Goal: Task Accomplishment & Management: Use online tool/utility

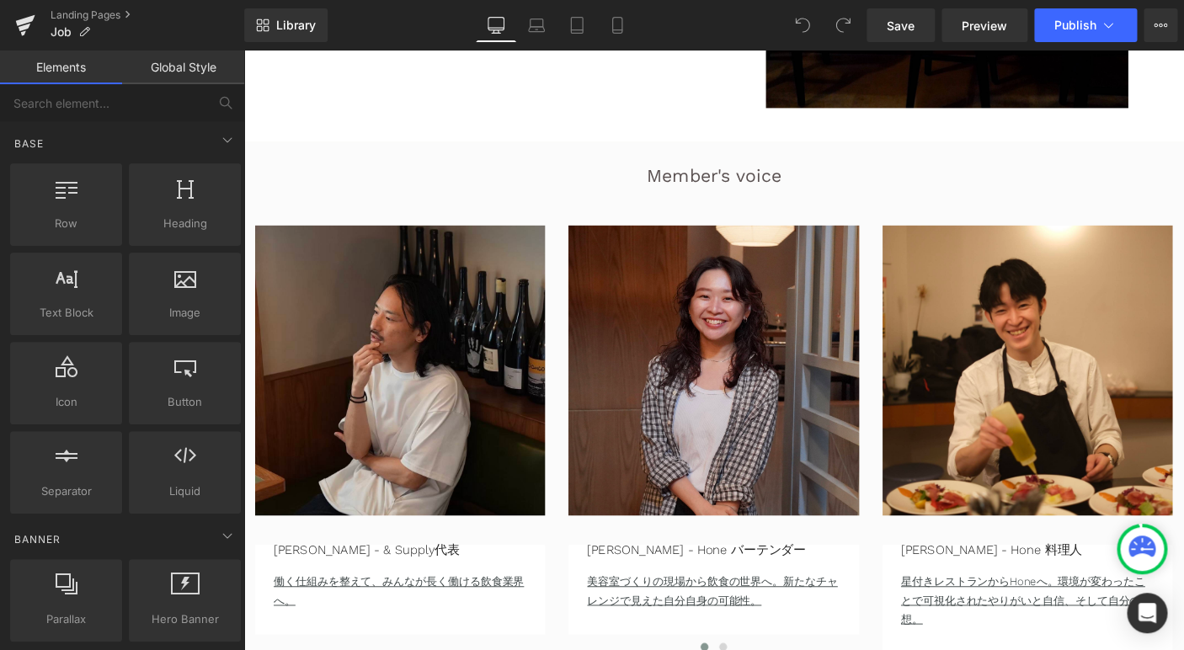
scroll to position [2934, 0]
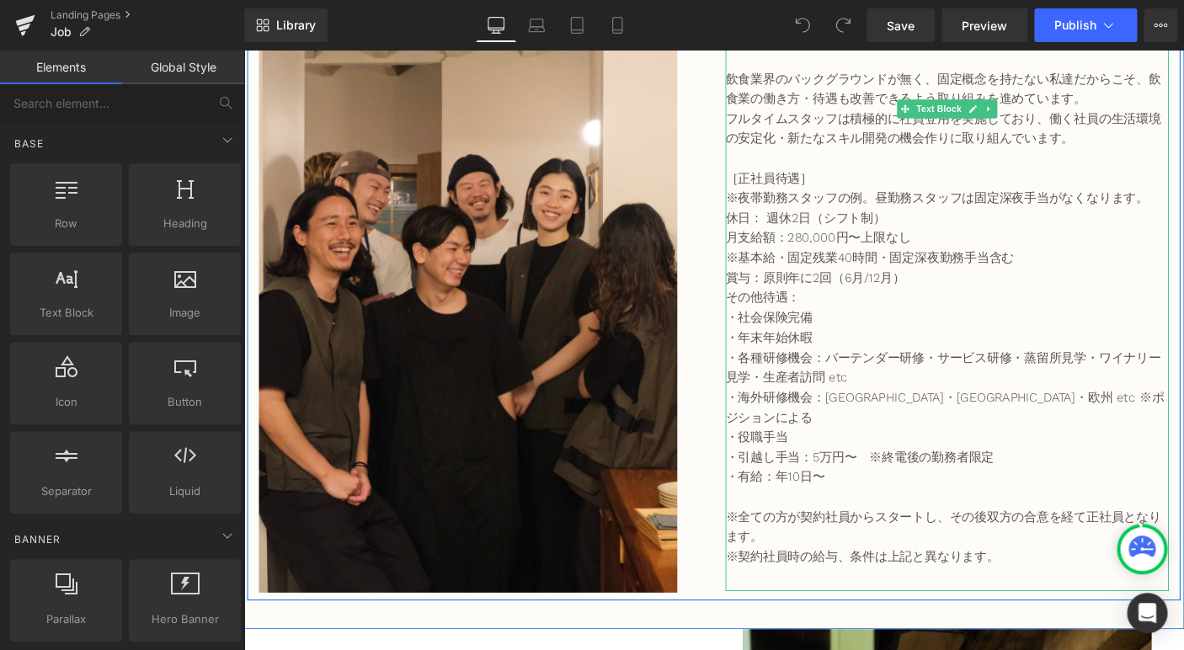
scroll to position [3520, 0]
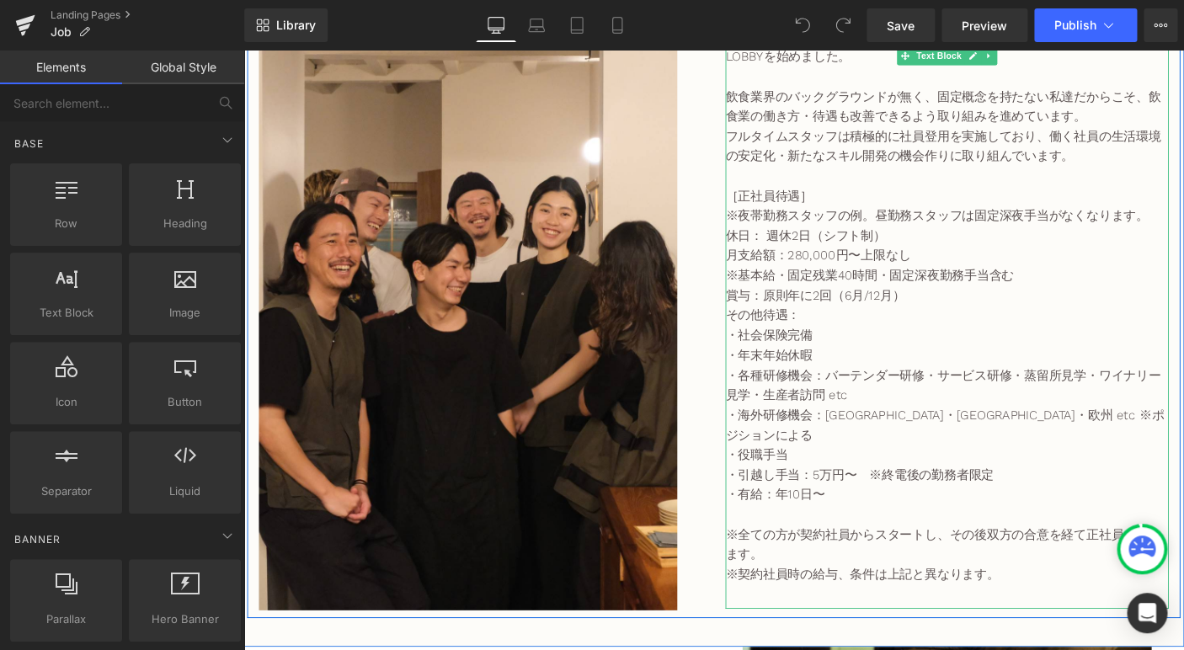
click at [912, 284] on p "月支給額：280,000円〜上限なし" at bounding box center [1005, 273] width 480 height 22
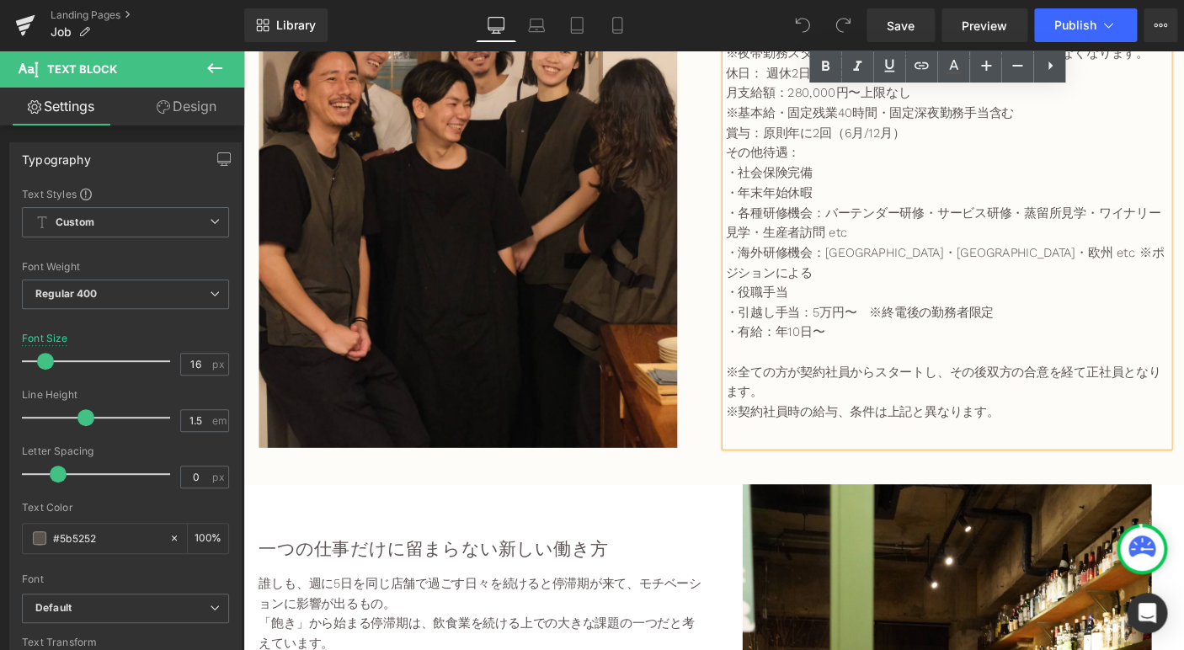
scroll to position [3701, 0]
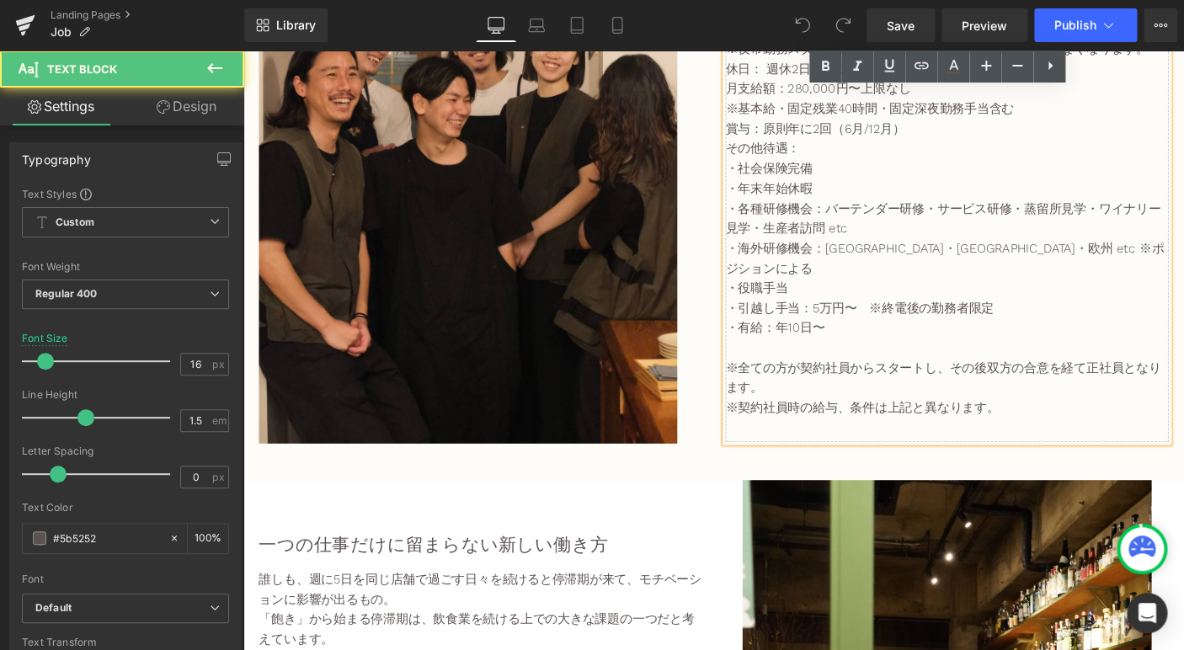
click at [912, 296] on p "・役職手当" at bounding box center [1005, 307] width 480 height 22
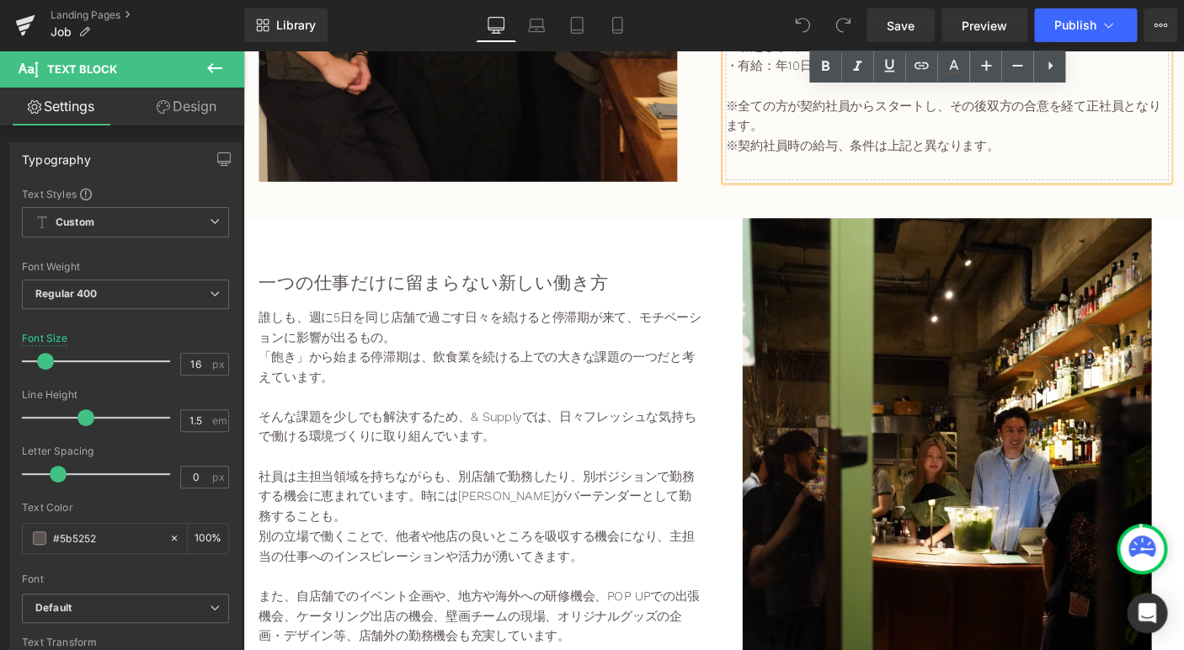
scroll to position [4006, 0]
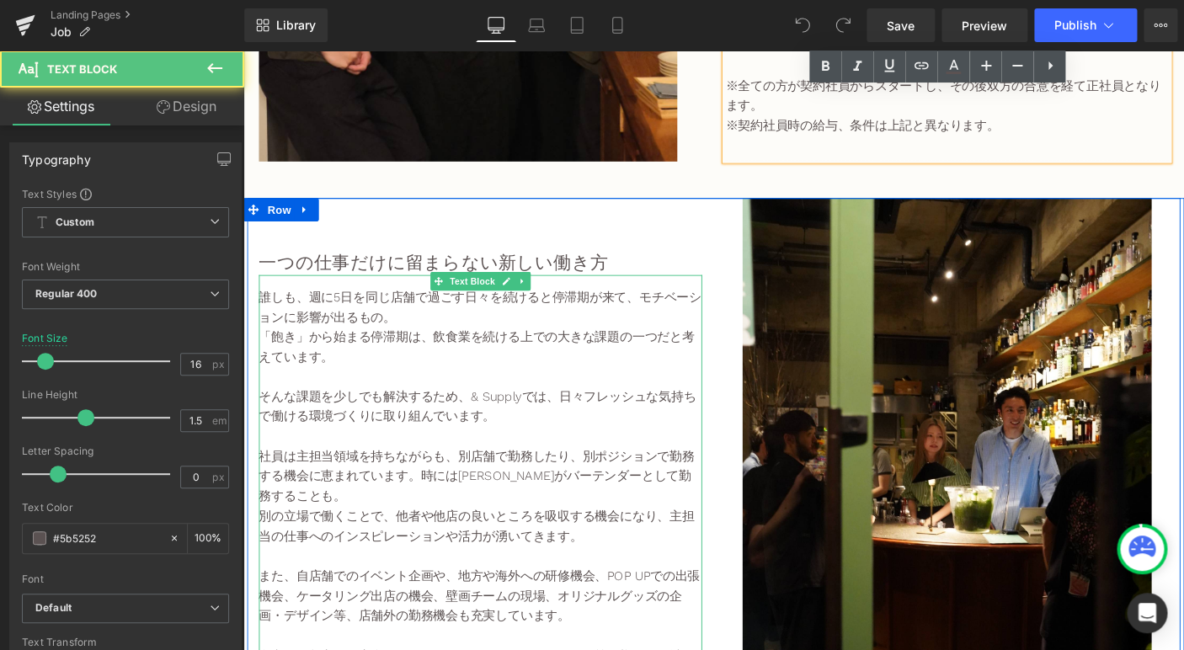
click at [561, 403] on p at bounding box center [500, 404] width 480 height 22
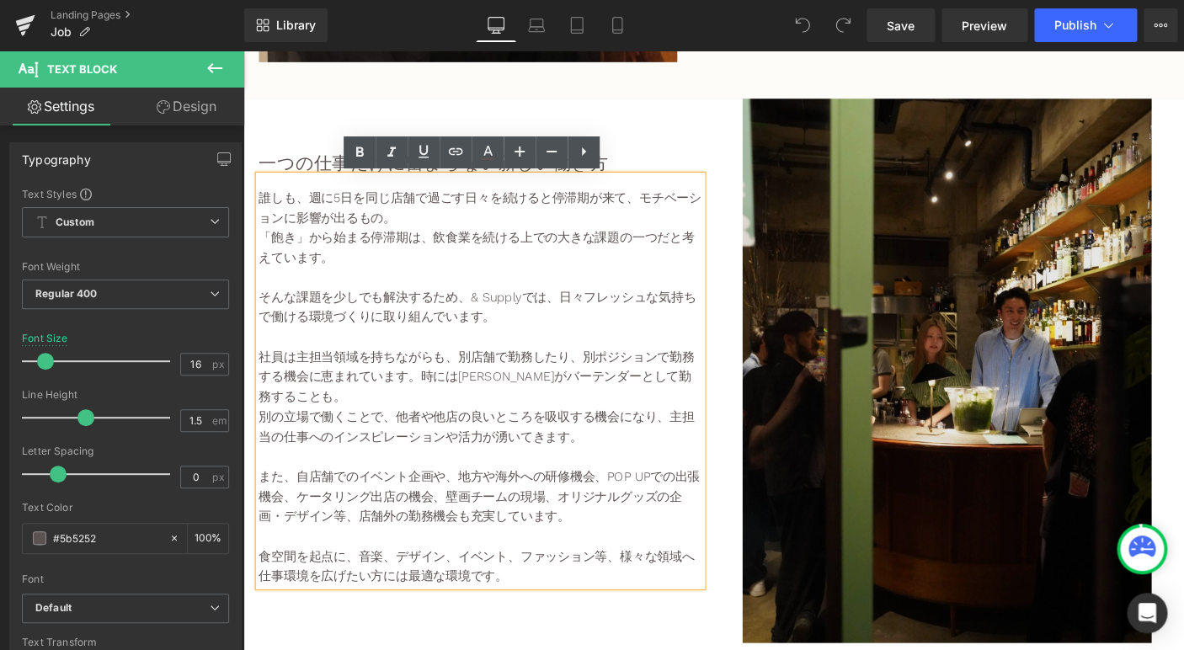
scroll to position [4113, 0]
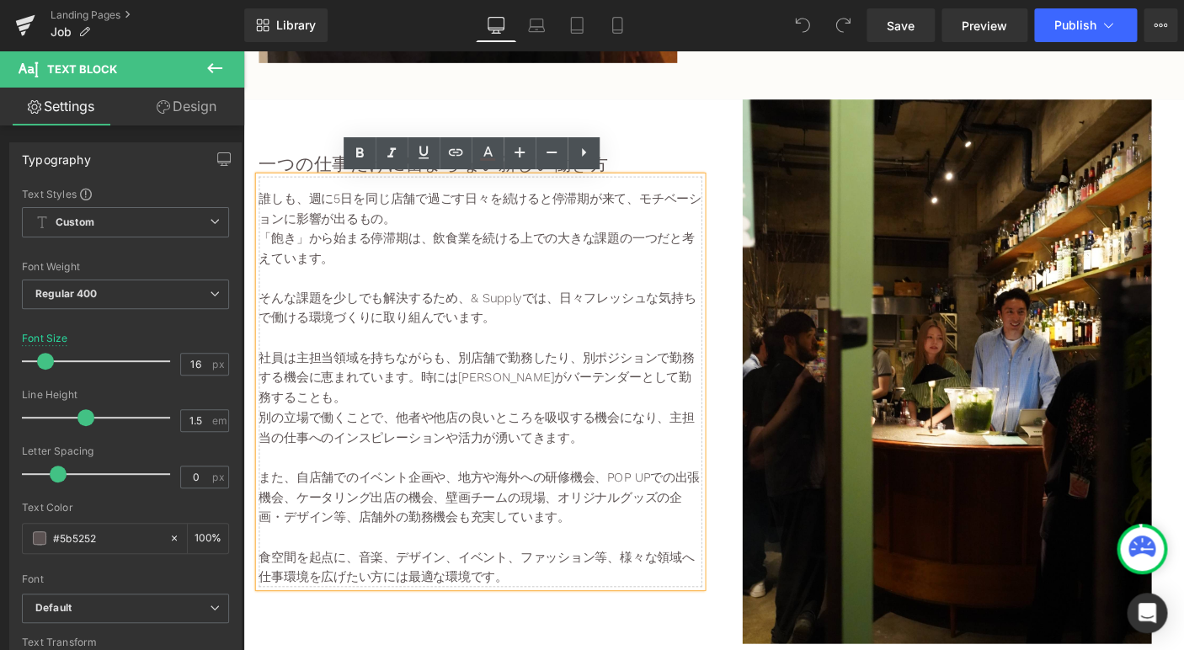
click at [646, 417] on p "社員は主担当領域を持ちながらも、別店舗で勤務したり、別ポジションで勤務する機会に恵まれています。時には[PERSON_NAME]がバーテンダーとして勤務するこ…" at bounding box center [500, 405] width 480 height 65
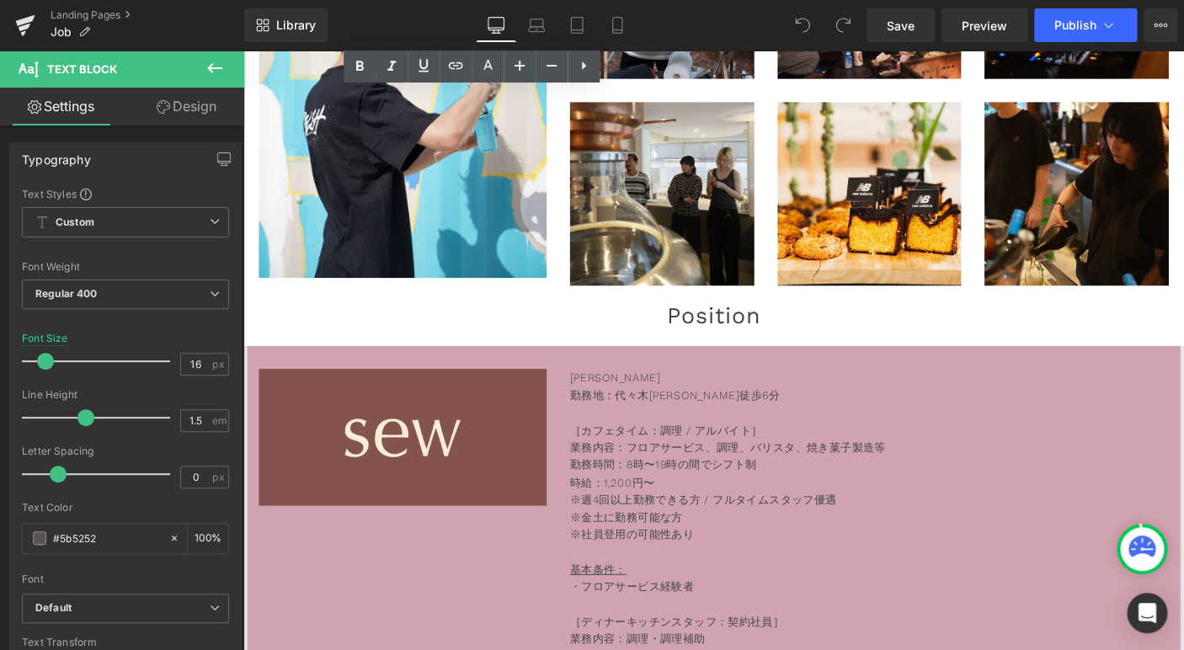
scroll to position [5107, 0]
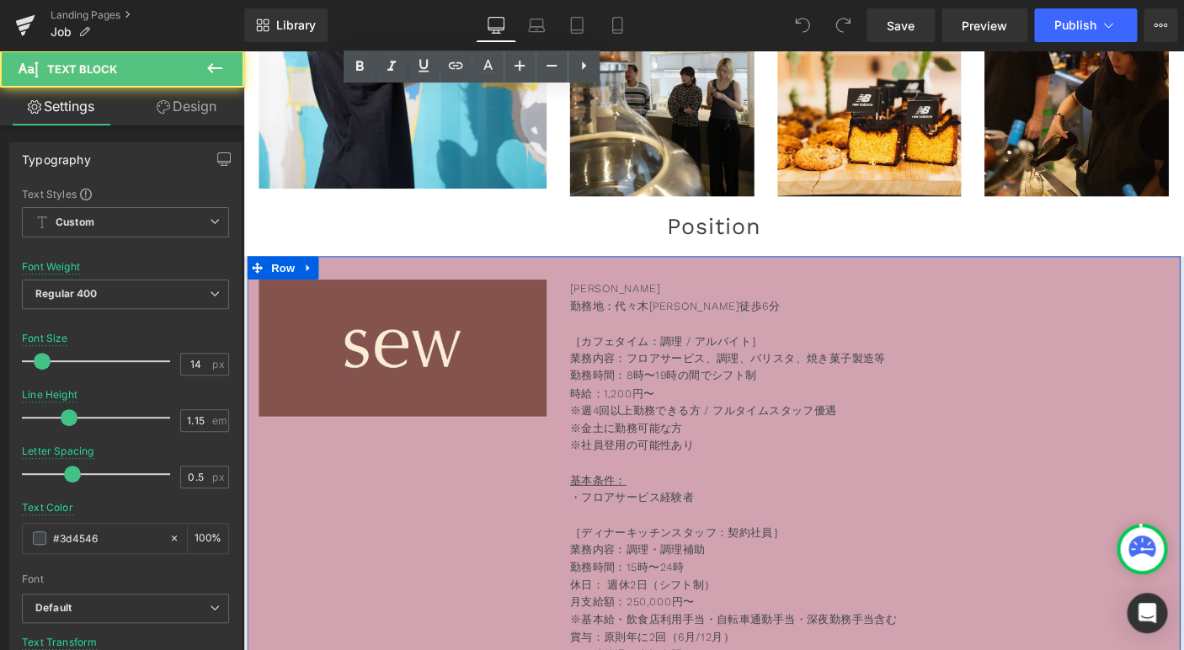
click at [874, 453] on p "※金土に勤務可能な方" at bounding box center [921, 459] width 648 height 19
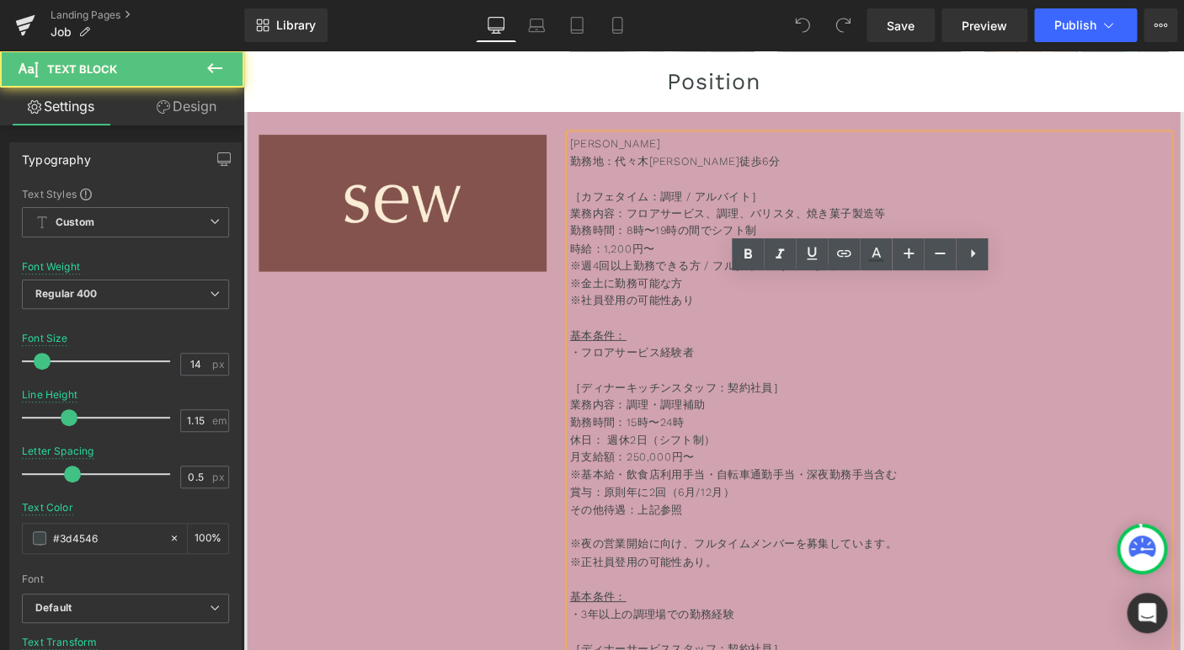
scroll to position [5313, 0]
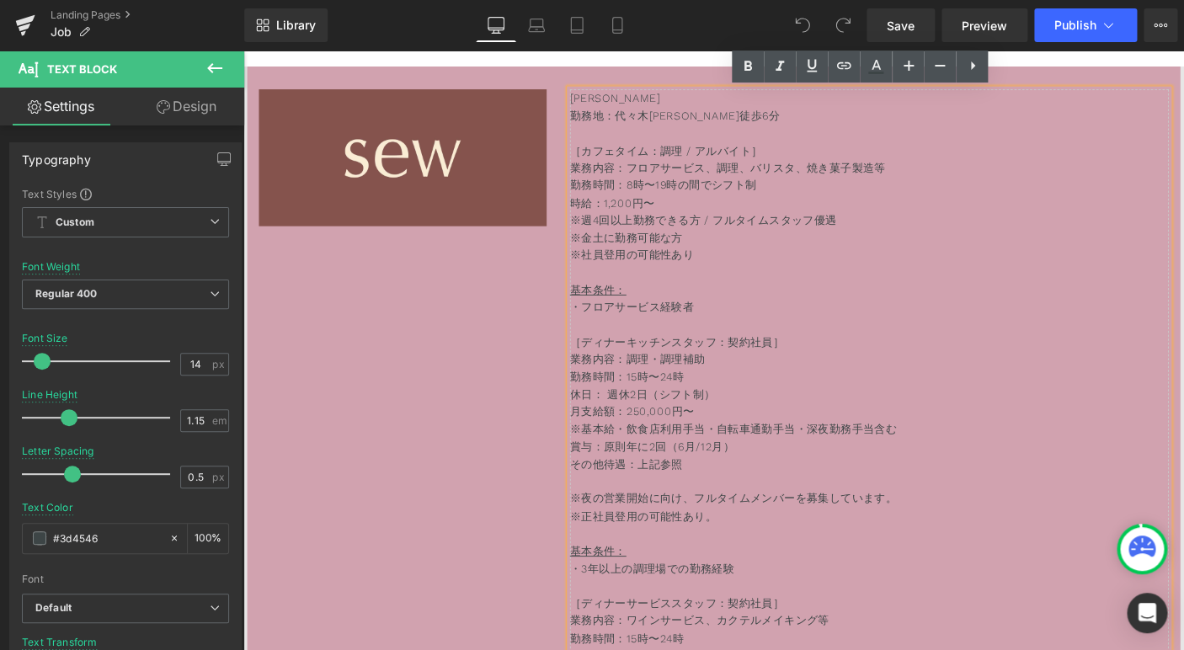
click at [769, 371] on p "［ディナーキッチンスタッフ：契約社員］" at bounding box center [921, 366] width 648 height 19
drag, startPoint x: 817, startPoint y: 370, endPoint x: 769, endPoint y: 371, distance: 47.2
click at [769, 371] on p "［ディナーキッチンスタッフ：契約社員］" at bounding box center [921, 366] width 648 height 19
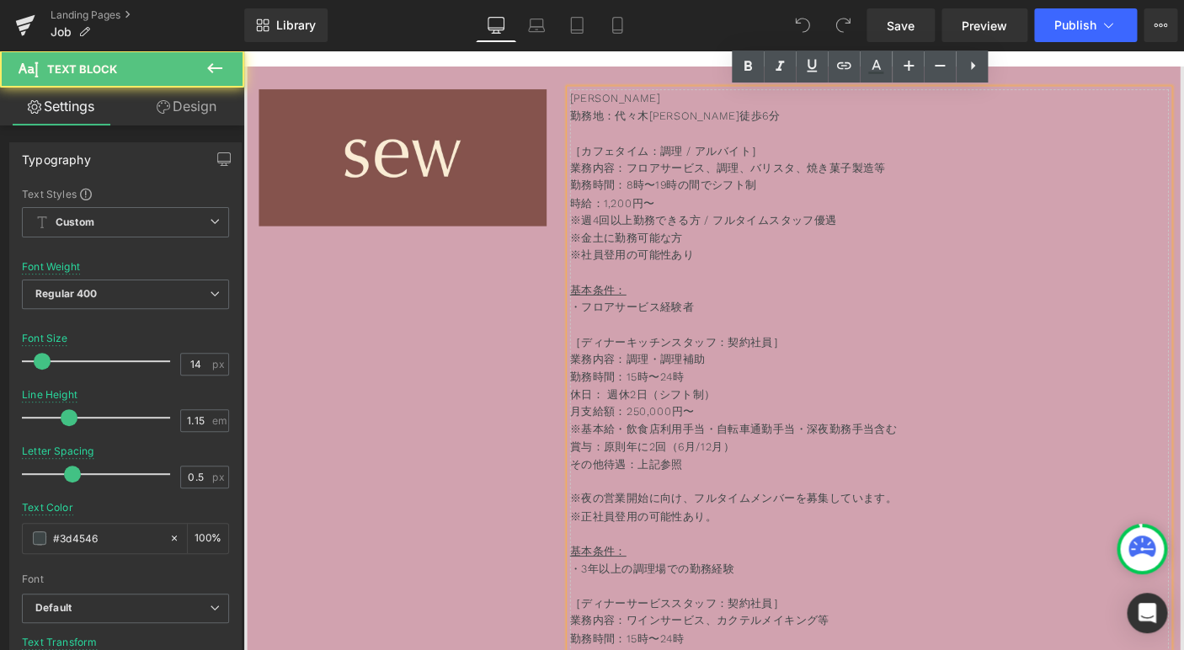
click at [678, 445] on p "月支給額：250,000円〜" at bounding box center [921, 441] width 648 height 19
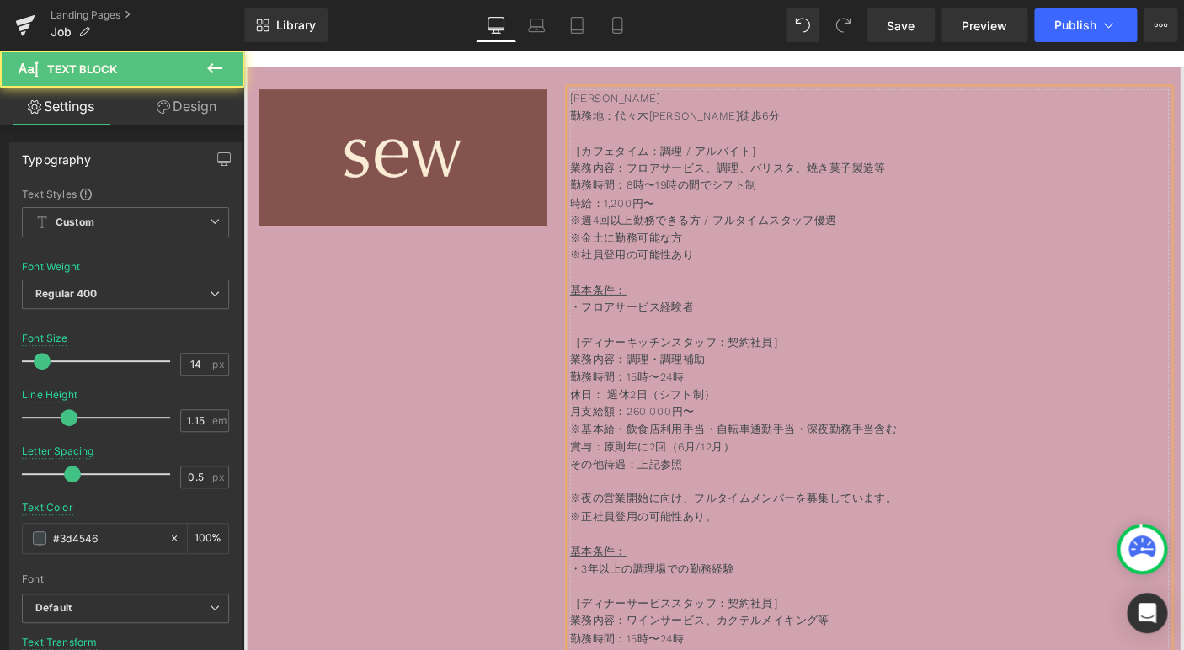
click at [806, 450] on p "月支給額：260,000円〜" at bounding box center [921, 441] width 648 height 19
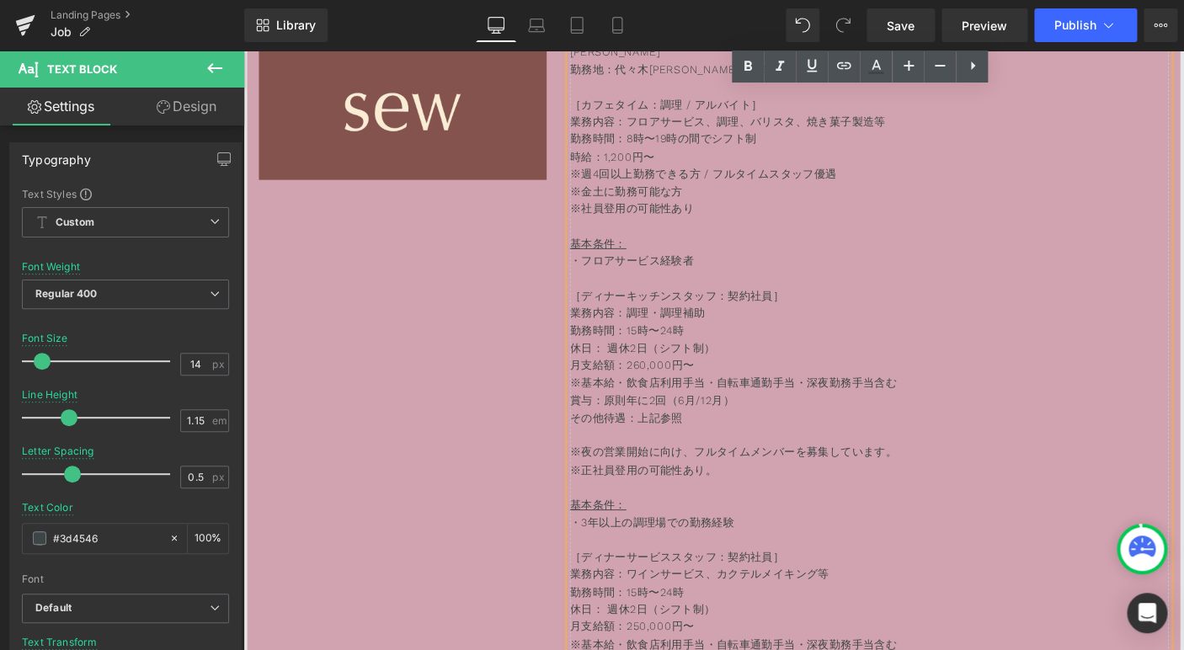
scroll to position [5368, 0]
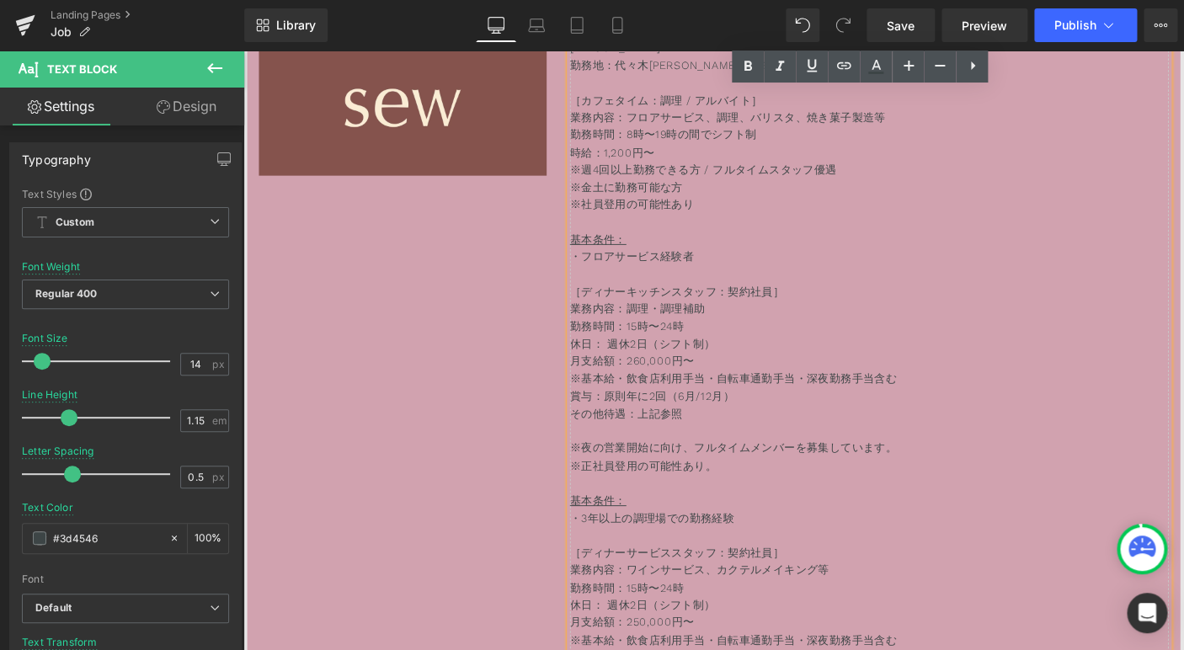
click at [789, 464] on p "※夜の営業開始に向け、フルタイムメンバーを募集しています。" at bounding box center [921, 472] width 648 height 38
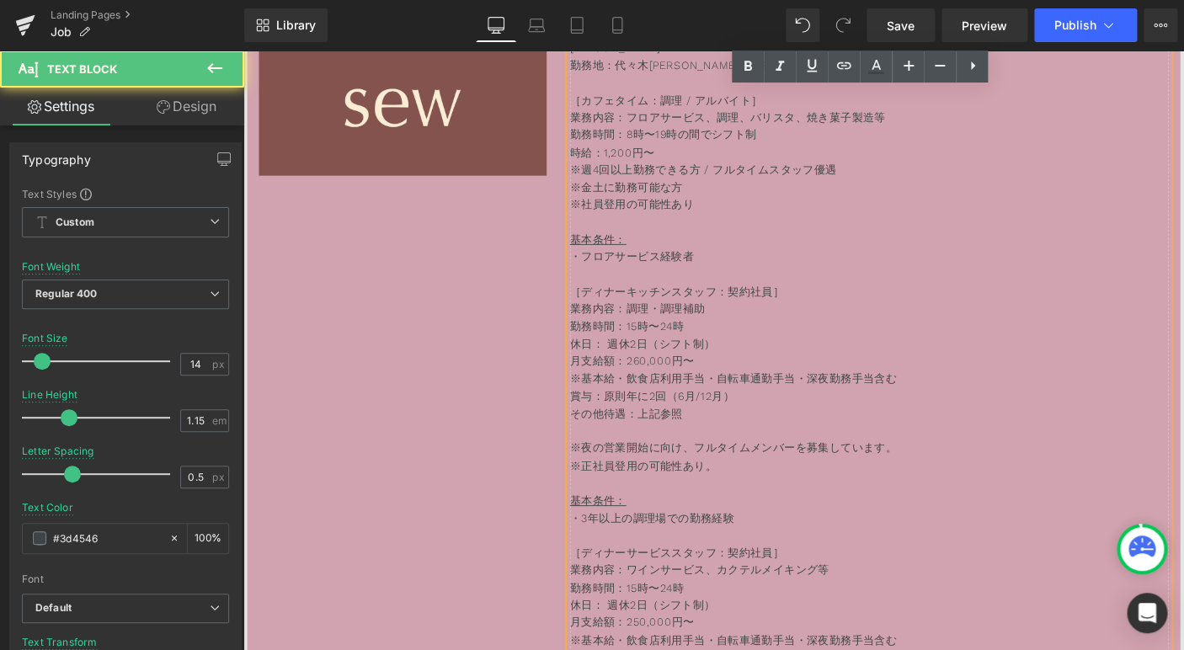
click at [783, 453] on p "その他待遇：上記参照" at bounding box center [921, 443] width 648 height 19
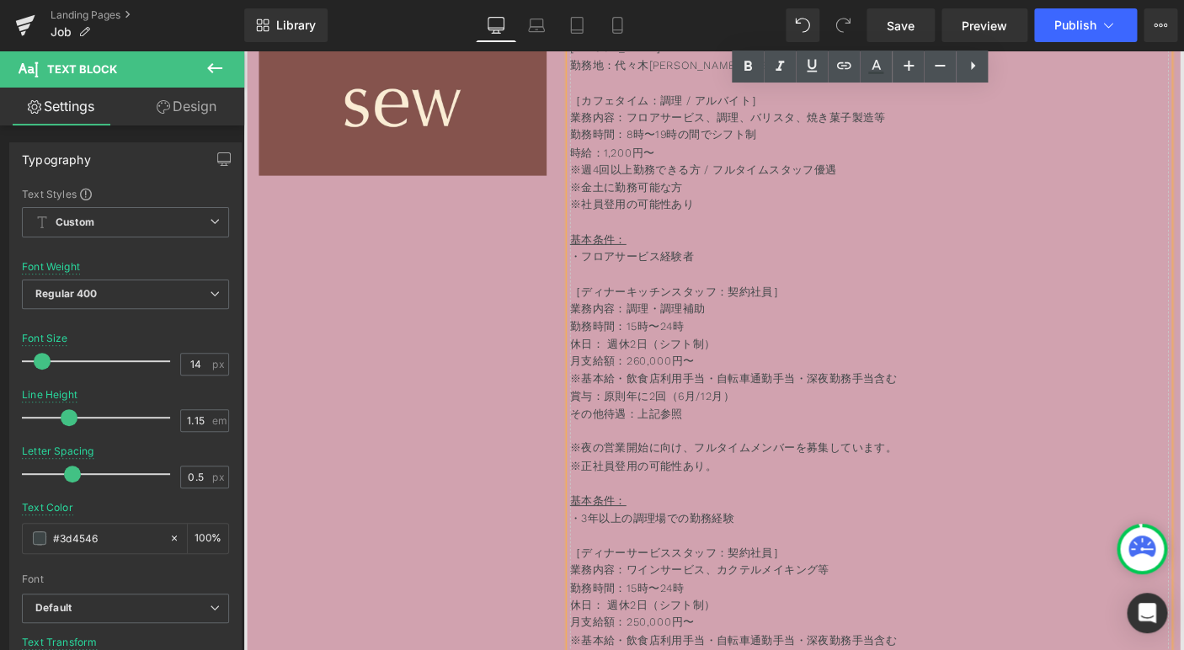
scroll to position [5410, 0]
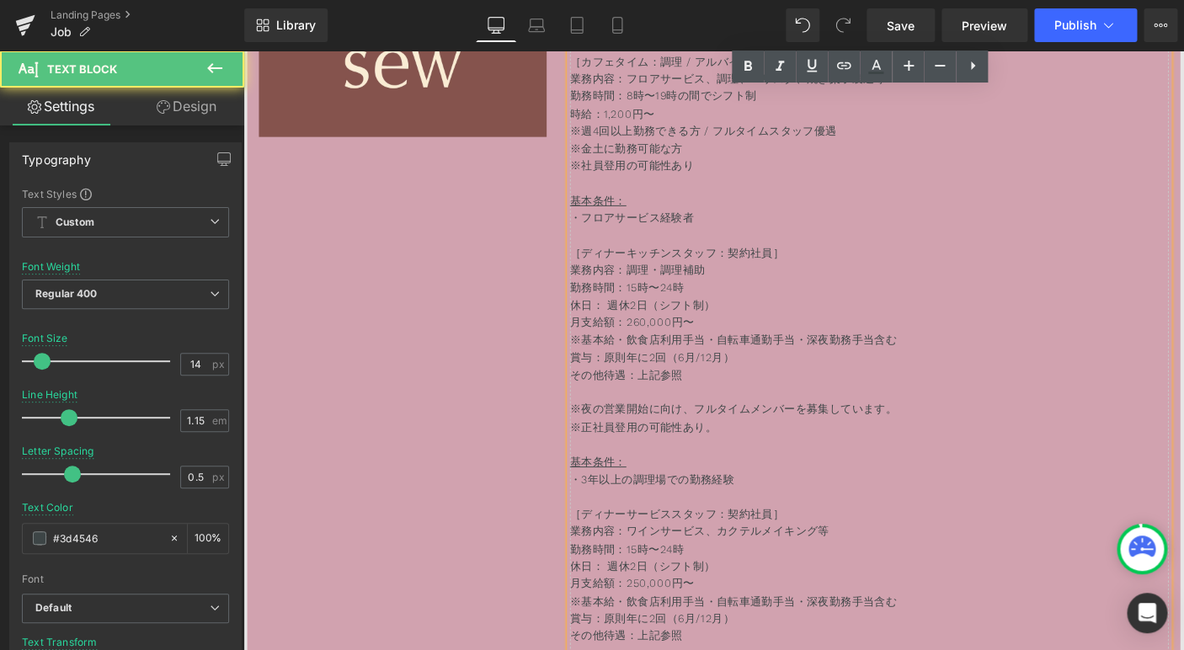
click at [817, 270] on p "［ディナーキッチンスタッフ：契約社員］" at bounding box center [921, 269] width 648 height 19
drag, startPoint x: 964, startPoint y: 436, endPoint x: 600, endPoint y: 430, distance: 363.7
click at [600, 430] on p "※夜の営業開始に向け、フルタイムメンバーを募集しています。" at bounding box center [921, 430] width 648 height 38
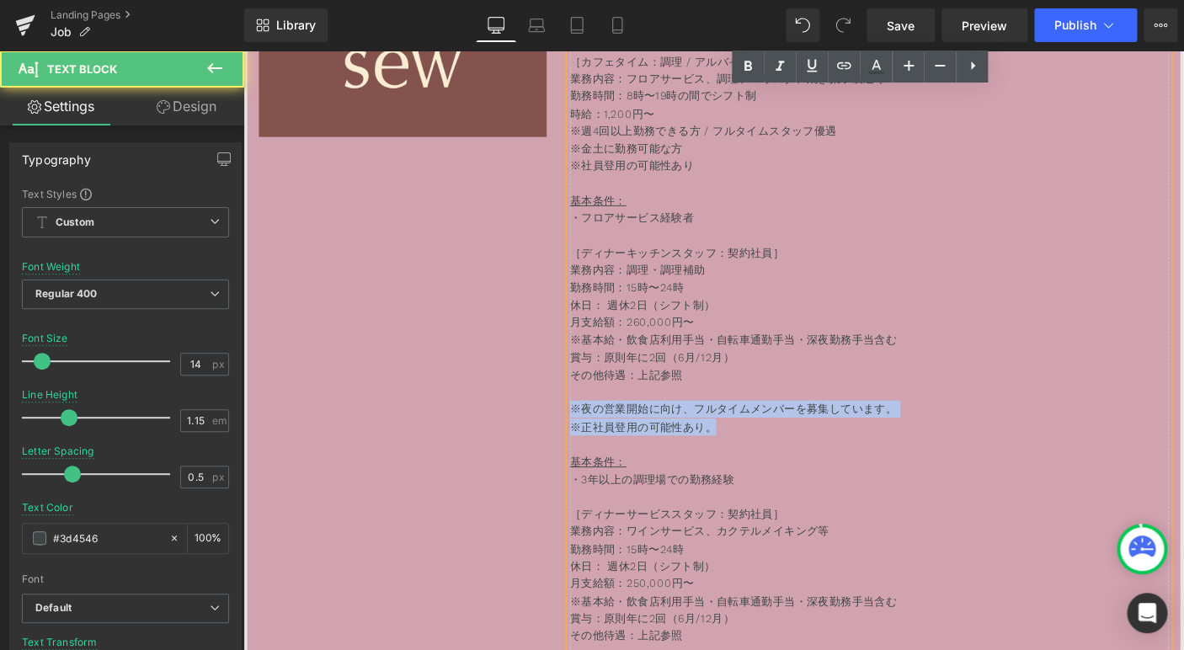
drag, startPoint x: 802, startPoint y: 464, endPoint x: 580, endPoint y: 442, distance: 223.3
click at [580, 442] on div "Image 代々木[PERSON_NAME] sew 勤務地：代々木[PERSON_NAME]徒歩6分 ［カフェタイム：調理 / アルバイト］ 業務内容：フロ…" at bounding box center [752, 518] width 1010 height 1094
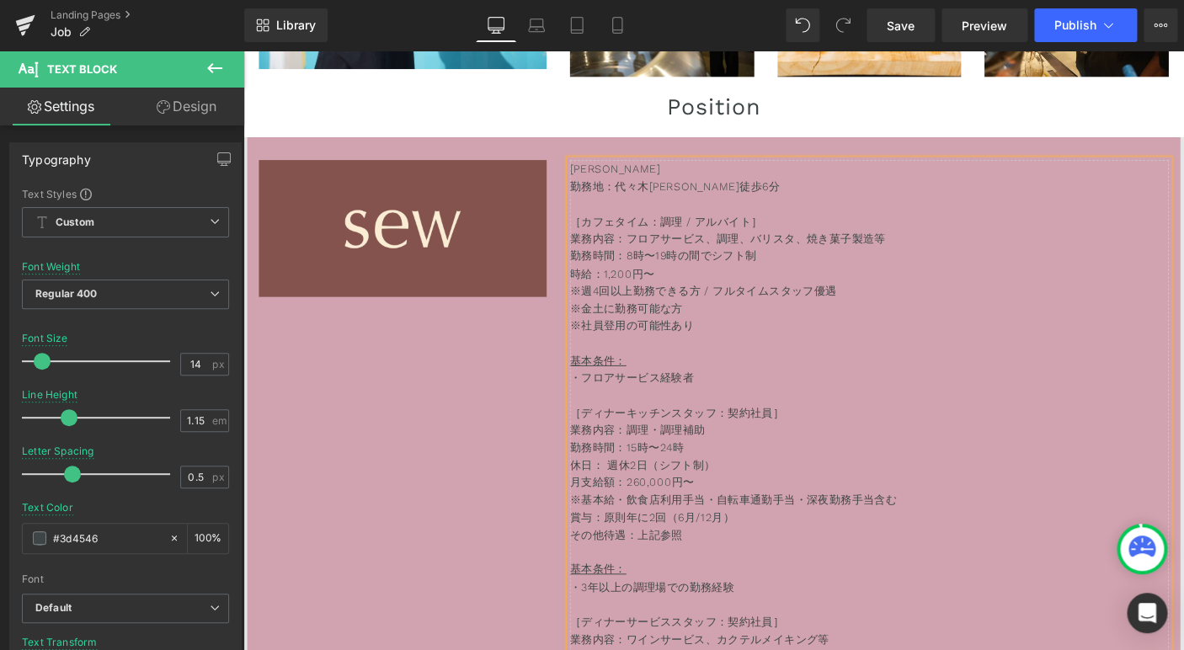
scroll to position [5218, 0]
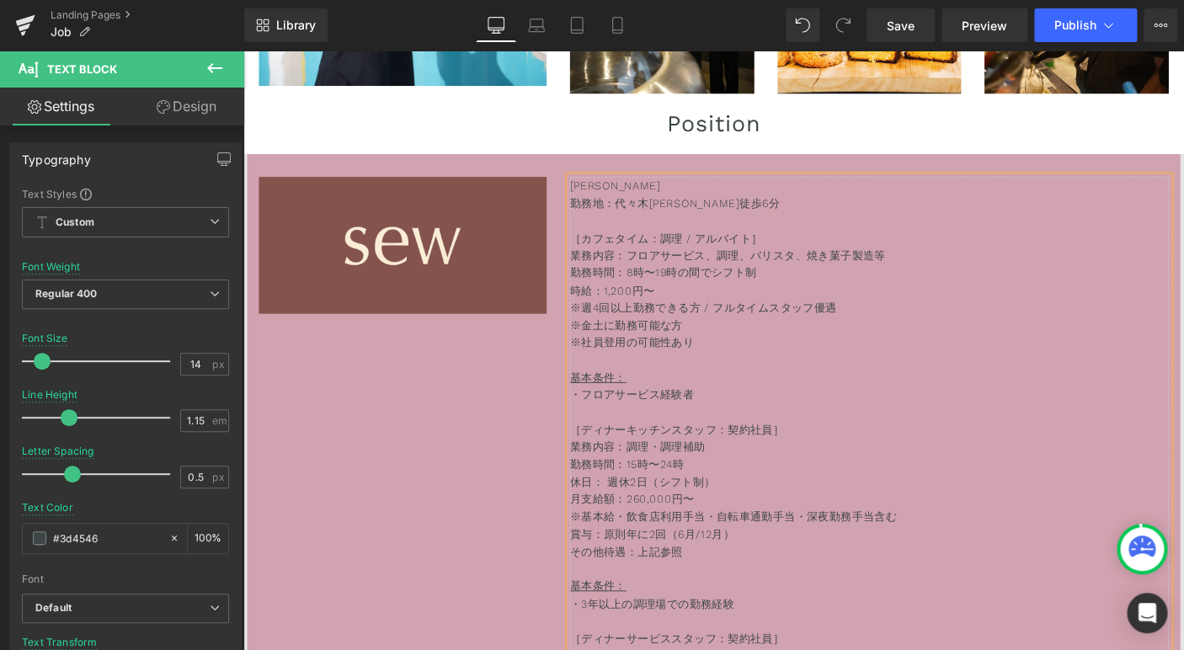
click at [822, 436] on p at bounding box center [921, 443] width 648 height 19
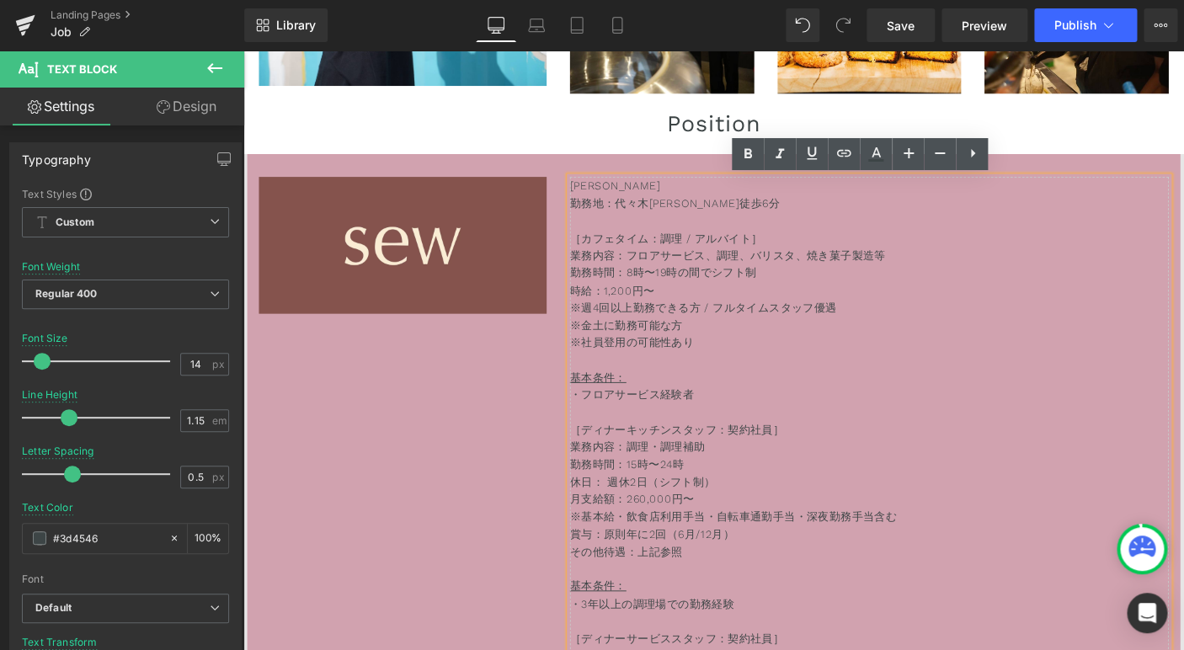
click at [803, 394] on p at bounding box center [921, 385] width 648 height 19
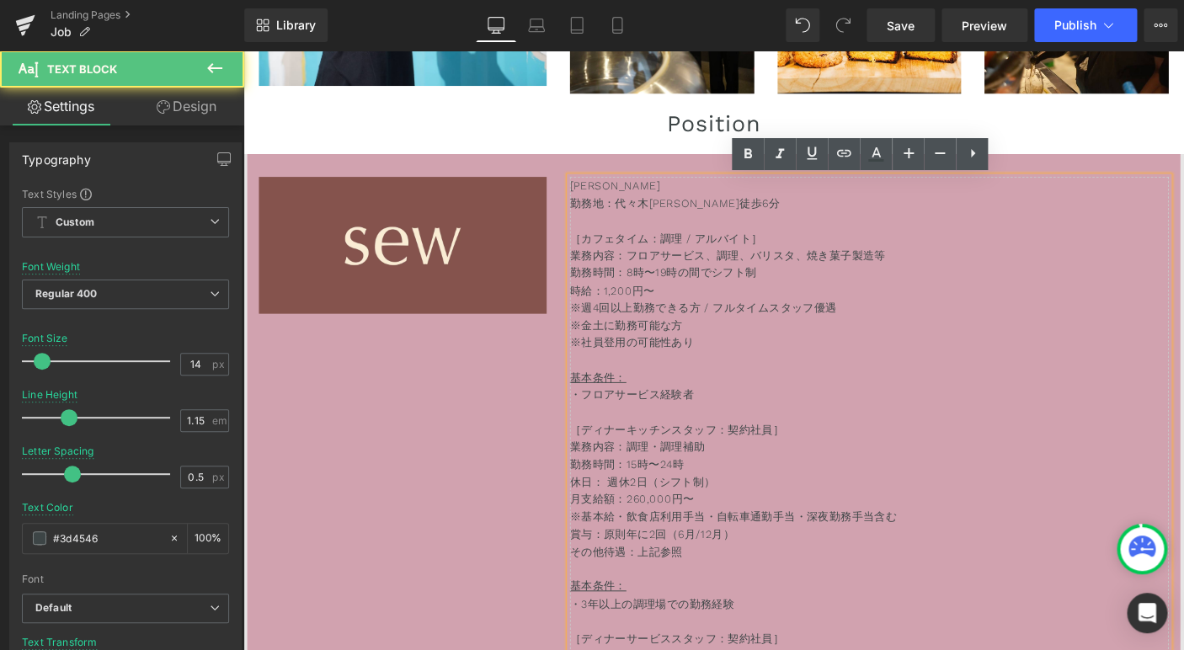
click at [817, 466] on p "［ディナーキッチンスタッフ：契約社員］" at bounding box center [921, 461] width 648 height 19
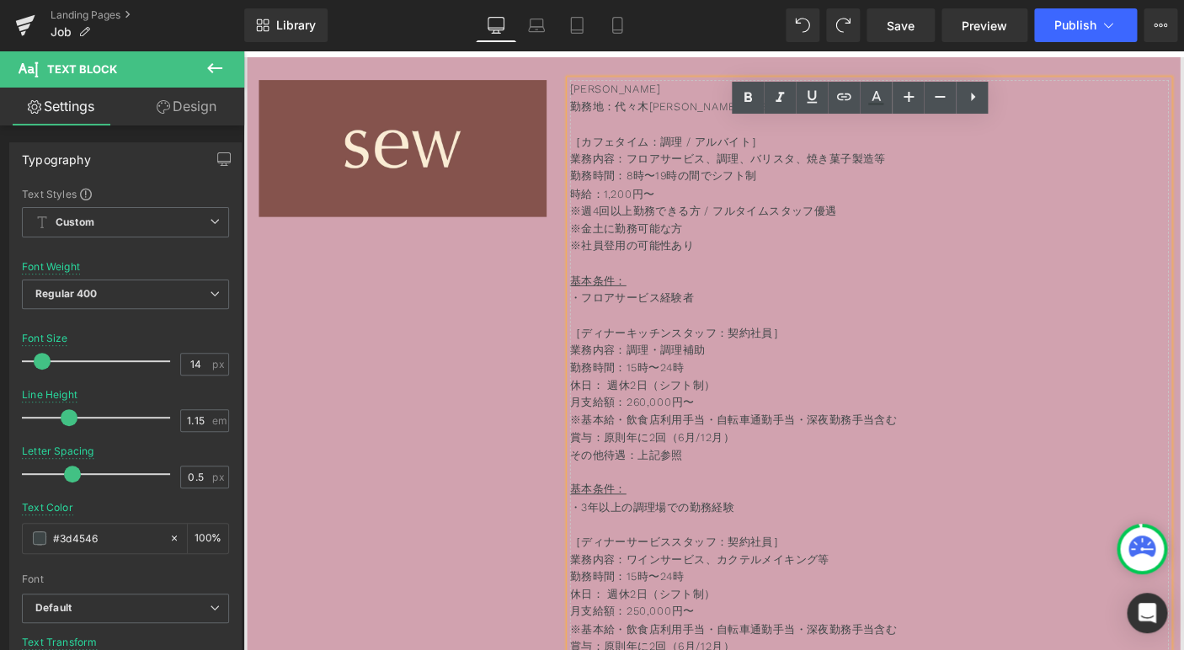
scroll to position [5333, 0]
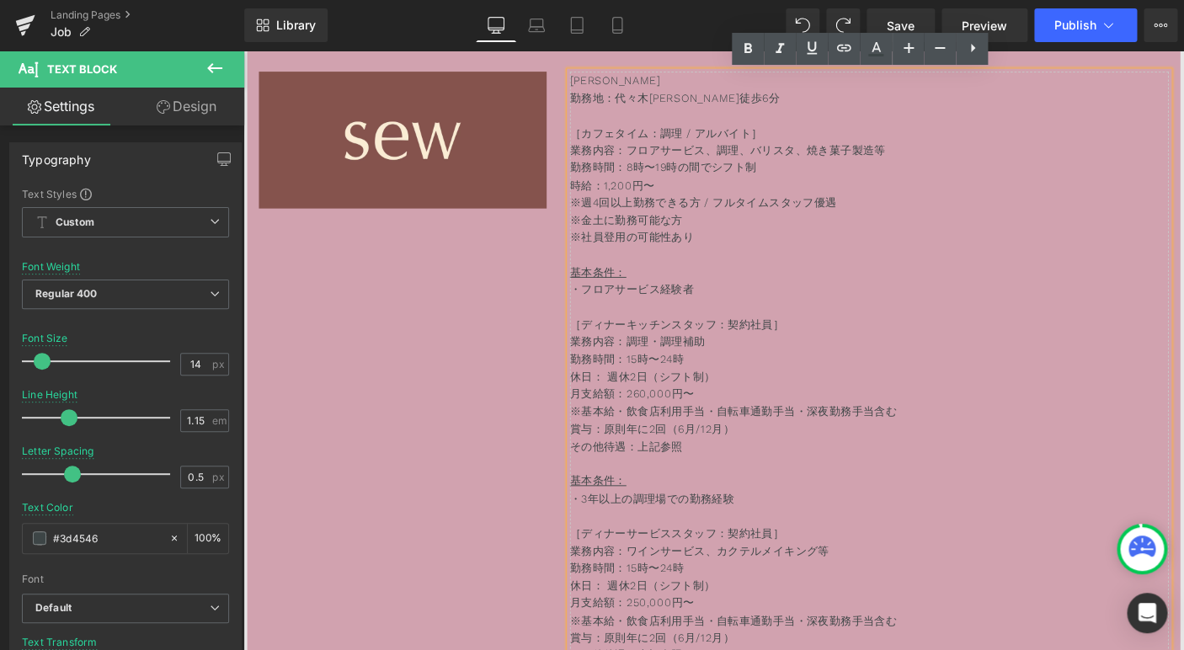
click at [817, 463] on p "賞与：原則年に2回（6月/12月）" at bounding box center [921, 459] width 648 height 19
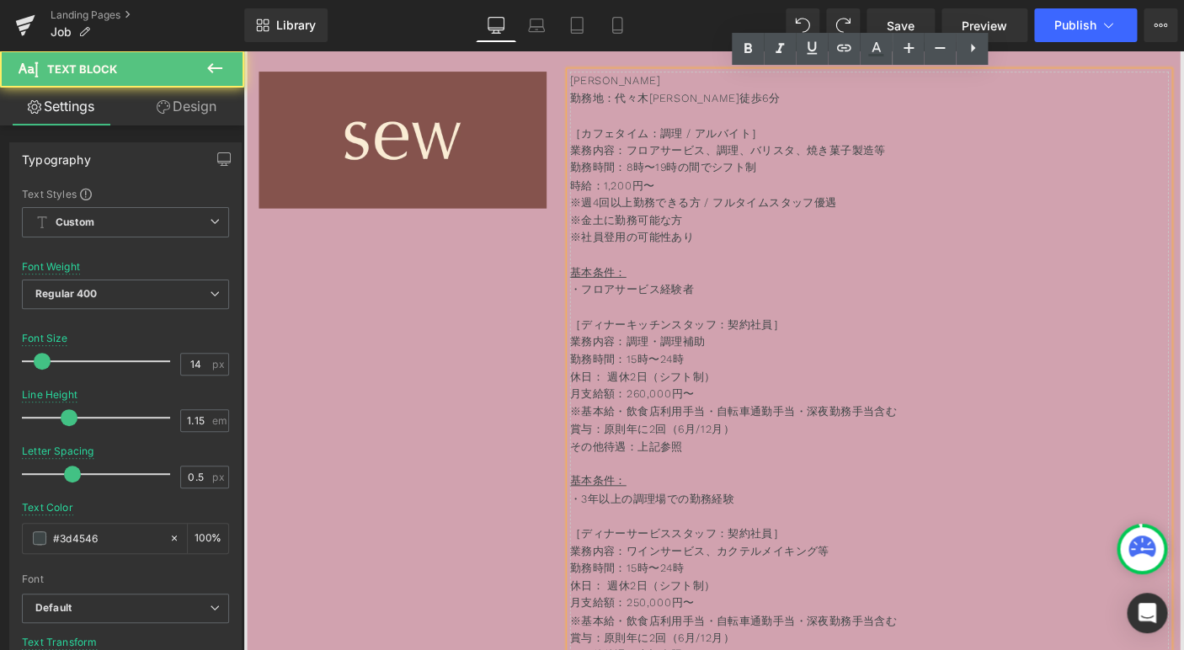
click at [820, 351] on p "［ディナーキッチンスタッフ：契約社員］" at bounding box center [921, 347] width 648 height 19
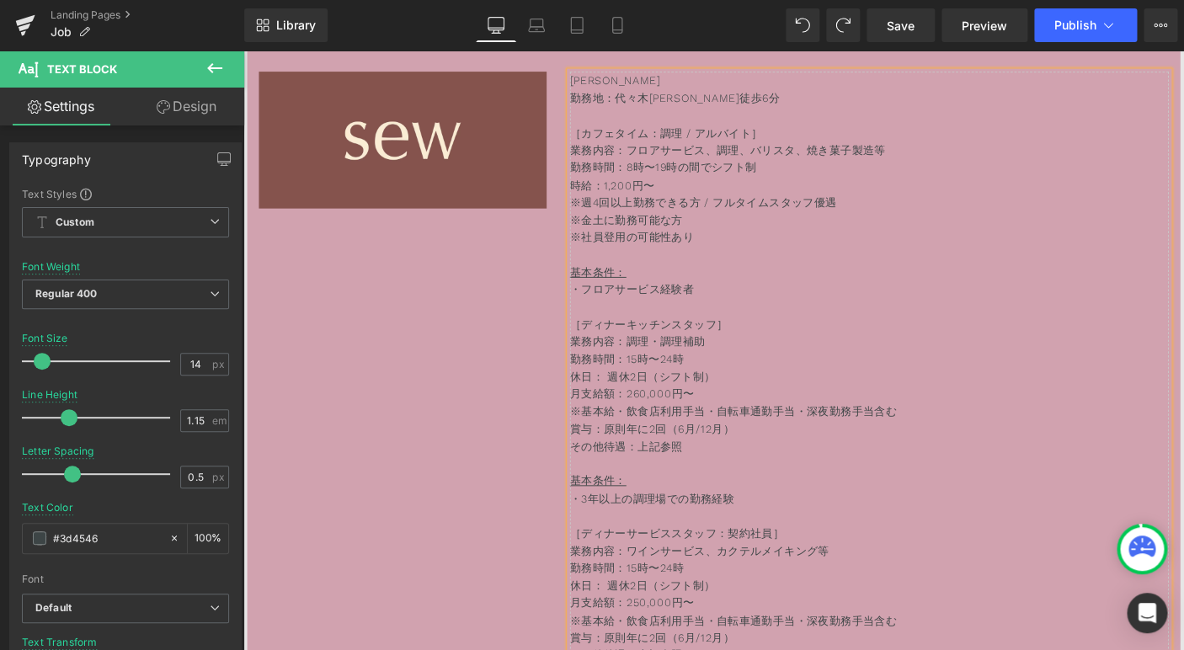
click at [797, 412] on p "休日： 週休2日（シフト制）" at bounding box center [921, 403] width 648 height 19
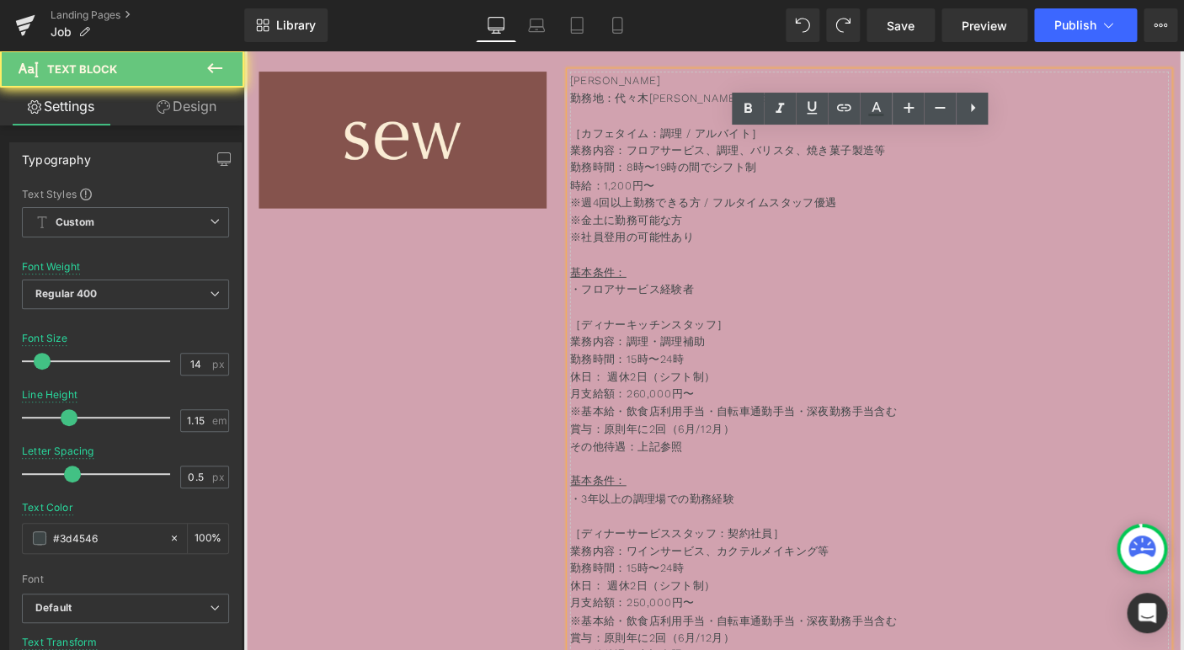
click at [677, 423] on p "月支給額：260,000円〜" at bounding box center [921, 421] width 648 height 19
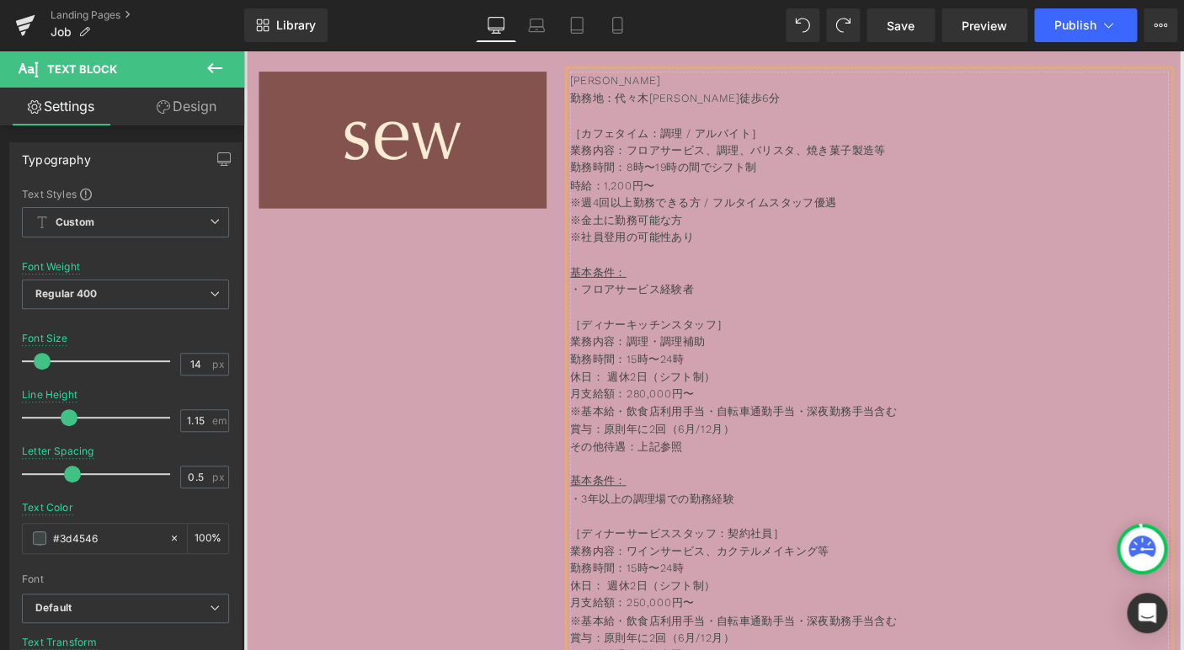
click at [798, 471] on p "その他待遇：上記参照" at bounding box center [921, 479] width 648 height 19
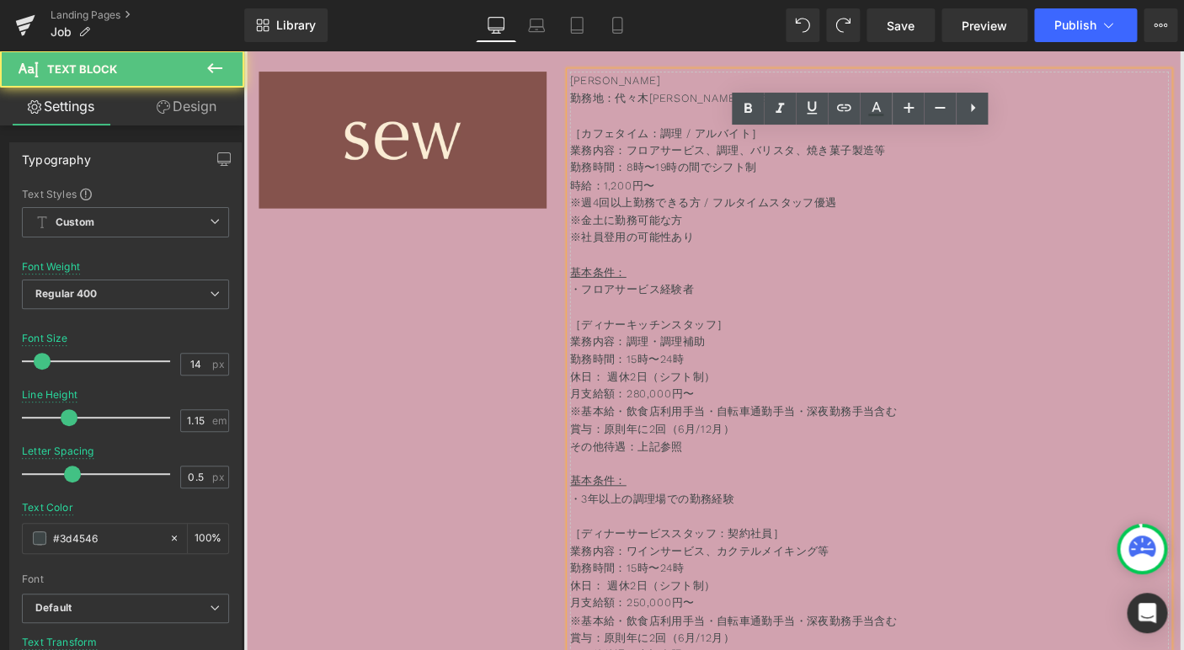
click at [836, 469] on p "賞与：原則年に2回（6月/12月）" at bounding box center [921, 459] width 648 height 19
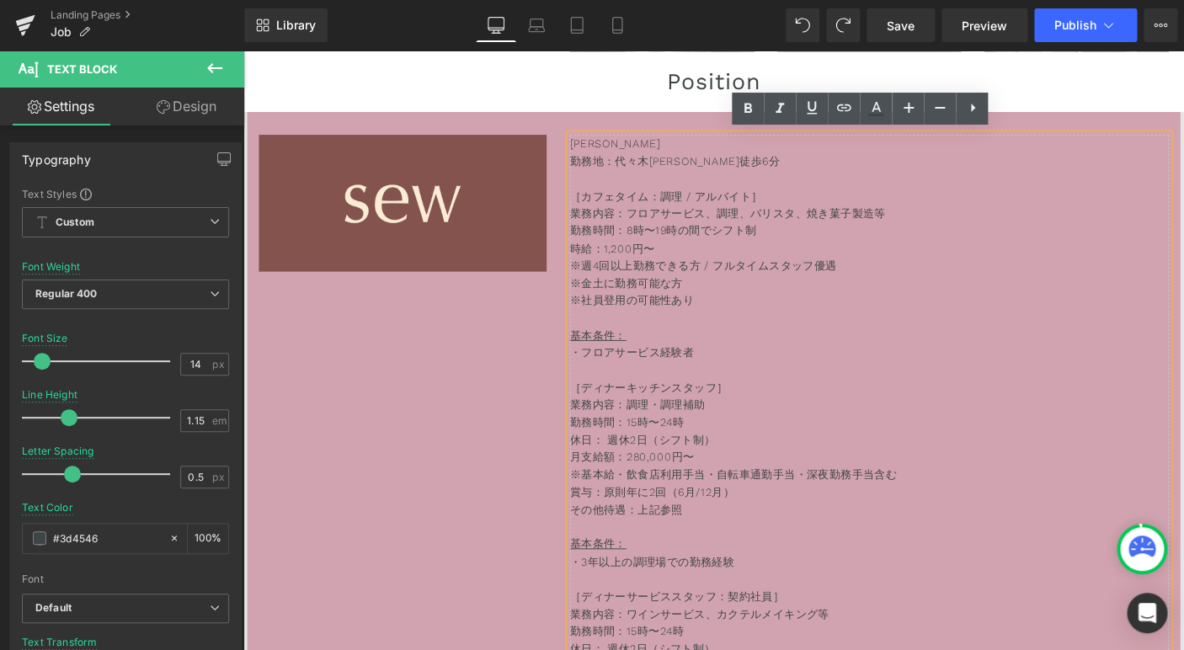
scroll to position [5262, 0]
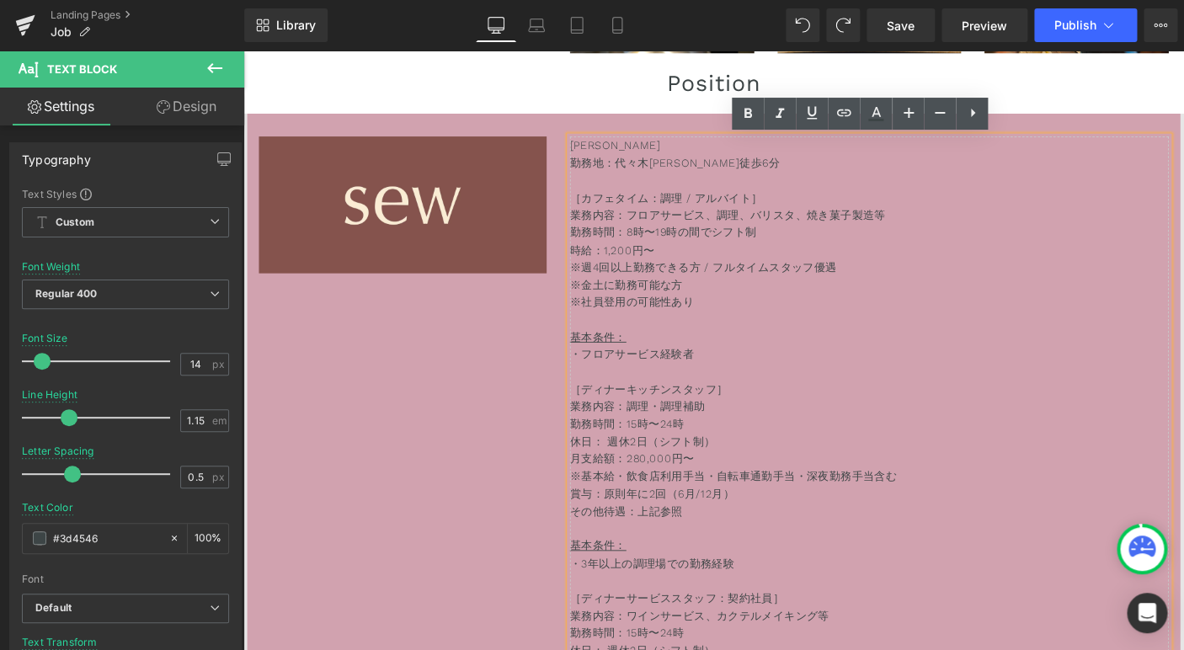
click at [754, 414] on p "［ディナーキッチンスタッフ］" at bounding box center [921, 417] width 648 height 19
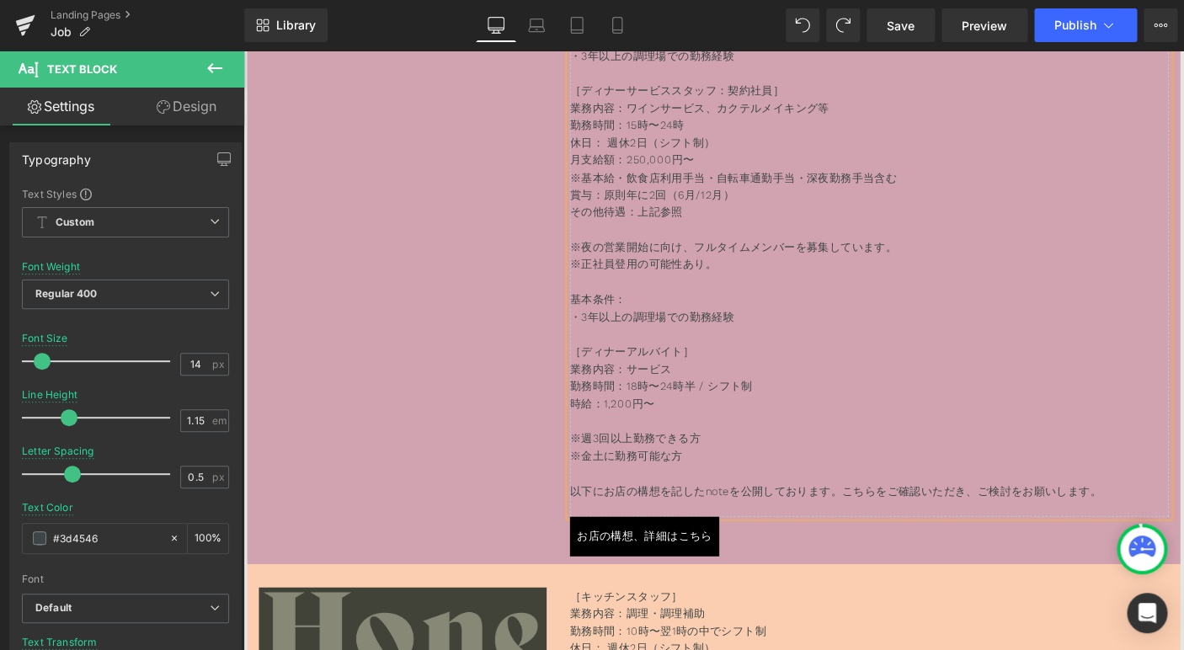
scroll to position [5813, 0]
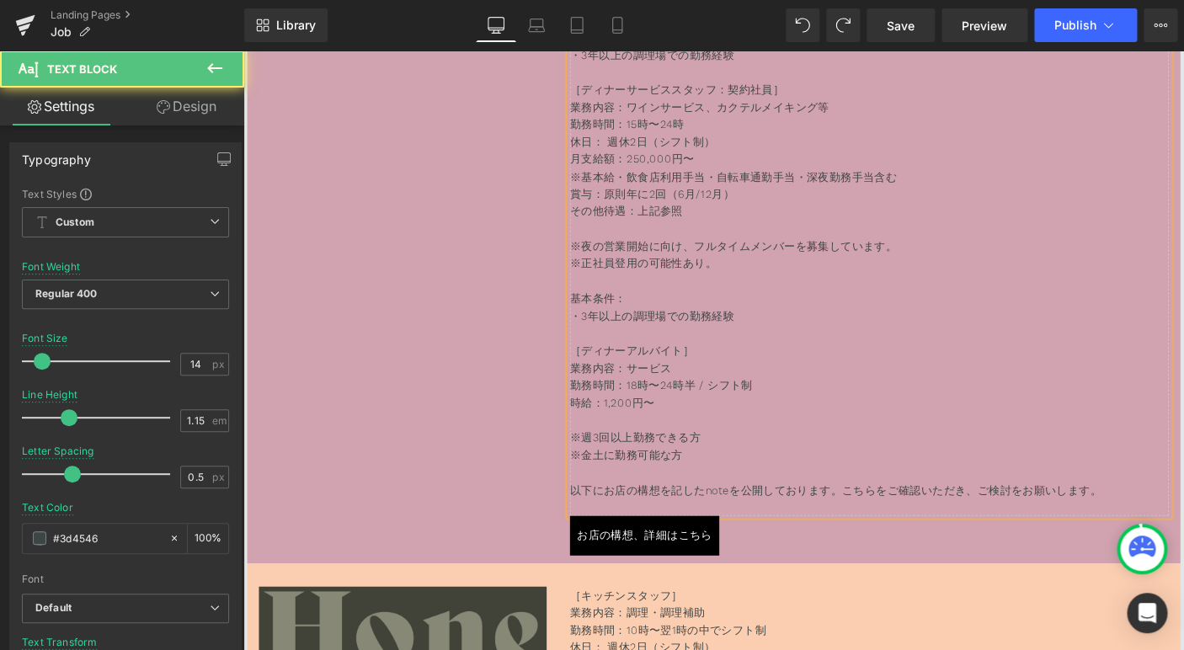
click at [806, 367] on p "・3年以上の調理場での勤務経験 ［ディナーアルバイト］ 業務内容：サービス 勤務時間：18時〜24時半 / シフト制 時給：1,200円〜 ※週3回以上勤務で…" at bounding box center [921, 414] width 648 height 170
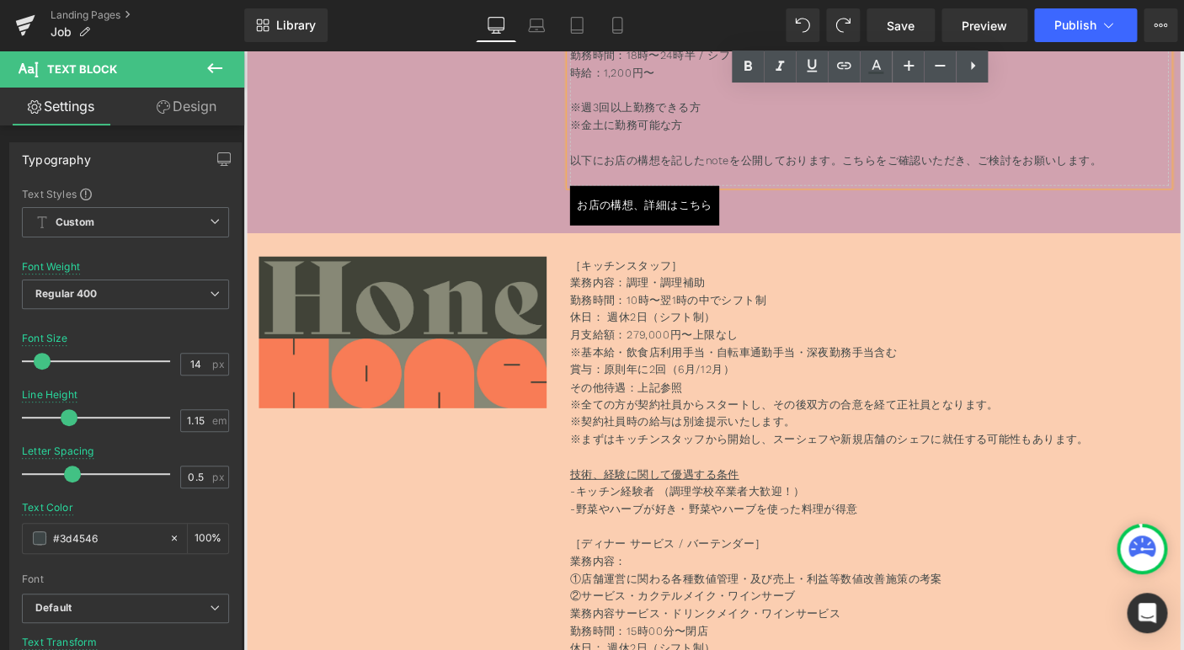
scroll to position [6171, 0]
click at [779, 364] on span "月支給額：279,000円〜上限なし" at bounding box center [688, 356] width 182 height 13
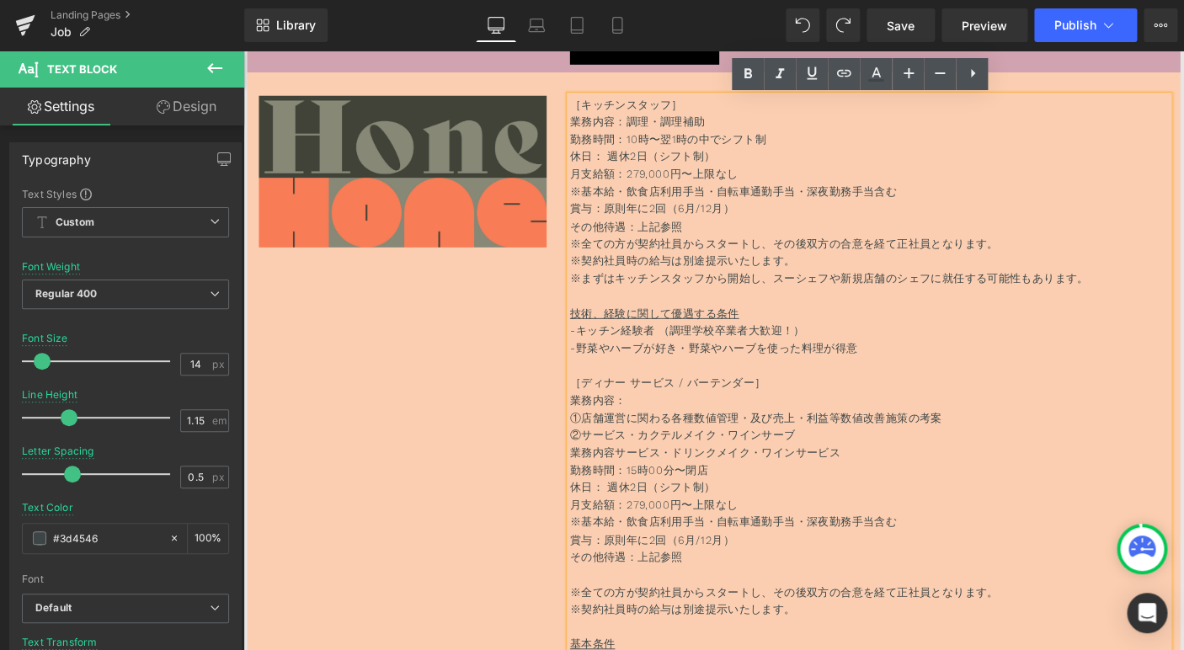
scroll to position [6347, 0]
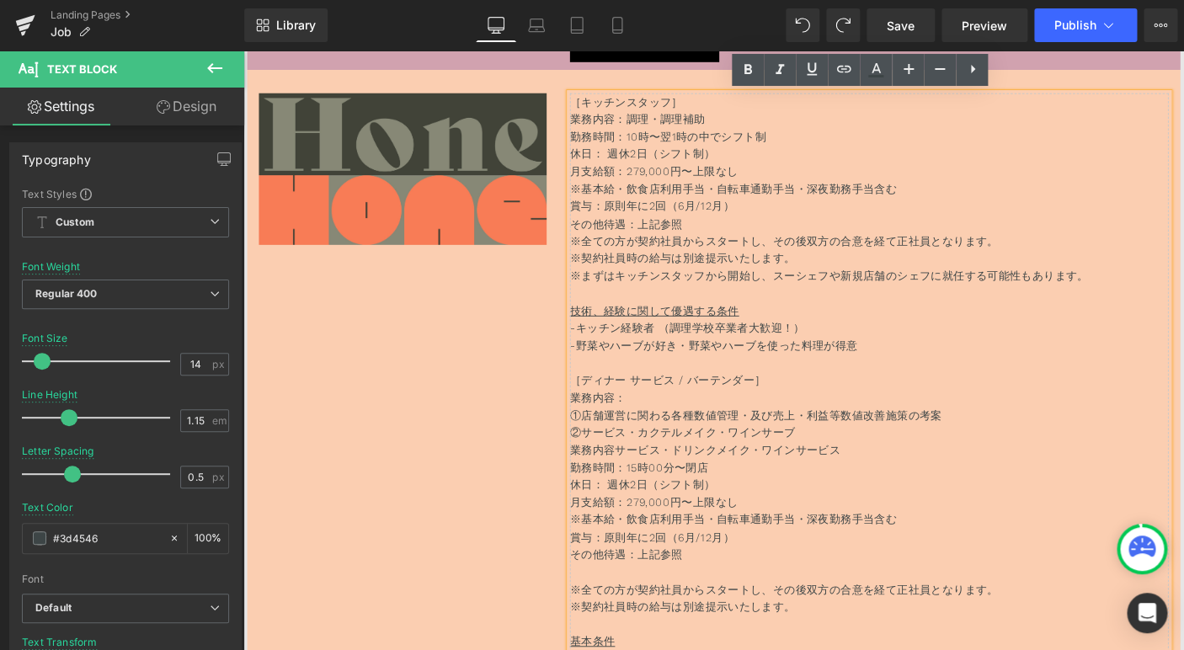
click at [679, 178] on span "月支給額：279,000円〜上限なし" at bounding box center [688, 180] width 182 height 13
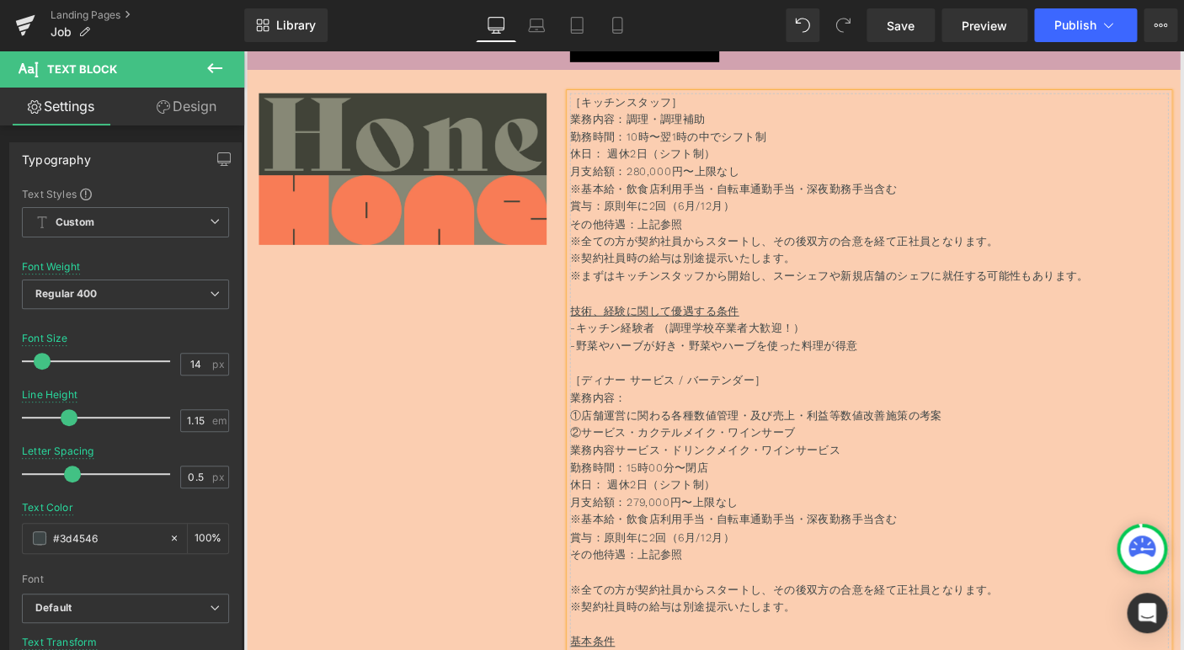
click at [911, 320] on p at bounding box center [921, 313] width 648 height 19
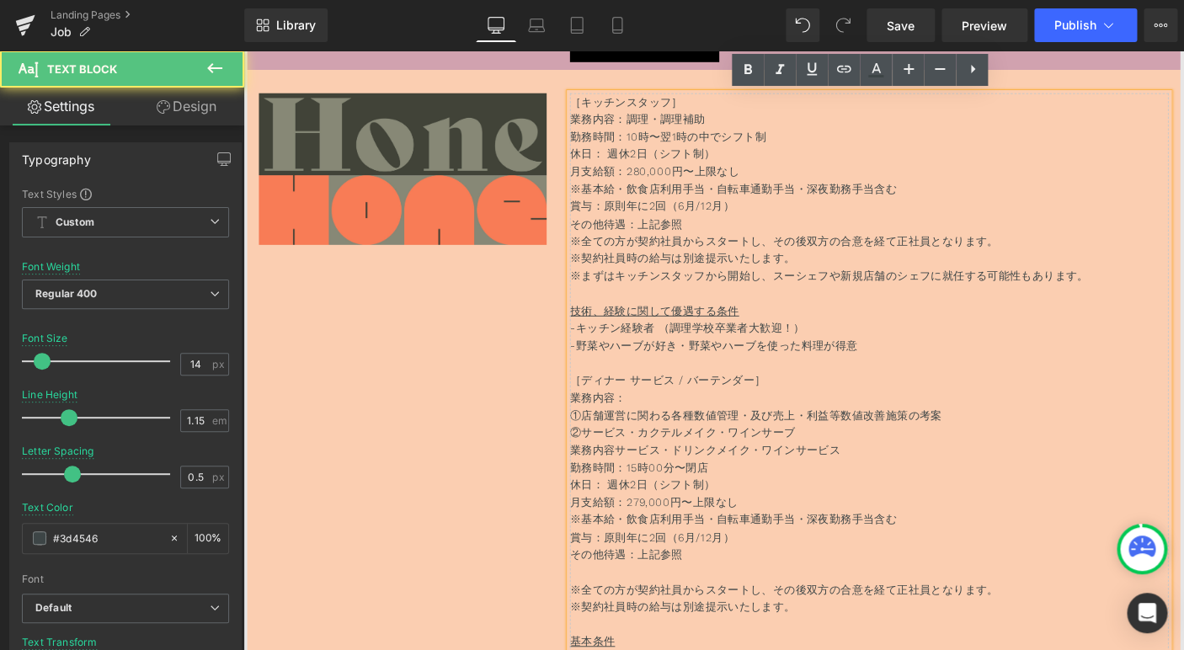
click at [802, 251] on p "※全ての方が契約社員からスタートし、その後双方の合意を経て正社員となります。" at bounding box center [921, 256] width 648 height 19
click at [791, 287] on p "※まずはキッチンスタッフから開始し、スーシェフや新規店舗のシェフに就任する可能性もあります。" at bounding box center [921, 294] width 648 height 19
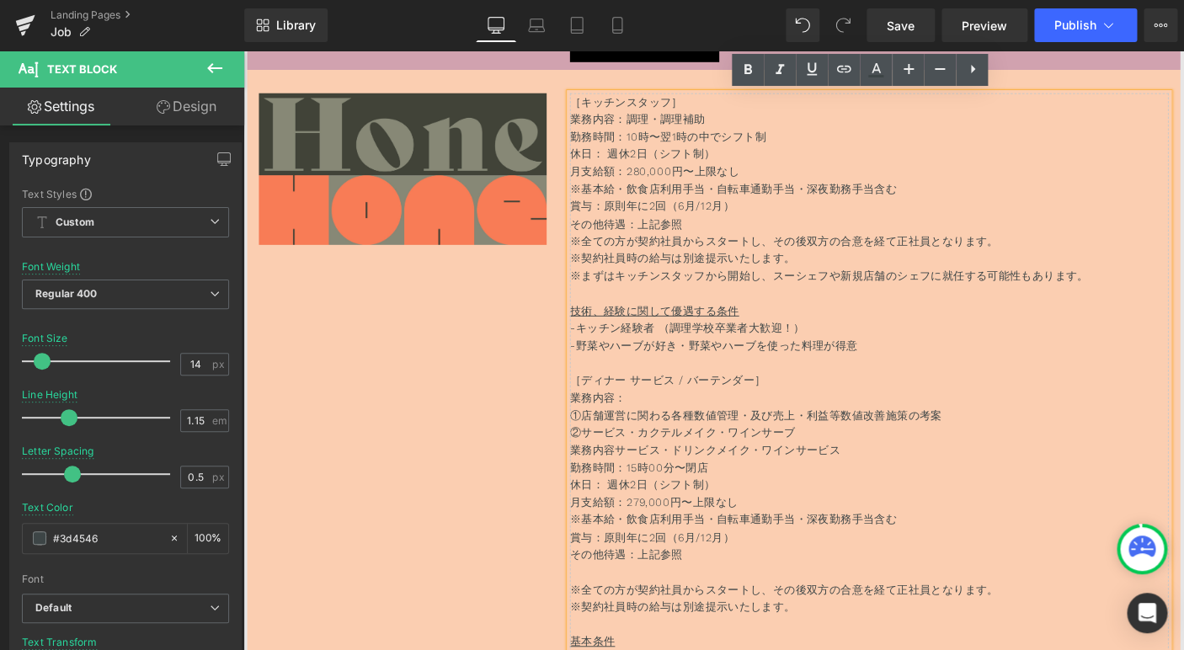
click at [700, 500] on span "勤務時間：15時00分〜閉店" at bounding box center [672, 501] width 150 height 13
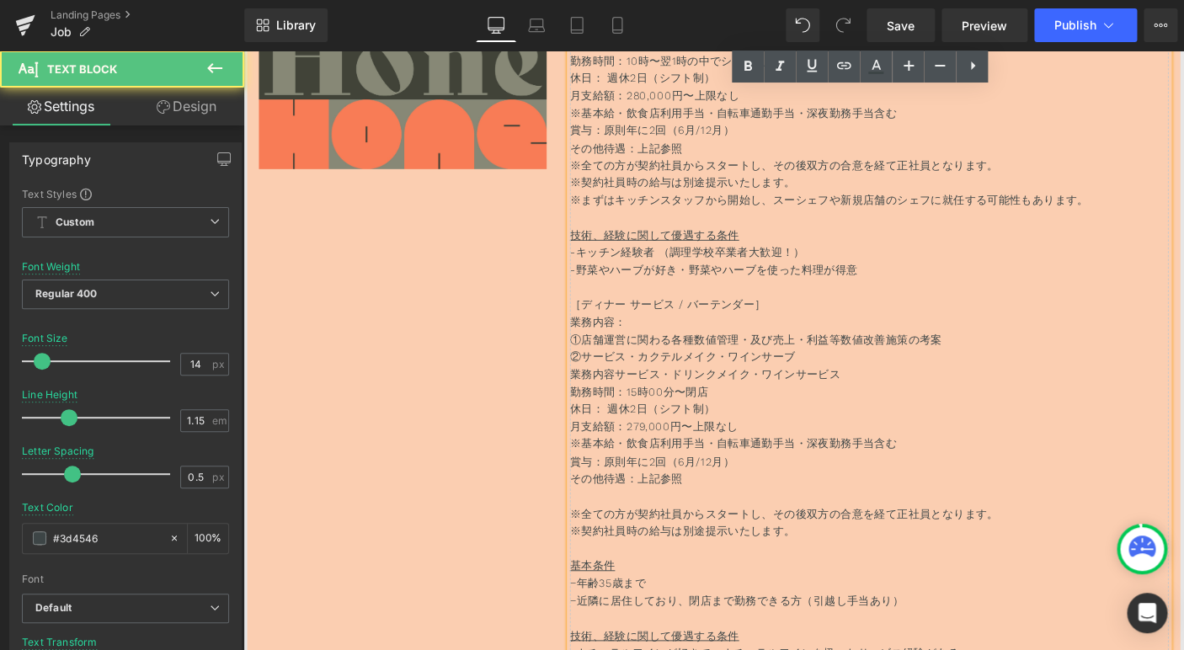
scroll to position [6430, 0]
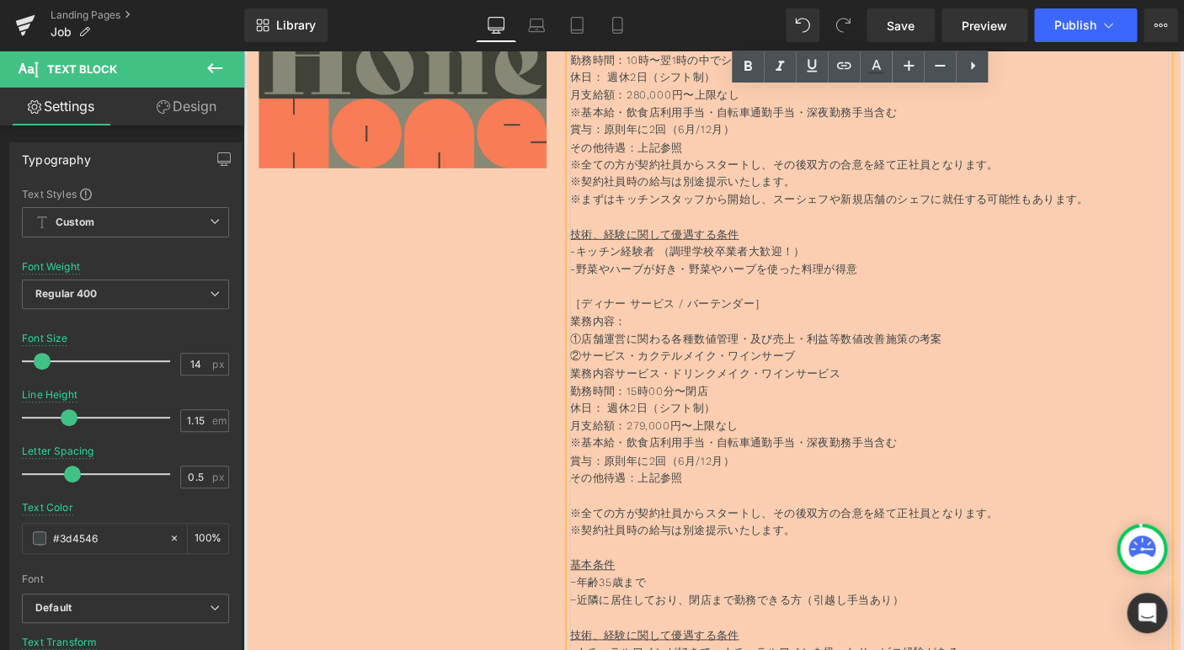
click at [680, 458] on p "月支給額：279,000円〜上限なし" at bounding box center [921, 456] width 648 height 19
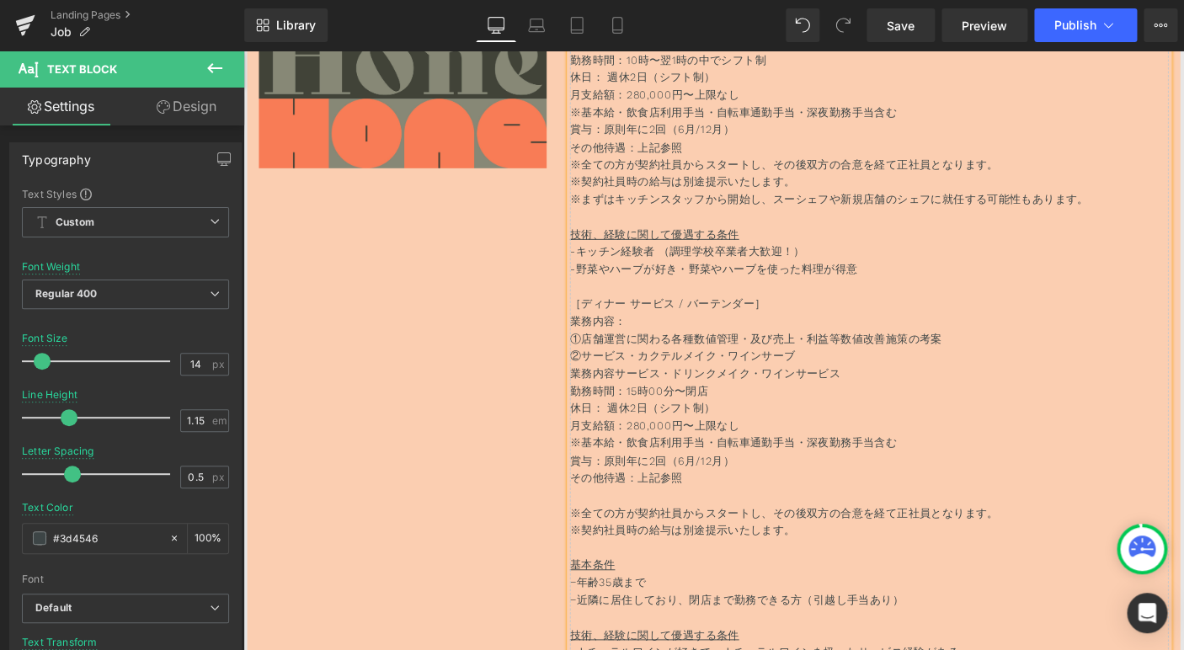
click at [753, 467] on p "※基本給・飲食店利用手当・自転車通勤手当・深夜勤務手当含む" at bounding box center [921, 475] width 648 height 19
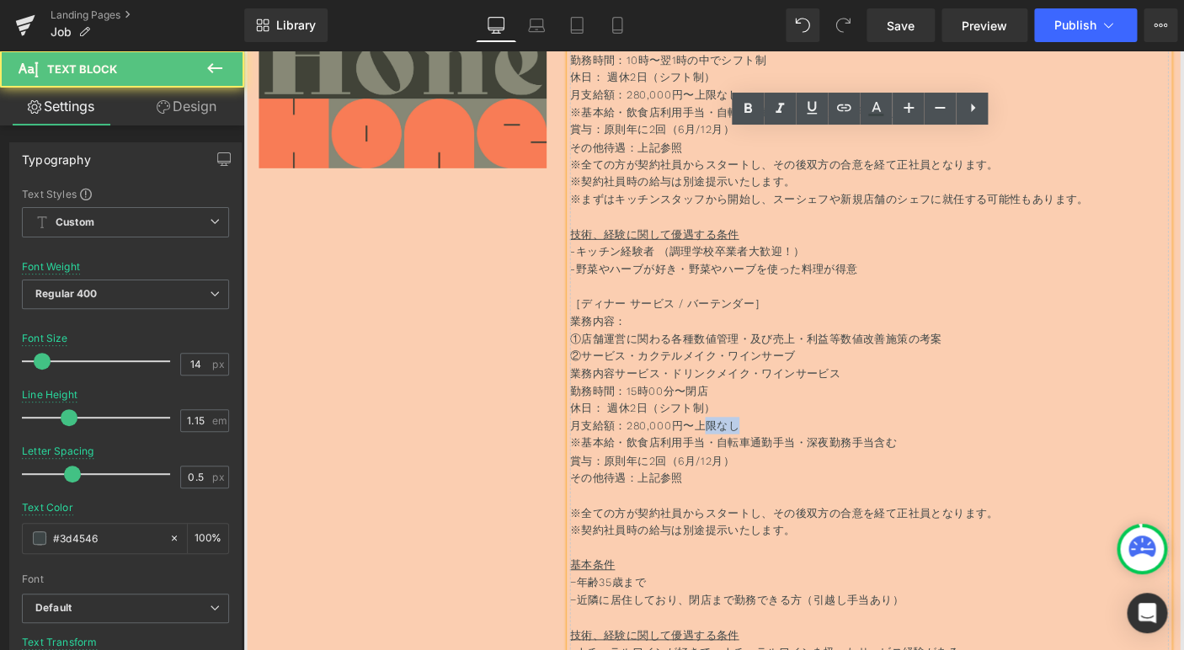
drag, startPoint x: 800, startPoint y: 462, endPoint x: 742, endPoint y: 455, distance: 58.6
click at [742, 455] on p "月支給額：280,000円〜上限なし" at bounding box center [921, 456] width 648 height 19
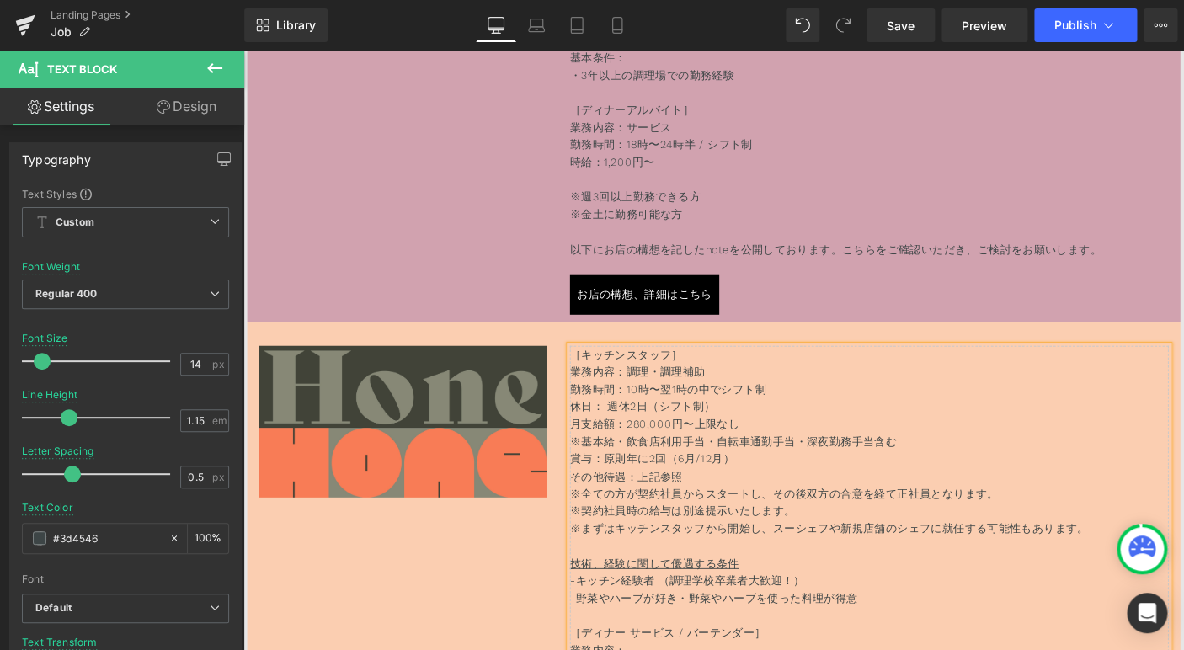
scroll to position [6192, 0]
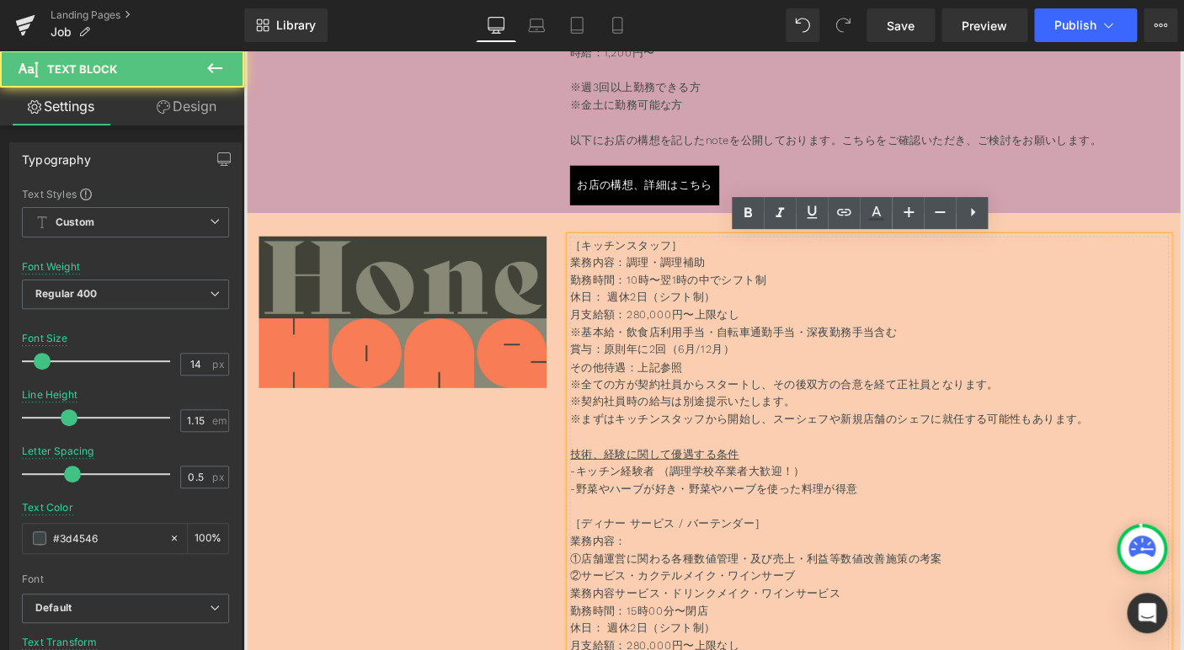
click at [702, 524] on p "-野菜やハーブが好き・野菜やハーブを使った料理が得意" at bounding box center [921, 524] width 648 height 19
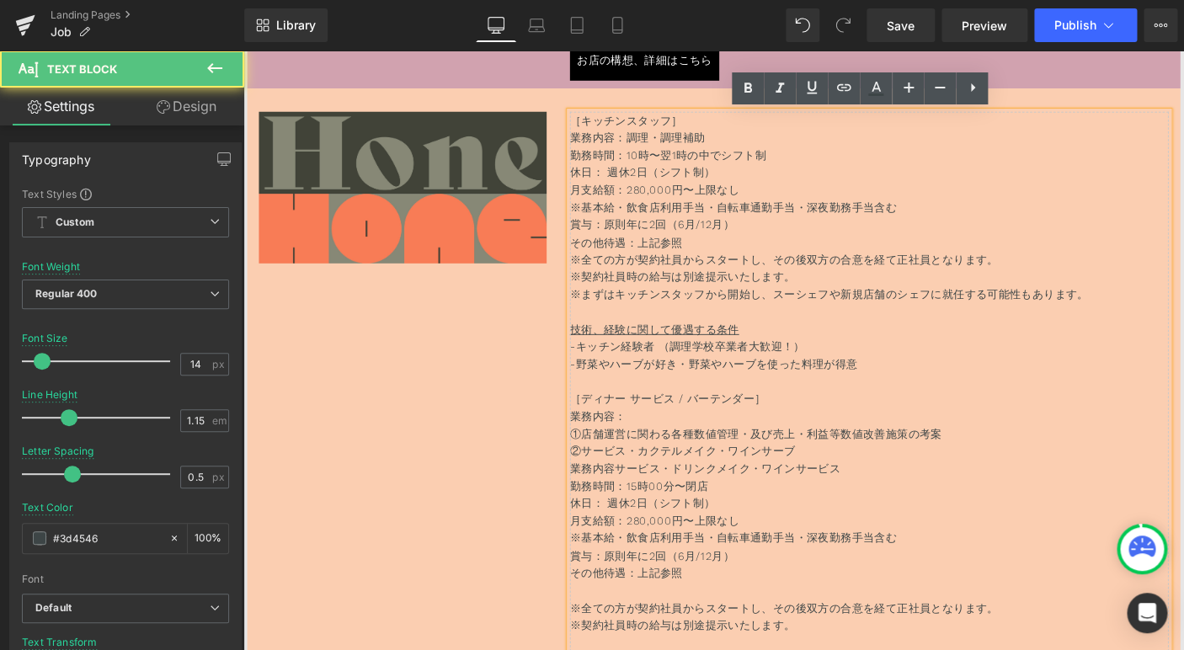
scroll to position [6332, 0]
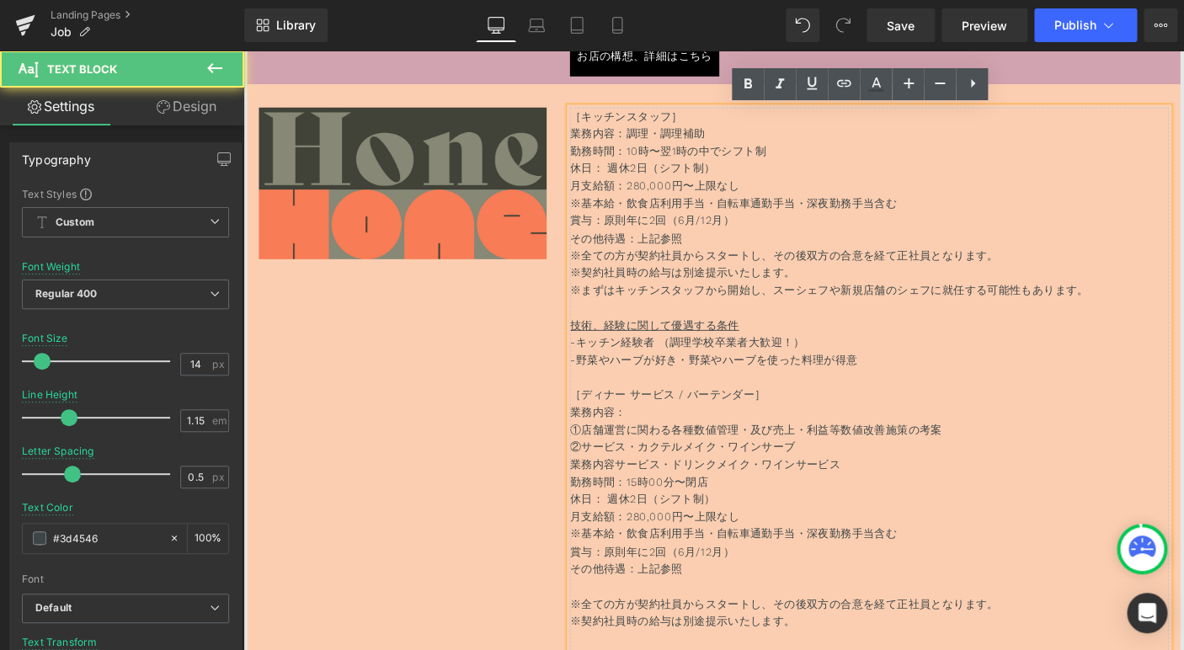
click at [673, 520] on span "勤務時間：15時00分〜閉店" at bounding box center [672, 516] width 150 height 13
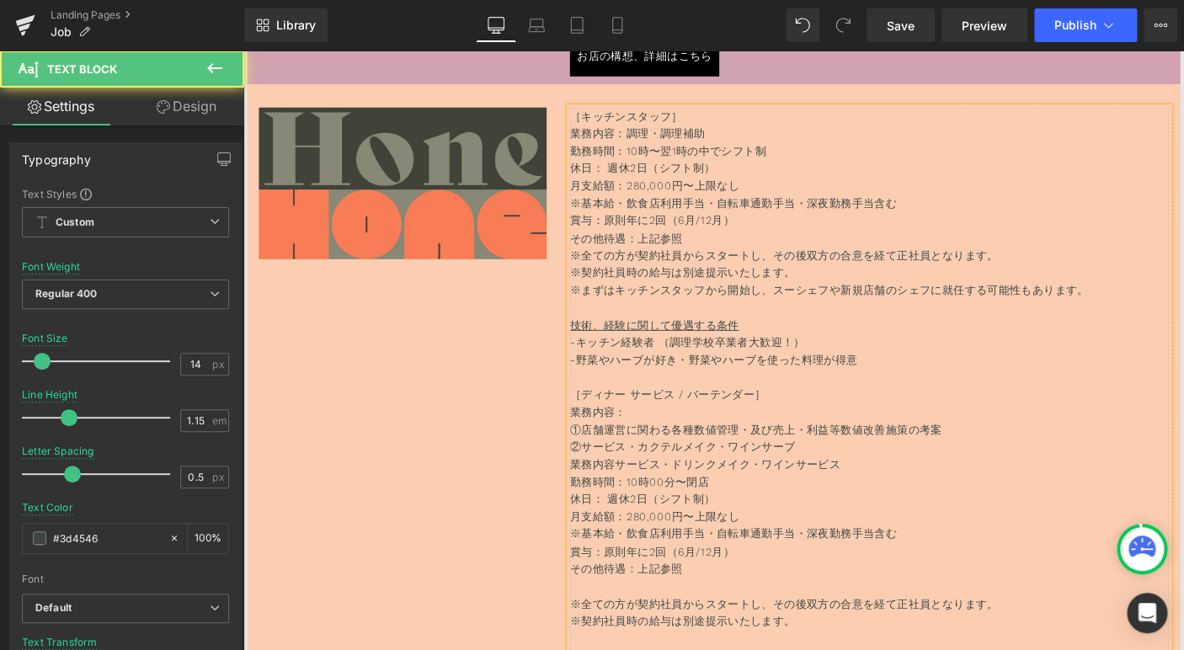
click at [754, 524] on p "勤務時間：10時00分〜閉店" at bounding box center [921, 517] width 648 height 19
click at [804, 572] on p "※基本給・飲食店利用手当・自転車通勤手当・深夜勤務手当含む" at bounding box center [921, 573] width 648 height 19
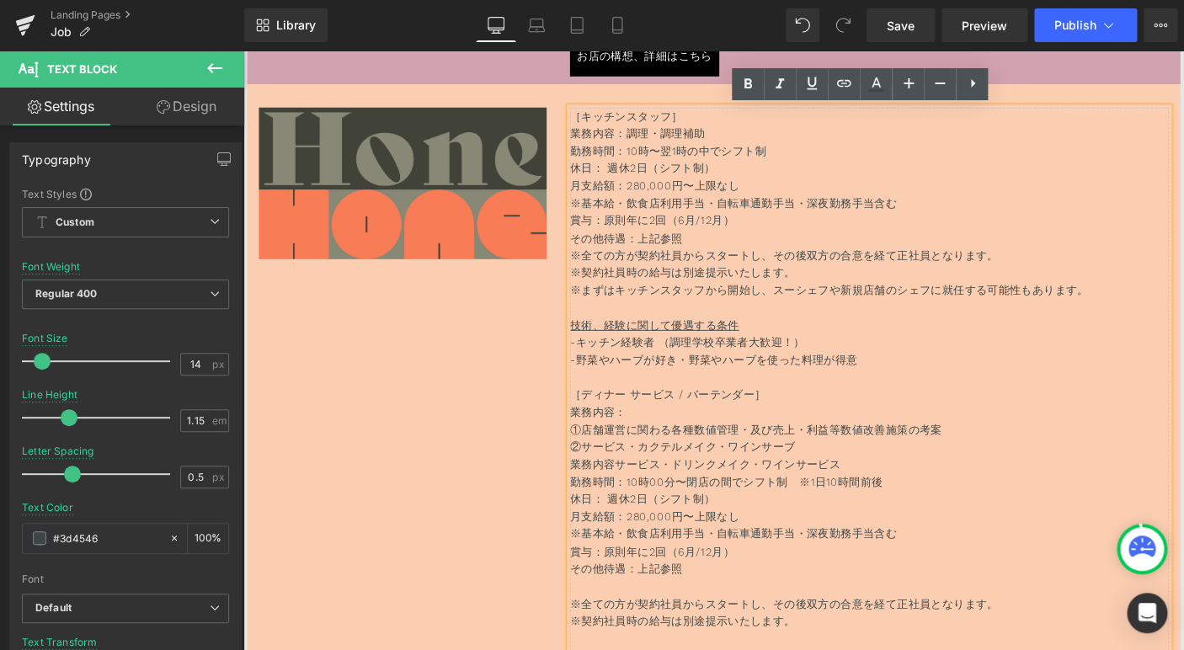
click at [865, 524] on span "勤務時間：10時00分〜閉店の間でシフト制　※1日10時間前後" at bounding box center [766, 516] width 339 height 13
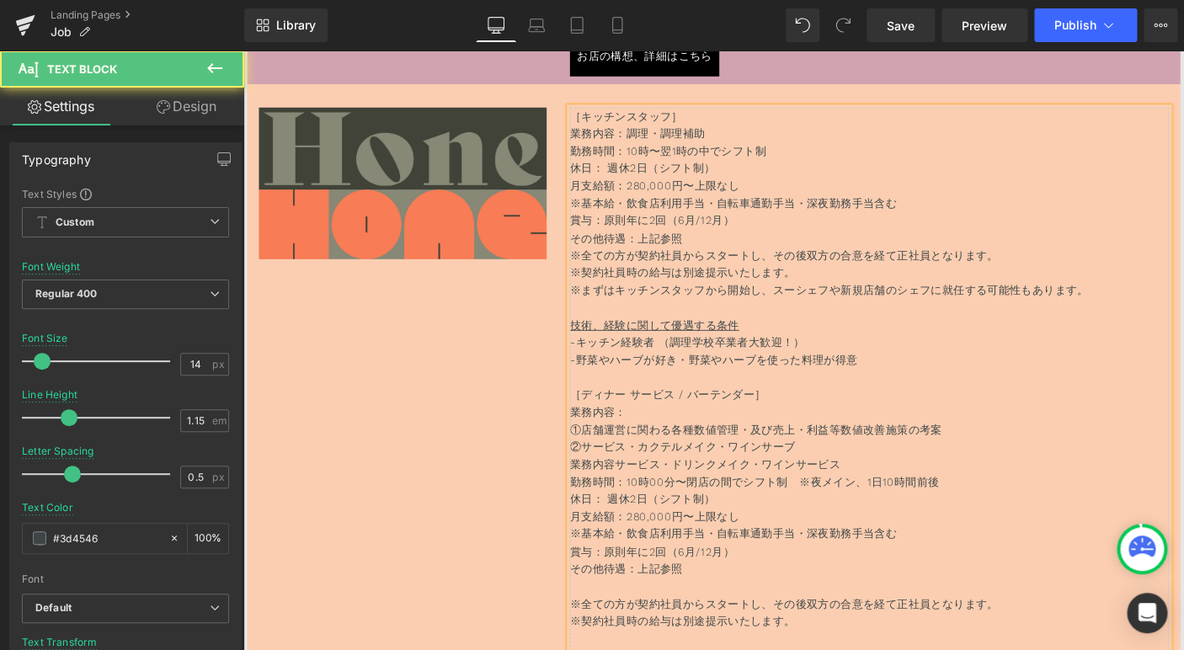
click at [811, 271] on span "※全ての方が契約社員からスタートし、その後双方の合意を経て正社員となります。" at bounding box center [829, 271] width 464 height 13
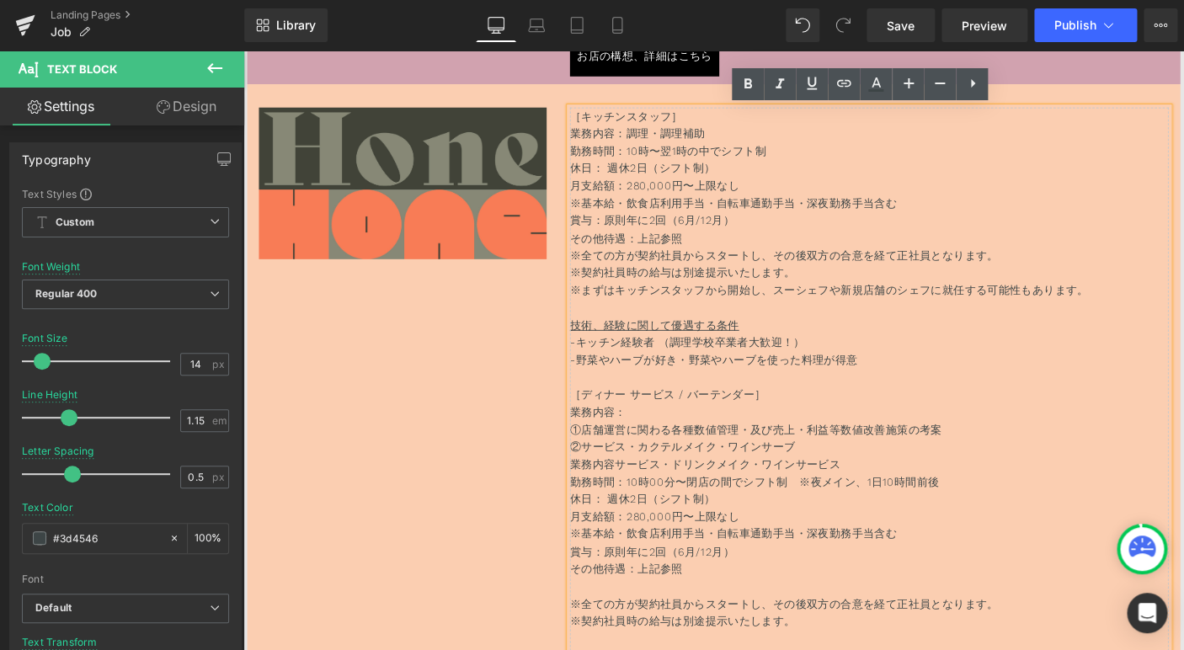
click at [782, 258] on p "その他待遇：上記参照" at bounding box center [921, 253] width 648 height 19
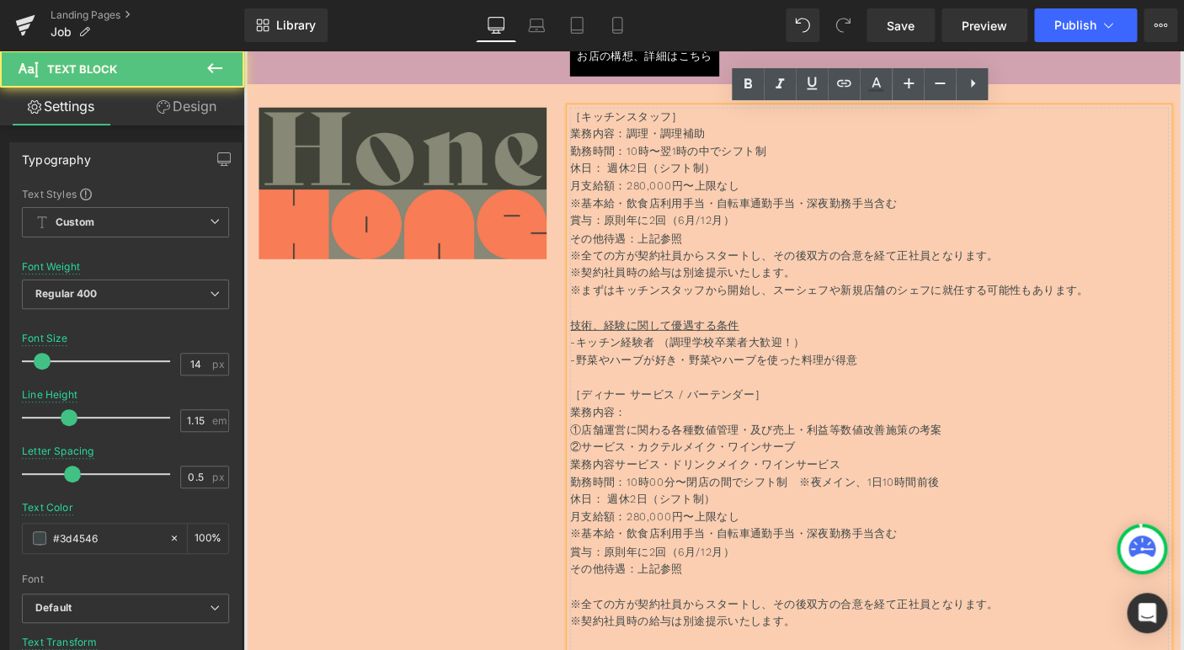
scroll to position [6311, 0]
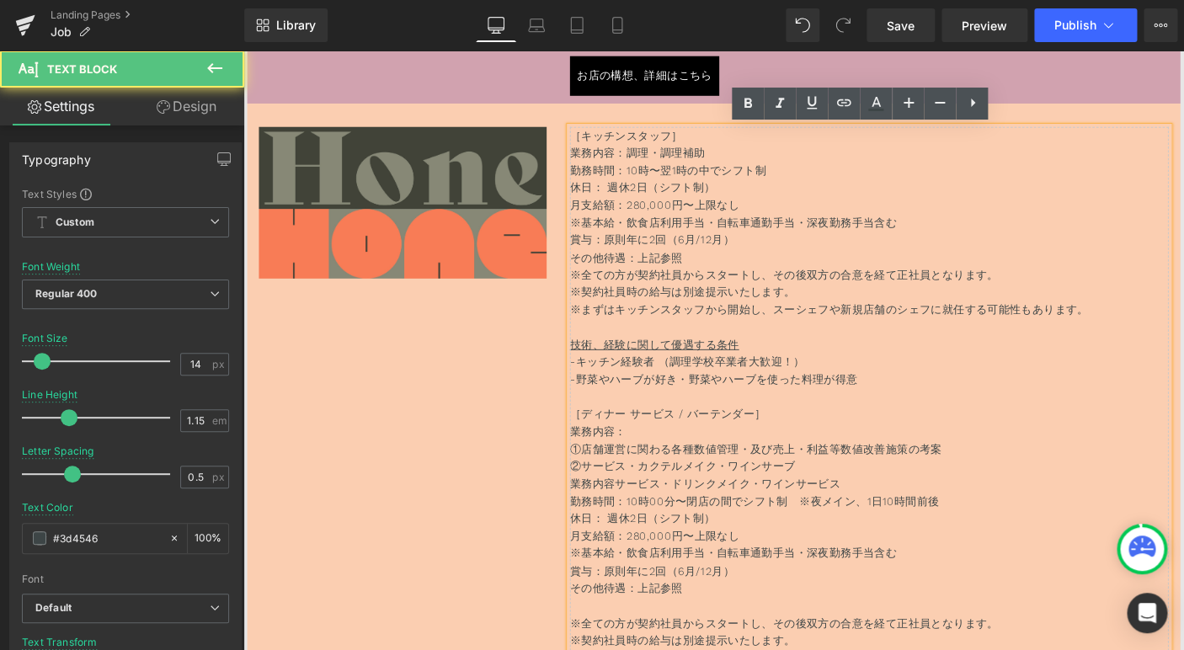
click at [677, 182] on span "勤務時間：10時〜翌1時の中でシフト制" at bounding box center [703, 179] width 213 height 13
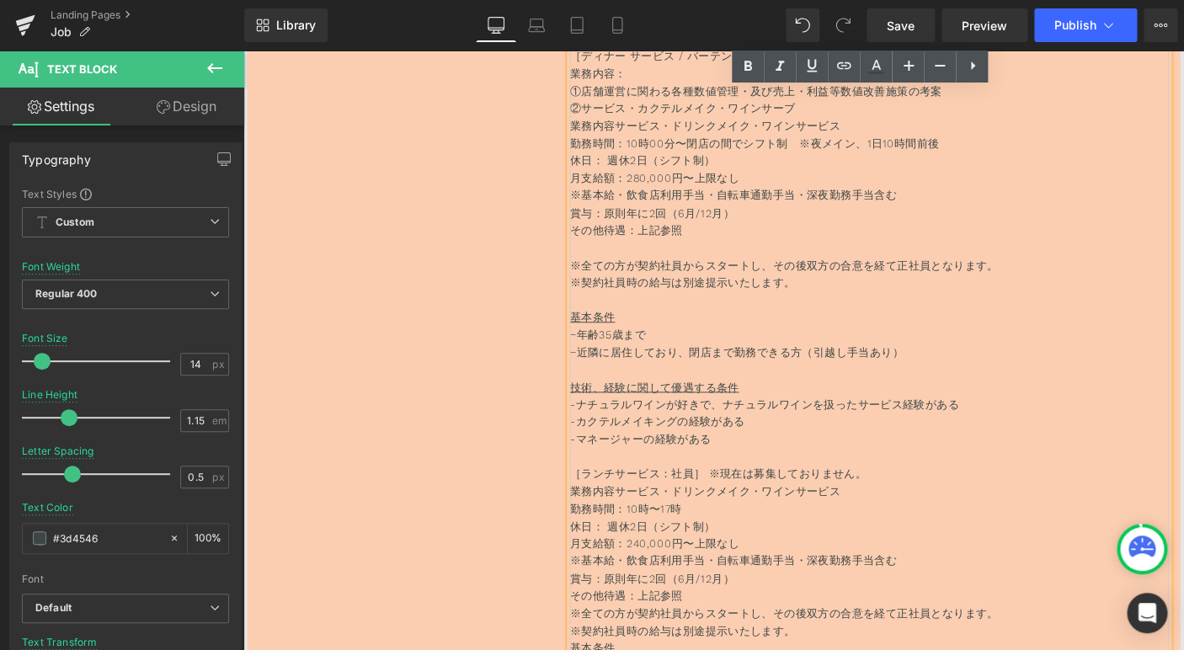
scroll to position [6751, 0]
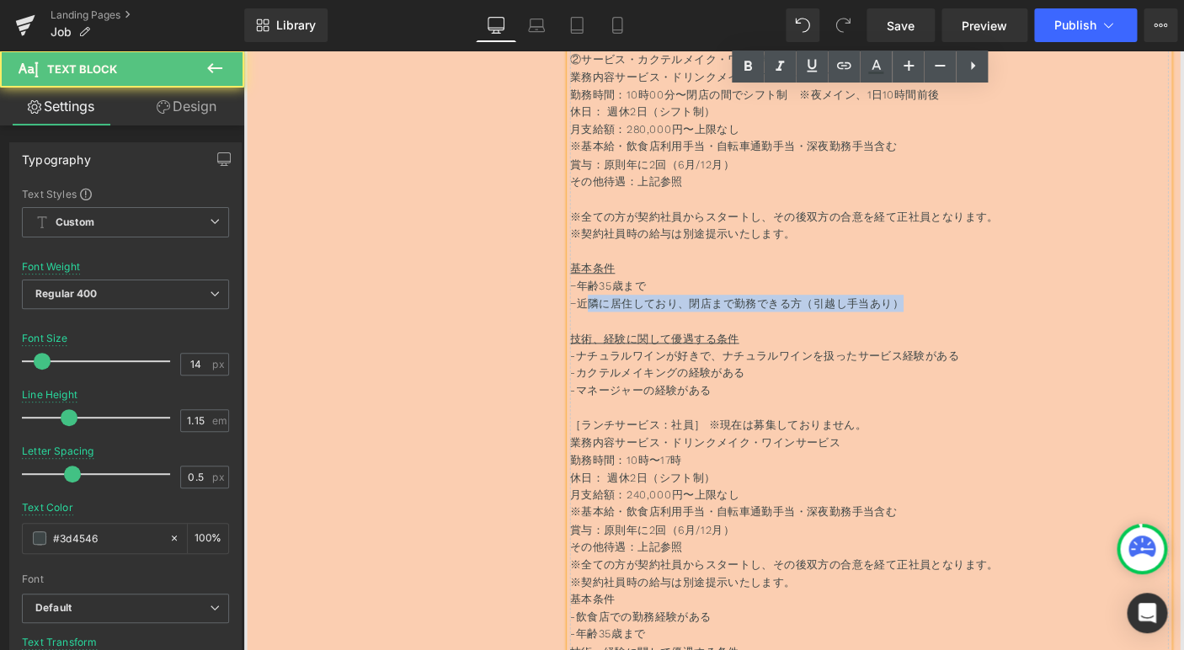
drag, startPoint x: 988, startPoint y: 322, endPoint x: 620, endPoint y: 322, distance: 367.9
click at [620, 322] on p "−近隣に居住しており、閉店まで勤務できる方（引越し手当あり）" at bounding box center [921, 324] width 648 height 19
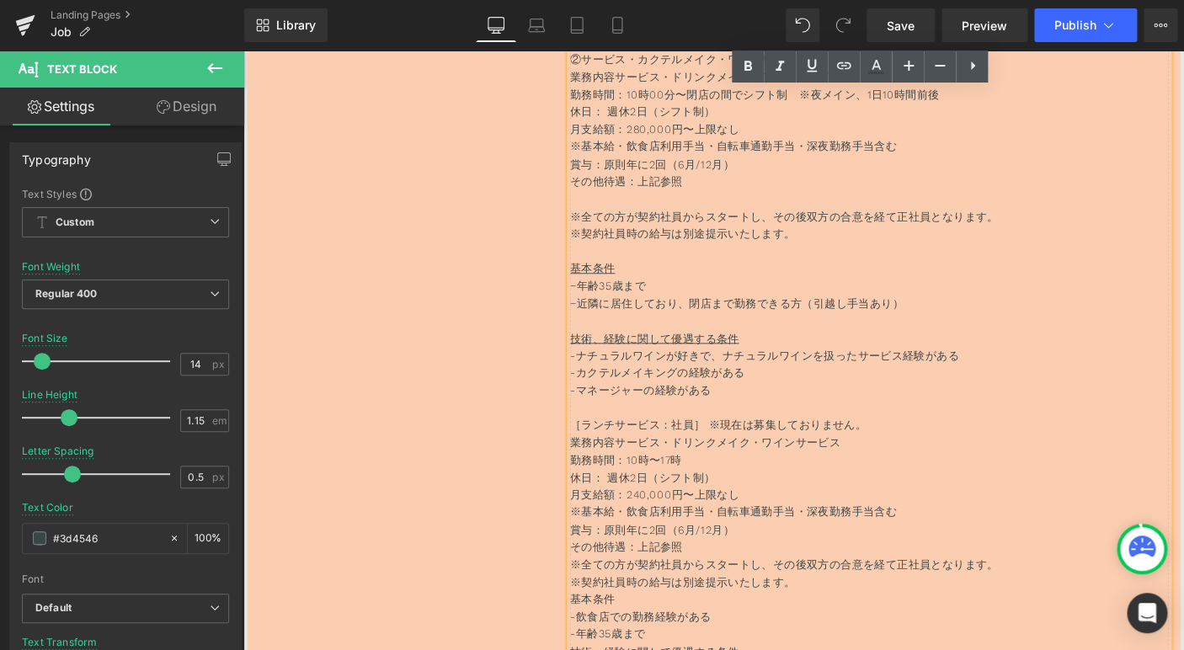
click at [726, 319] on p "−近隣に居住しており、閉店まで勤務できる方（引越し手当あり）" at bounding box center [921, 324] width 648 height 19
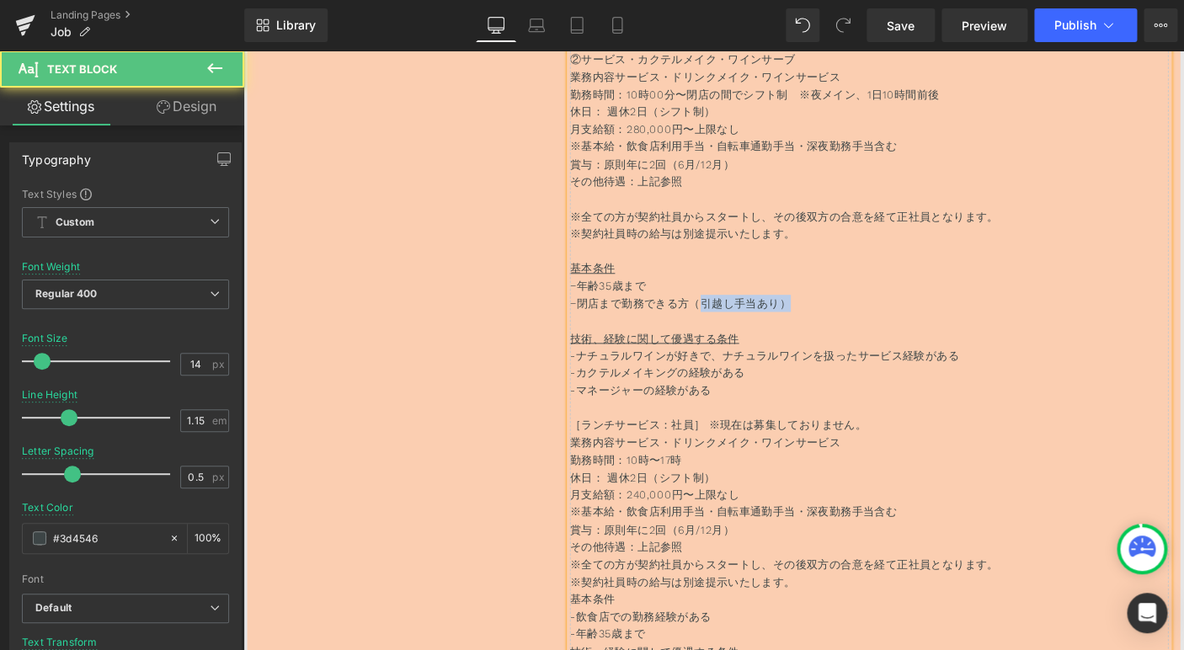
drag, startPoint x: 888, startPoint y: 332, endPoint x: 735, endPoint y: 322, distance: 153.5
click at [735, 322] on p "−閉店まで勤務できる方（引越し手当あり）" at bounding box center [921, 324] width 648 height 19
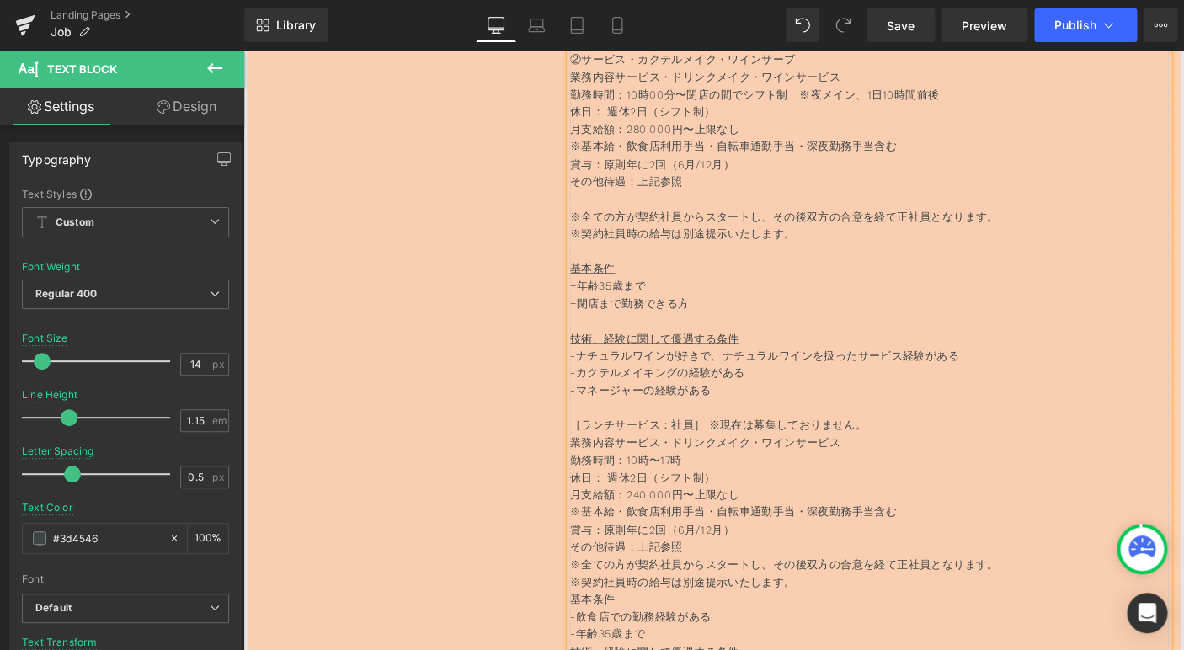
click at [608, 328] on p "−閉店まで勤務できる方" at bounding box center [921, 324] width 648 height 19
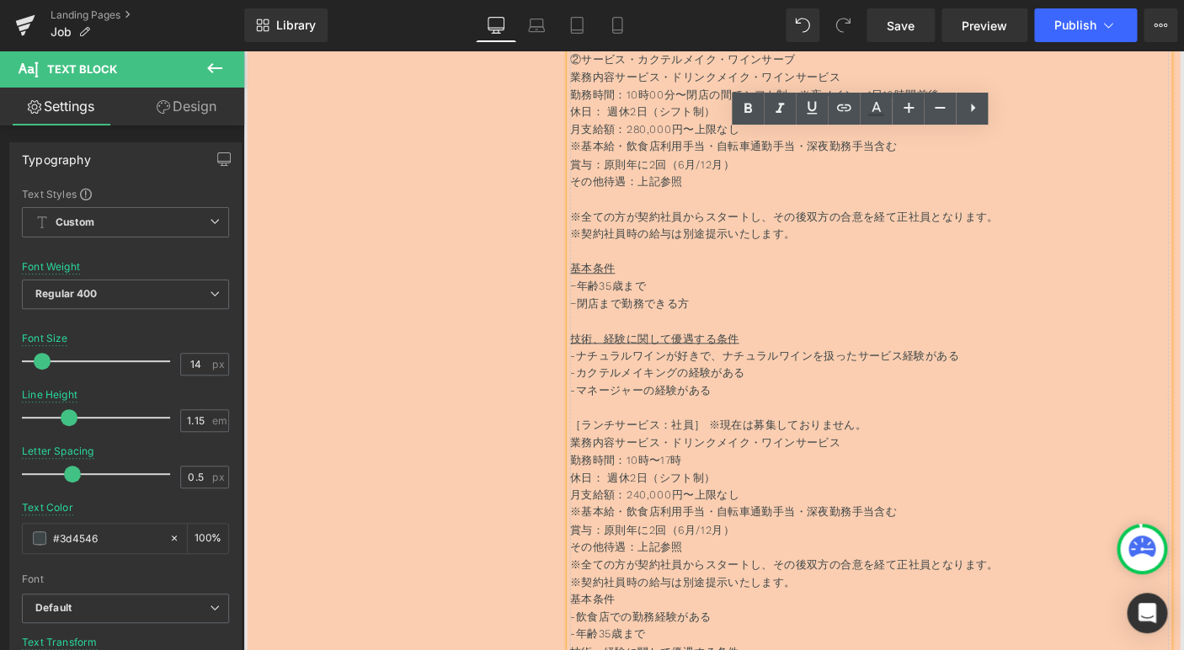
click at [732, 327] on p "−閉店まで勤務できる方" at bounding box center [921, 324] width 648 height 19
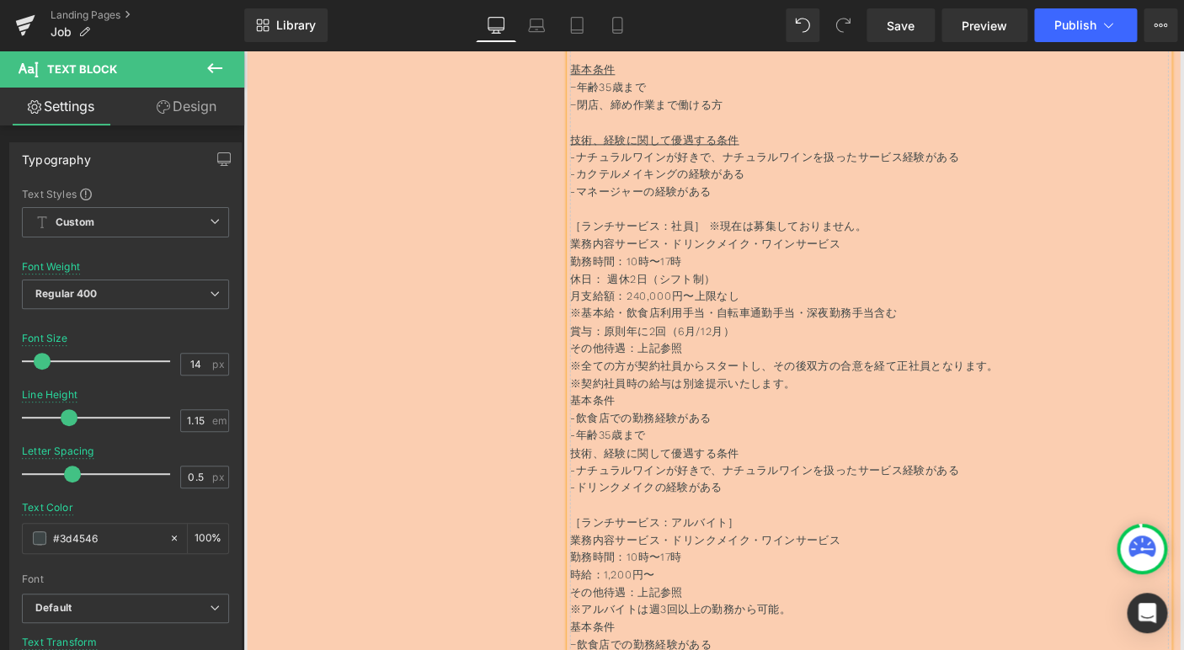
scroll to position [6967, 0]
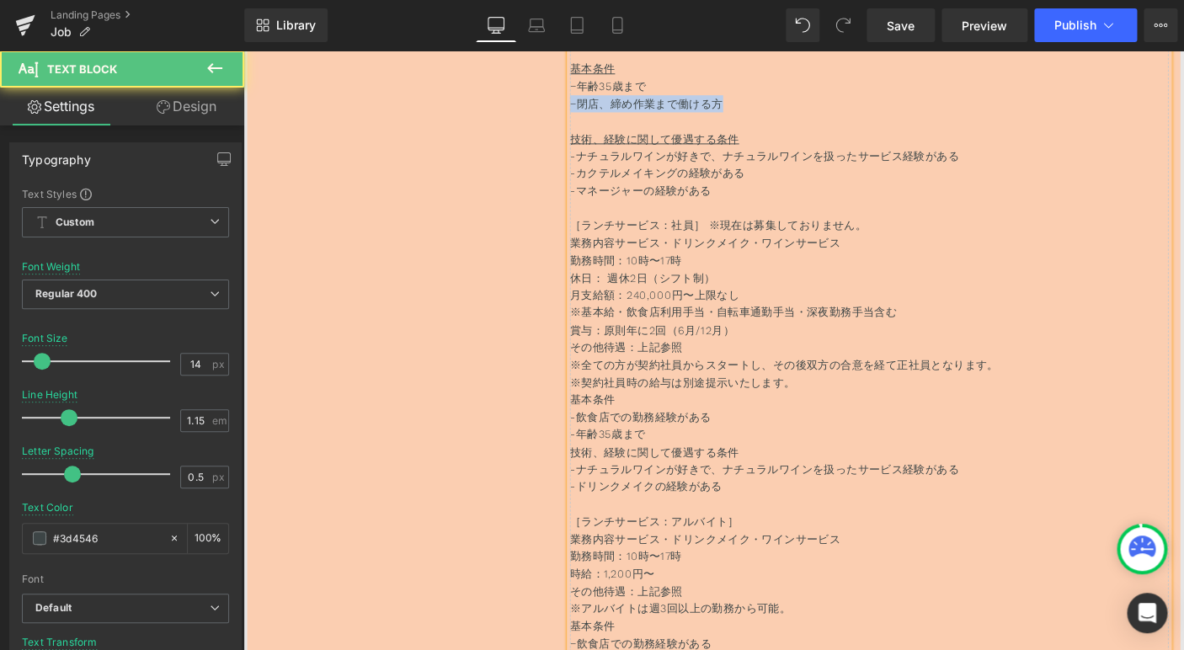
drag, startPoint x: 779, startPoint y: 118, endPoint x: 527, endPoint y: 117, distance: 252.5
click at [527, 117] on div "Image ［キッチンスタッフ］ 業務内容：調理・調理補助 勤務時間：10時〜翌1時の中でシフト制 休日： 週休2日（シフト制） 月支給額：280,000円〜…" at bounding box center [752, 203] width 1010 height 1502
copy p "−閉店、締め作業まで働ける方"
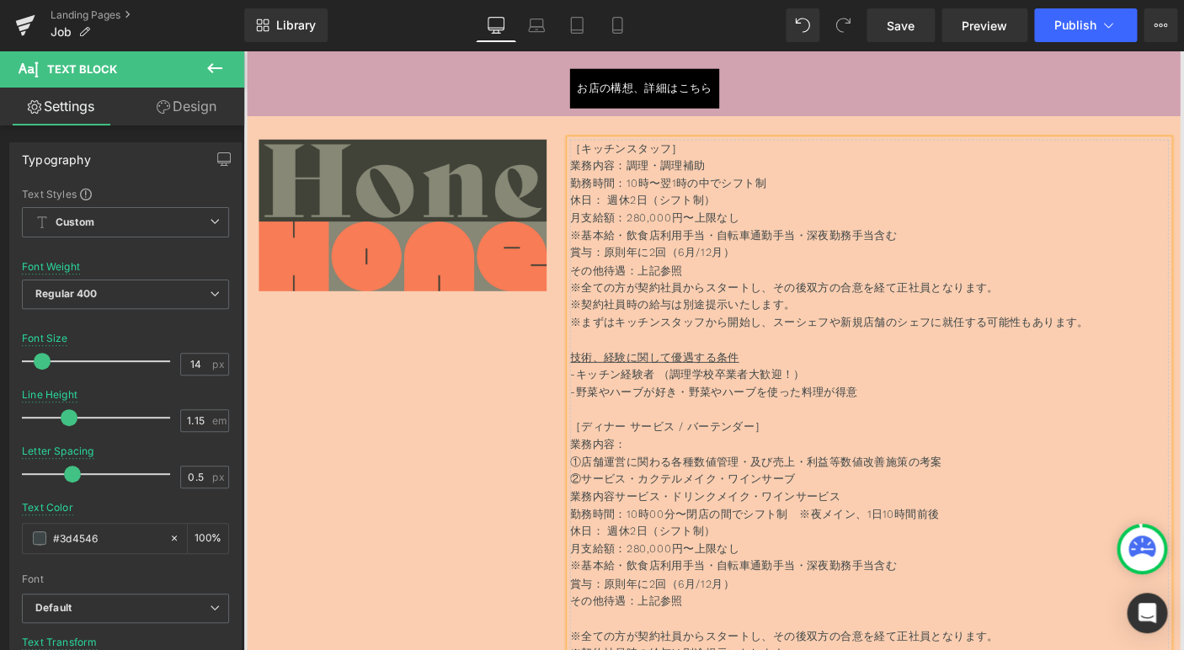
scroll to position [6283, 0]
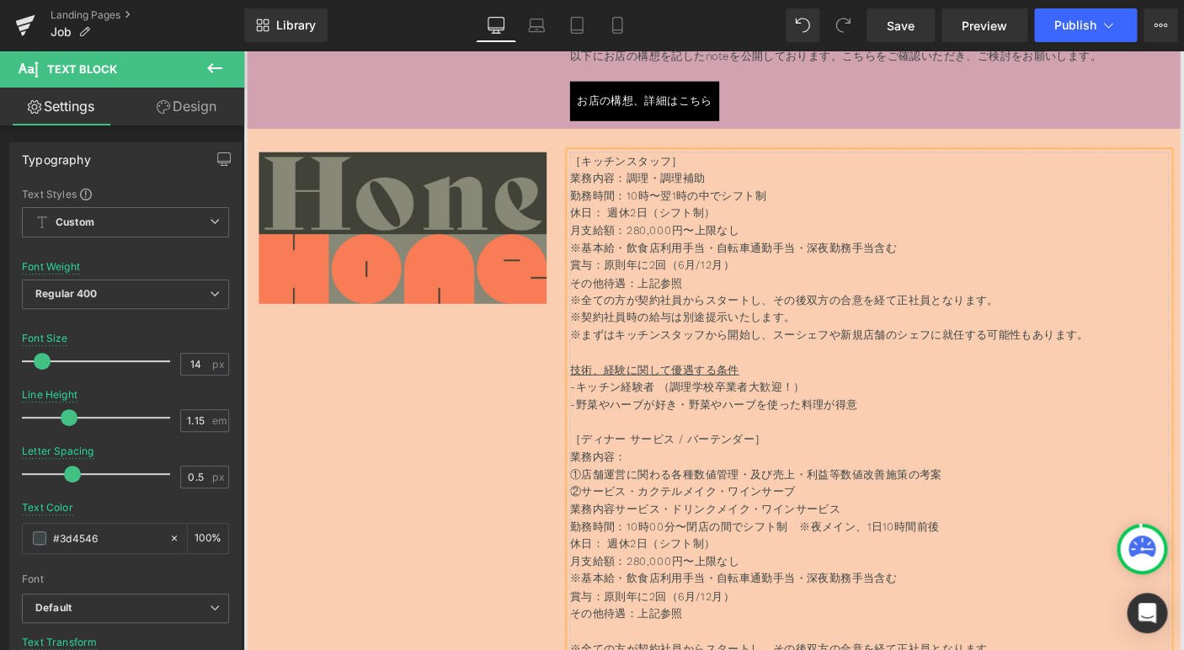
click at [759, 336] on p "※契約社員時の給与は別途提示いたします。" at bounding box center [921, 339] width 648 height 19
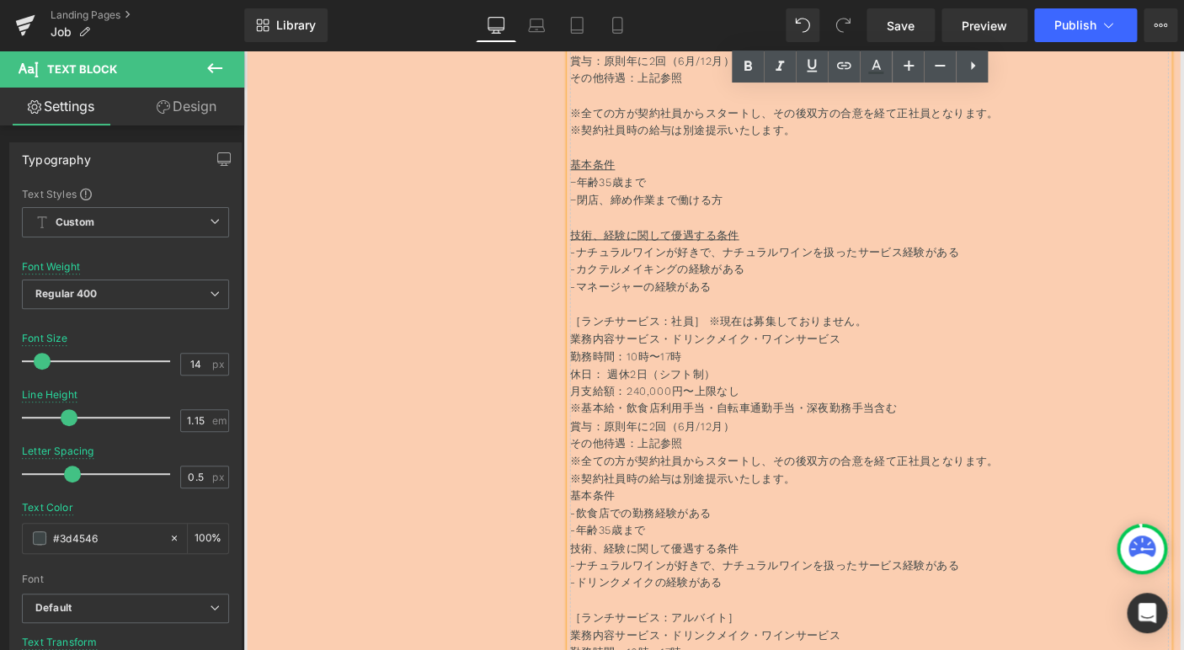
scroll to position [7062, 0]
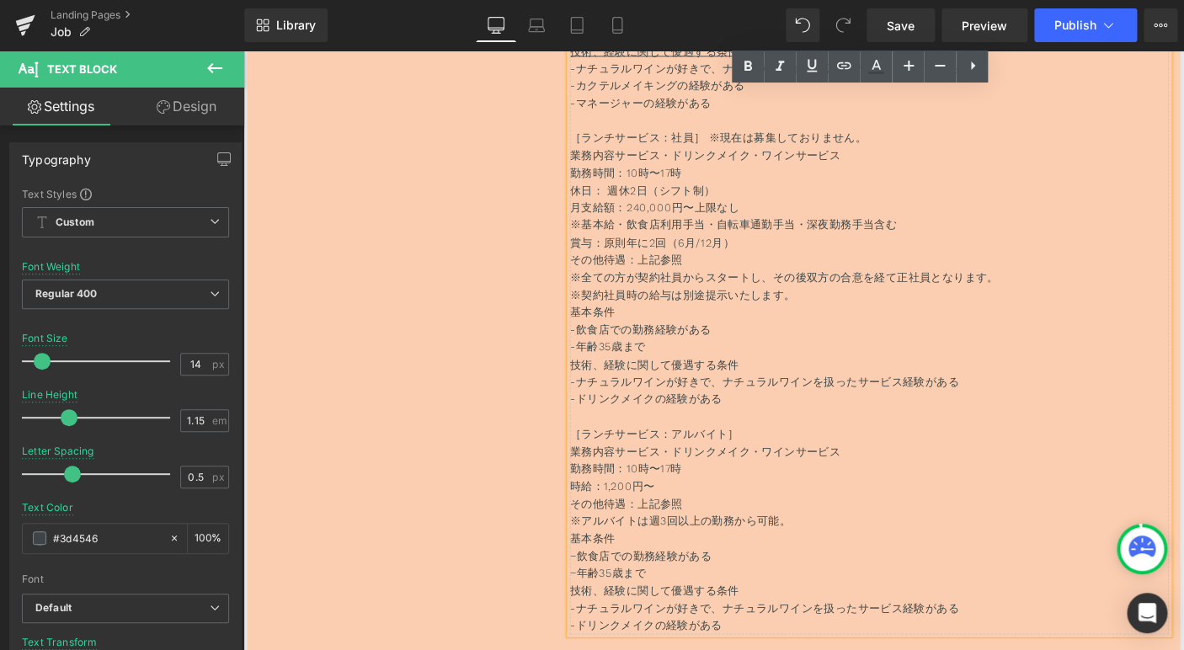
click at [799, 469] on p "［ランチサービス：アルバイト］" at bounding box center [921, 465] width 648 height 19
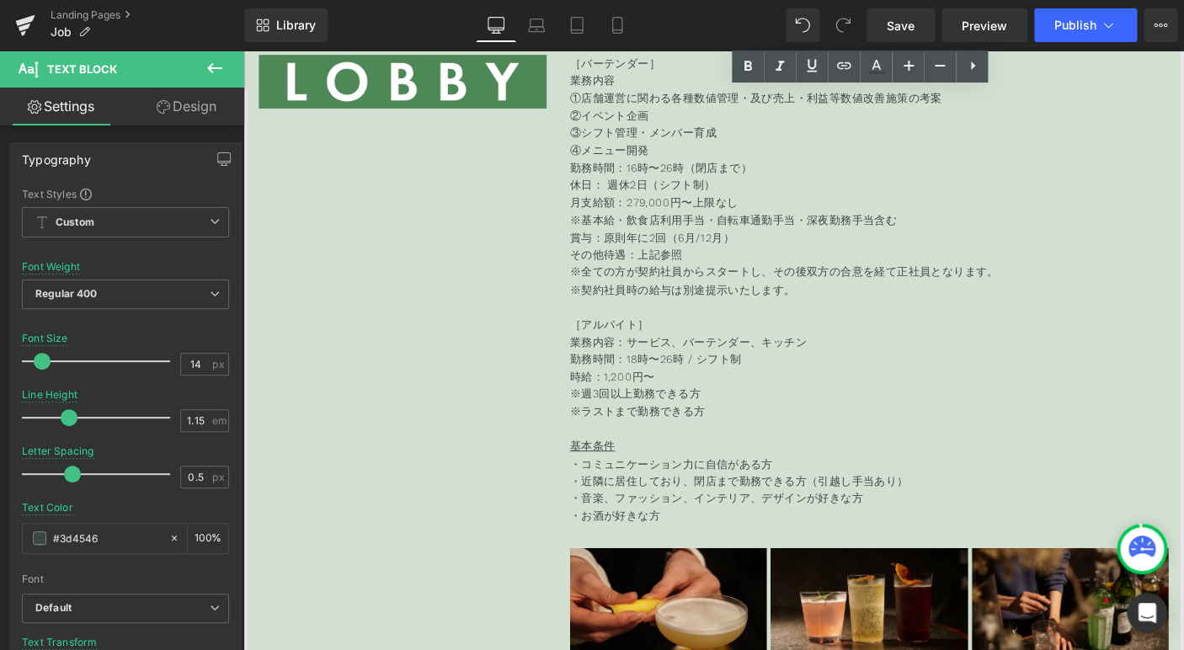
scroll to position [7900, 0]
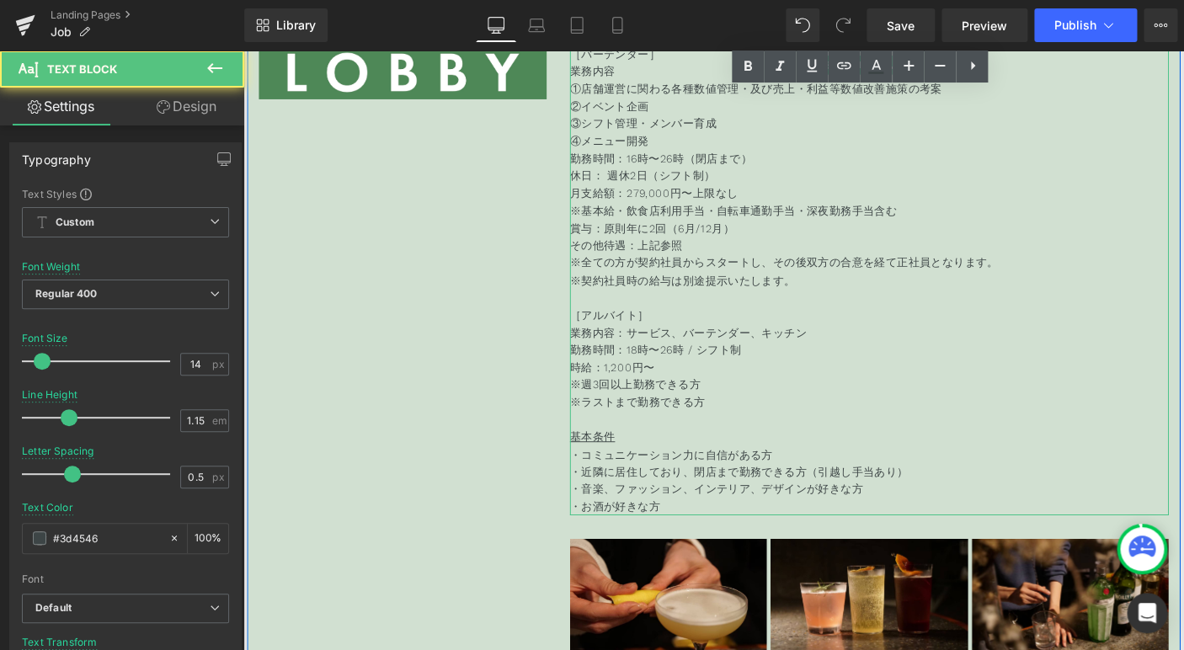
click at [674, 201] on span "月支給額：279,000円〜上限なし" at bounding box center [688, 205] width 182 height 13
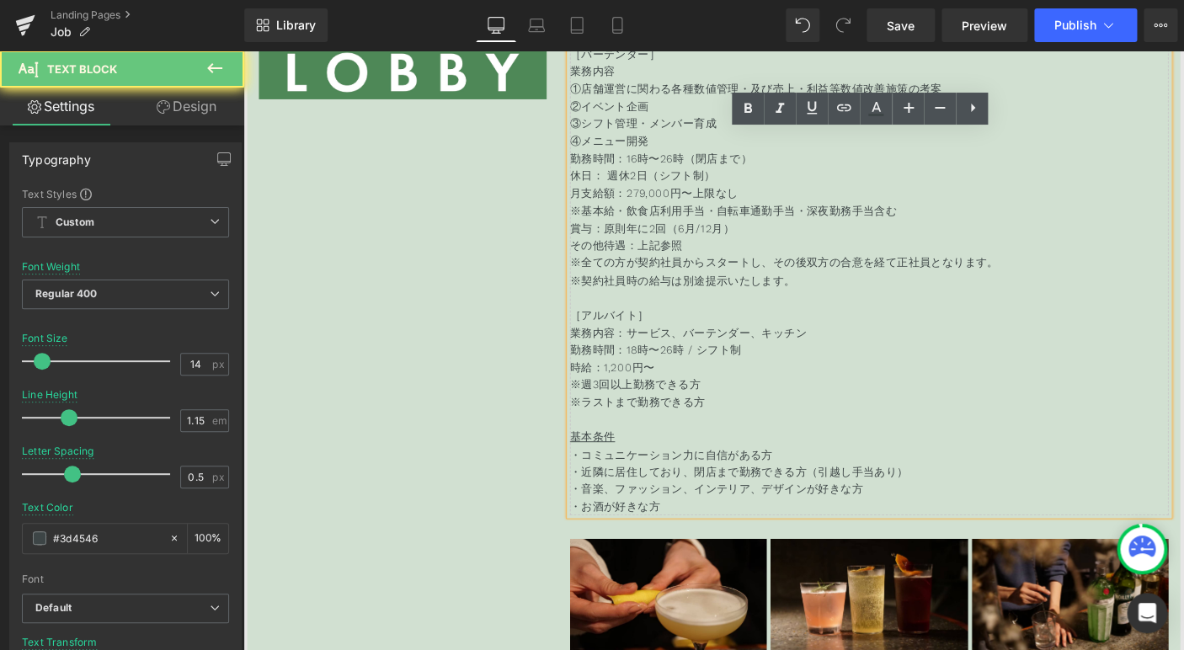
click at [678, 206] on span "月支給額：279,000円〜上限なし" at bounding box center [688, 205] width 182 height 13
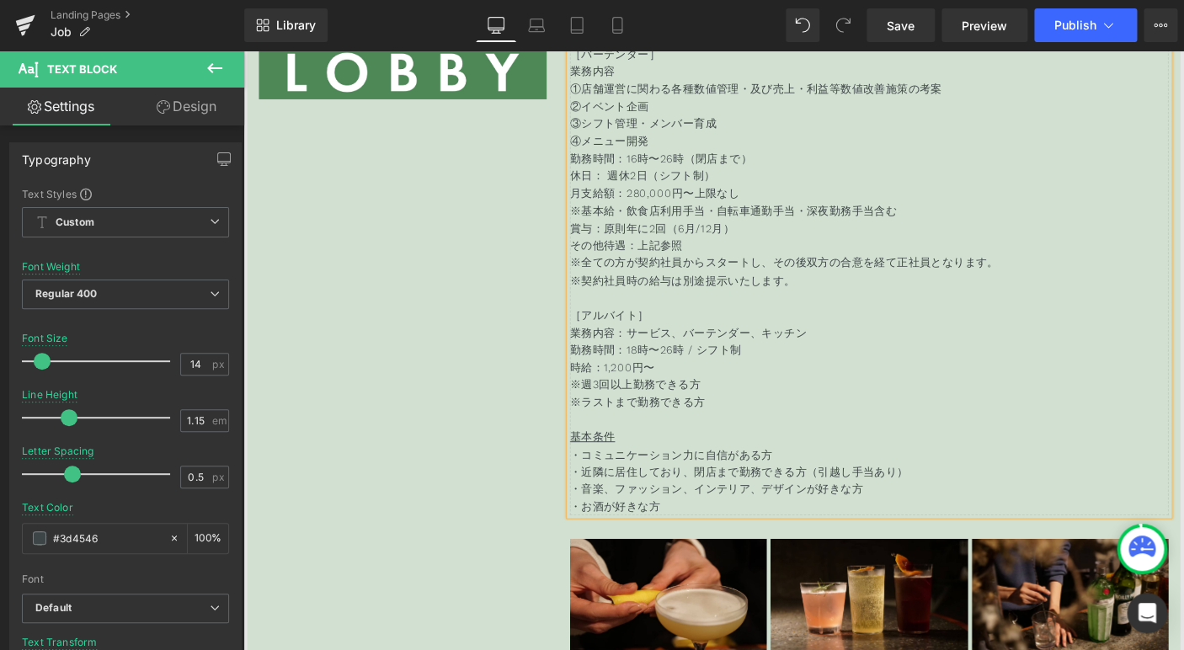
click at [803, 299] on p "※契約社員時の給与は別途提示いたします。" at bounding box center [921, 299] width 648 height 19
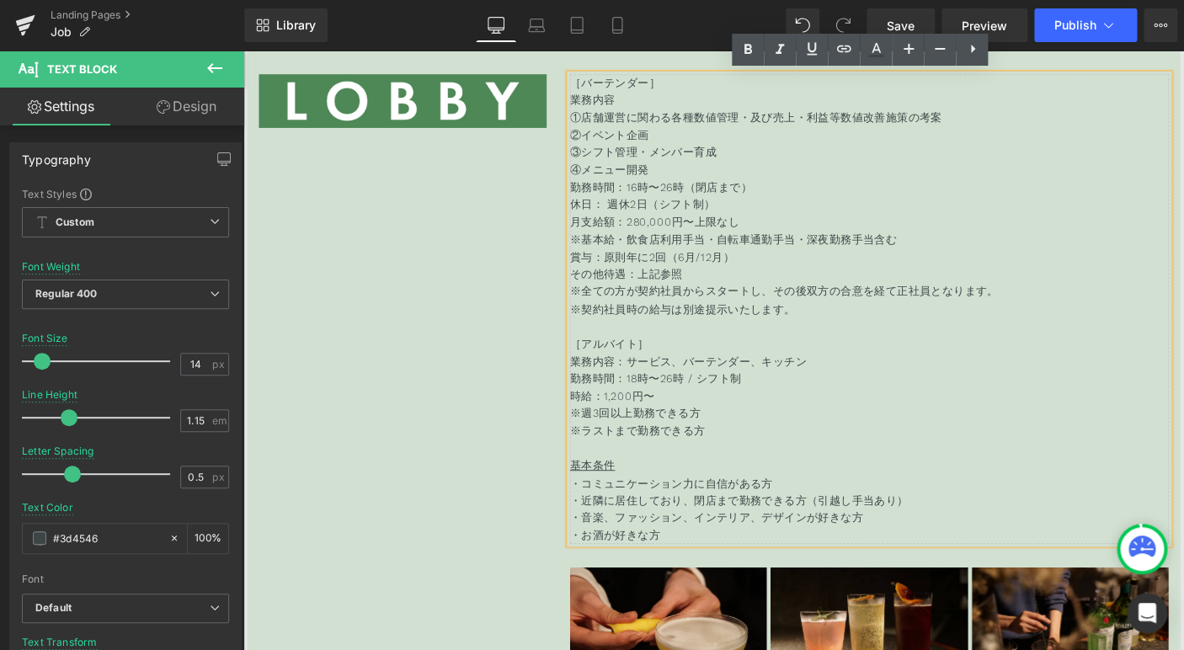
scroll to position [7872, 0]
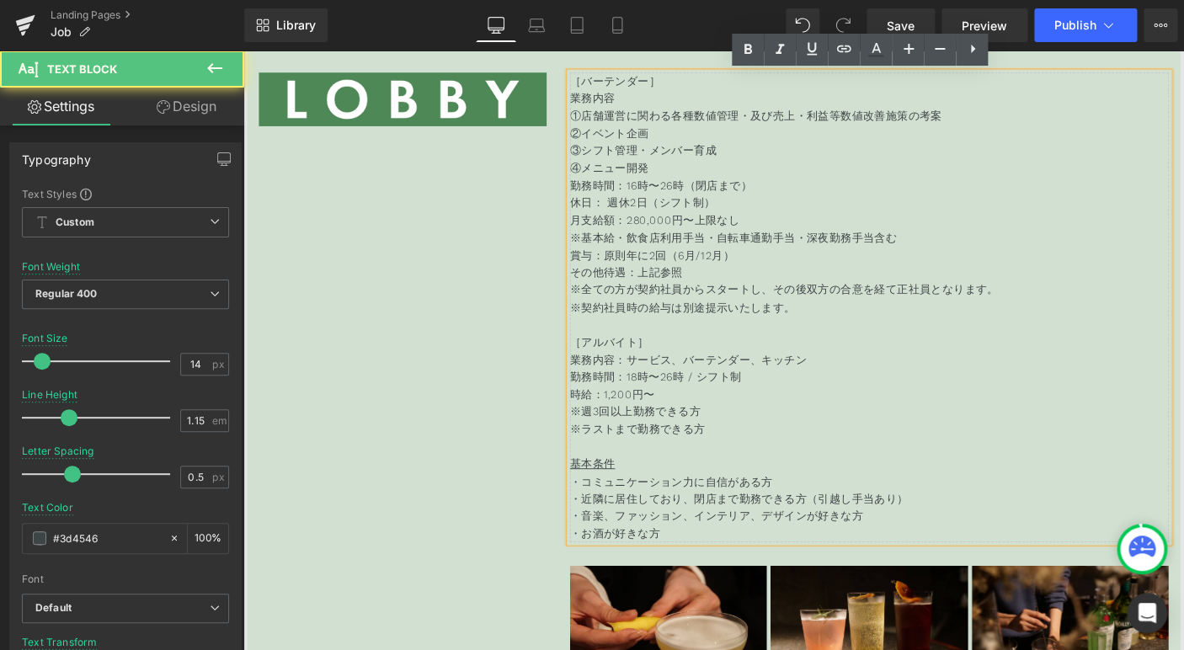
click at [928, 538] on p "・近隣に居住しており、閉店まで勤務できる方（引越し手当あり）" at bounding box center [921, 535] width 648 height 19
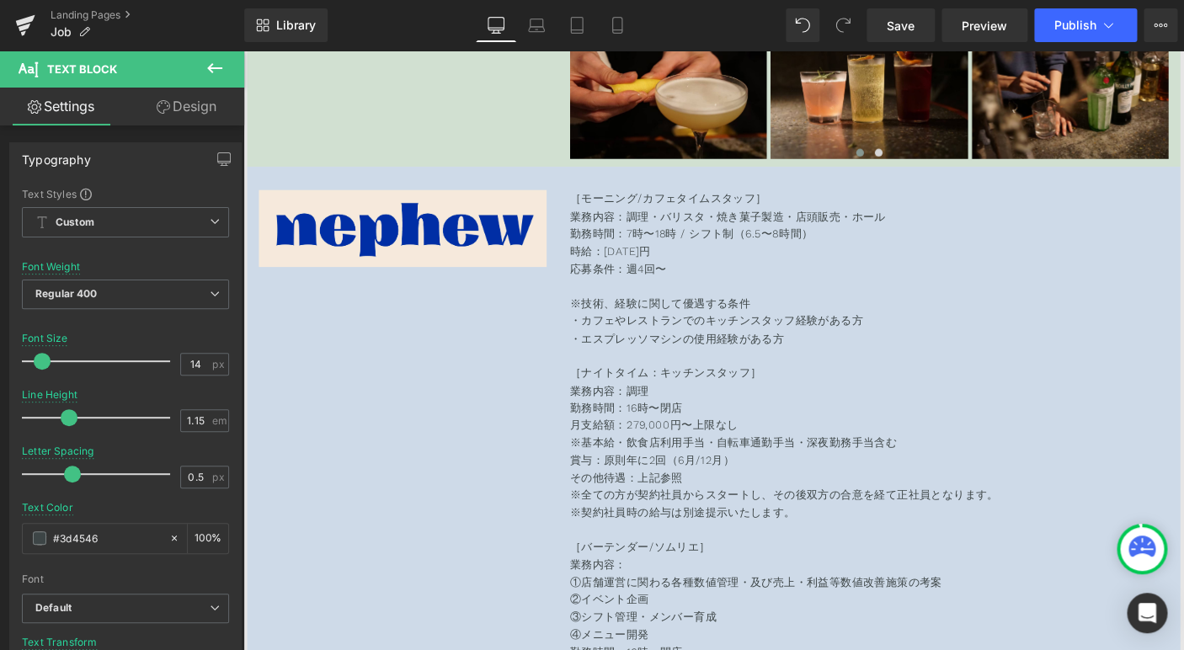
scroll to position [8565, 0]
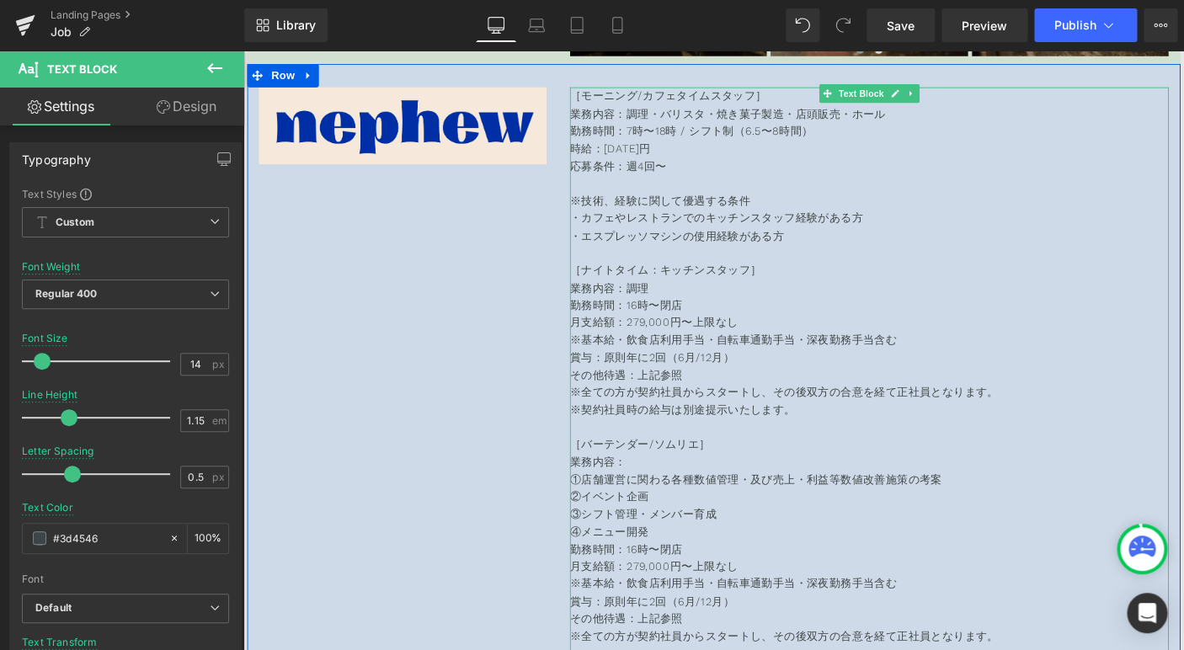
click at [670, 348] on p "月支給額：279,000円〜上限なし" at bounding box center [921, 344] width 648 height 19
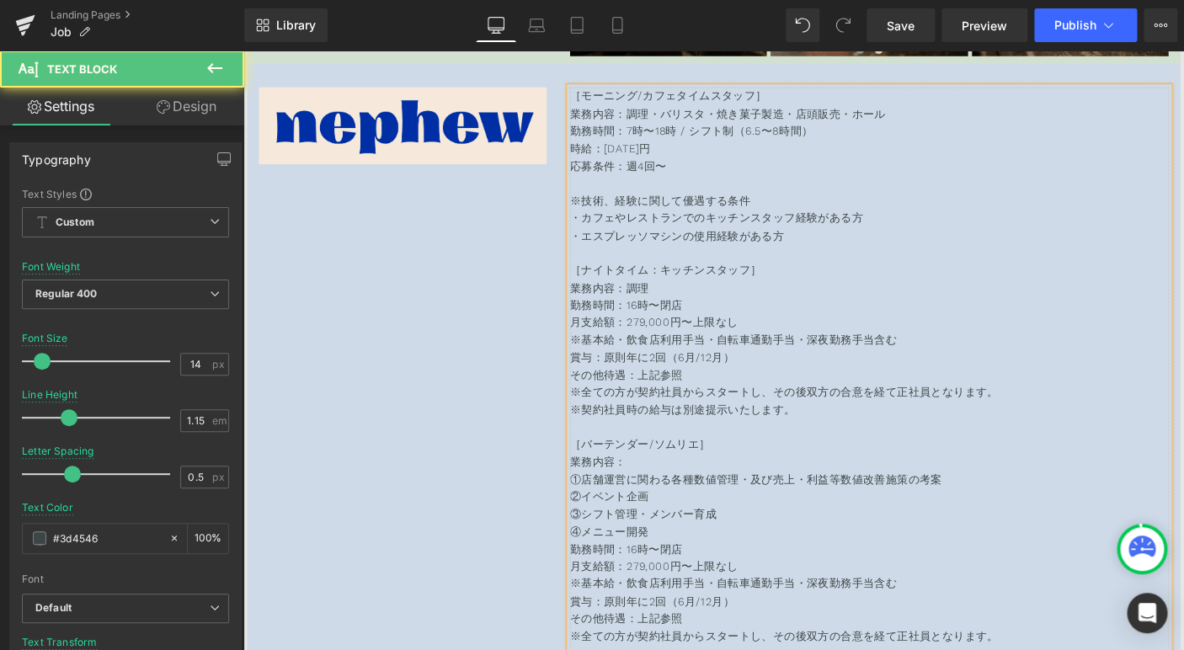
click at [670, 348] on p "月支給額：279,000円〜上限なし" at bounding box center [921, 344] width 648 height 19
click at [682, 348] on p "月支給額：279,000円〜上限なし" at bounding box center [921, 344] width 648 height 19
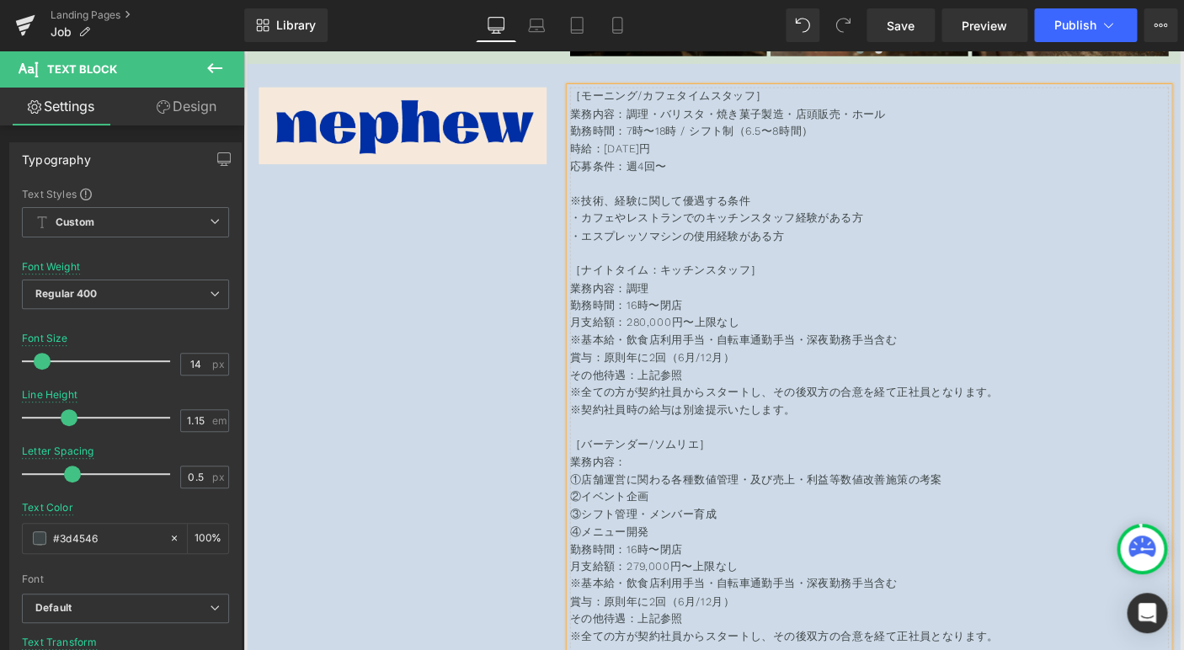
click at [786, 380] on p "賞与：原則年に2回（6月/12月）" at bounding box center [921, 382] width 648 height 19
click at [675, 327] on p "勤務時間：16時〜閉店" at bounding box center [921, 326] width 648 height 19
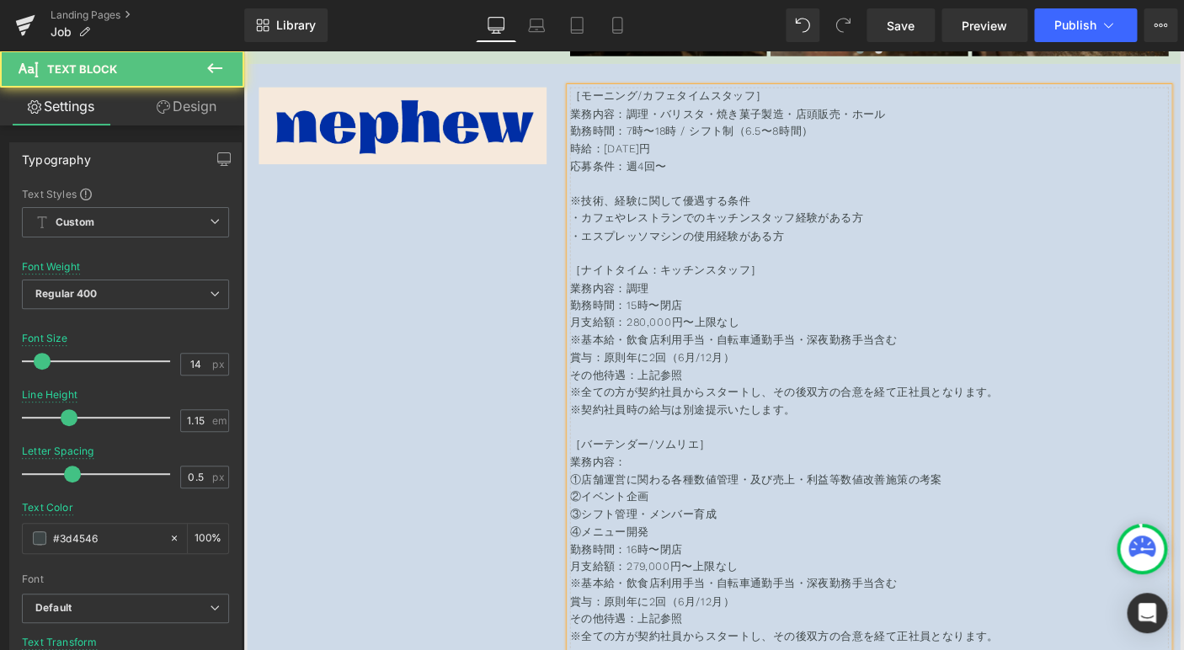
click at [771, 349] on p "月支給額：280,000円〜上限なし" at bounding box center [921, 344] width 648 height 19
click at [760, 333] on p "勤務時間：15時〜閉店" at bounding box center [921, 326] width 648 height 19
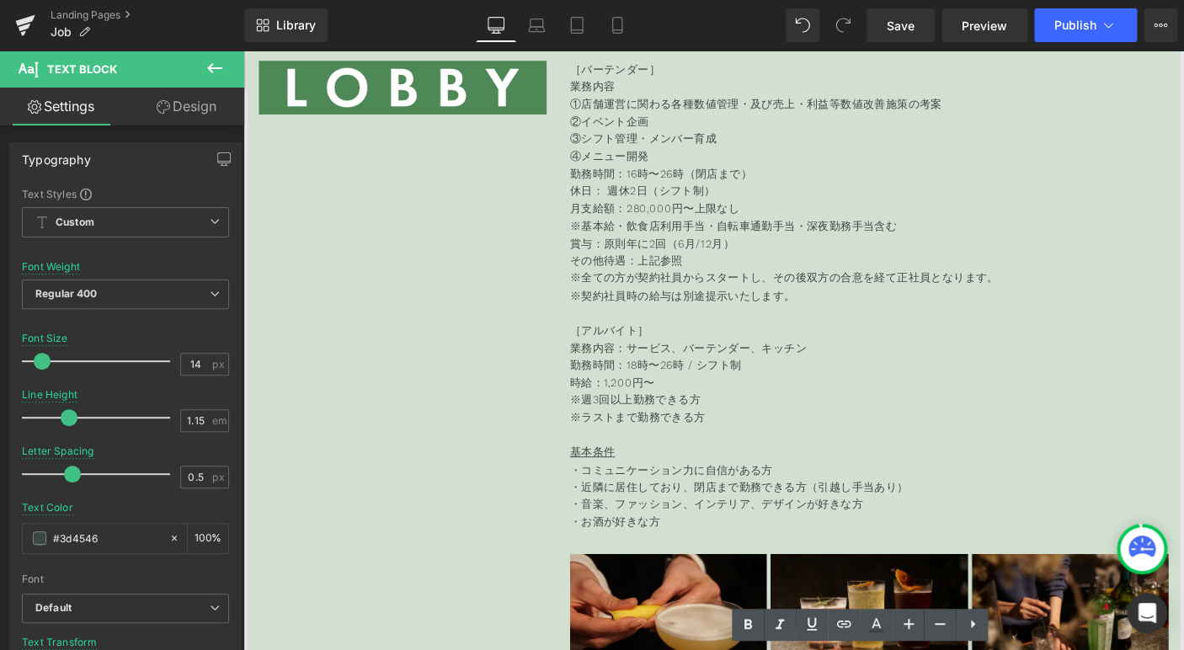
scroll to position [7841, 0]
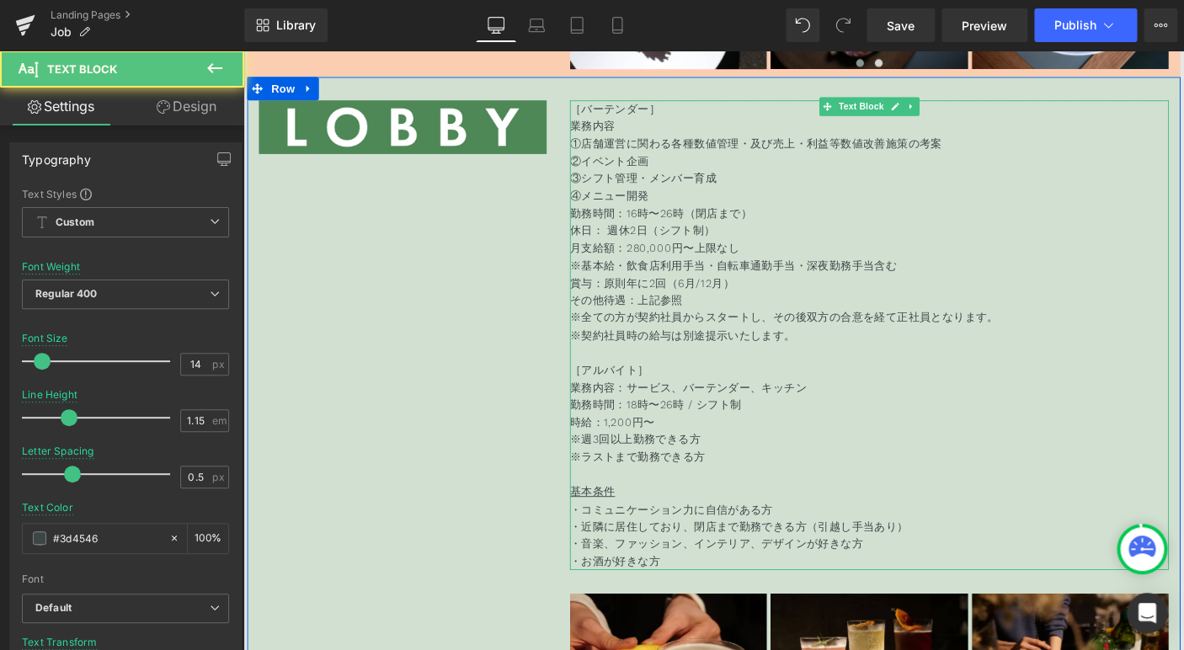
click at [676, 225] on p "勤務時間：16時〜26時（閉店まで）" at bounding box center [921, 226] width 648 height 19
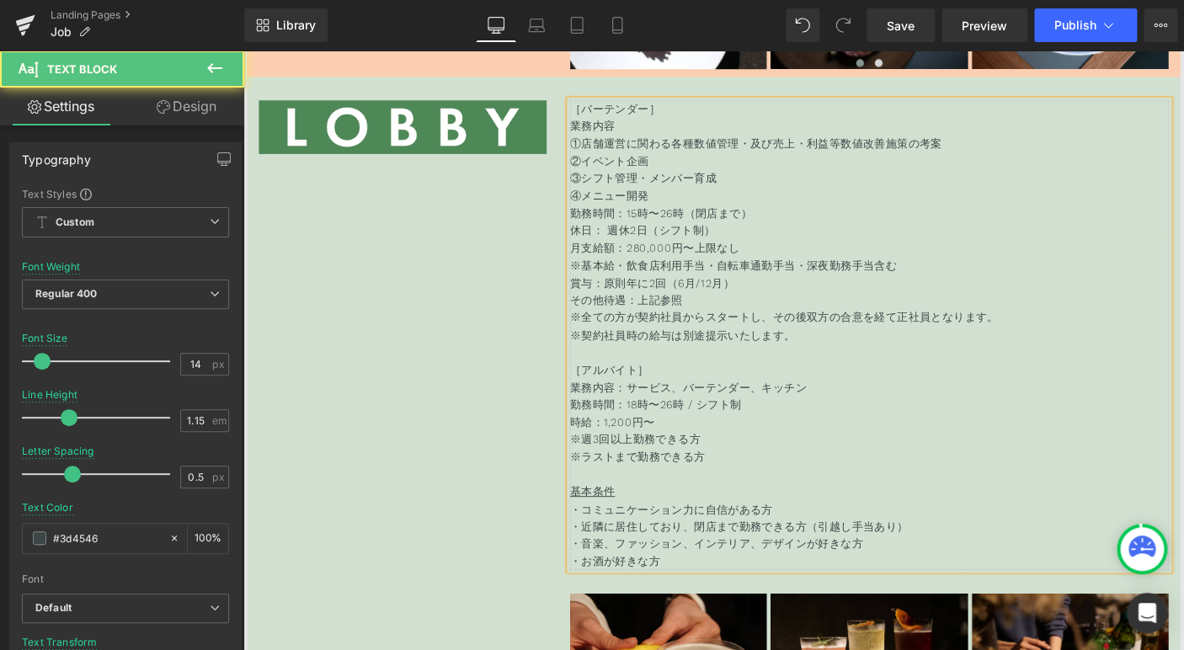
click at [718, 226] on p "勤務時間：15時〜26時（閉店まで）" at bounding box center [921, 226] width 648 height 19
click at [723, 225] on p "勤務時間：15時〜26時（閉店まで）" at bounding box center [921, 226] width 648 height 19
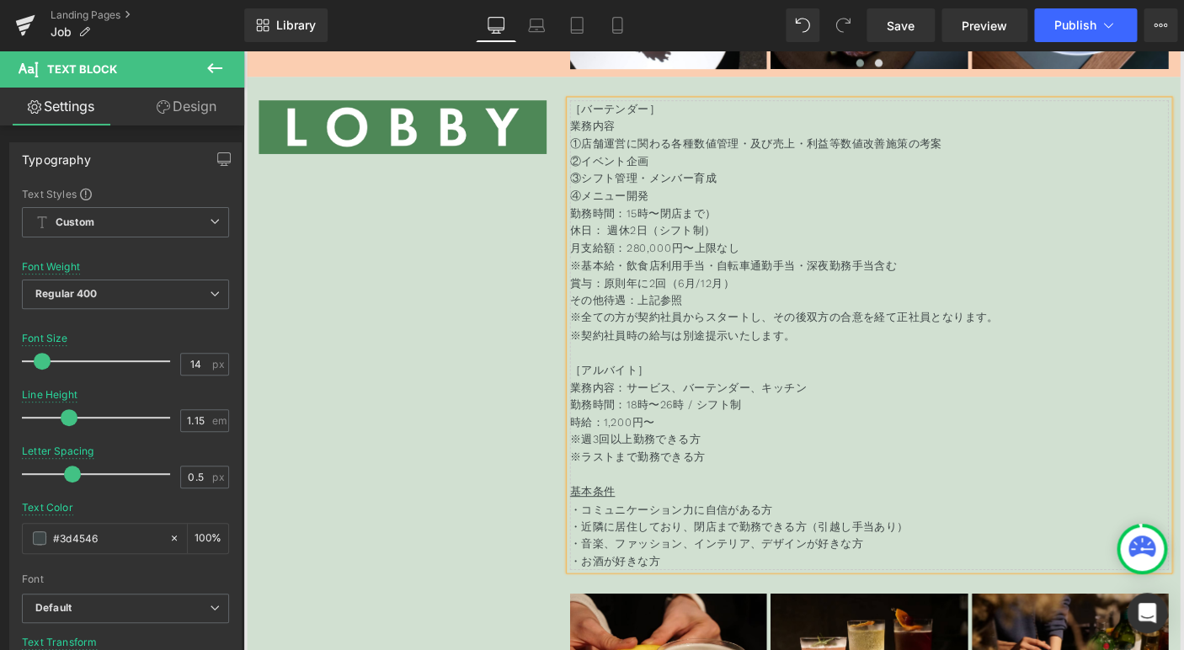
click at [793, 226] on p "勤務時間：15時〜閉店まで）" at bounding box center [921, 226] width 648 height 19
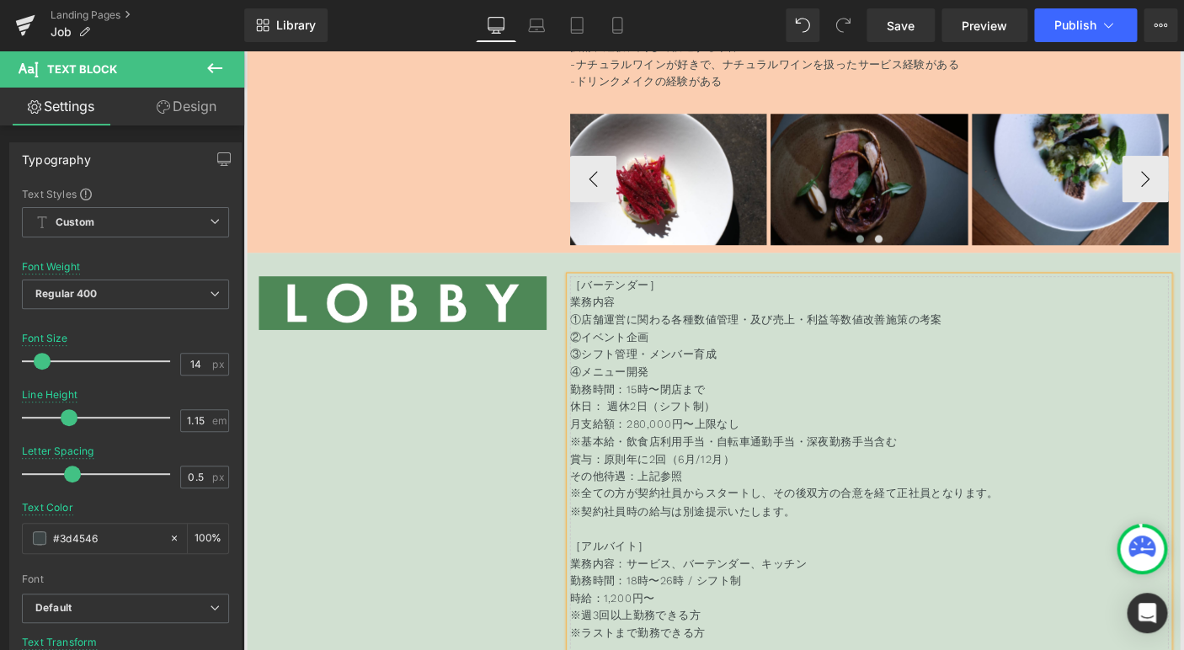
scroll to position [7810, 0]
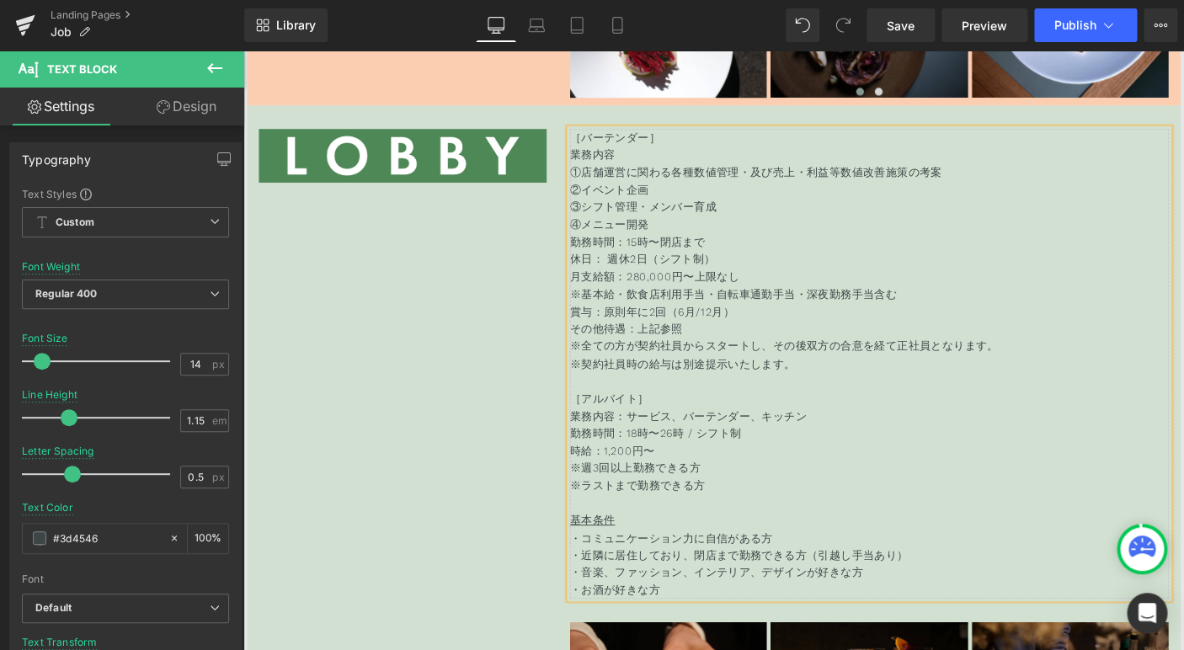
click at [757, 264] on p "勤務時間：15時〜閉店まで" at bounding box center [921, 257] width 648 height 19
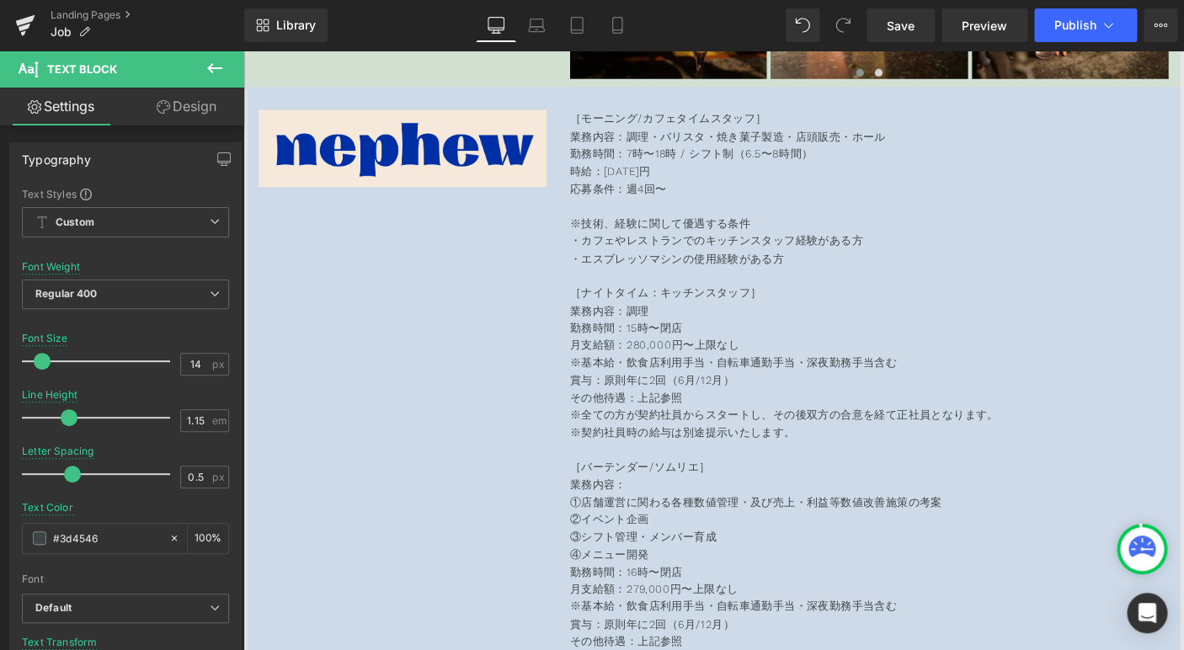
scroll to position [8538, 0]
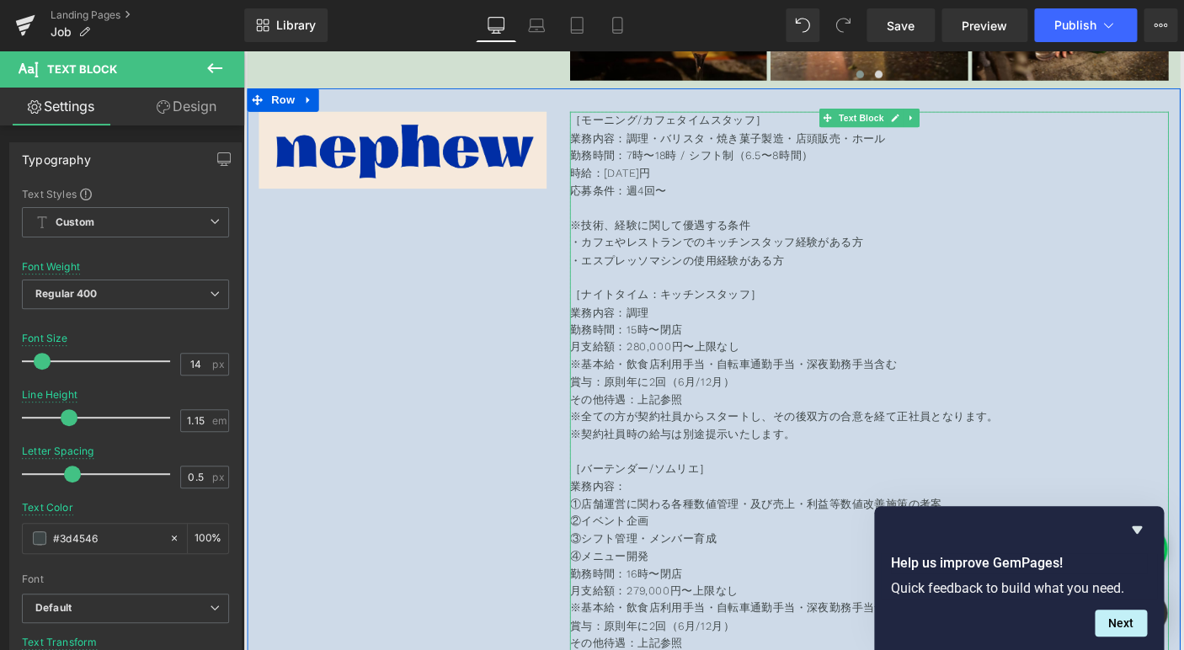
click at [741, 149] on span "調理・バリスタ・焼き菓子製造・店頭販売・ホール" at bounding box center [797, 145] width 281 height 13
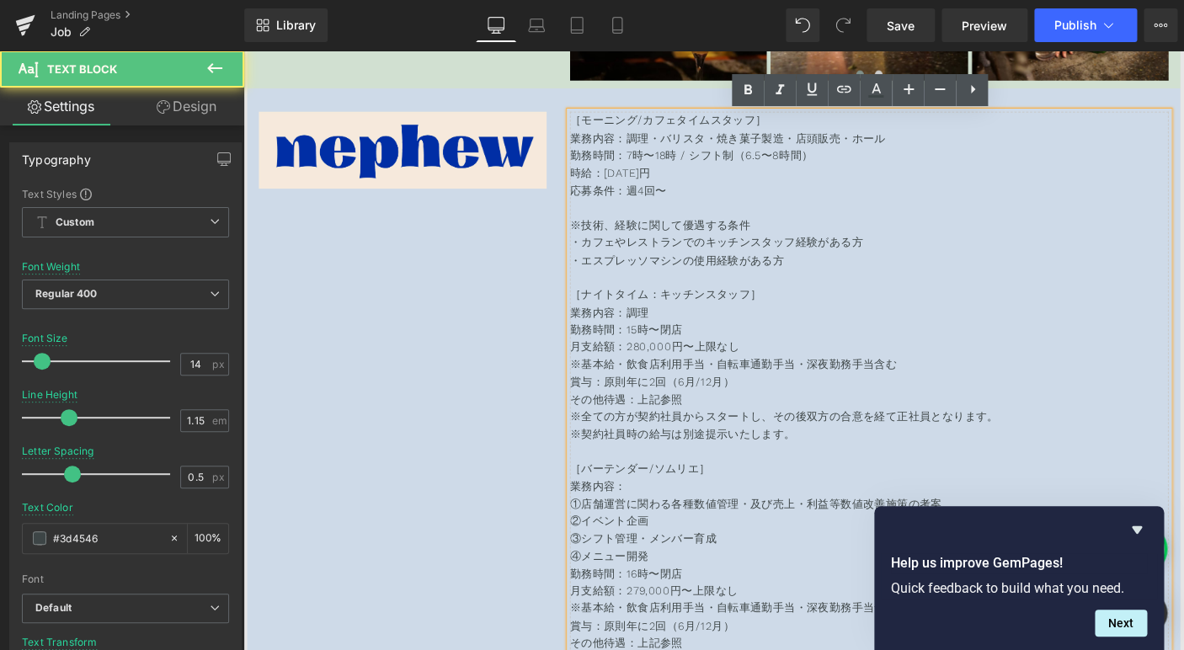
click at [649, 187] on span "[DATE]円" at bounding box center [658, 183] width 51 height 13
click at [696, 202] on p "応募条件：週4回〜" at bounding box center [921, 202] width 648 height 19
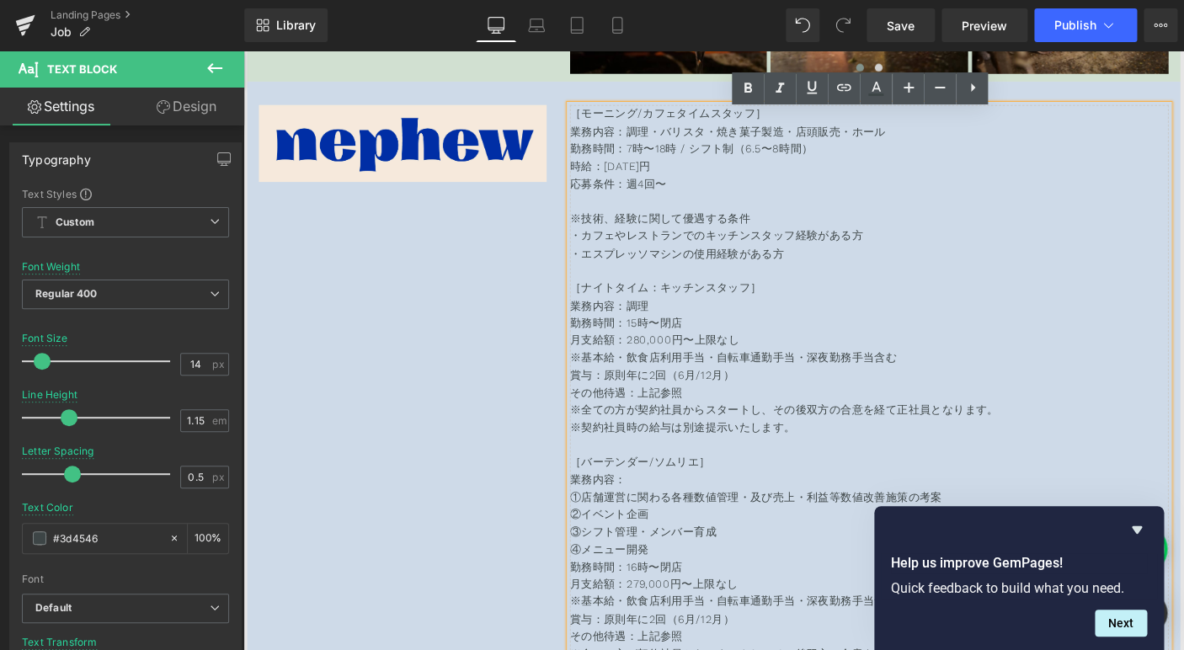
scroll to position [8540, 0]
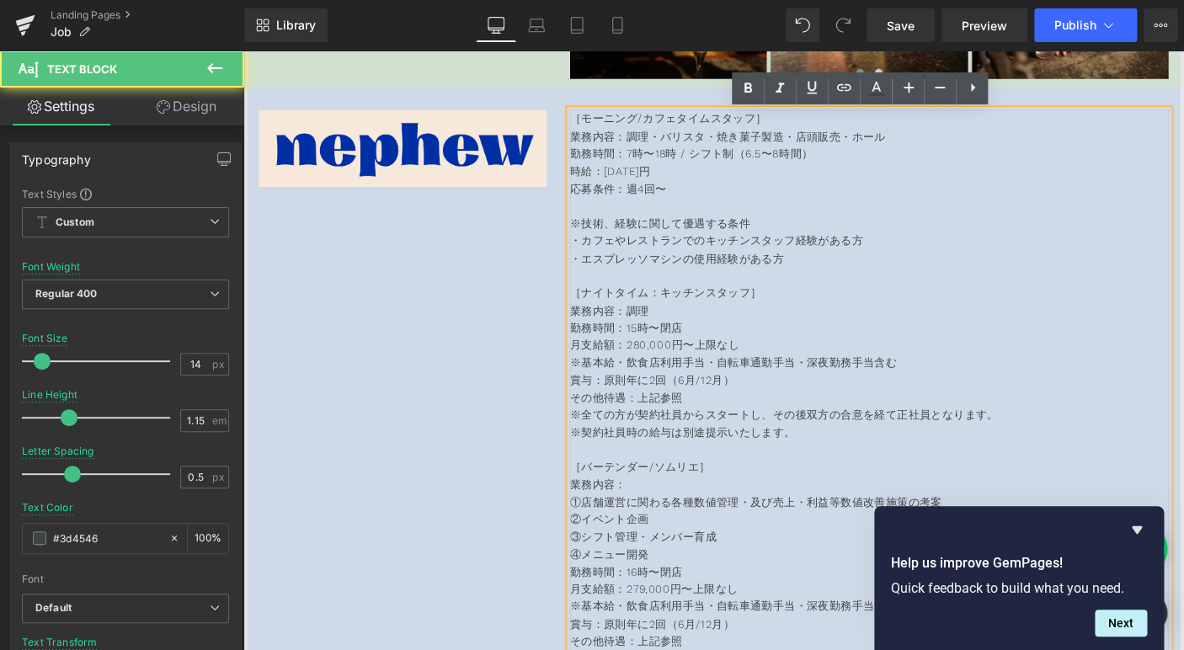
click at [684, 221] on p at bounding box center [921, 219] width 648 height 19
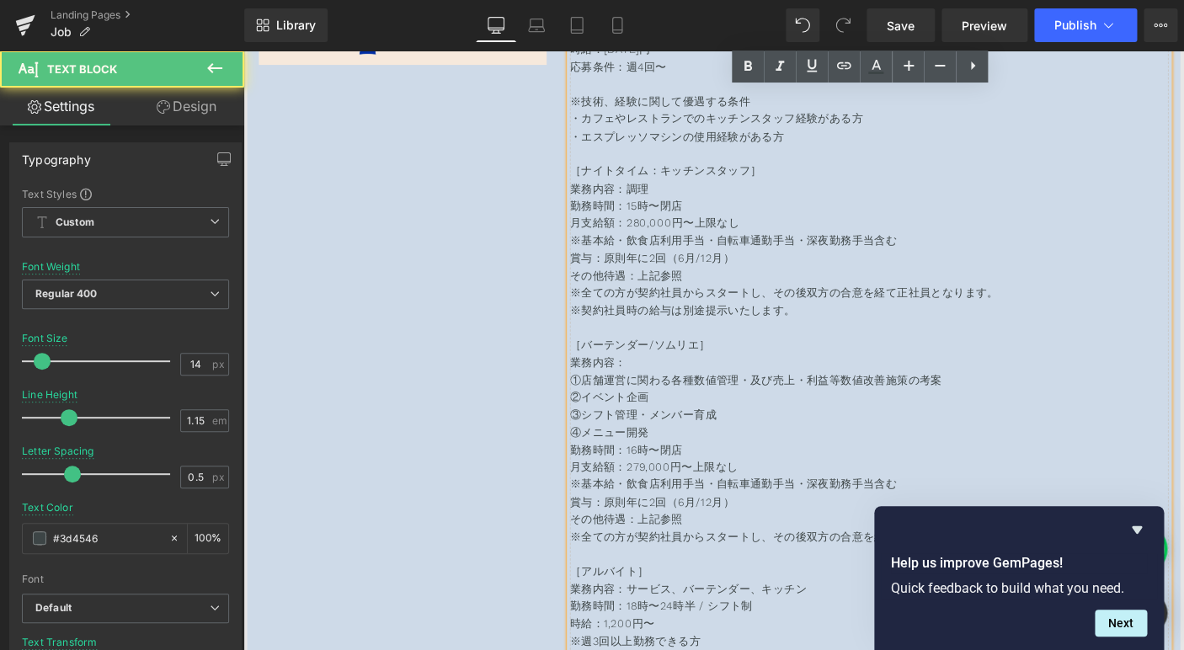
scroll to position [8674, 0]
click at [677, 485] on p "勤務時間：16時〜閉店" at bounding box center [921, 481] width 648 height 19
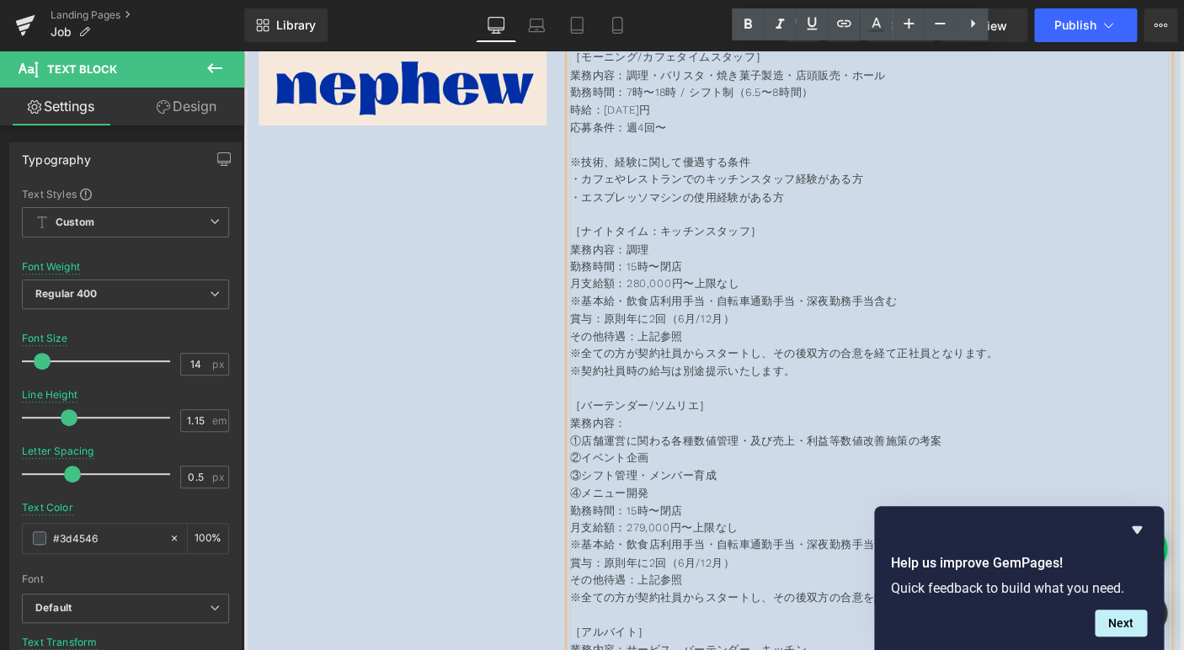
scroll to position [8609, 0]
click at [673, 564] on p "月支給額：279,000円〜上限なし" at bounding box center [921, 565] width 648 height 19
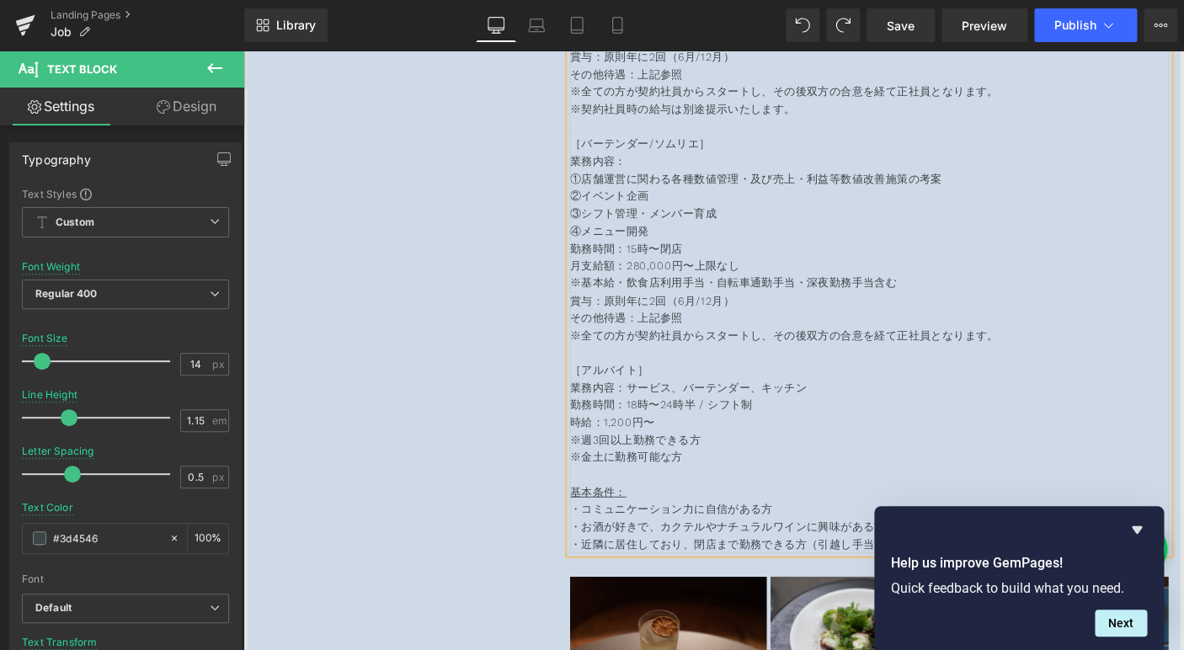
scroll to position [8894, 0]
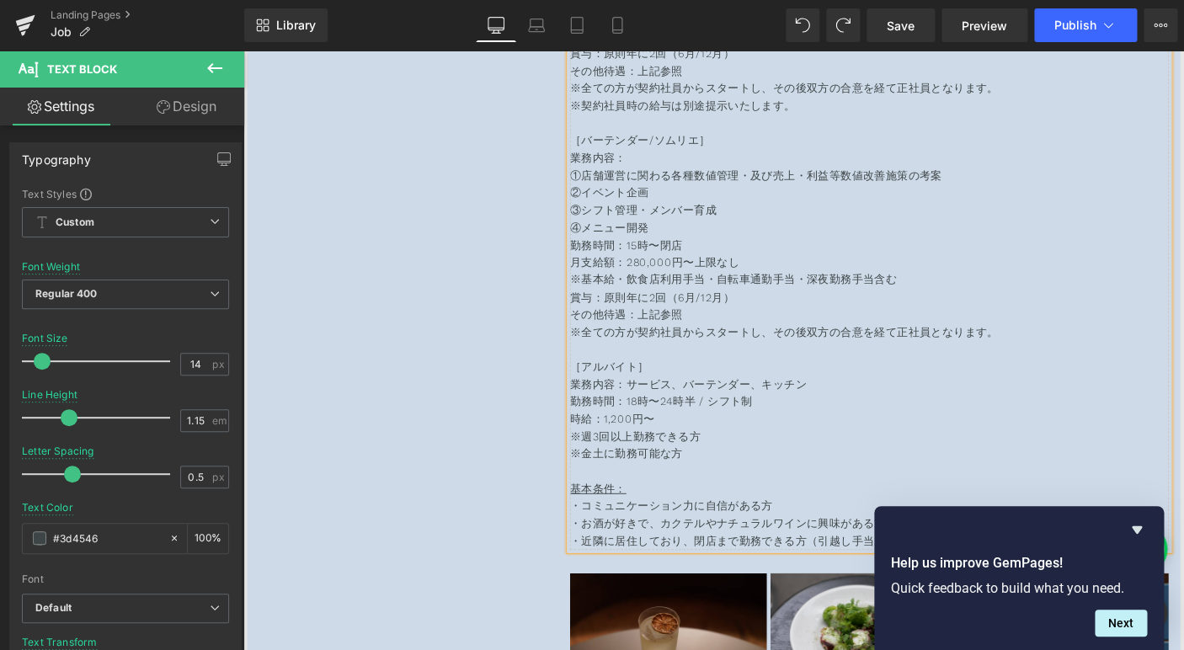
click at [700, 464] on span "※週3回以上勤務できる方" at bounding box center [667, 467] width 141 height 13
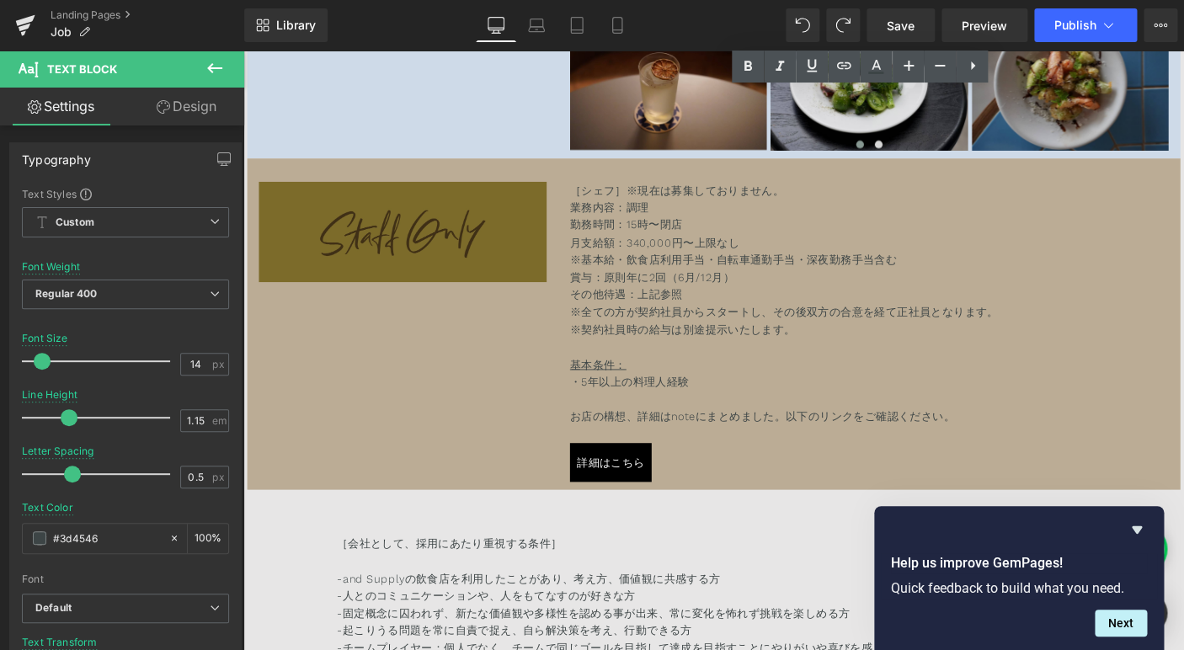
scroll to position [9497, 0]
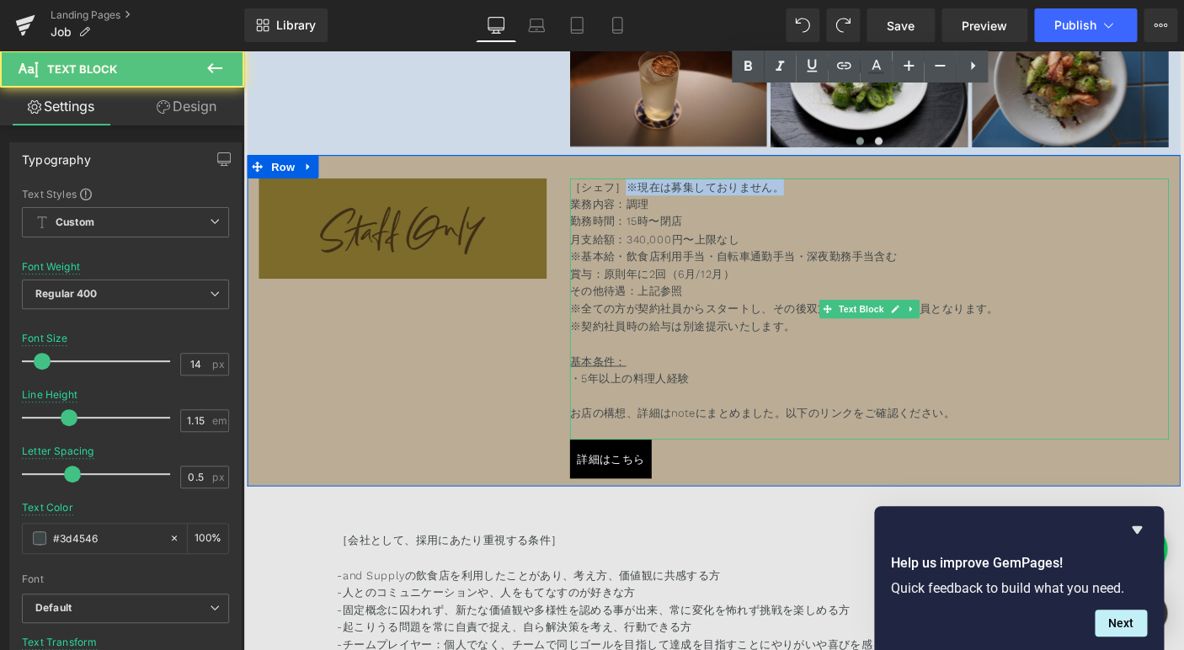
drag, startPoint x: 662, startPoint y: 201, endPoint x: 822, endPoint y: 205, distance: 160.8
click at [823, 205] on span "［シェフ］※現在は募集しておりません。" at bounding box center [713, 198] width 232 height 13
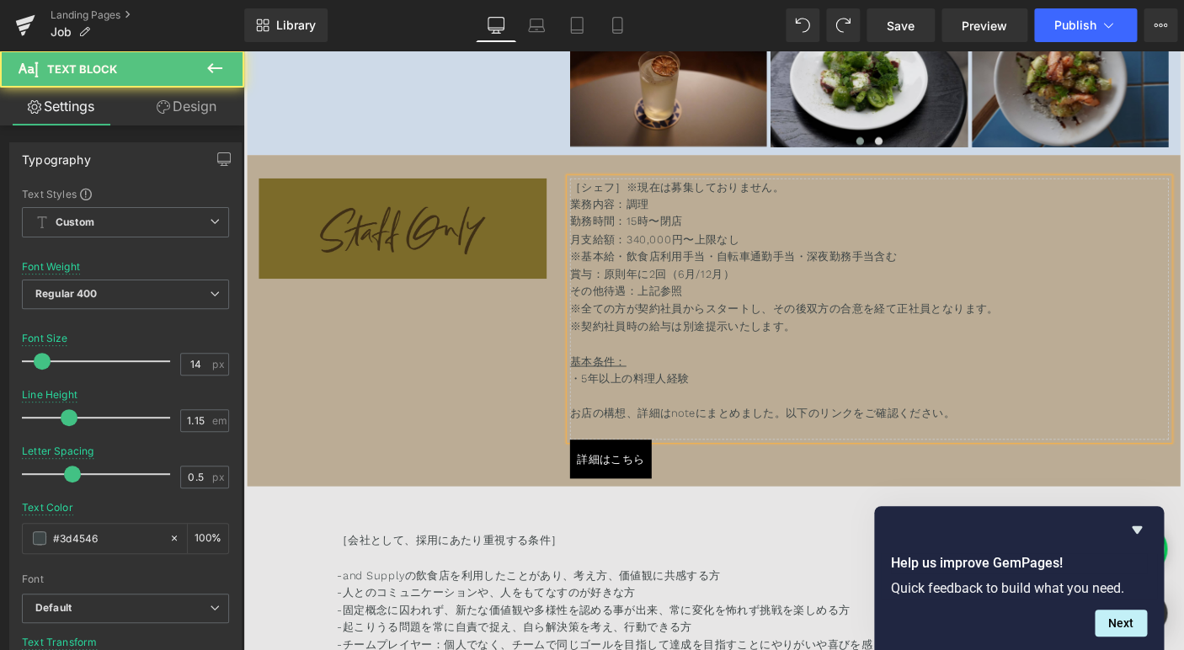
click at [645, 204] on span "［シェフ］※現在は募集しておりません。" at bounding box center [713, 198] width 232 height 13
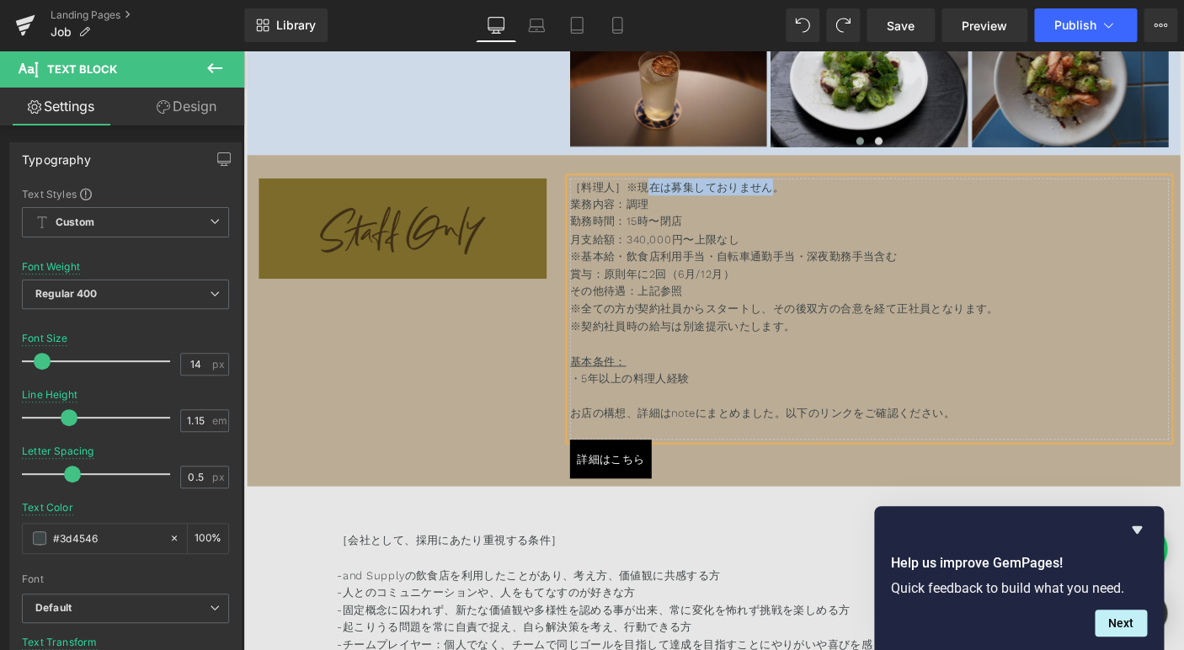
drag, startPoint x: 682, startPoint y: 208, endPoint x: 821, endPoint y: 206, distance: 138.9
click at [821, 206] on p "［料理人］※現在は募集しておりません。" at bounding box center [921, 198] width 648 height 19
click at [907, 339] on p "※全ての方が契約社員からスタートし、その後双方の合意を経て正社員となります。" at bounding box center [921, 330] width 648 height 19
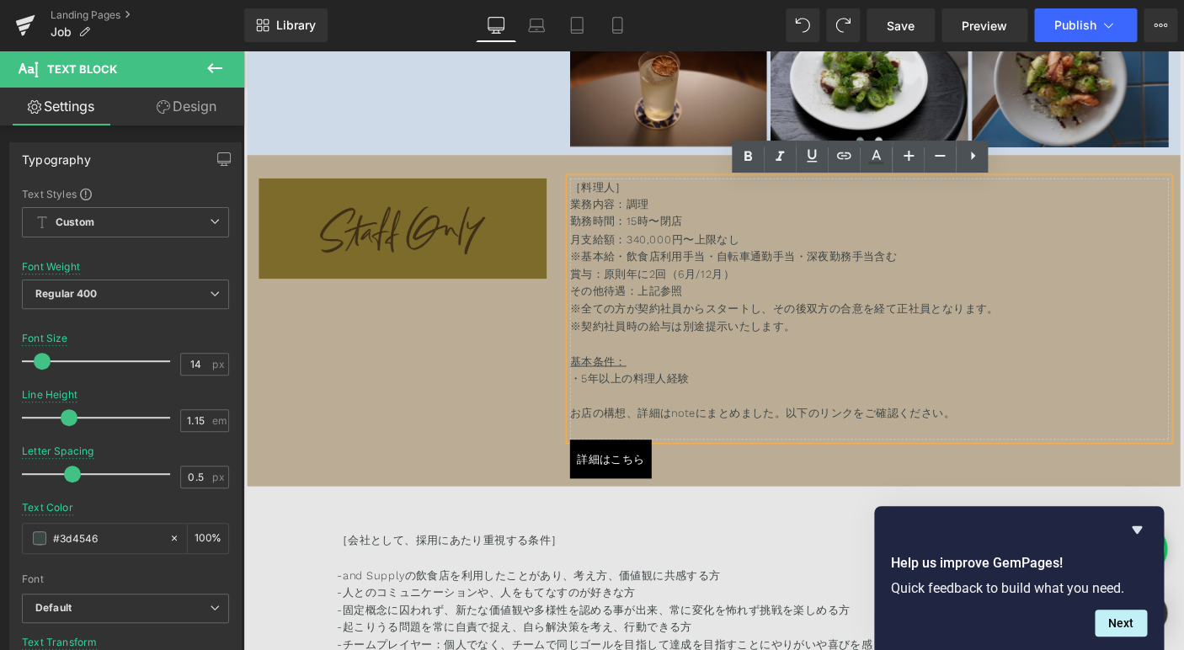
click at [642, 204] on span "［料理人］" at bounding box center [627, 198] width 61 height 13
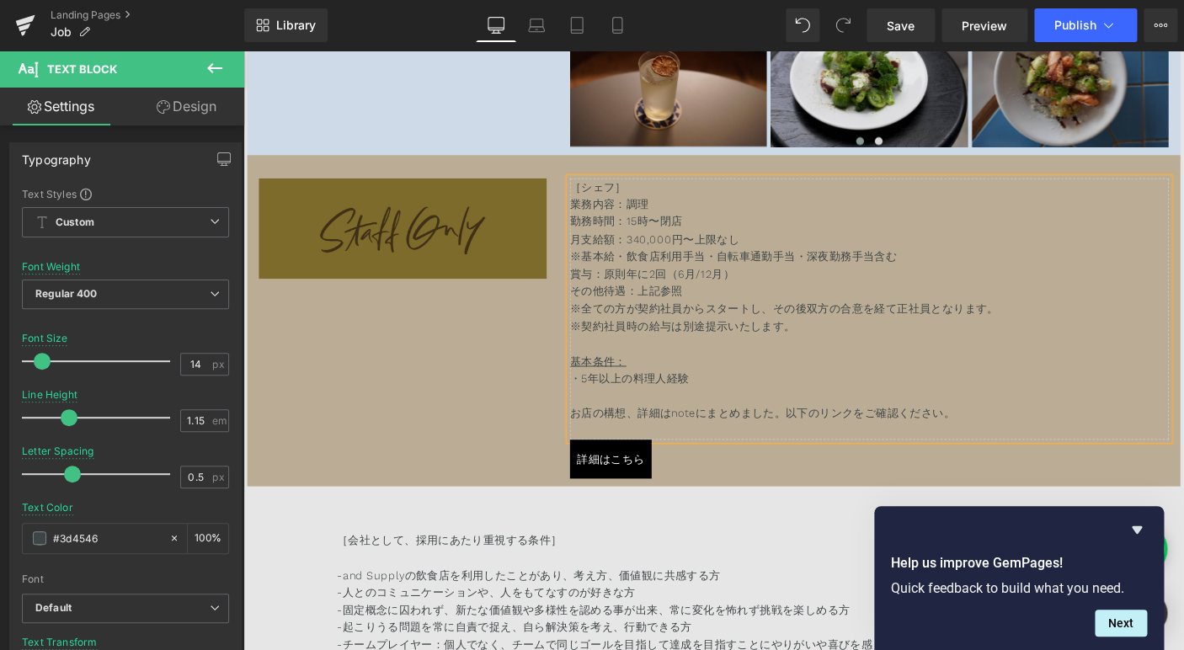
click at [835, 403] on p "・5年以上の料理人経験" at bounding box center [921, 405] width 648 height 19
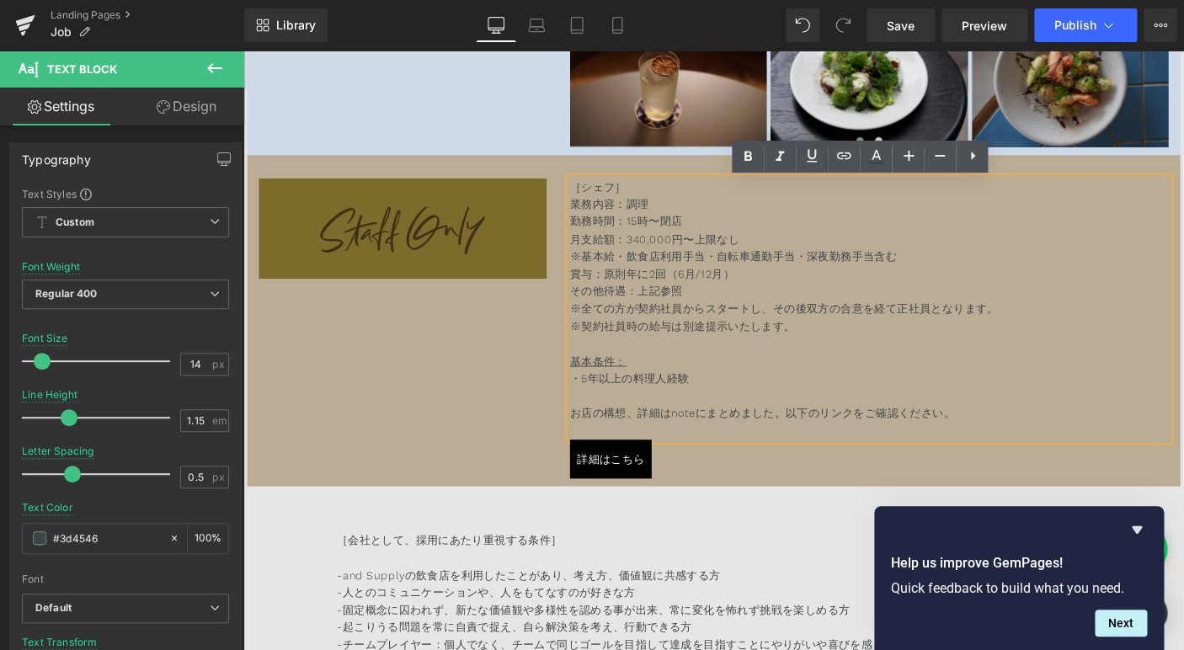
click at [766, 508] on div "詳細はこちら" at bounding box center [921, 493] width 648 height 43
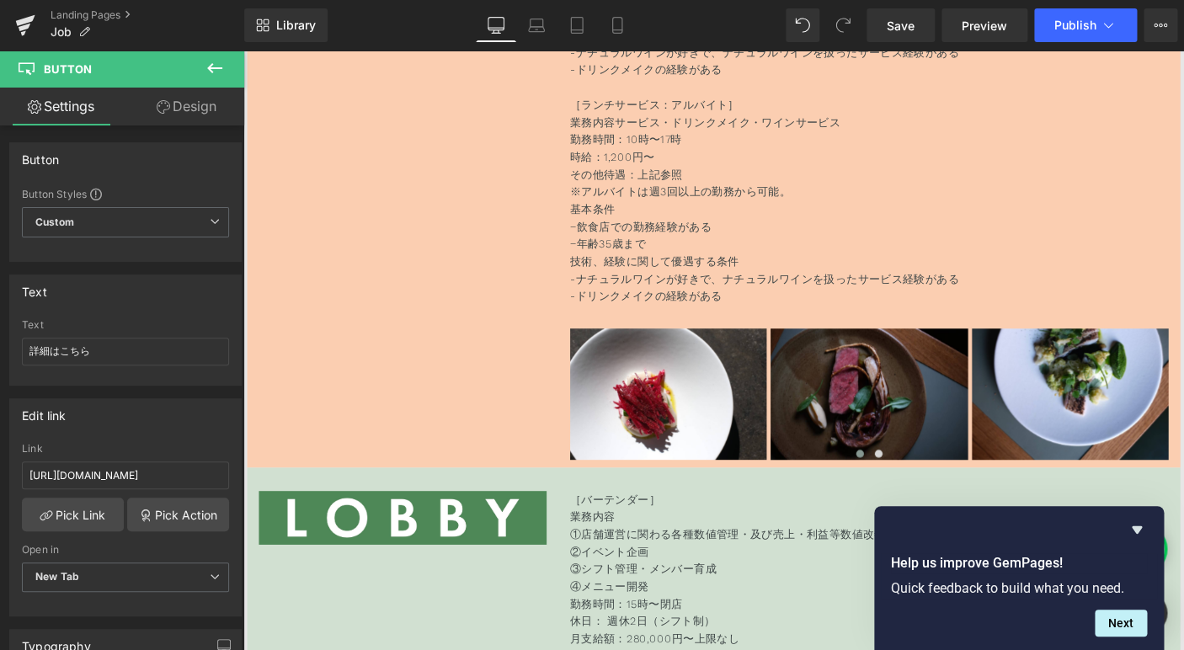
scroll to position [7419, 0]
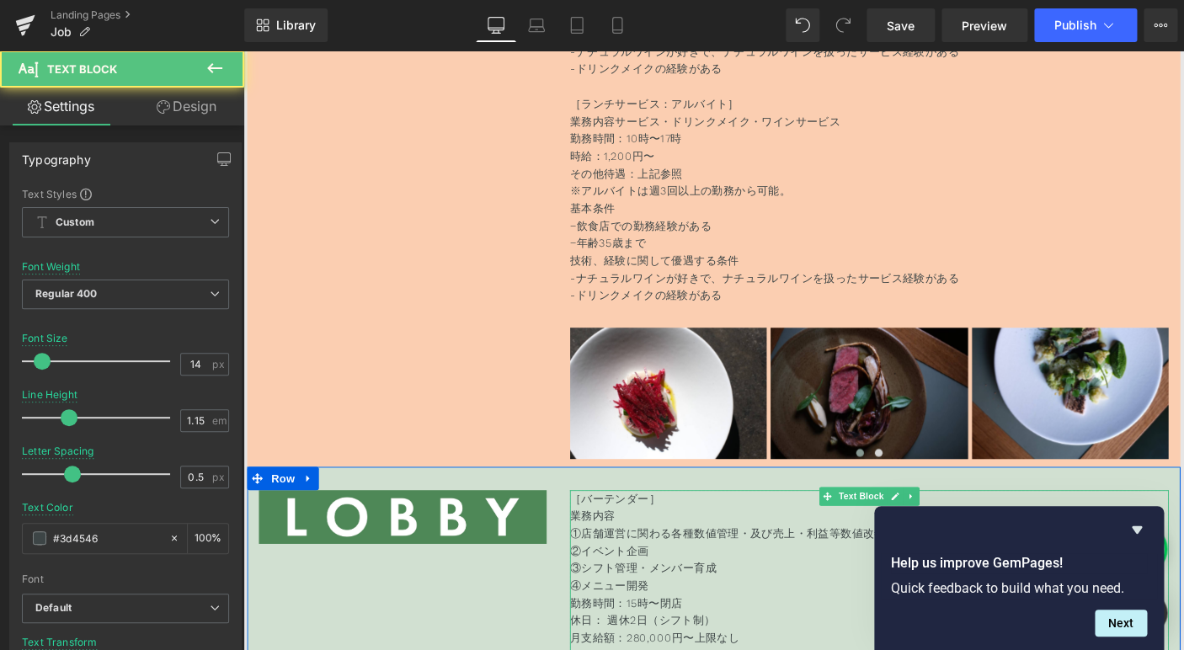
click at [685, 534] on p "［バーテンダー］" at bounding box center [921, 536] width 648 height 19
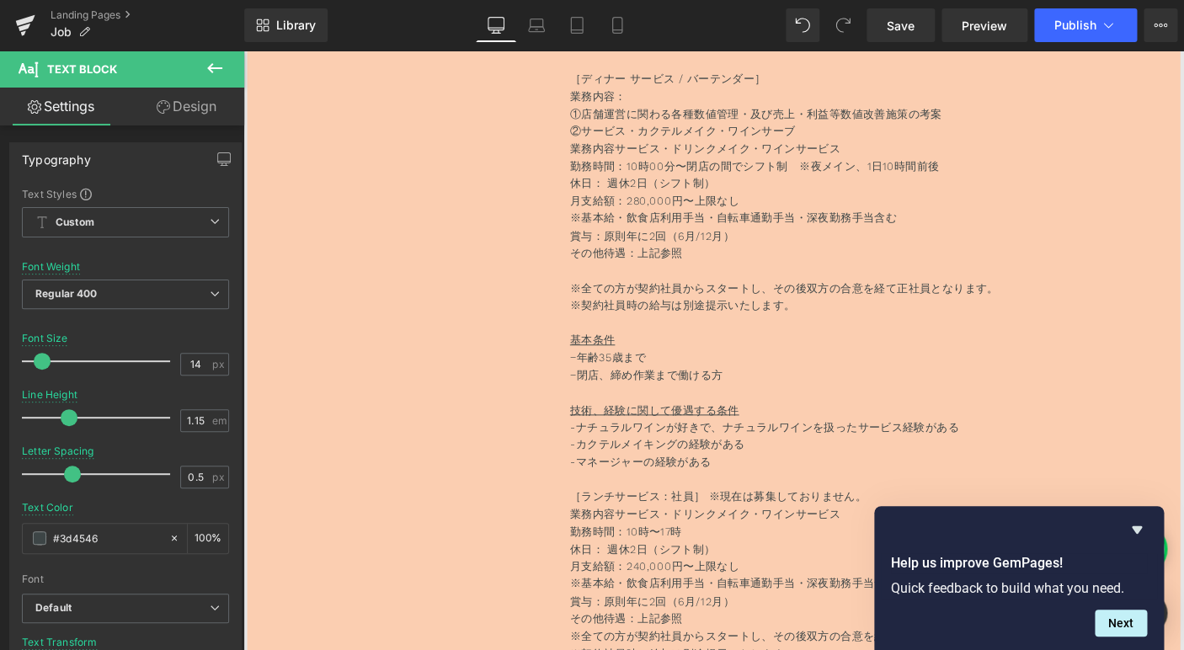
scroll to position [6476, 0]
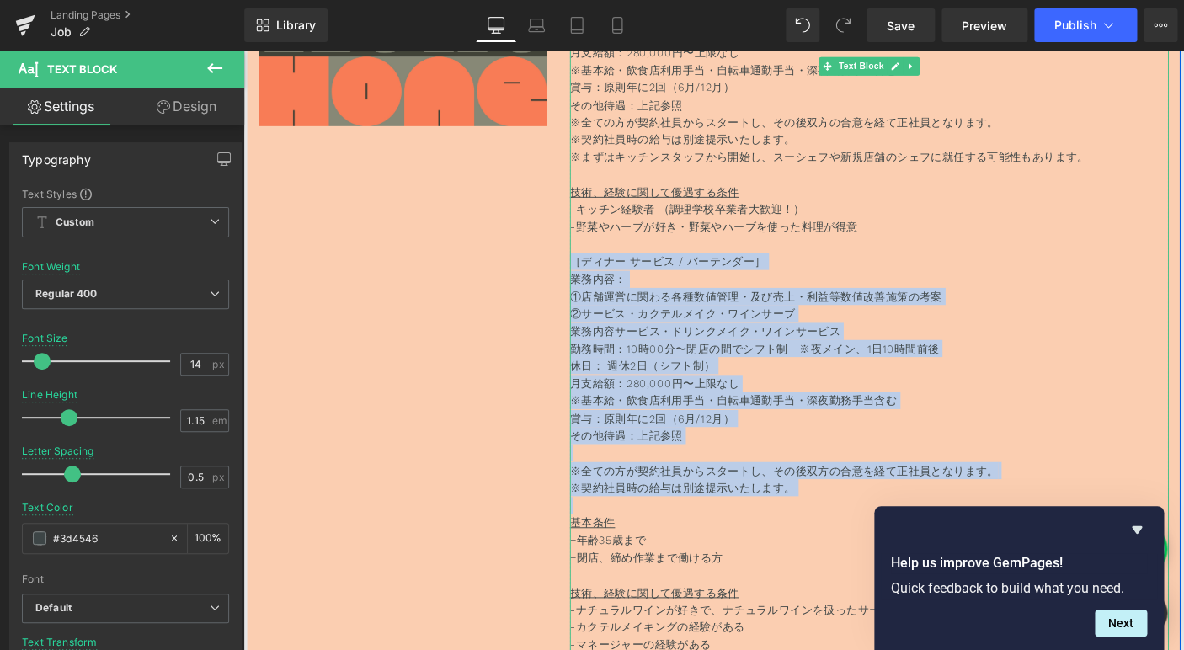
drag, startPoint x: 602, startPoint y: 279, endPoint x: 855, endPoint y: 535, distance: 359.5
click at [855, 535] on div "［キッチンスタッフ］ 業務内容：調理・調理補助 勤務時間：10時〜翌1時の中でシフト制 休日： 週休2日（シフト制） 月支給額：280,000円〜上限なし ※…" at bounding box center [921, 618] width 648 height 1301
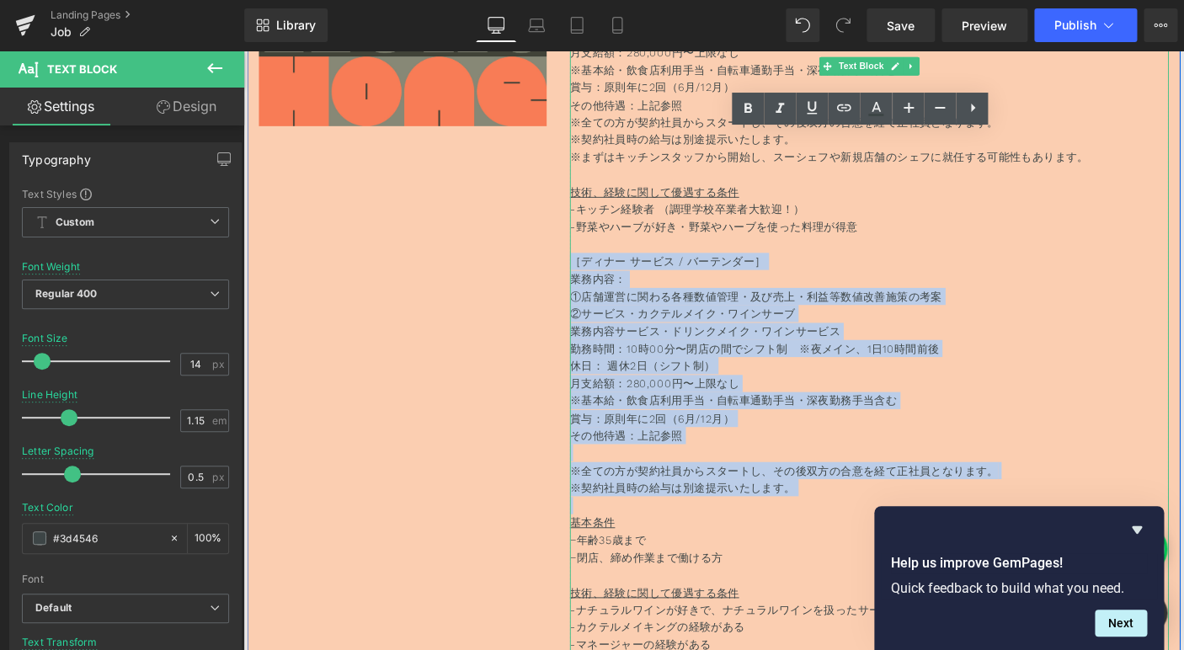
copy div "［ディナー サービス / バーテンダー］ 業務内容： ①店舗運営に関わる各種数値管理・及び売上・利益等数値改善施策の考案 ②サービス・カクテルメイク・ワインサ…"
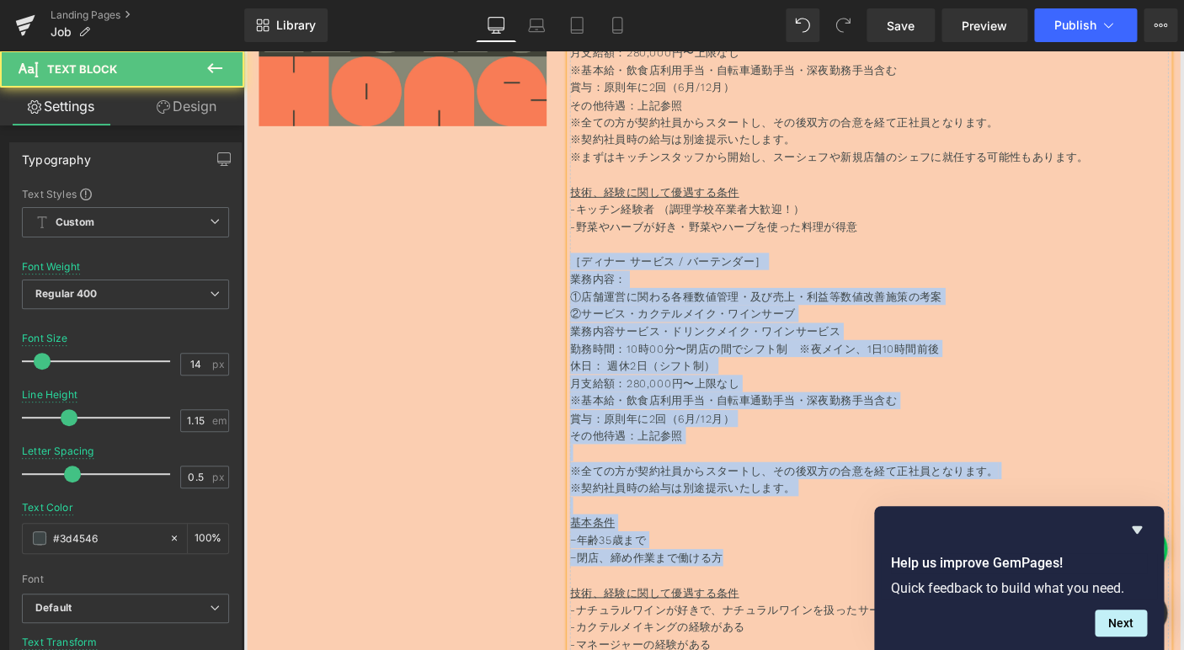
click at [767, 598] on p "−閉店、締め作業まで働ける方" at bounding box center [921, 599] width 648 height 19
copy div "［ディナー サービス / バーテンダー］ 業務内容： ①店舗運営に関わる各種数値管理・及び売上・利益等数値改善施策の考案 ②サービス・カクテルメイク・ワインサ…"
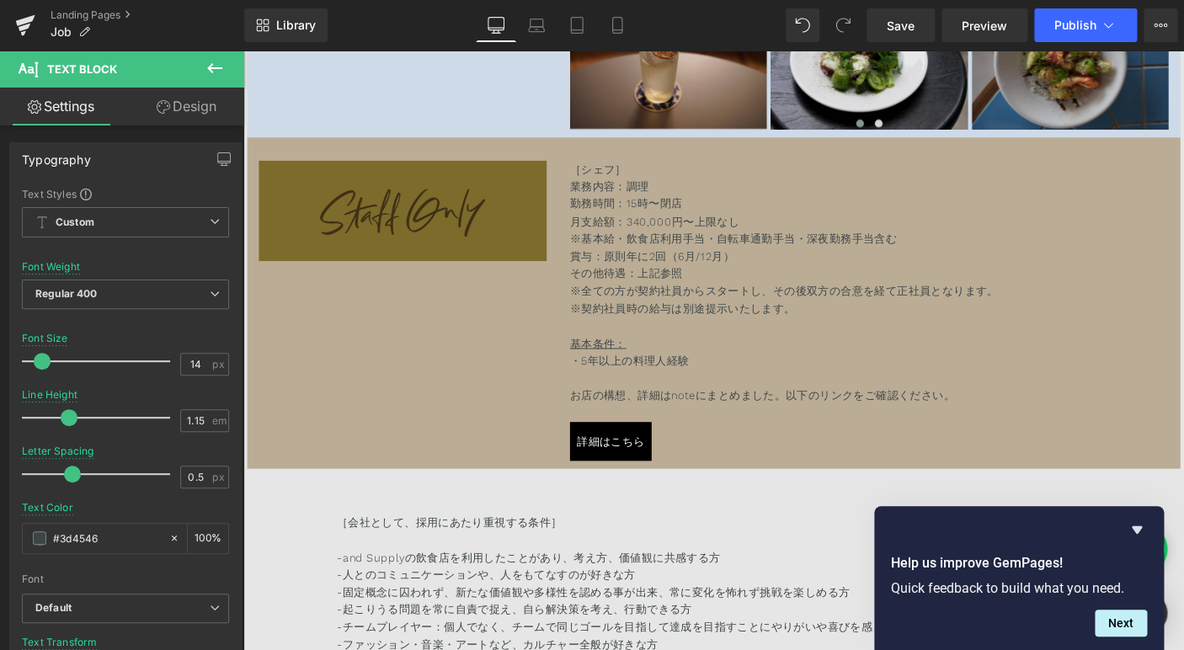
scroll to position [9512, 0]
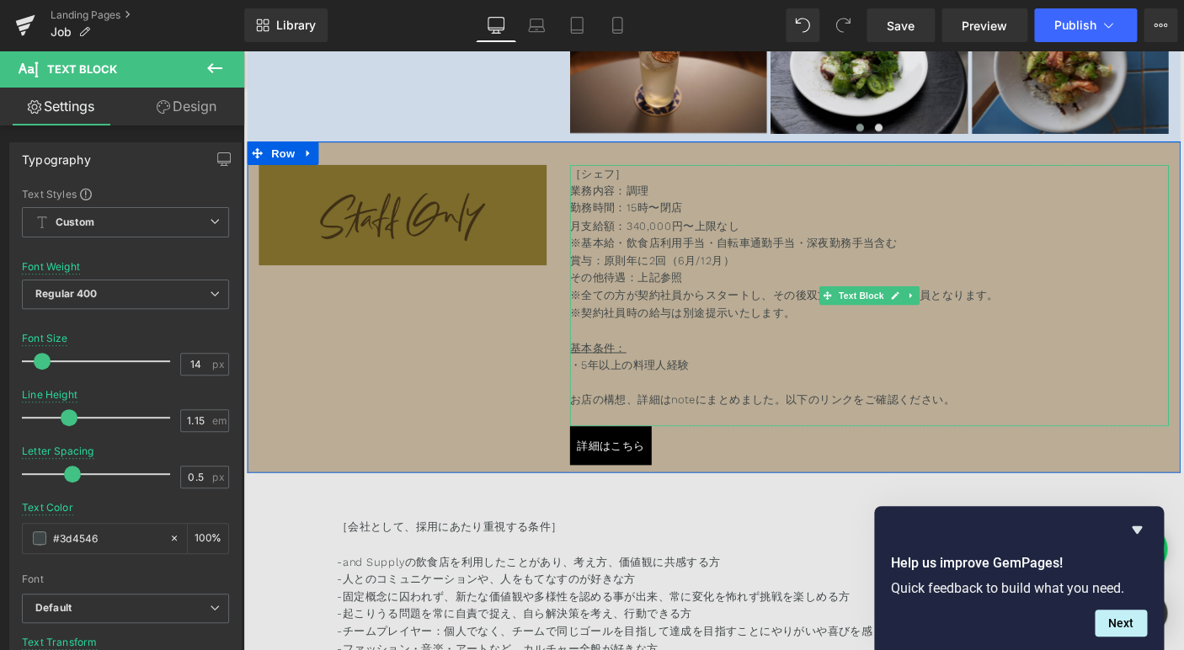
click at [758, 400] on p "・5年以上の料理人経験" at bounding box center [921, 390] width 648 height 19
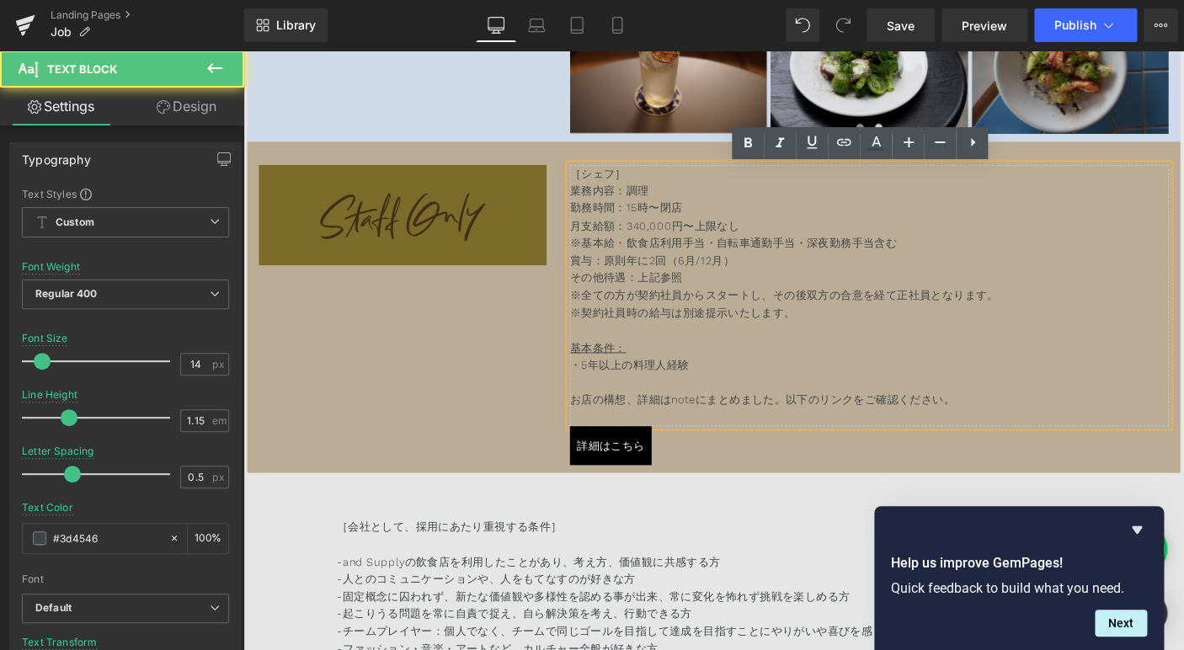
click at [925, 409] on p at bounding box center [921, 409] width 648 height 19
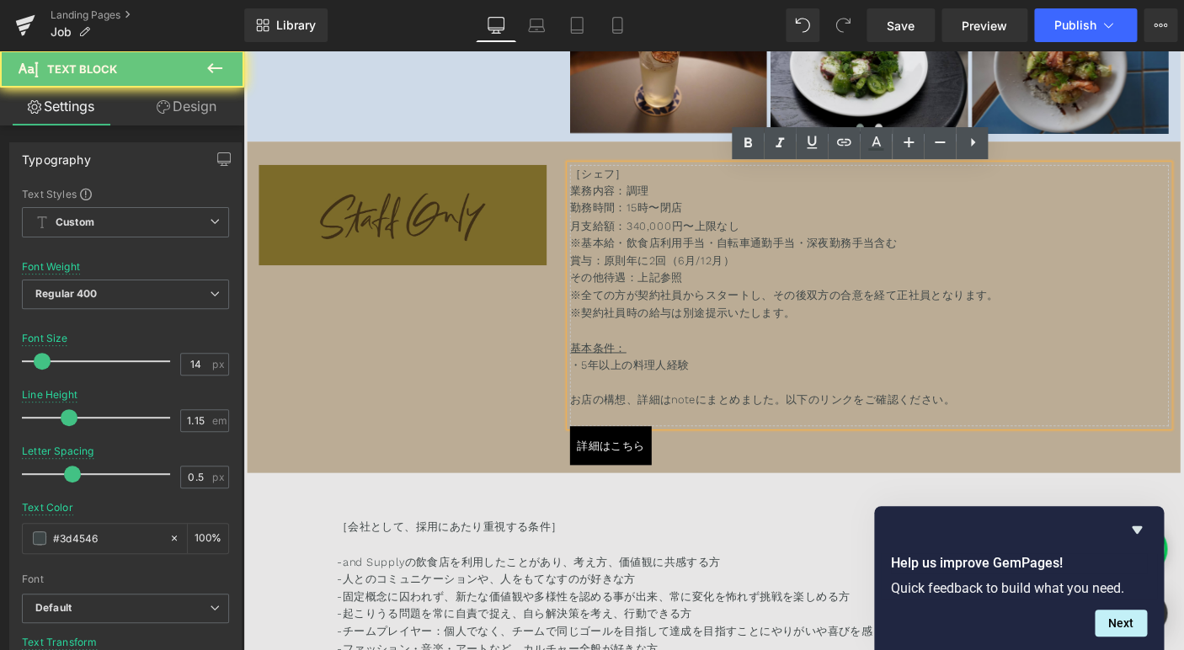
click at [871, 400] on p "・5年以上の料理人経験" at bounding box center [921, 390] width 648 height 19
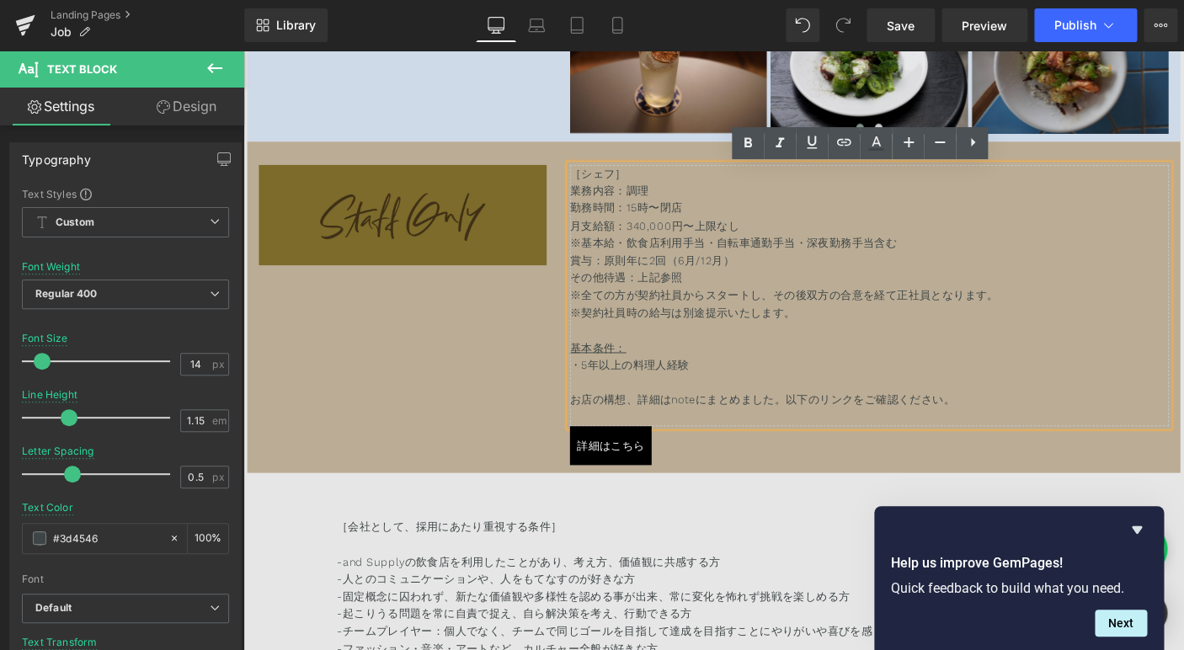
click at [933, 392] on p "・5年以上の料理人経験" at bounding box center [921, 390] width 648 height 19
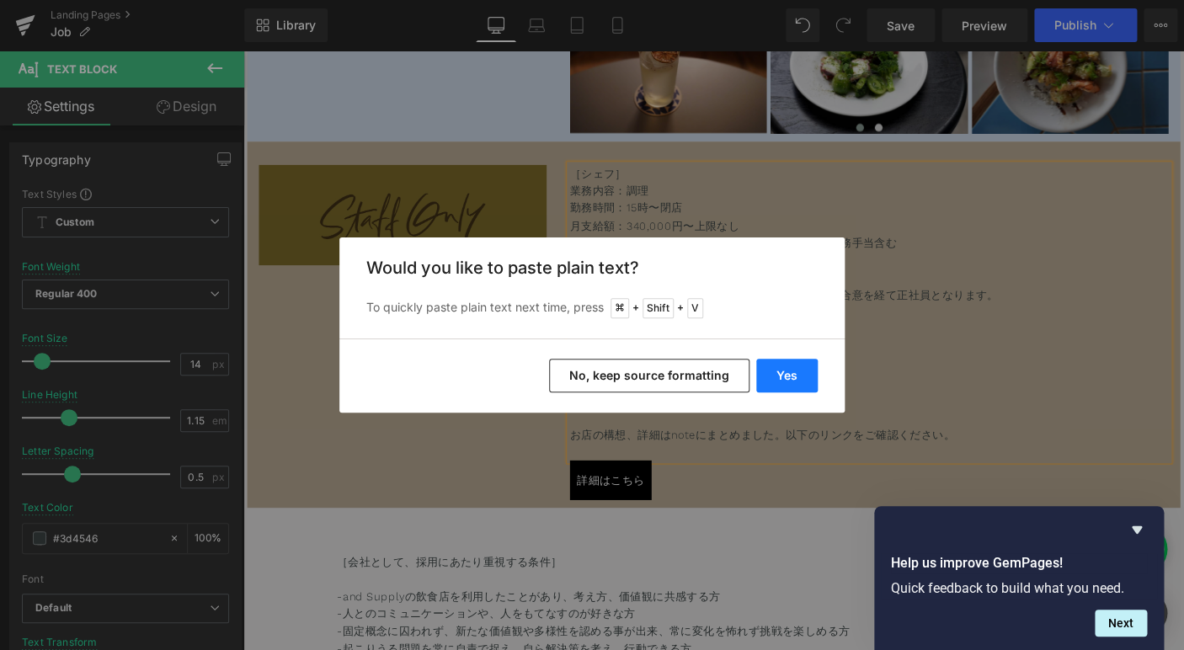
click at [795, 366] on button "Yes" at bounding box center [786, 376] width 61 height 34
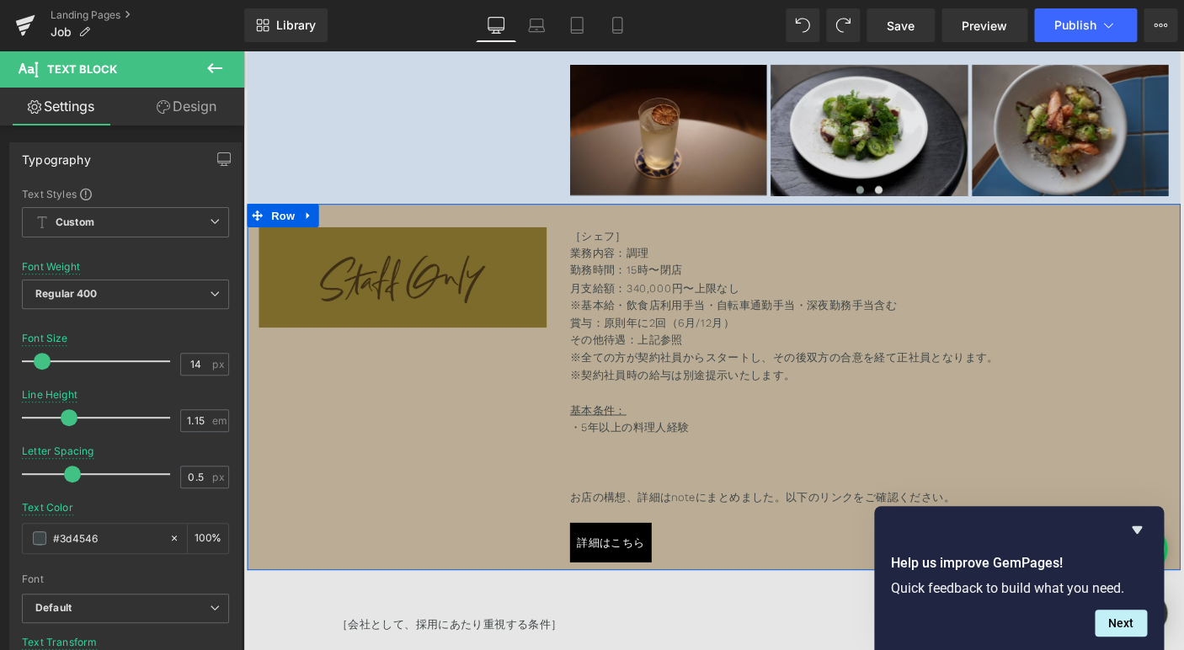
scroll to position [9435, 0]
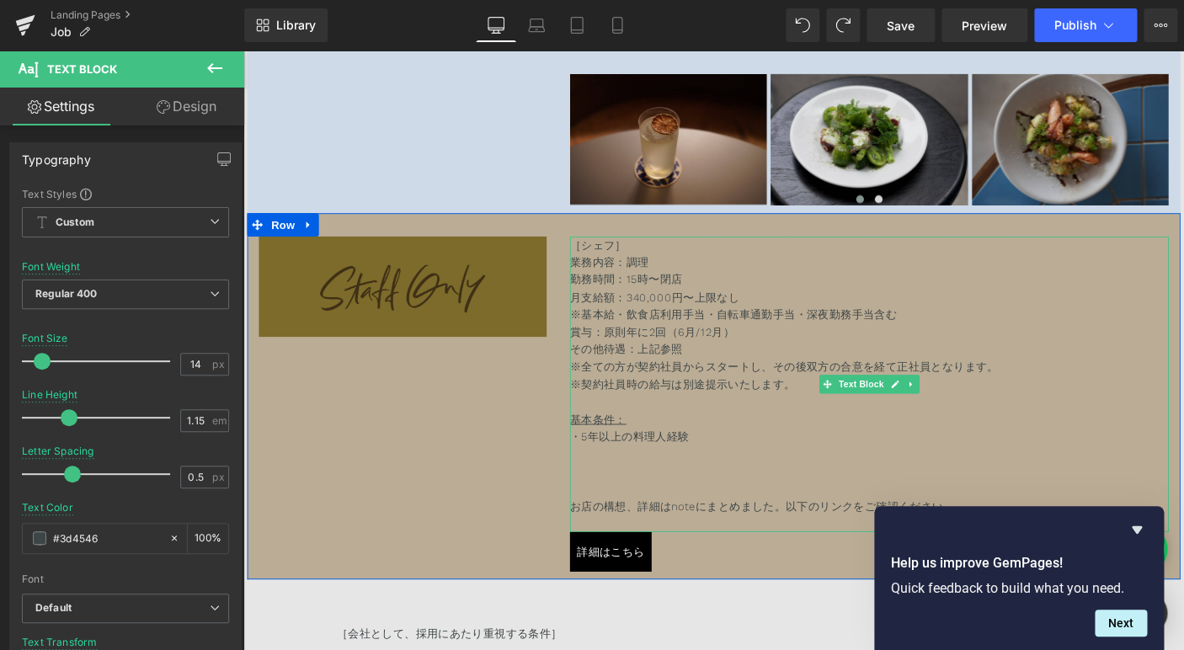
click at [685, 500] on p "・5年以上の料理人経験" at bounding box center [921, 487] width 648 height 56
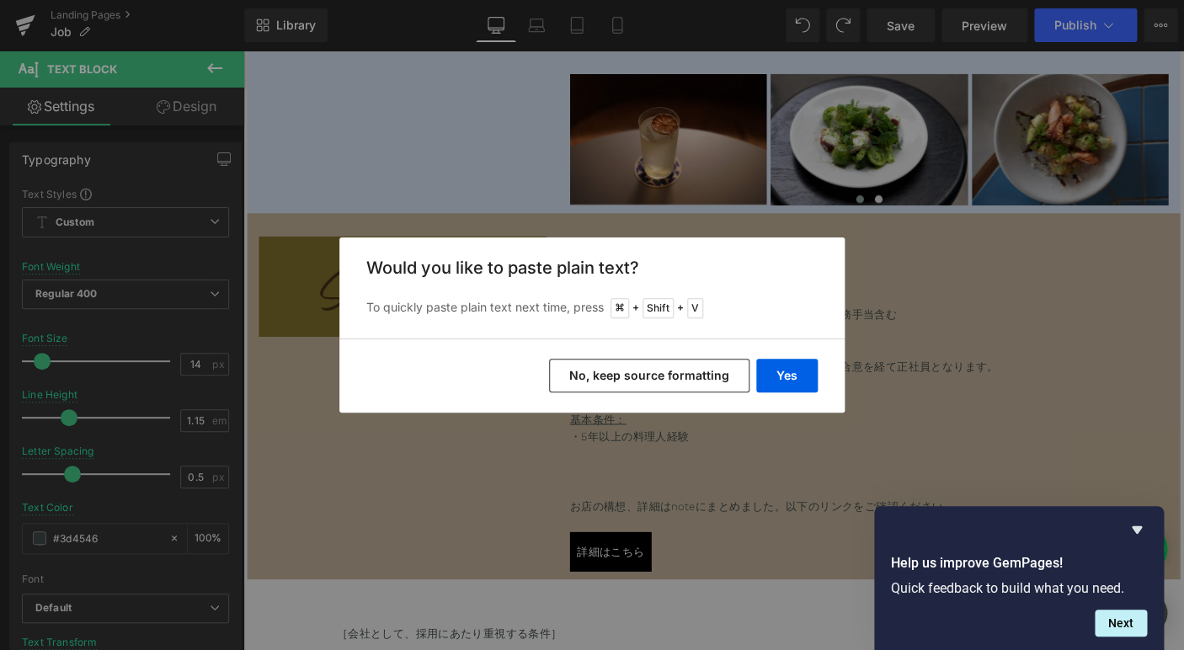
click at [669, 375] on button "No, keep source formatting" at bounding box center [649, 376] width 200 height 34
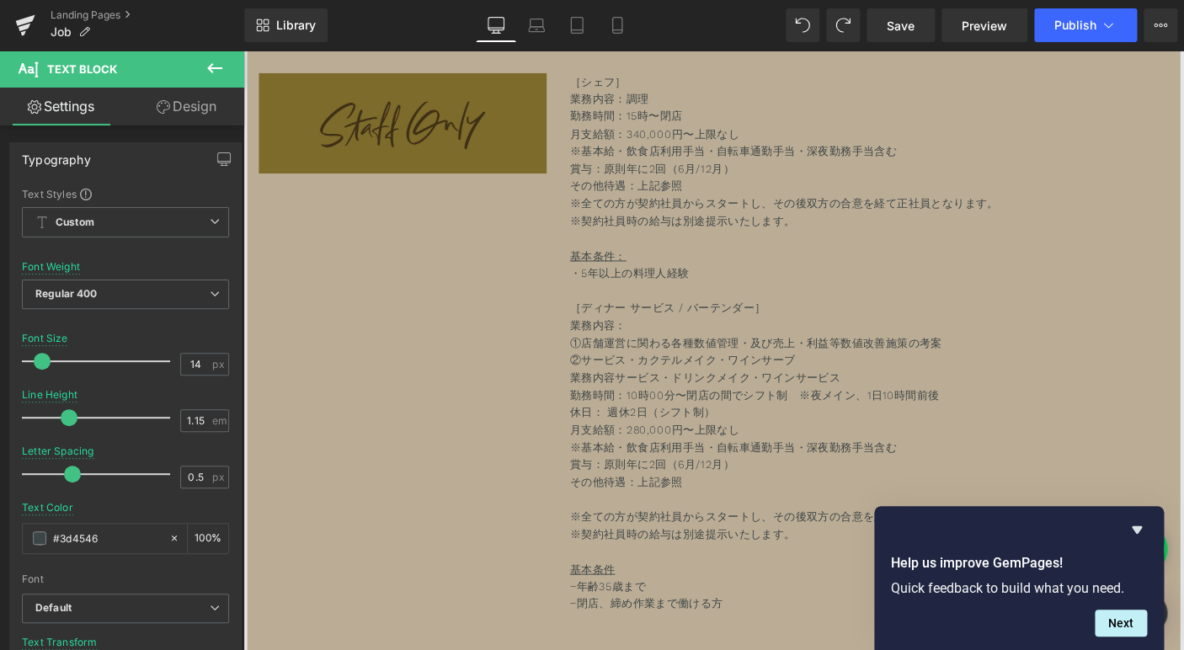
scroll to position [9601, 0]
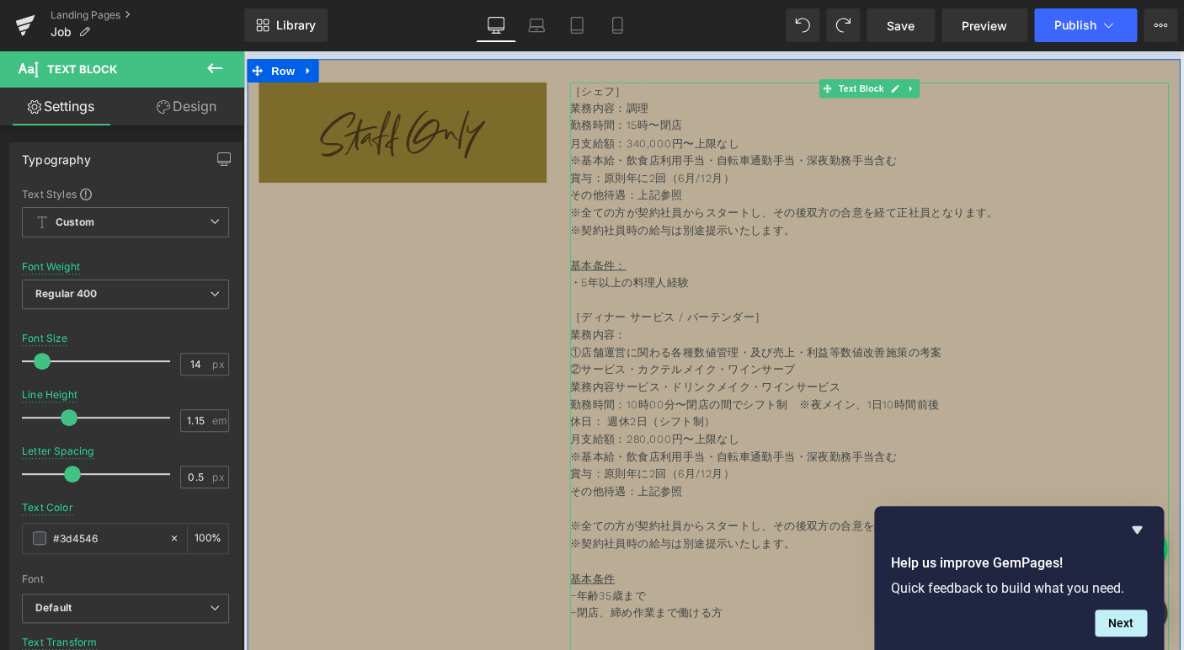
click at [695, 364] on p "業務内容：" at bounding box center [921, 357] width 648 height 19
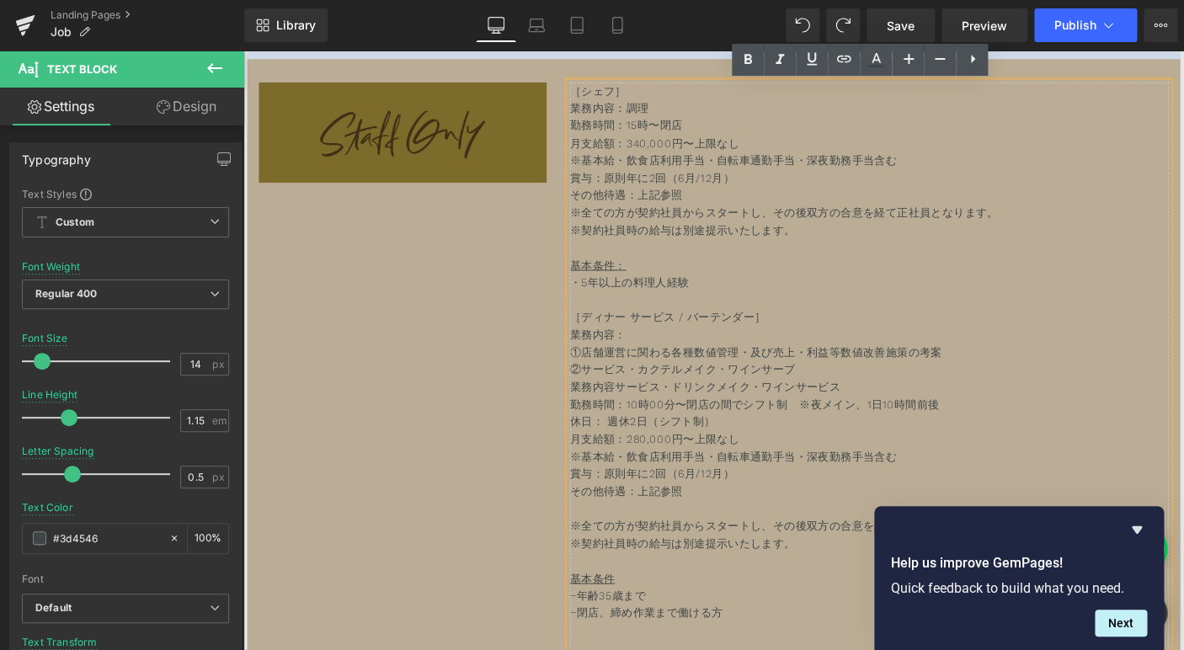
click at [737, 405] on p "②サービス・カクテルメイク・ワインサーブ" at bounding box center [921, 395] width 648 height 19
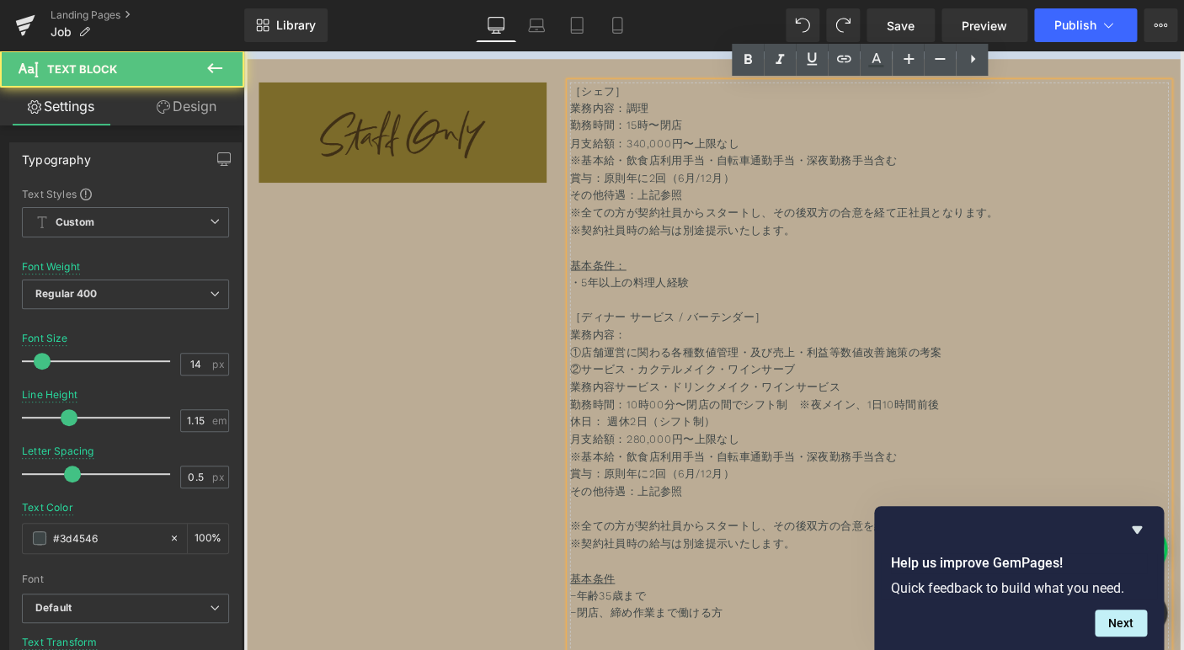
click at [746, 410] on p "業務内容サービス・ドリンクメイク・ワインサービス" at bounding box center [921, 414] width 648 height 19
click at [775, 443] on p "勤務時間：10時00分〜閉店の間でシフト制　※夜メイン、1日10時間前後" at bounding box center [921, 433] width 648 height 19
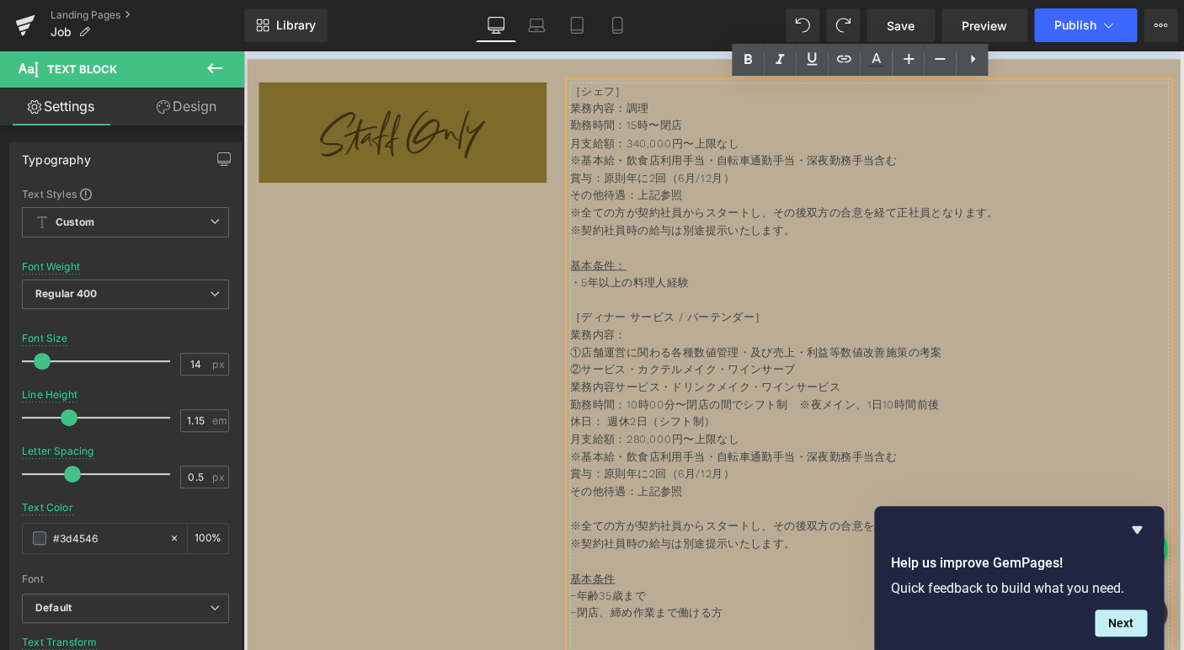
click at [677, 434] on span "勤務時間：10時00分〜閉店の間でシフト制　※夜メイン、1日10時間前後" at bounding box center [797, 433] width 400 height 13
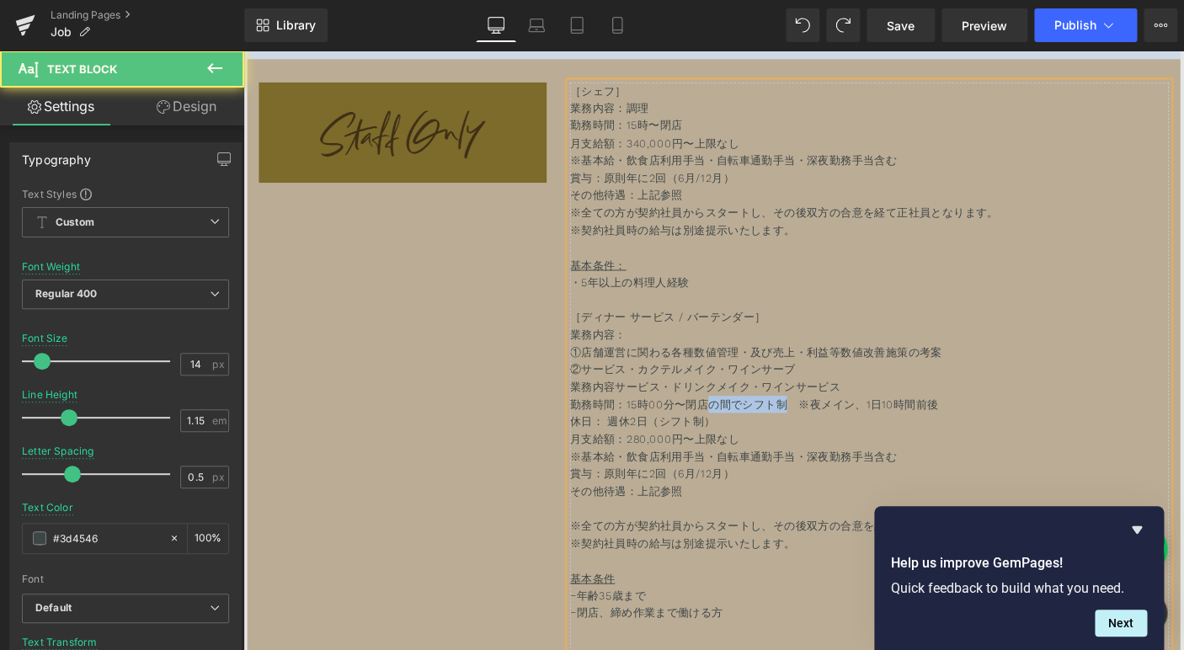
drag, startPoint x: 749, startPoint y: 441, endPoint x: 833, endPoint y: 440, distance: 84.2
click at [833, 440] on span "勤務時間：15時00分〜閉店の間でシフト制　※夜メイン、1日10時間前後" at bounding box center [796, 433] width 399 height 13
drag, startPoint x: 918, startPoint y: 437, endPoint x: 763, endPoint y: 437, distance: 154.9
click at [763, 437] on span "勤務時間：15時00分〜閉店　※夜メイン、1日10時間前後" at bounding box center [754, 433] width 314 height 13
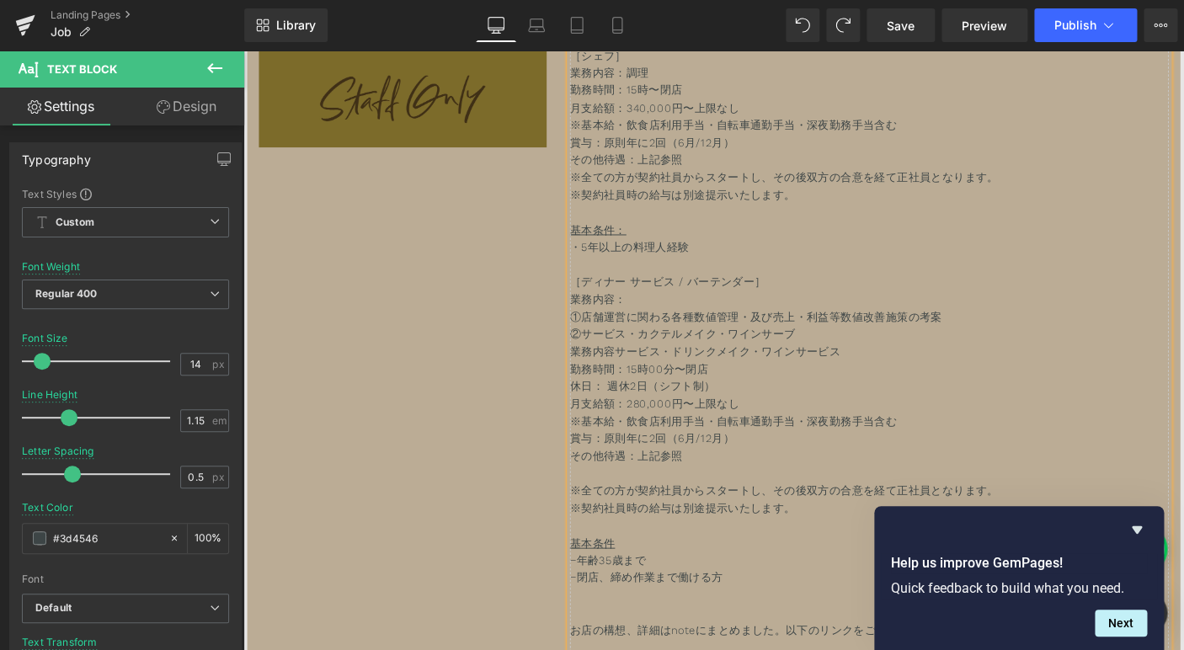
scroll to position [9643, 0]
click at [808, 455] on p "※基本給・飲食店利用手当・自転車通勤手当・深夜勤務手当含む" at bounding box center [921, 448] width 648 height 19
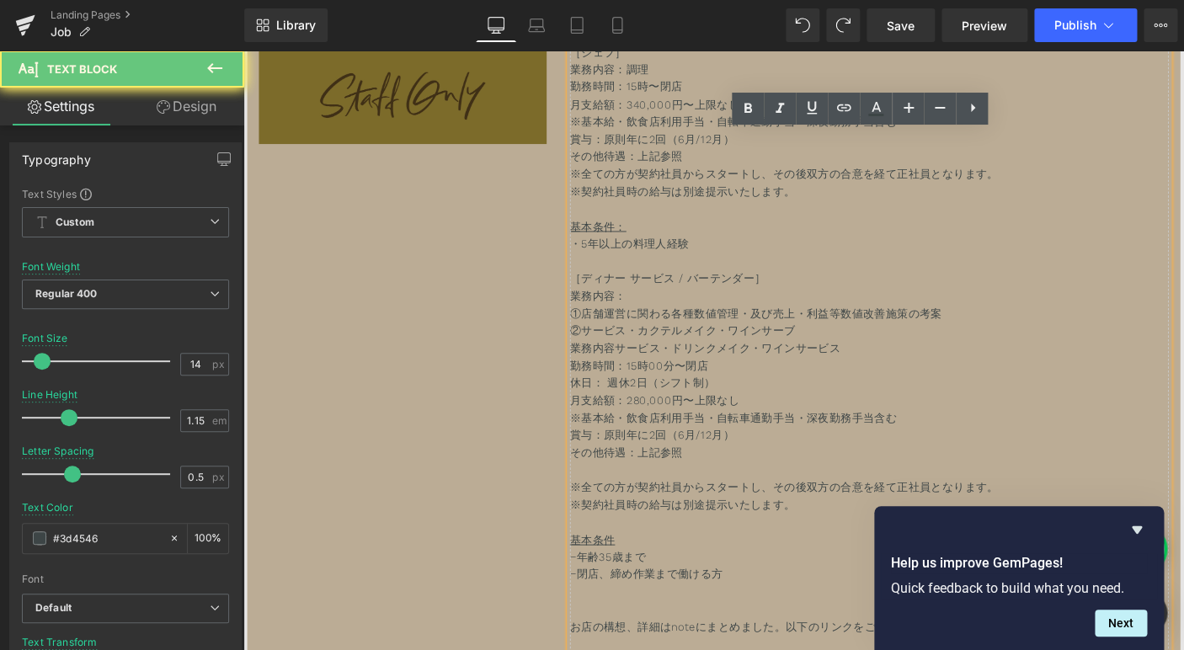
click at [899, 457] on p "※基本給・飲食店利用手当・自転車通勤手当・深夜勤務手当含む" at bounding box center [921, 448] width 648 height 19
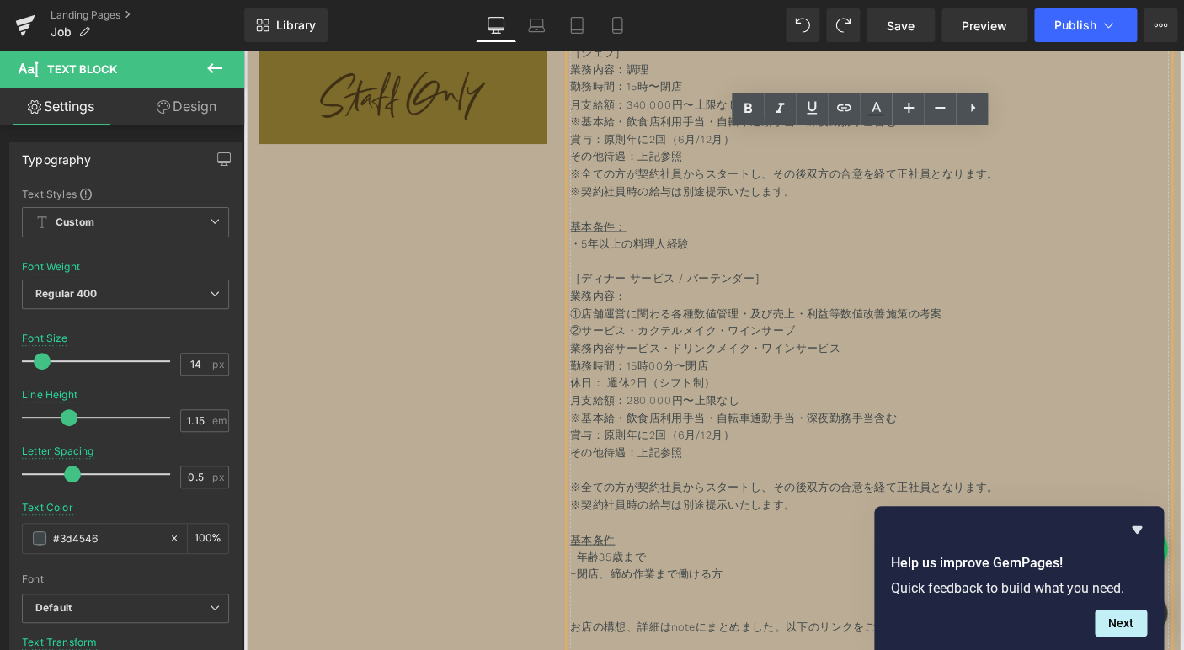
click at [954, 464] on p "賞与：原則年に2回（6月/12月）" at bounding box center [921, 466] width 648 height 19
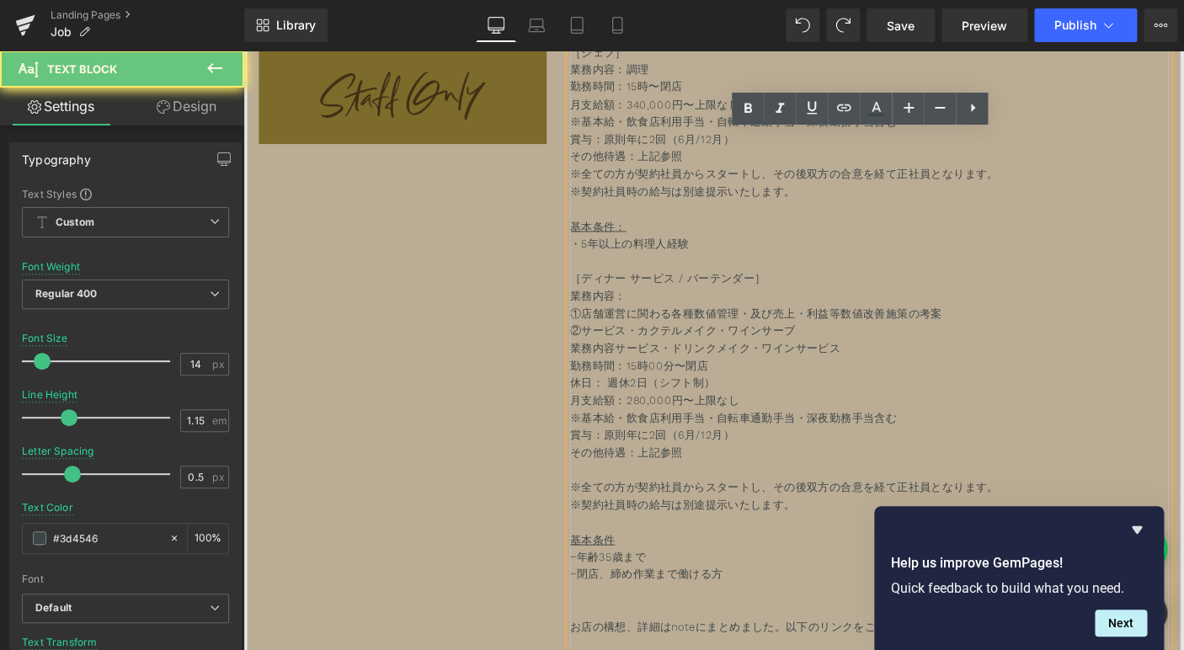
click at [969, 457] on p "※基本給・飲食店利用手当・自転車通勤手当・深夜勤務手当含む" at bounding box center [921, 448] width 648 height 19
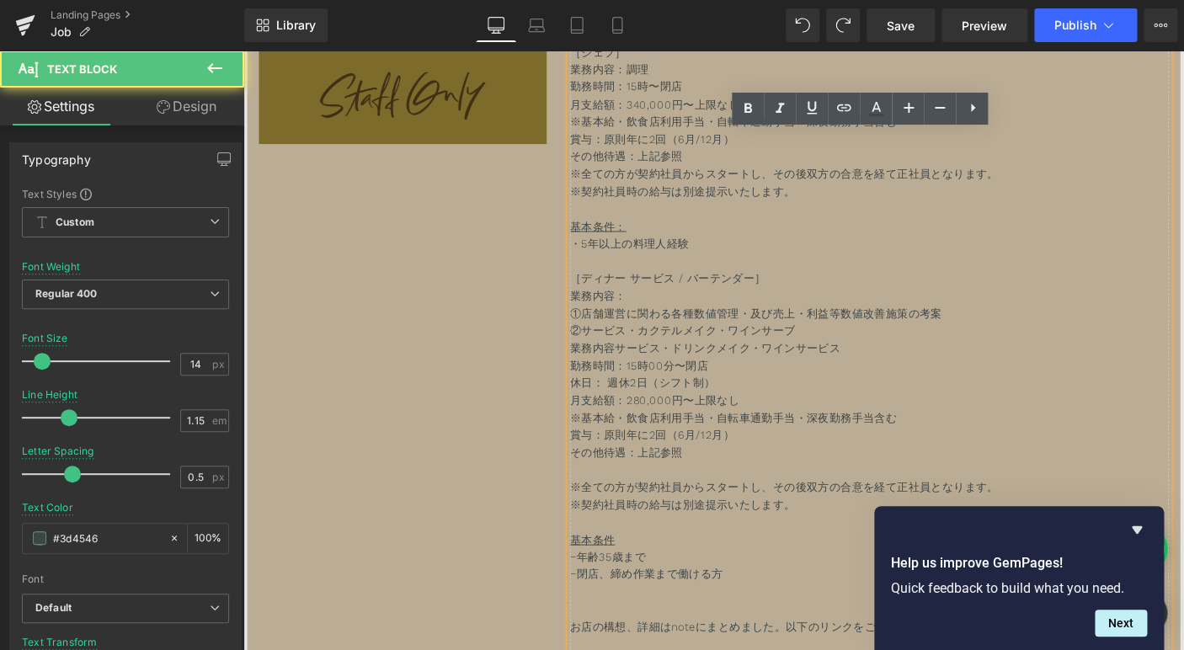
click at [658, 450] on p "※基本給・飲食店利用手当・自転車通勤手当・深夜勤務手当含む" at bounding box center [921, 448] width 648 height 19
click at [763, 453] on p "※基本給・飲食店利用手当・自転車通勤手当・深夜勤務手当含む" at bounding box center [921, 448] width 648 height 19
click at [965, 453] on p "※基本給・飲食店利用手当・自転車通勤手当・深夜勤務手当含む" at bounding box center [921, 448] width 648 height 19
click at [853, 448] on p "※基本給・飲食店利用手当・自転車通勤手当・深夜勤務手当含む" at bounding box center [921, 448] width 648 height 19
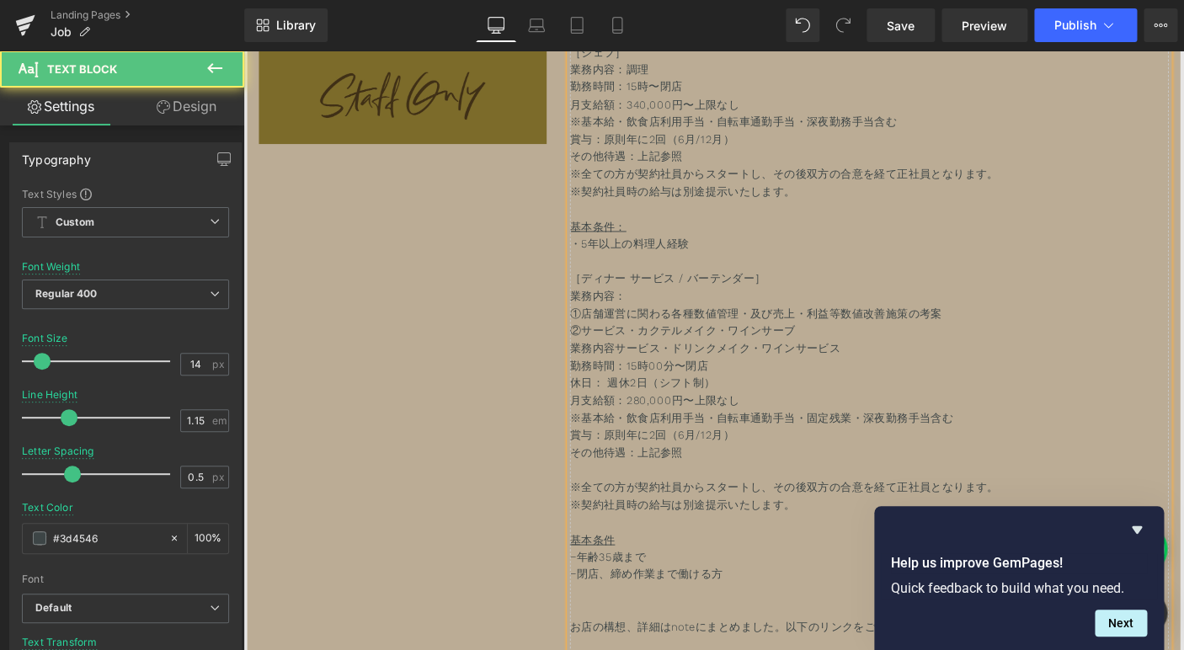
click at [1035, 450] on p "※基本給・飲食店利用手当・自転車通勤手当・固定残業・深夜勤務手当含む" at bounding box center [921, 448] width 648 height 19
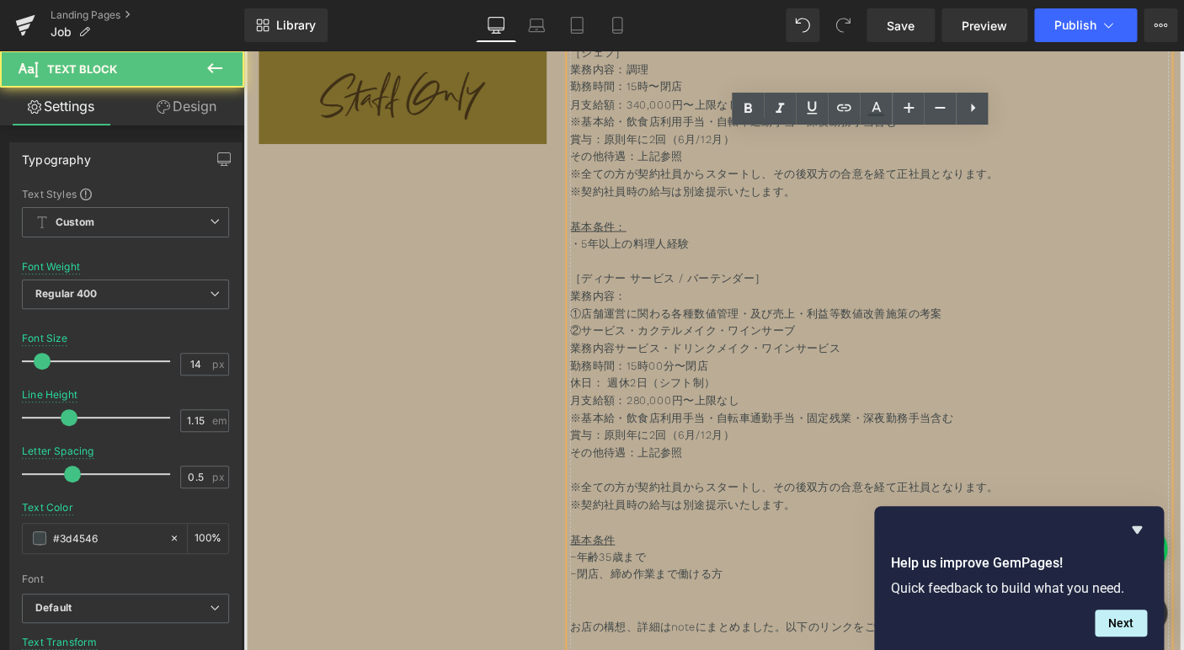
click at [795, 470] on p "賞与：原則年に2回（6月/12月）" at bounding box center [921, 466] width 648 height 19
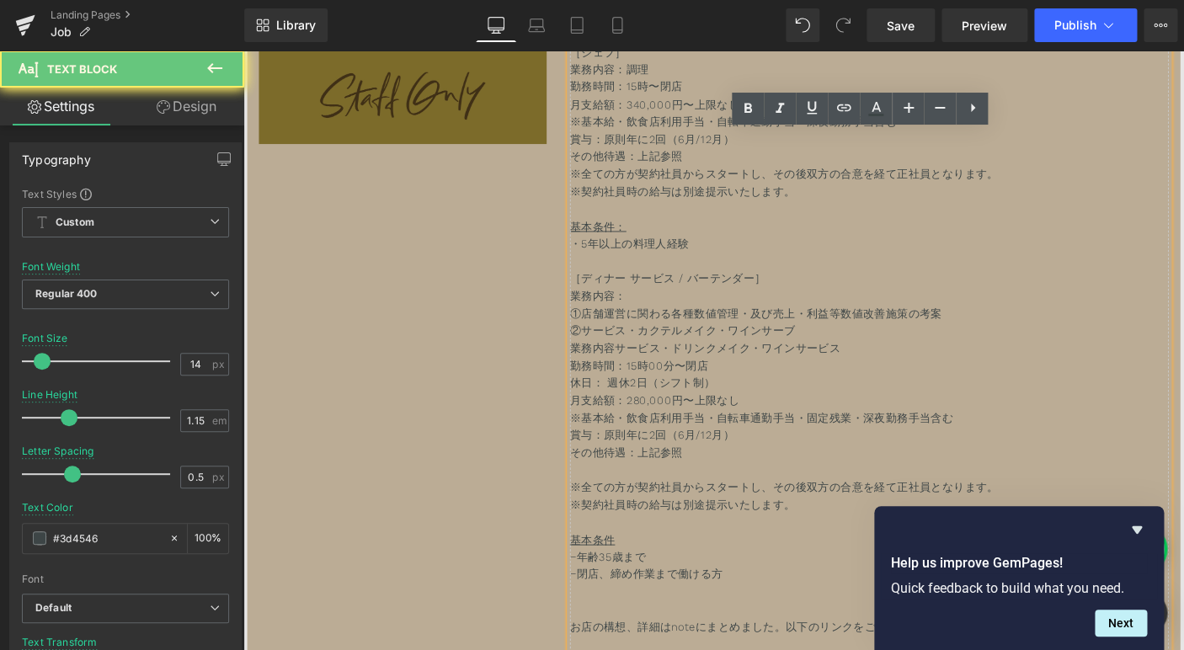
click at [769, 488] on p "その他待遇：上記参照" at bounding box center [921, 485] width 648 height 19
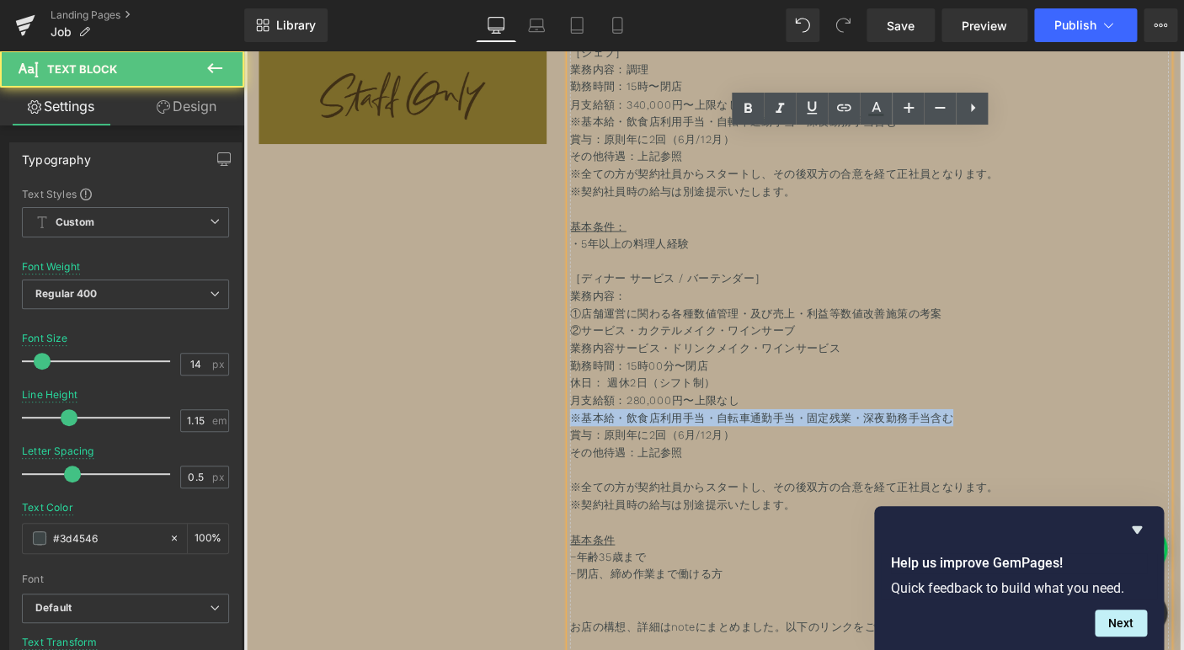
drag, startPoint x: 1019, startPoint y: 450, endPoint x: 531, endPoint y: 450, distance: 488.2
click at [531, 450] on div "Image ［シェフ］ 業務内容：調理 勤務時間：15時〜閉店 月支給額：340,000円〜上限なし ※基本給・飲食店利用手当・自転車通勤手当・深夜勤務手当含…" at bounding box center [752, 386] width 1010 height 736
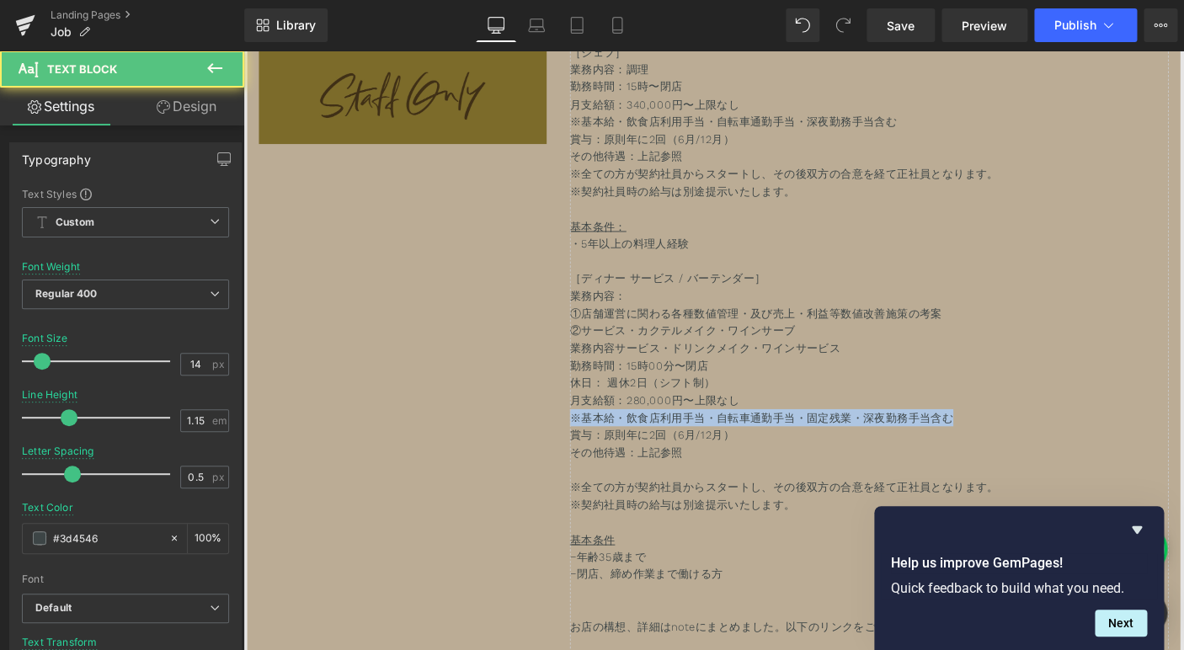
copy p "※基本給・飲食店利用手当・自転車通勤手当・固定残業・深夜勤務手当含む"
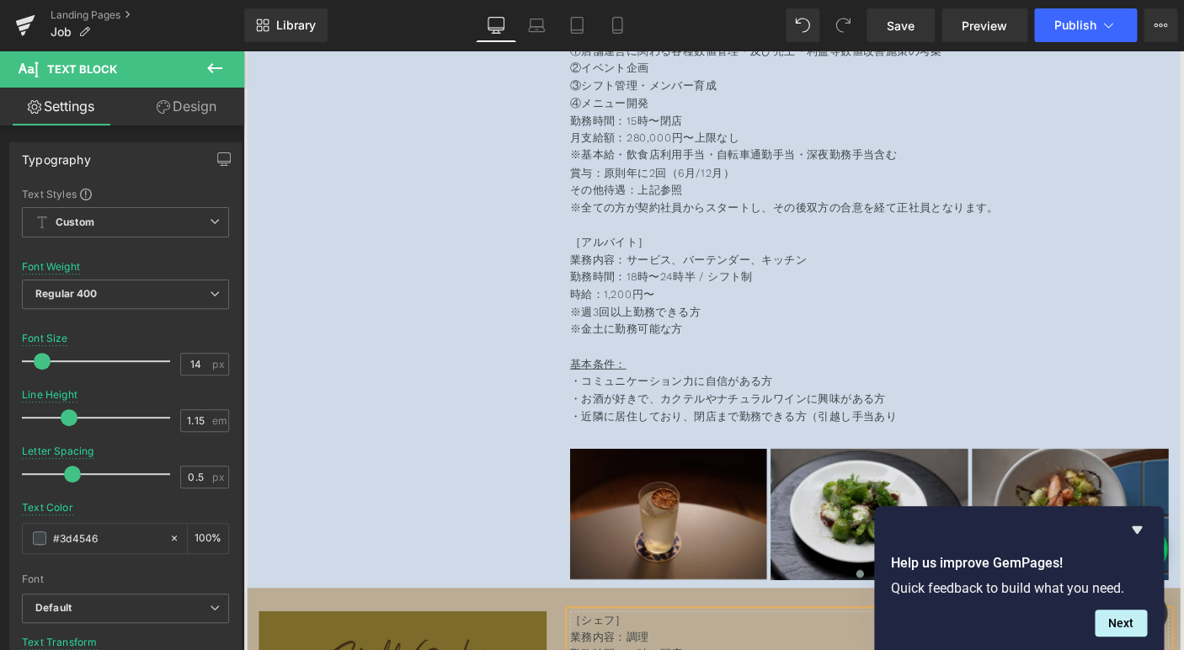
scroll to position [9020, 0]
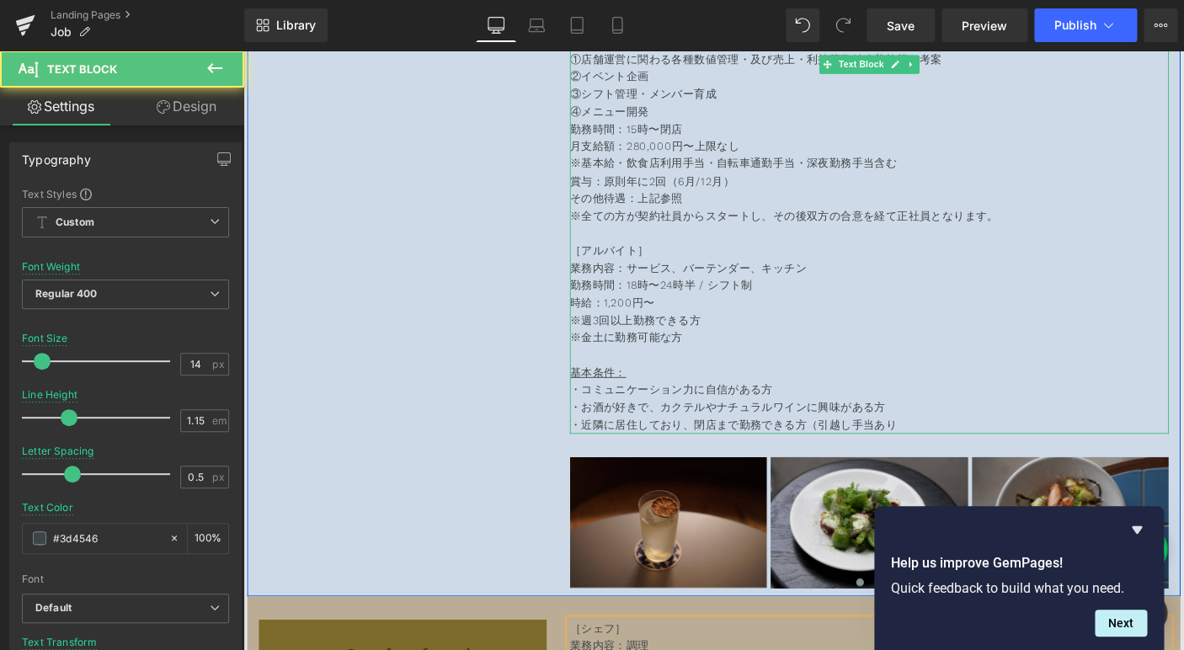
click at [682, 322] on span "時給：1,200円〜" at bounding box center [643, 323] width 92 height 13
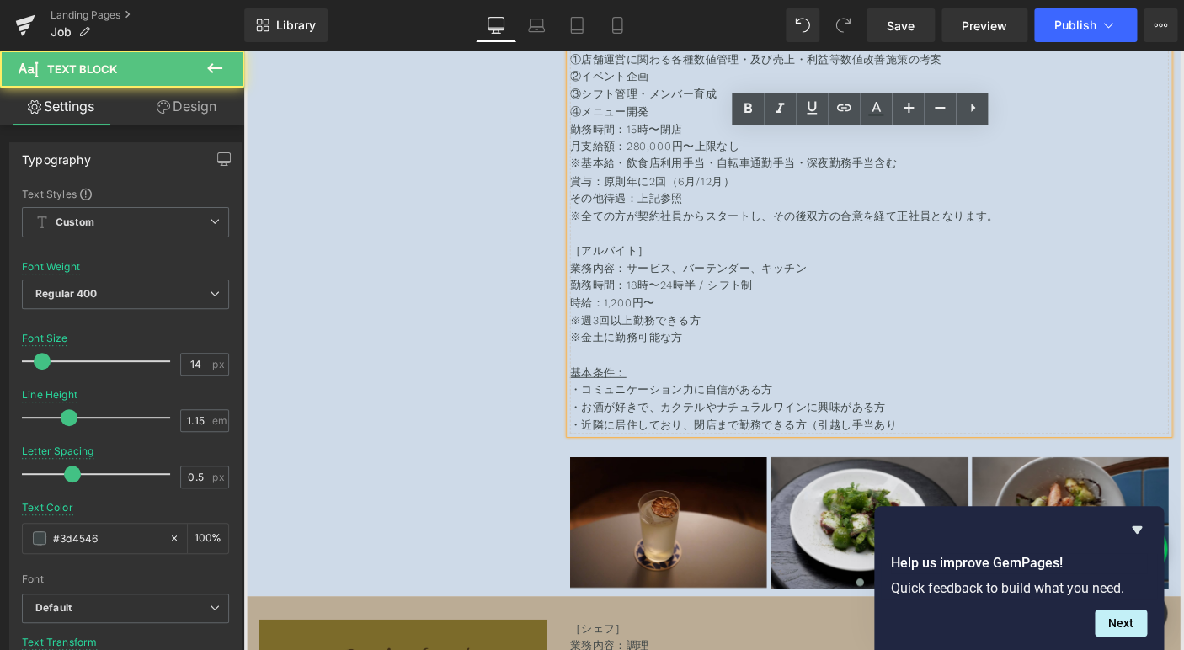
click at [700, 359] on p "※金土に勤務可能な方" at bounding box center [921, 361] width 648 height 19
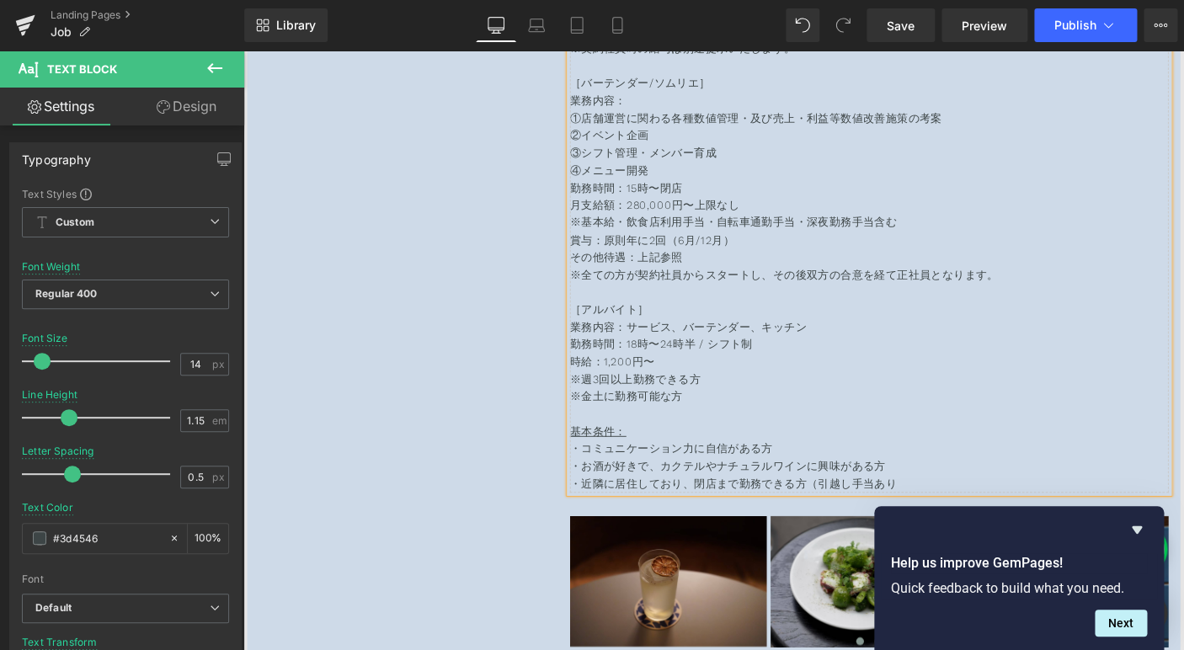
scroll to position [8954, 0]
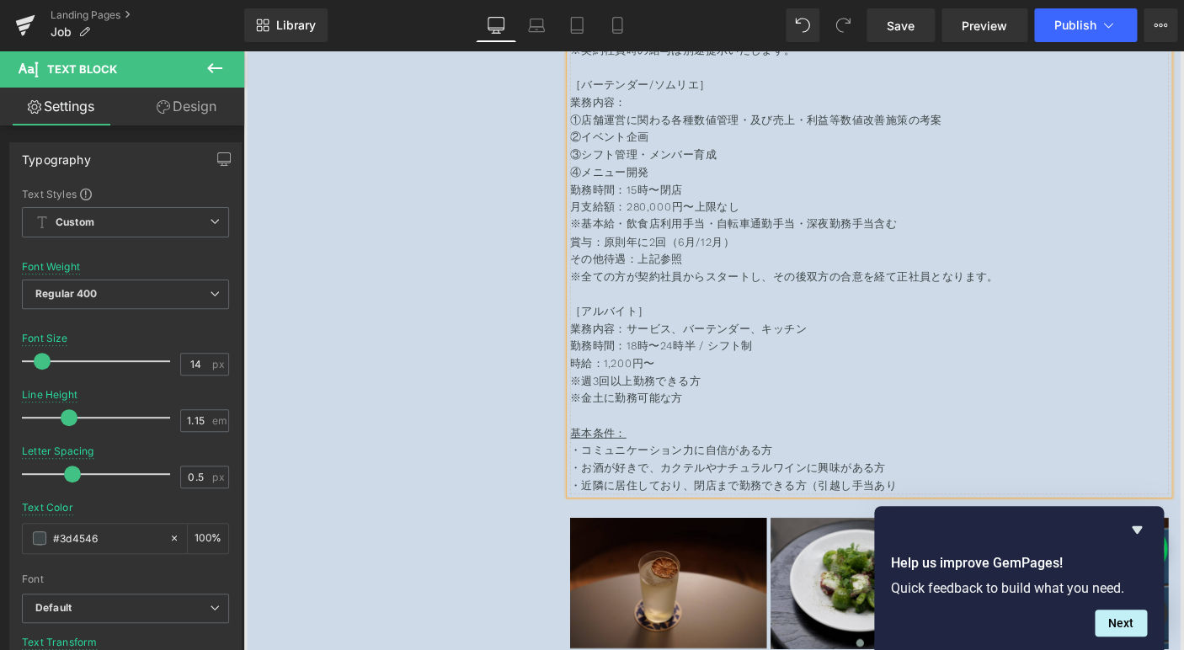
click at [669, 278] on span "その他待遇：上記参照" at bounding box center [658, 275] width 122 height 13
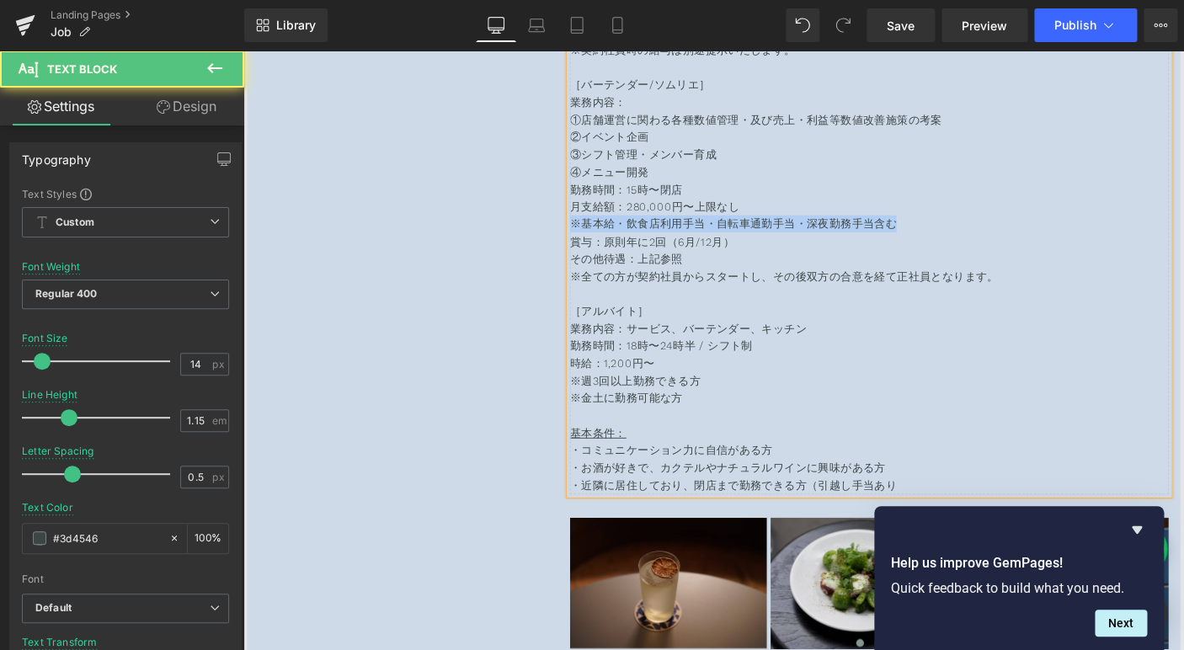
drag, startPoint x: 954, startPoint y: 240, endPoint x: 594, endPoint y: 239, distance: 359.4
click at [597, 239] on div "［モーニング/カフェタイムスタッフ］ 業務内容： 調理・バリスタ・焼き菓子製造・店頭販売・ホール 勤務時間：7時〜18時 / シフト制（6.5〜8時間） 時給…" at bounding box center [921, 115] width 648 height 829
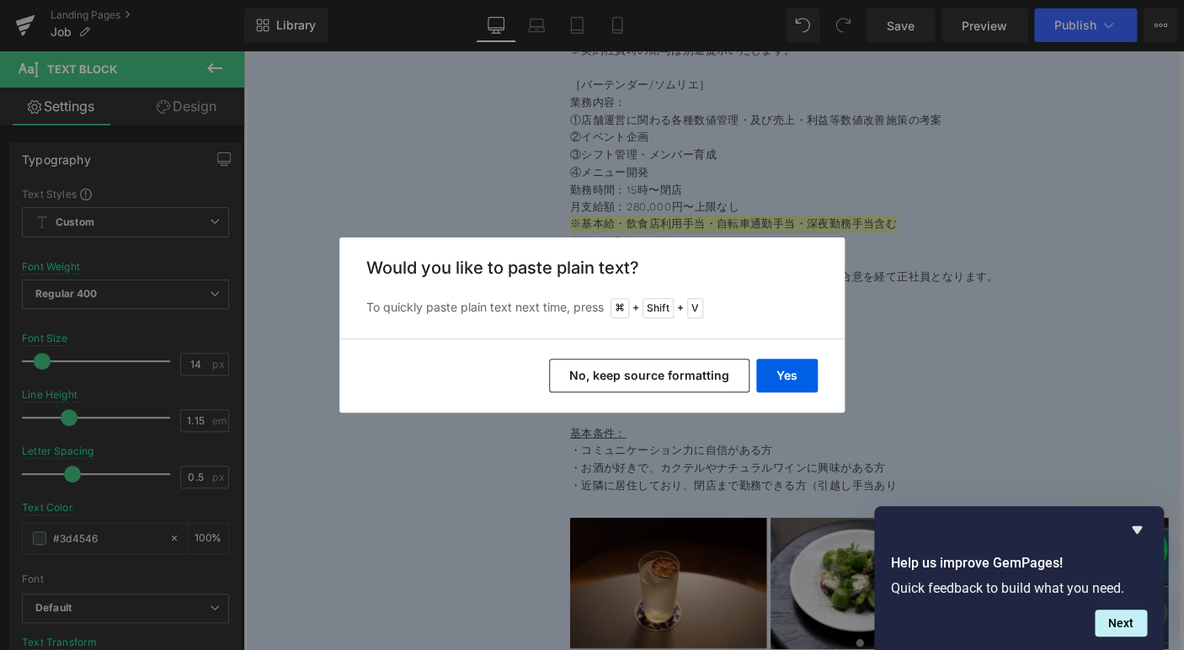
click at [631, 379] on button "No, keep source formatting" at bounding box center [649, 376] width 200 height 34
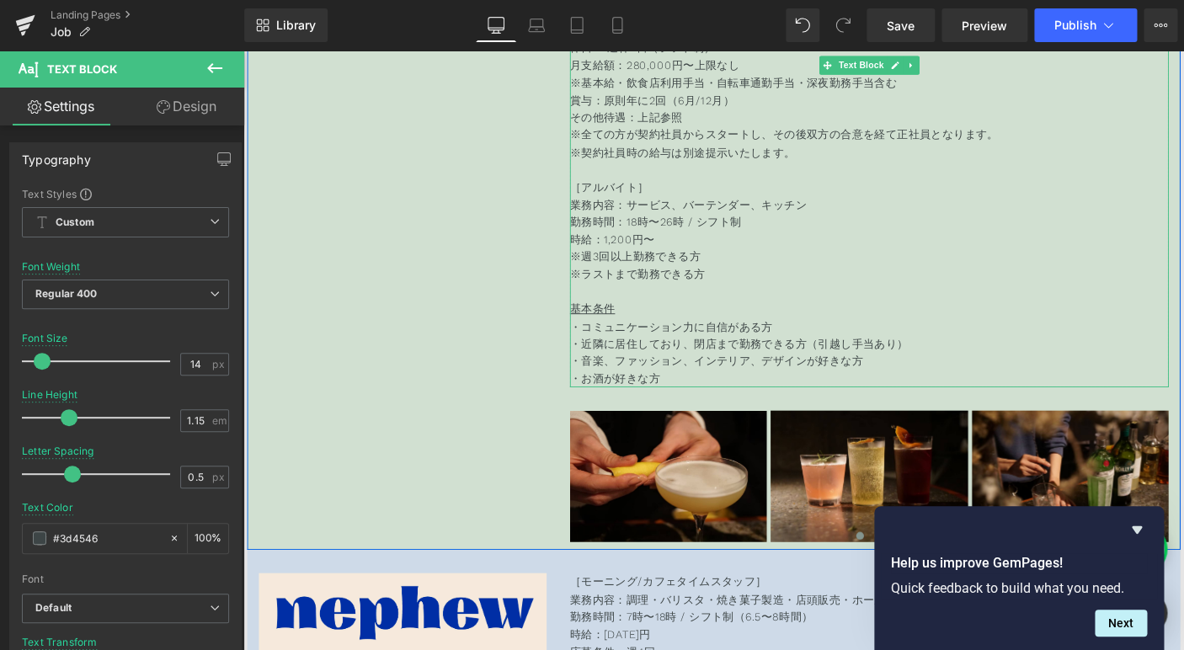
click at [771, 317] on p at bounding box center [921, 311] width 648 height 19
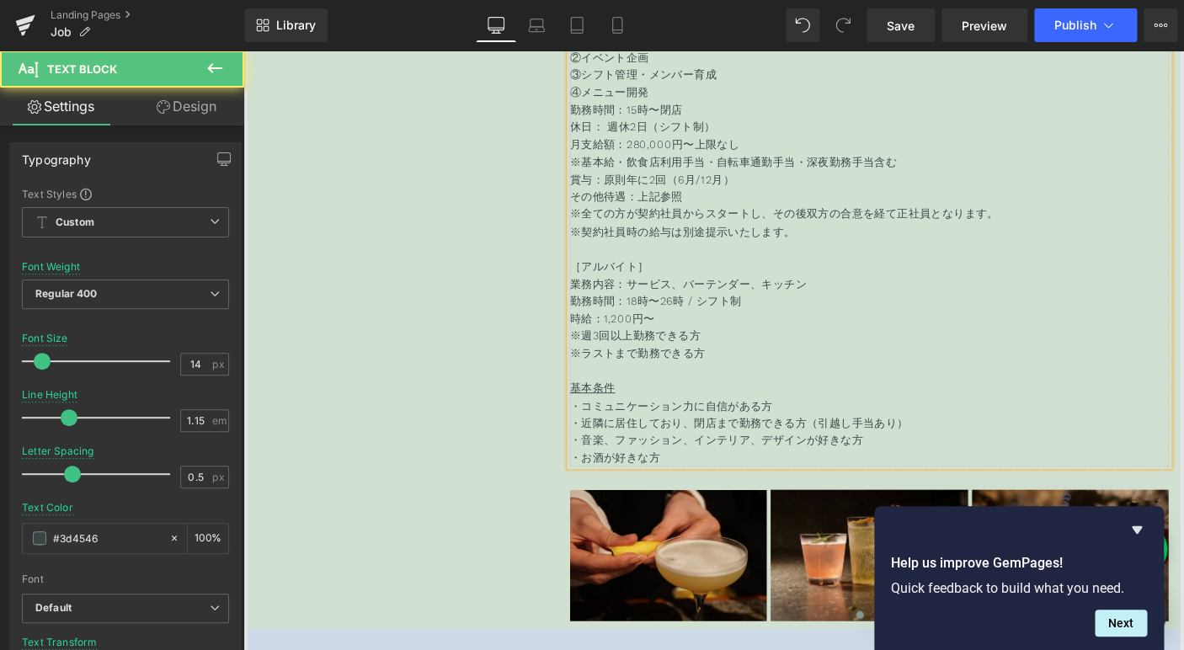
scroll to position [7950, 0]
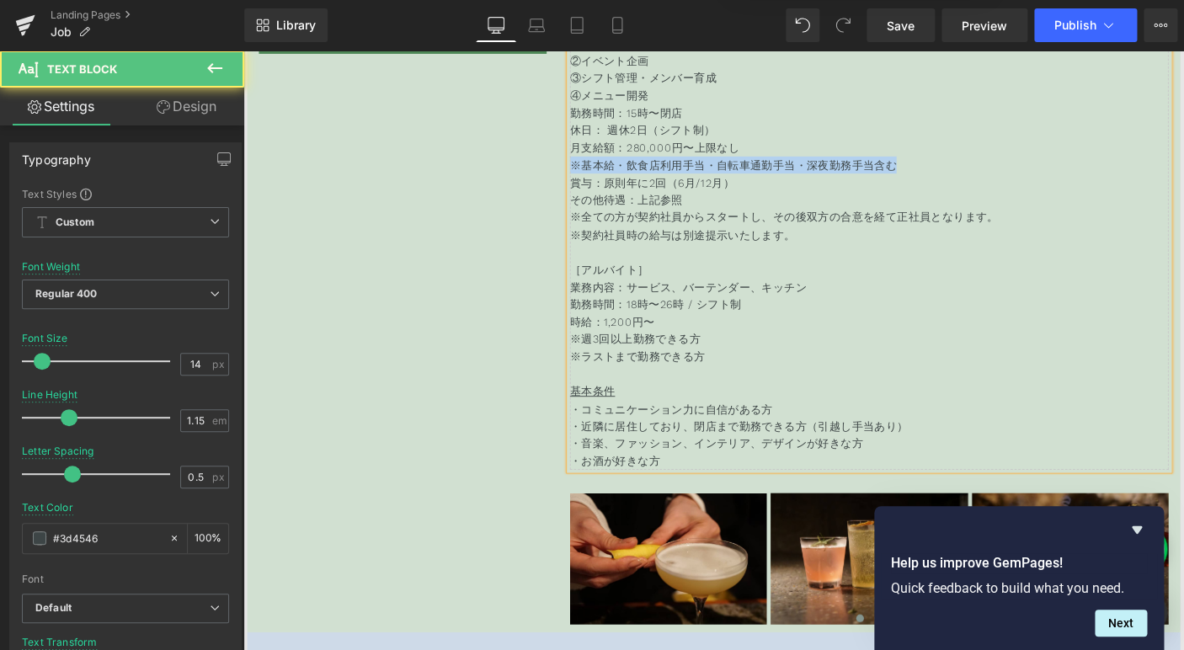
drag, startPoint x: 951, startPoint y: 174, endPoint x: 587, endPoint y: 174, distance: 364.5
click at [587, 174] on div "［バーテンダー / サービス］ 業務内容 ①店舗運営に関わる各種数値管理・及び売上・利益等数値改善施策の考案 ②イベント企画 ③シフト管理・メンバー育成 ④メ…" at bounding box center [920, 334] width 673 height 677
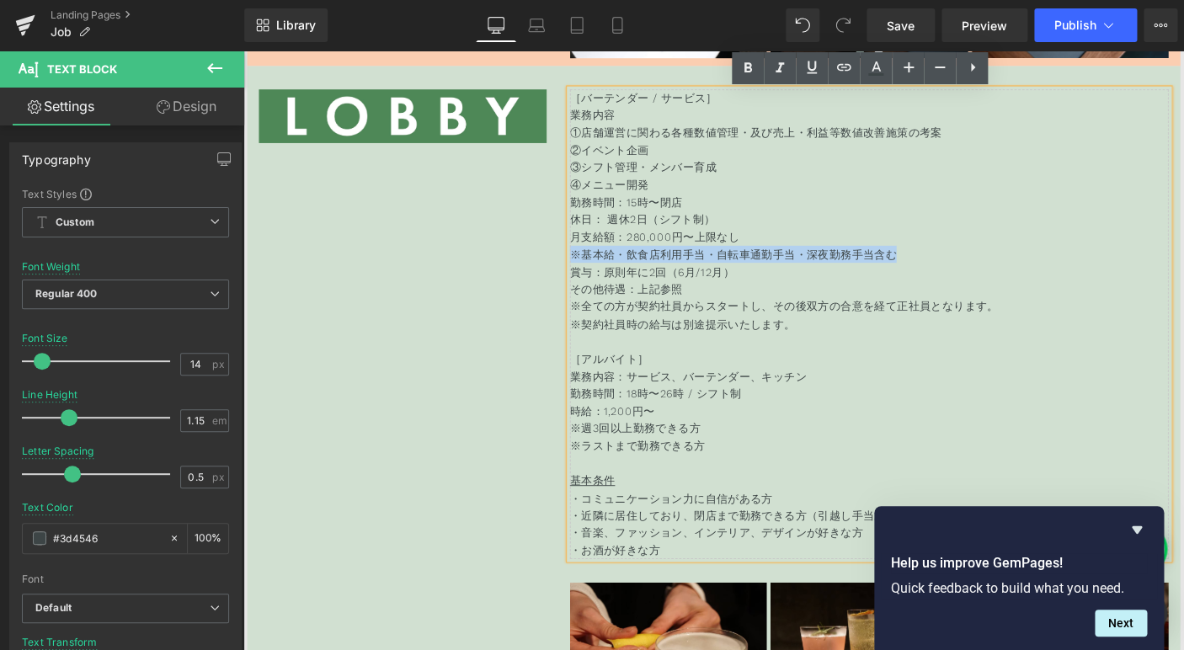
scroll to position [7851, 0]
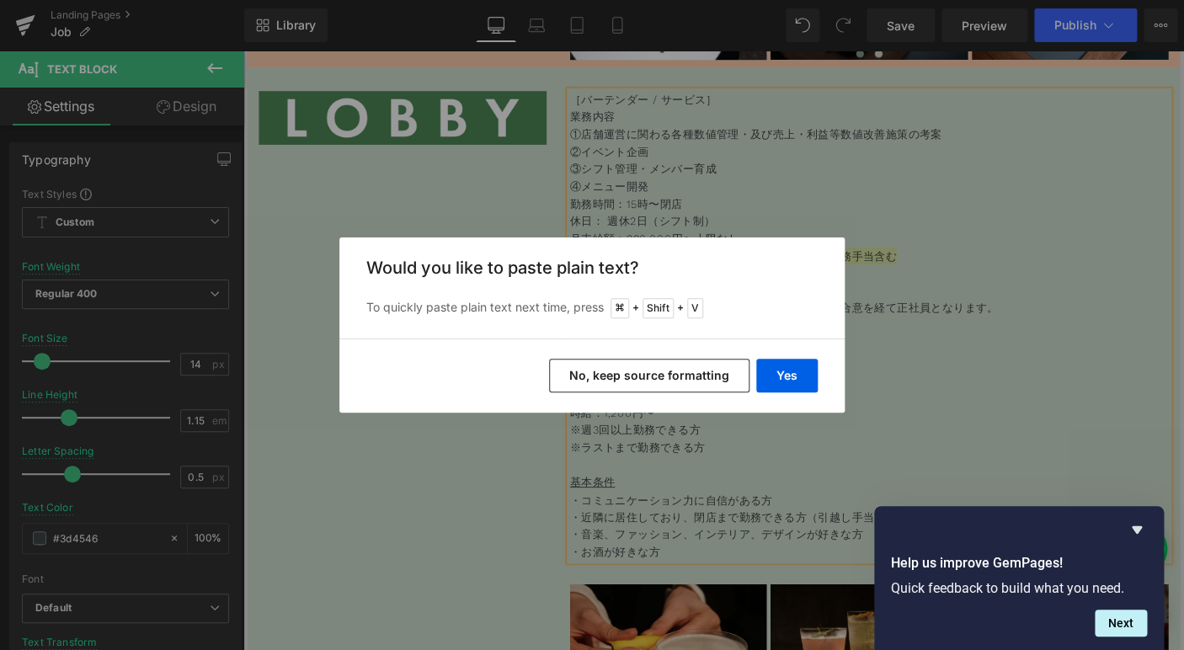
click at [668, 370] on button "No, keep source formatting" at bounding box center [649, 376] width 200 height 34
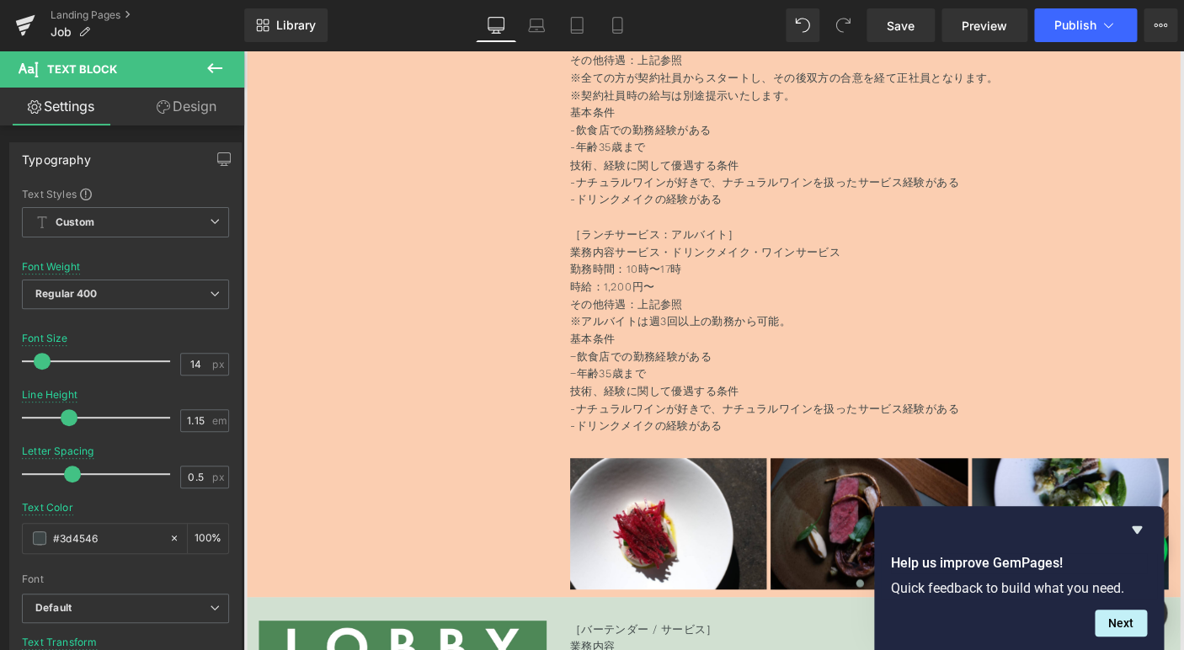
scroll to position [7272, 0]
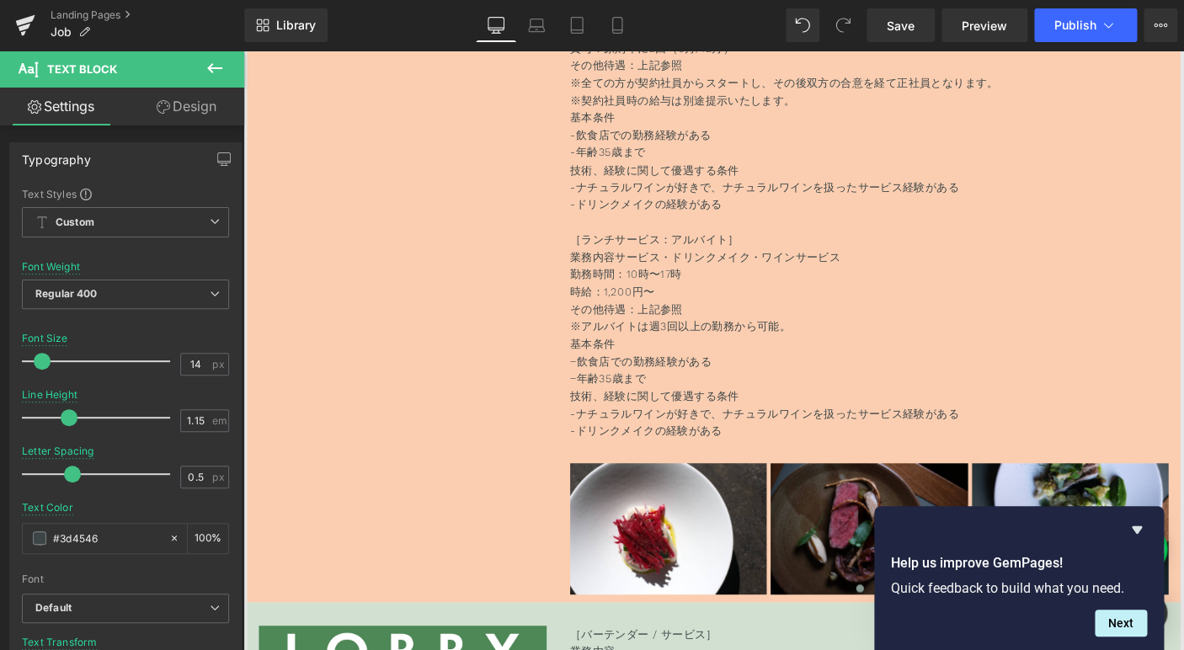
click at [877, 305] on p "時給：1,200円〜" at bounding box center [921, 311] width 648 height 19
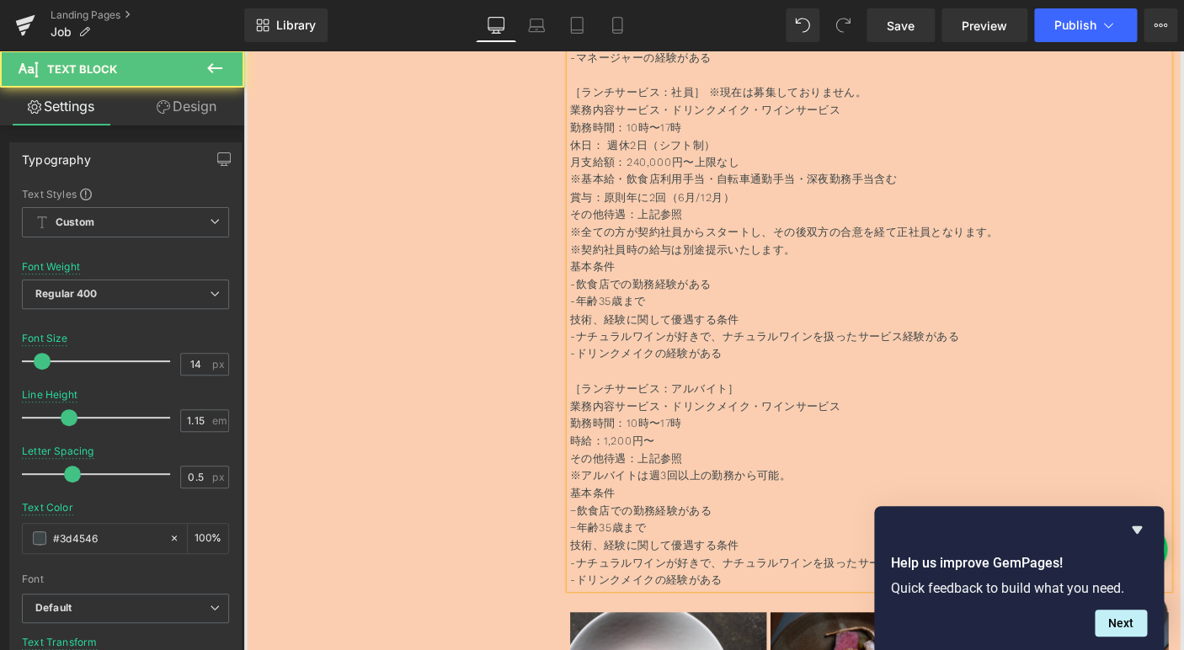
scroll to position [7107, 0]
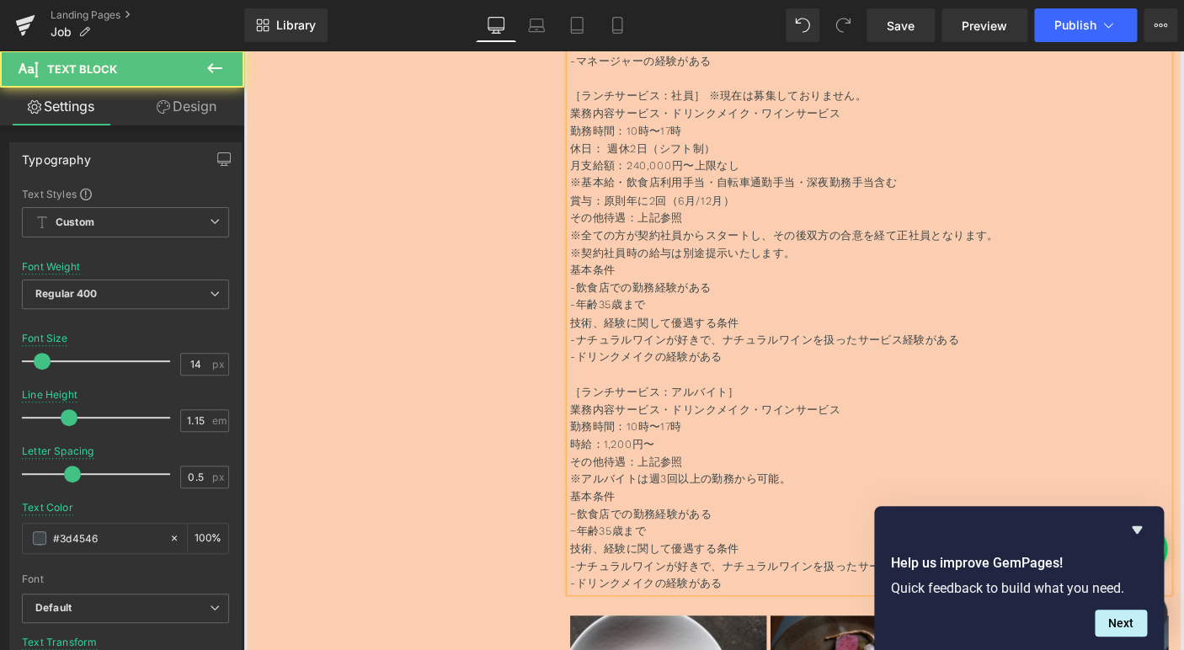
click at [895, 273] on p "※全ての方が契約社員からスタートし、その後双方の合意を経て正社員となります。 ※契約社員時の給与は別途提示いたします。" at bounding box center [921, 261] width 648 height 38
drag, startPoint x: 972, startPoint y: 196, endPoint x: 582, endPoint y: 192, distance: 390.6
click at [582, 192] on div "Image ［キッチンスタッフ］ 業務内容：調理・調理補助 勤務時間：10時〜翌1時の中でシフト制 休日： 週休2日（シフト制） 月支給額：280,000円〜…" at bounding box center [752, 62] width 1010 height 1502
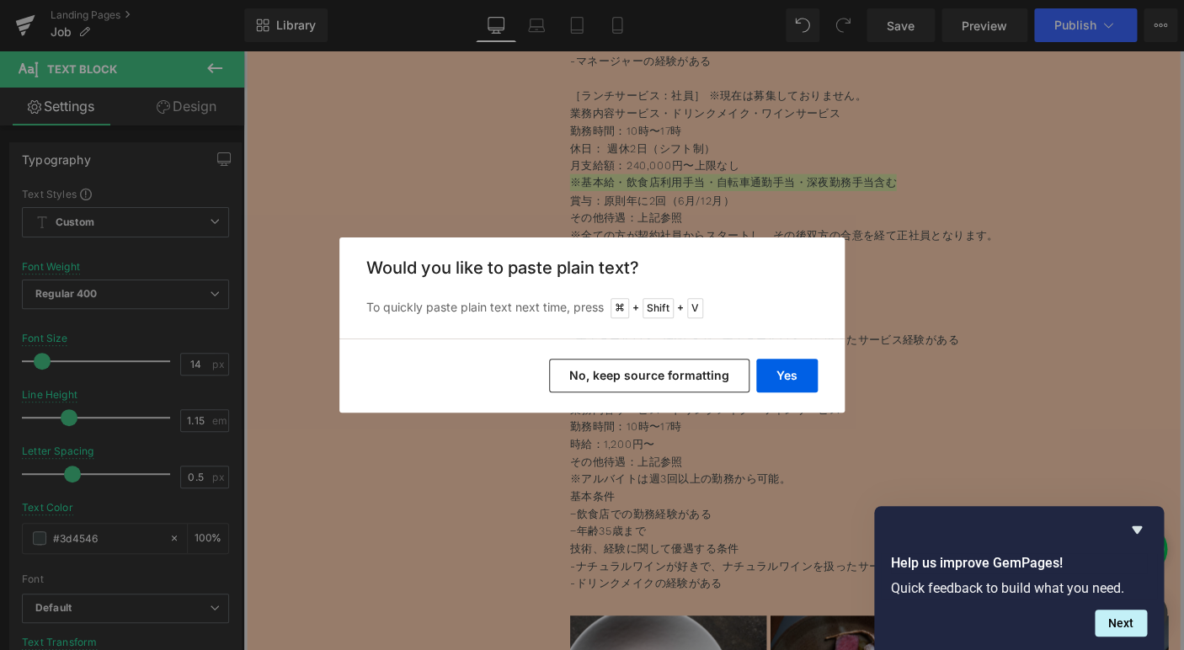
click at [669, 370] on button "No, keep source formatting" at bounding box center [649, 376] width 200 height 34
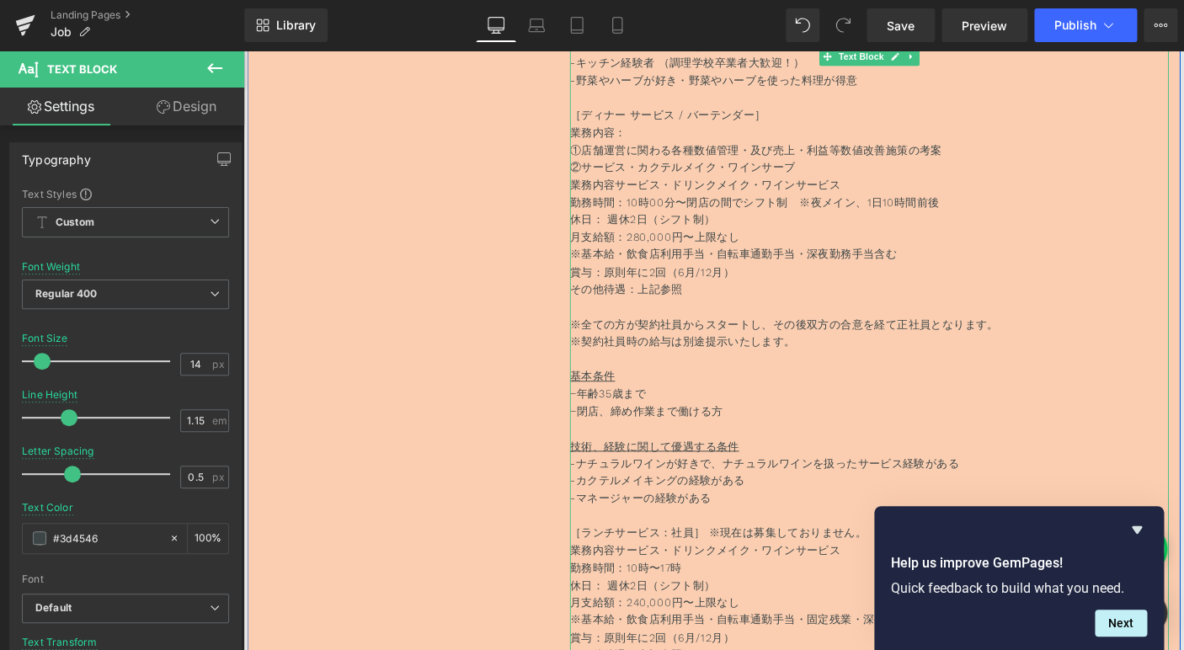
scroll to position [6626, 0]
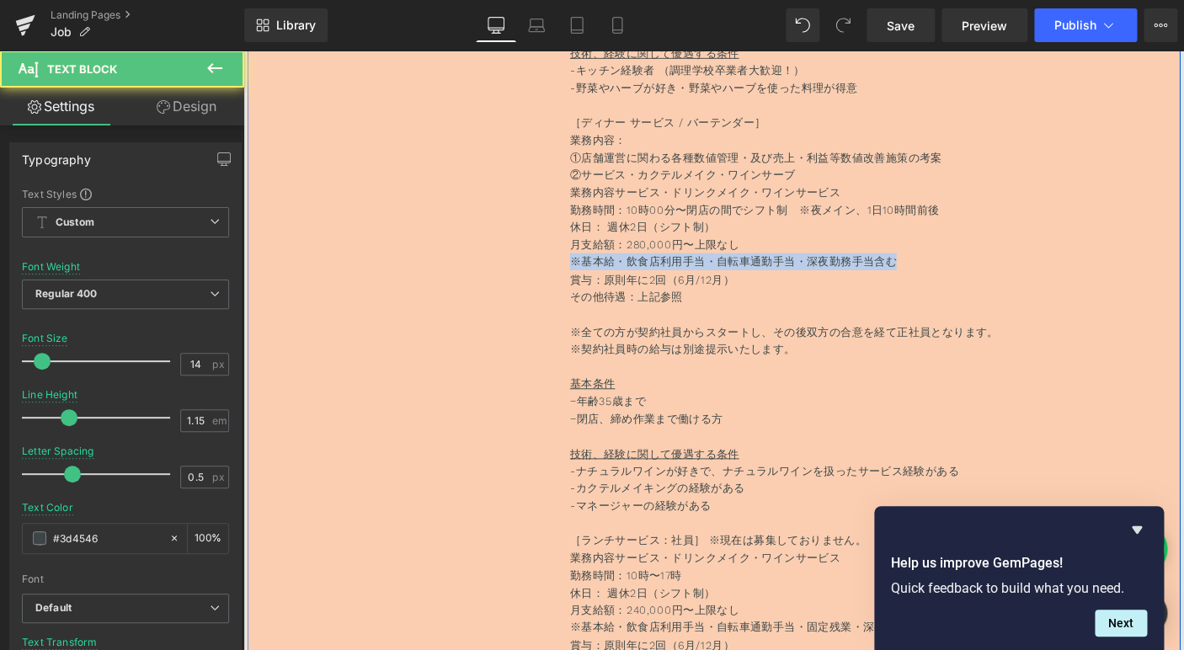
drag, startPoint x: 969, startPoint y: 279, endPoint x: 471, endPoint y: 279, distance: 498.3
click at [471, 279] on div "Image ［キッチンスタッフ］ 業務内容：調理・調理補助 勤務時間：10時〜翌1時の中でシフト制 休日： 週休2日（シフト制） 月支給額：280,000円〜…" at bounding box center [752, 544] width 1010 height 1502
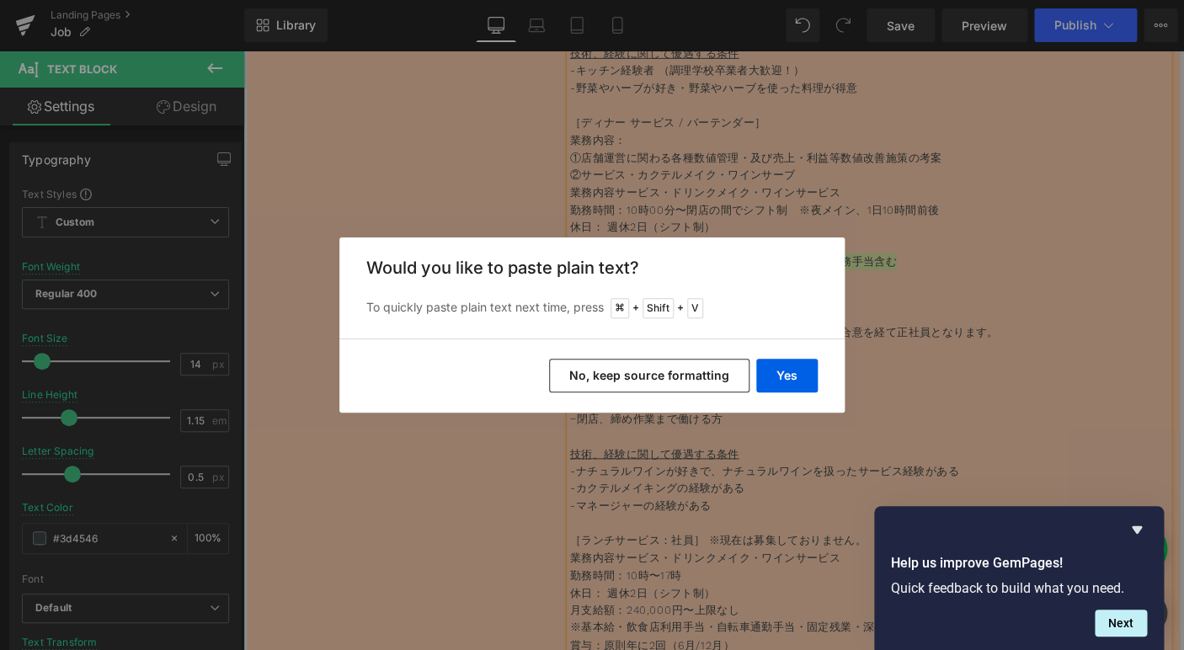
click at [675, 382] on button "No, keep source formatting" at bounding box center [649, 376] width 200 height 34
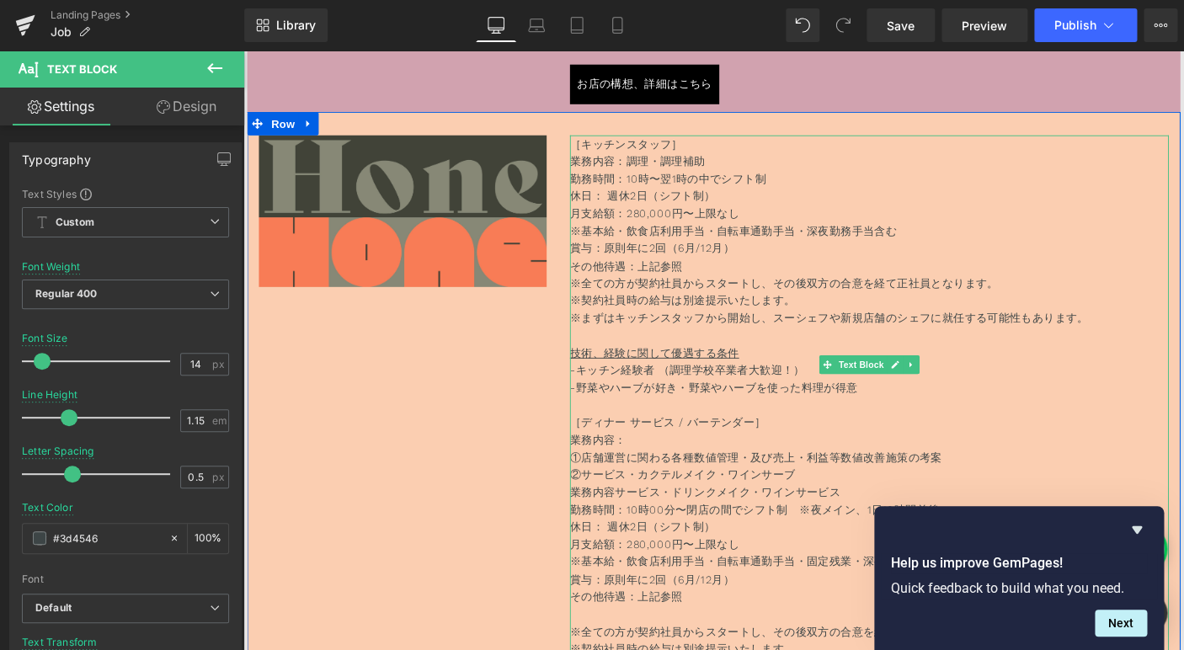
scroll to position [6302, 0]
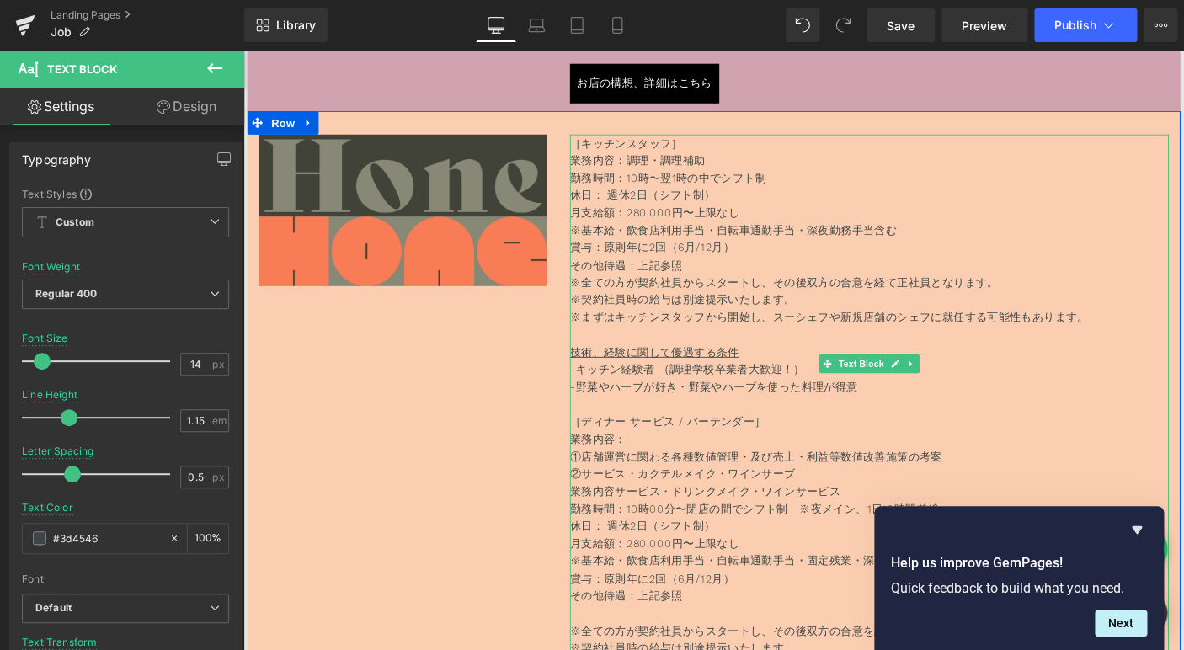
click at [744, 390] on p "-キッチン経験者 （調理学校卒業者大歓迎！）" at bounding box center [921, 395] width 648 height 19
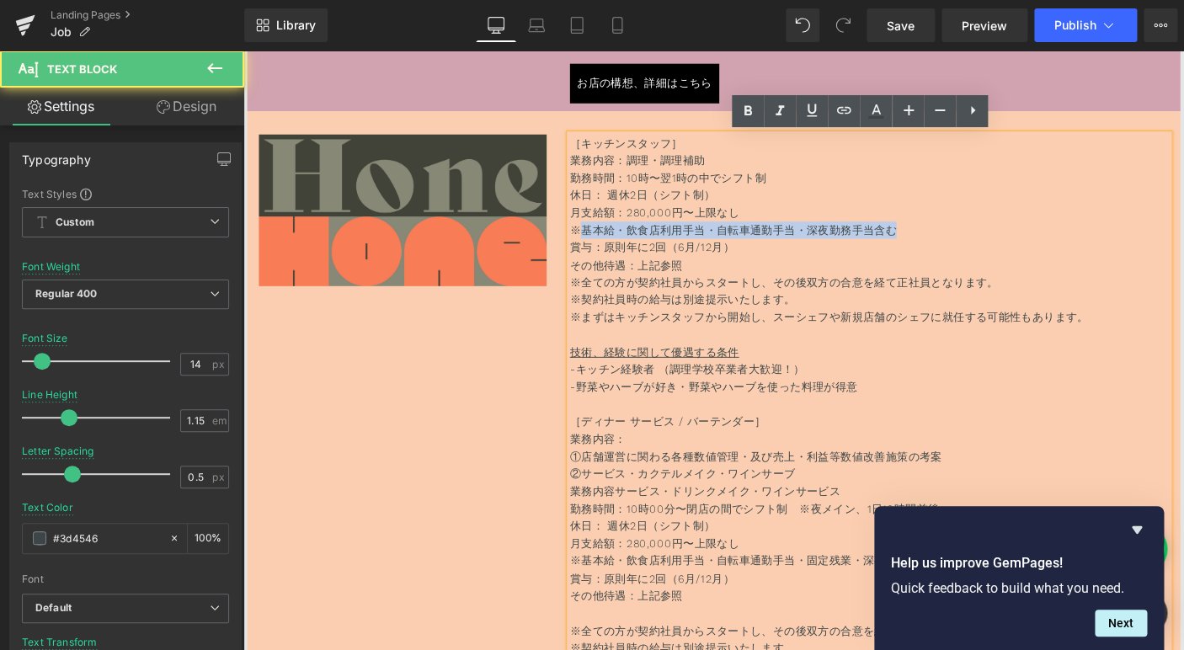
drag, startPoint x: 969, startPoint y: 244, endPoint x: 607, endPoint y: 244, distance: 362.0
click at [607, 244] on p "※基本給・飲食店利用手当・自転車通勤手当・深夜勤務手当含む" at bounding box center [921, 245] width 648 height 19
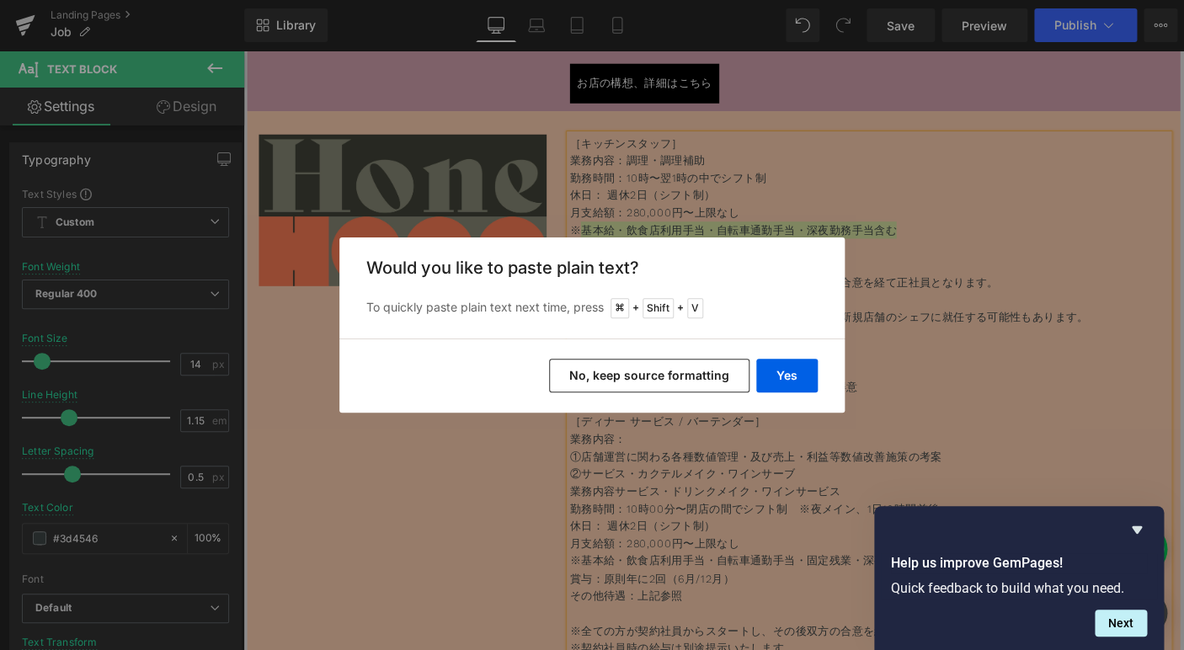
click at [646, 374] on button "No, keep source formatting" at bounding box center [649, 376] width 200 height 34
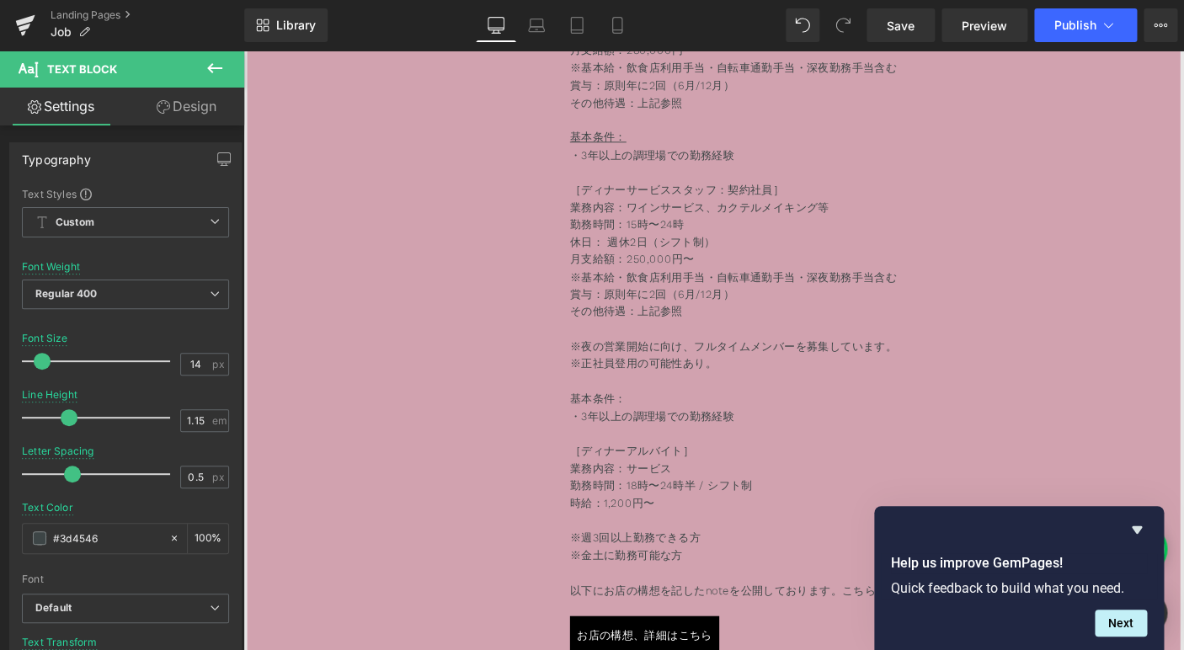
scroll to position [5704, 0]
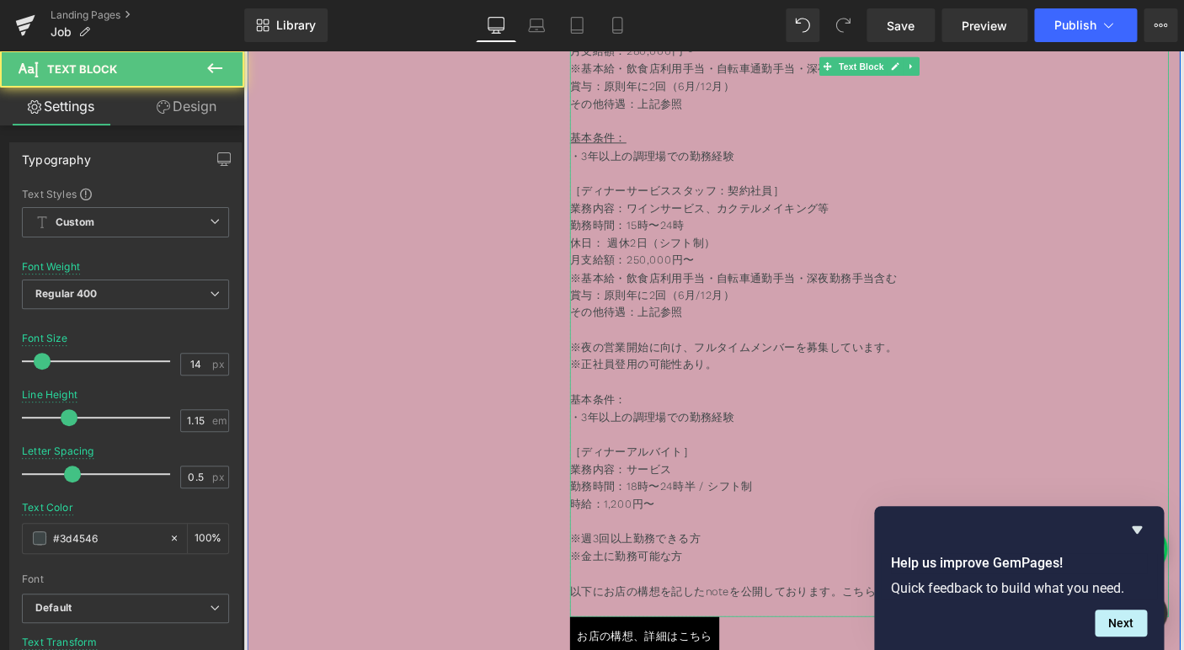
click at [832, 331] on p "その他待遇：上記参照" at bounding box center [921, 333] width 648 height 19
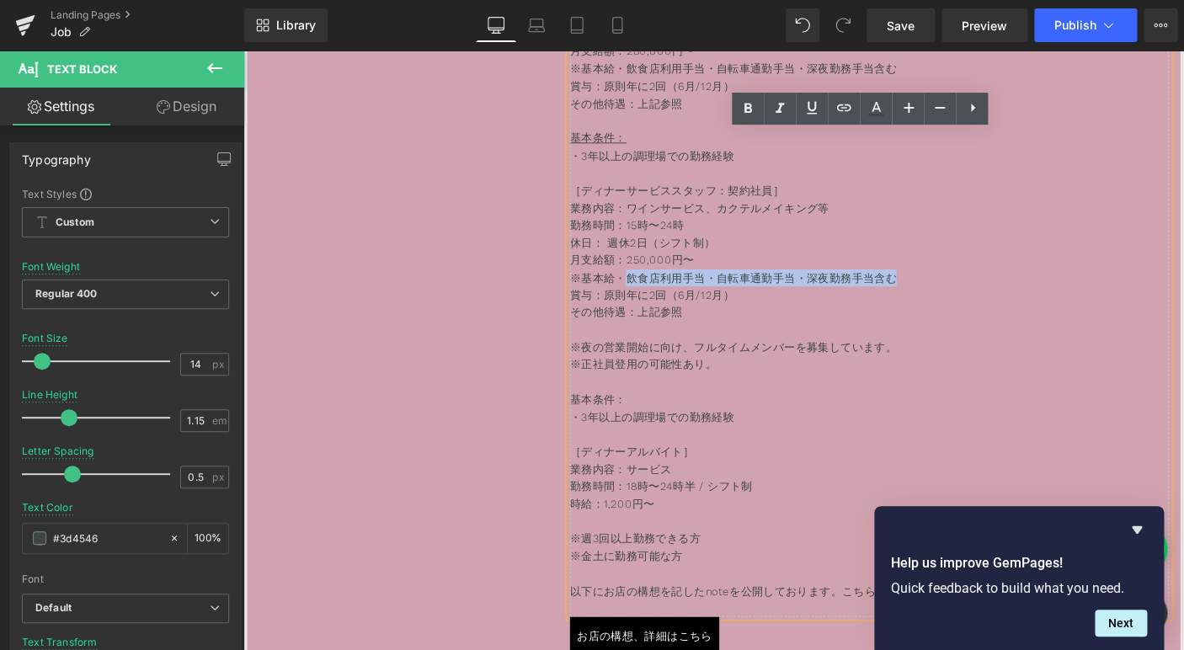
drag, startPoint x: 968, startPoint y: 304, endPoint x: 661, endPoint y: 294, distance: 307.4
click at [661, 294] on p "※基本給・飲食店利用手当・自転車通勤手当・深夜勤務手当含む" at bounding box center [921, 296] width 648 height 19
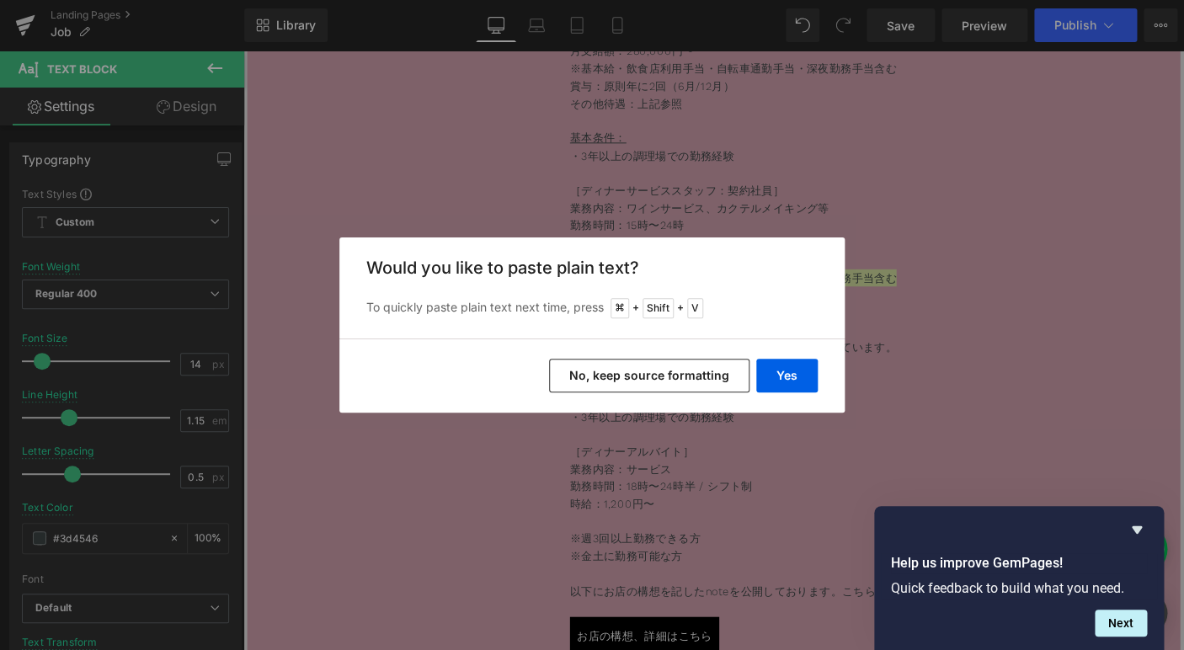
click at [668, 371] on button "No, keep source formatting" at bounding box center [649, 376] width 200 height 34
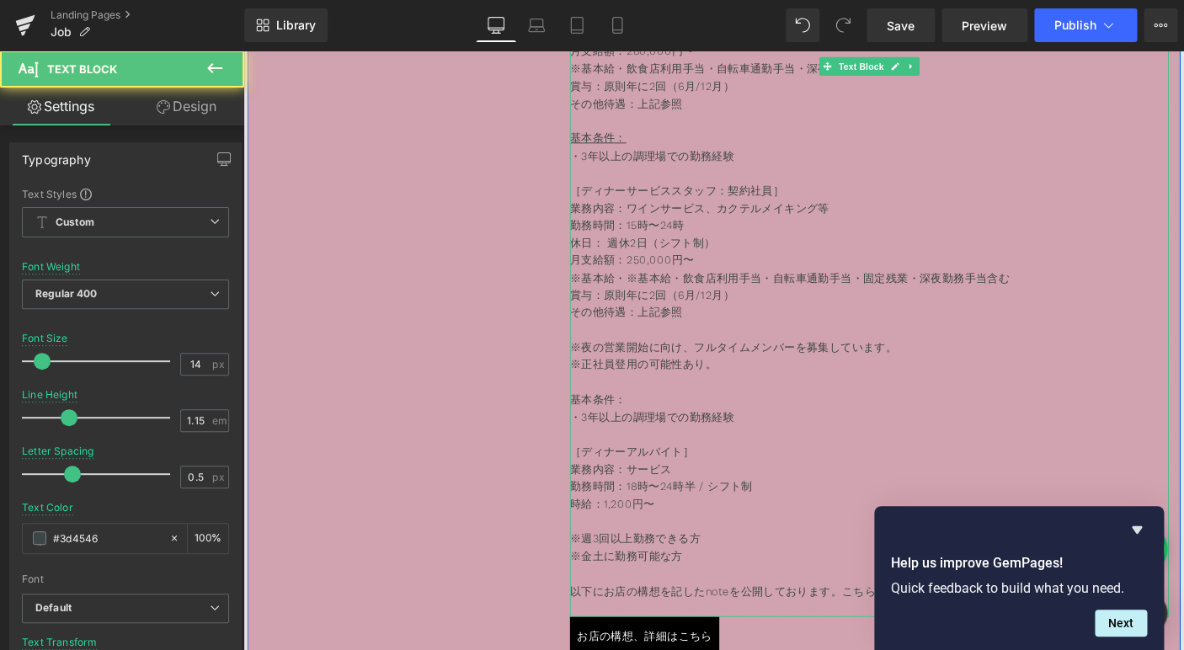
click at [726, 422] on p "基本条件：" at bounding box center [921, 427] width 648 height 19
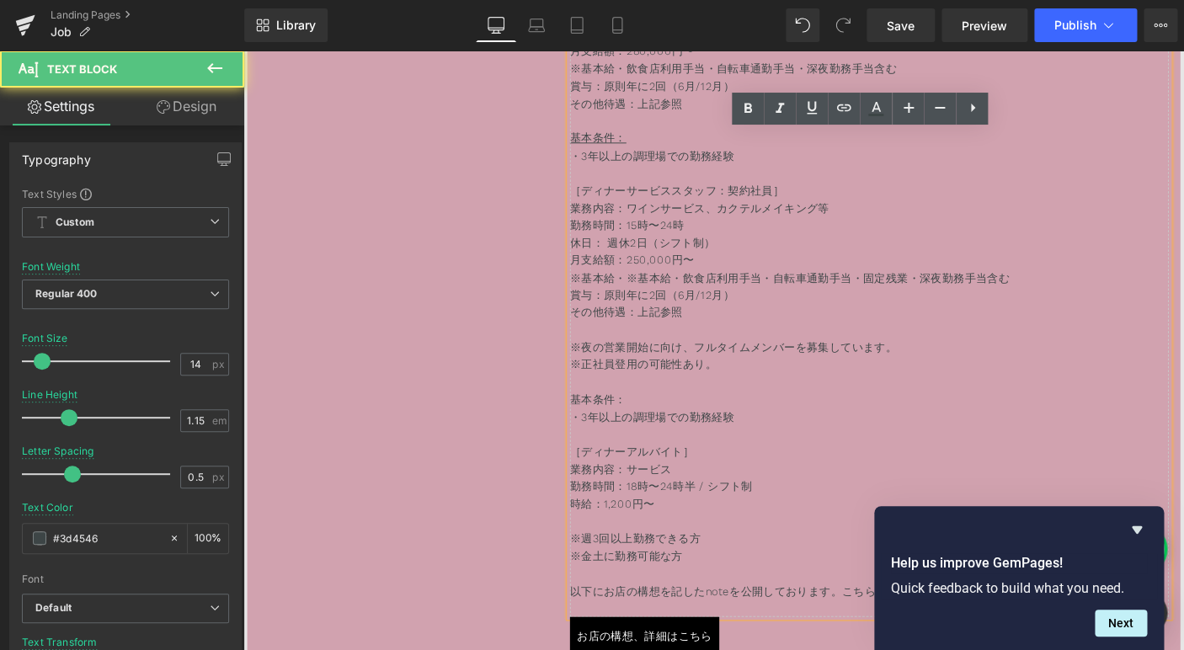
click at [674, 275] on p "月支給額：250,000円〜" at bounding box center [921, 277] width 648 height 19
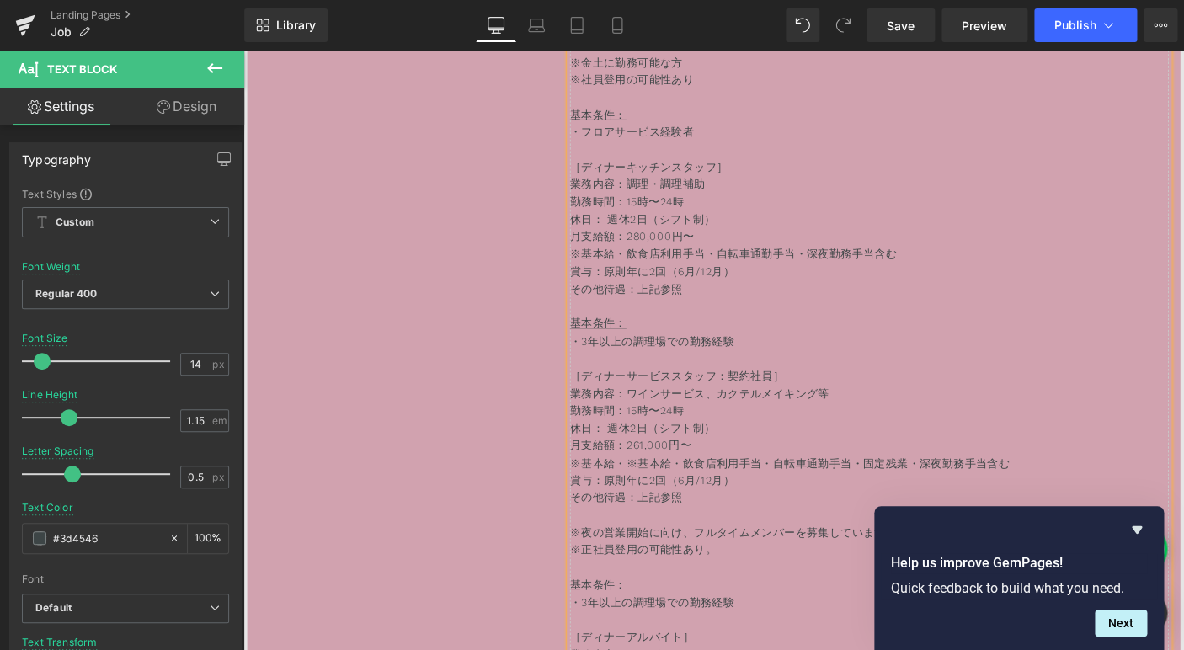
scroll to position [5491, 0]
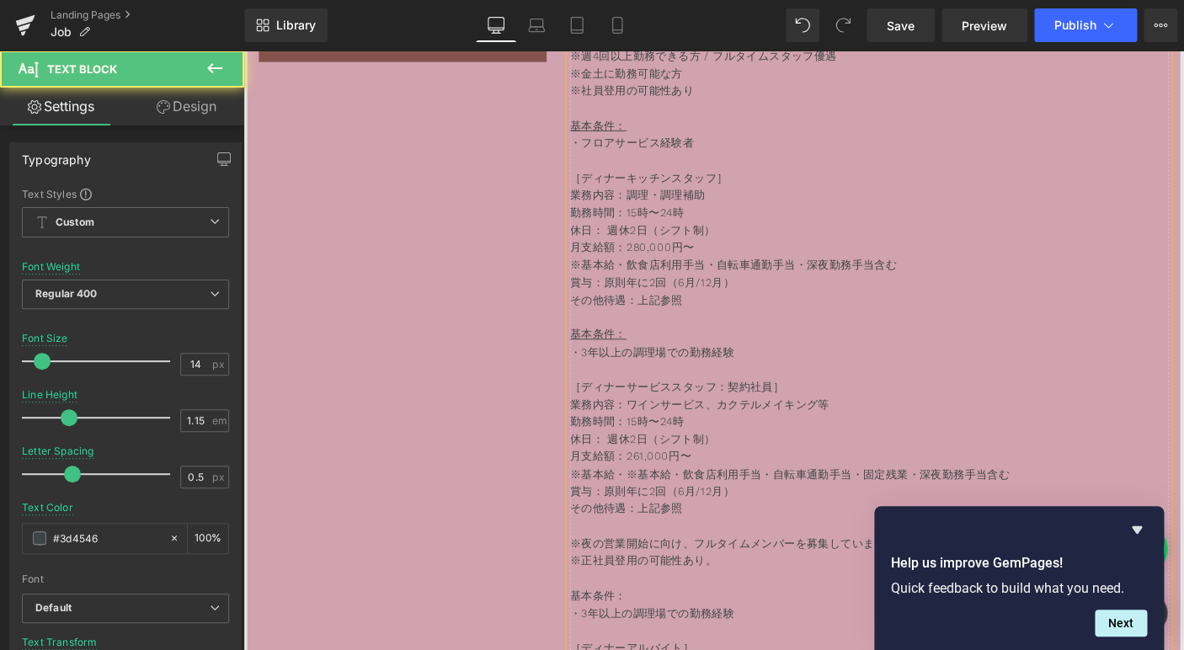
click at [674, 265] on p "月支給額：280,000円〜" at bounding box center [921, 263] width 648 height 19
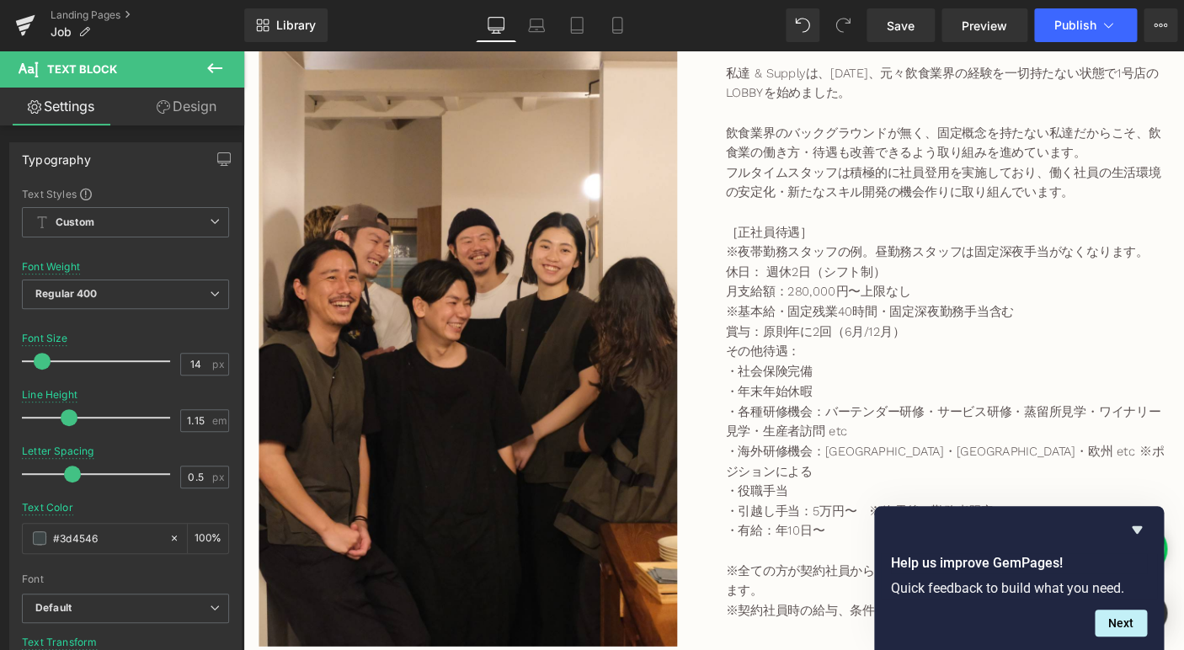
scroll to position [3591, 0]
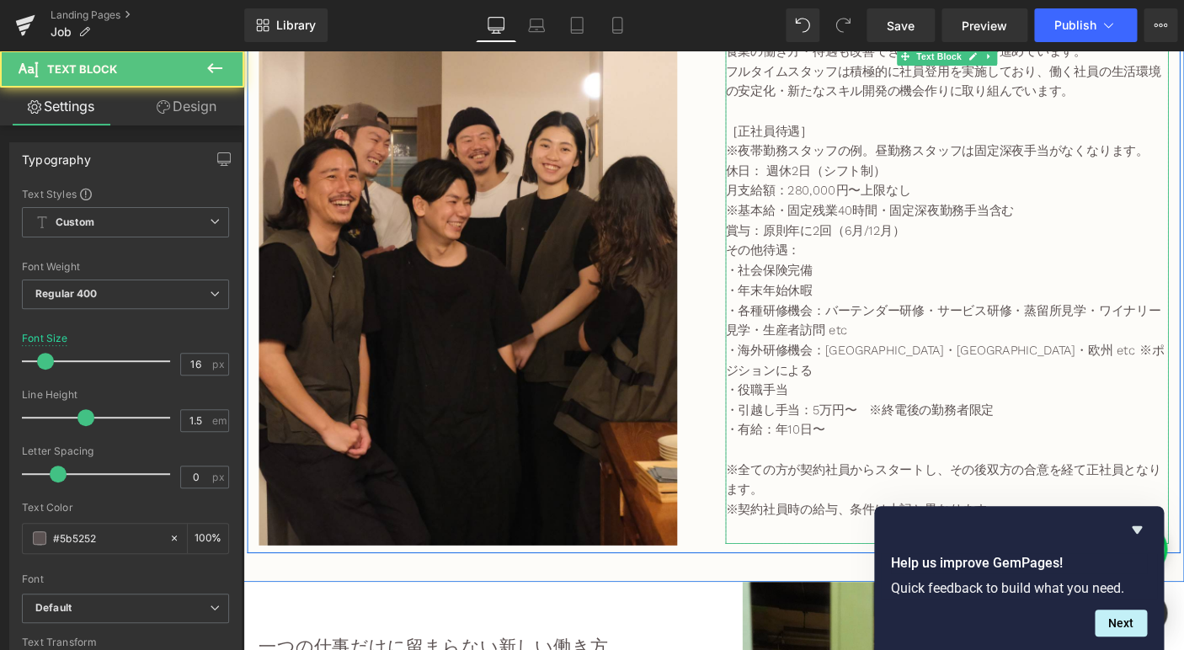
click at [893, 450] on p "・有給：年10日〜" at bounding box center [1005, 461] width 480 height 22
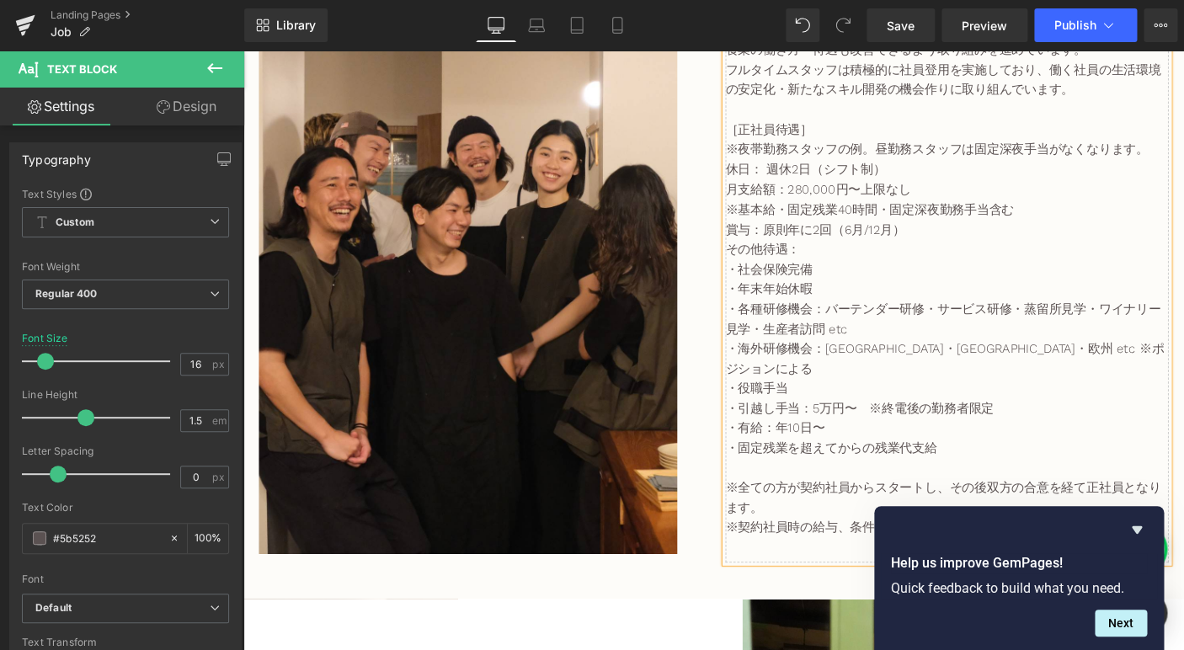
click at [885, 492] on p at bounding box center [1005, 503] width 480 height 22
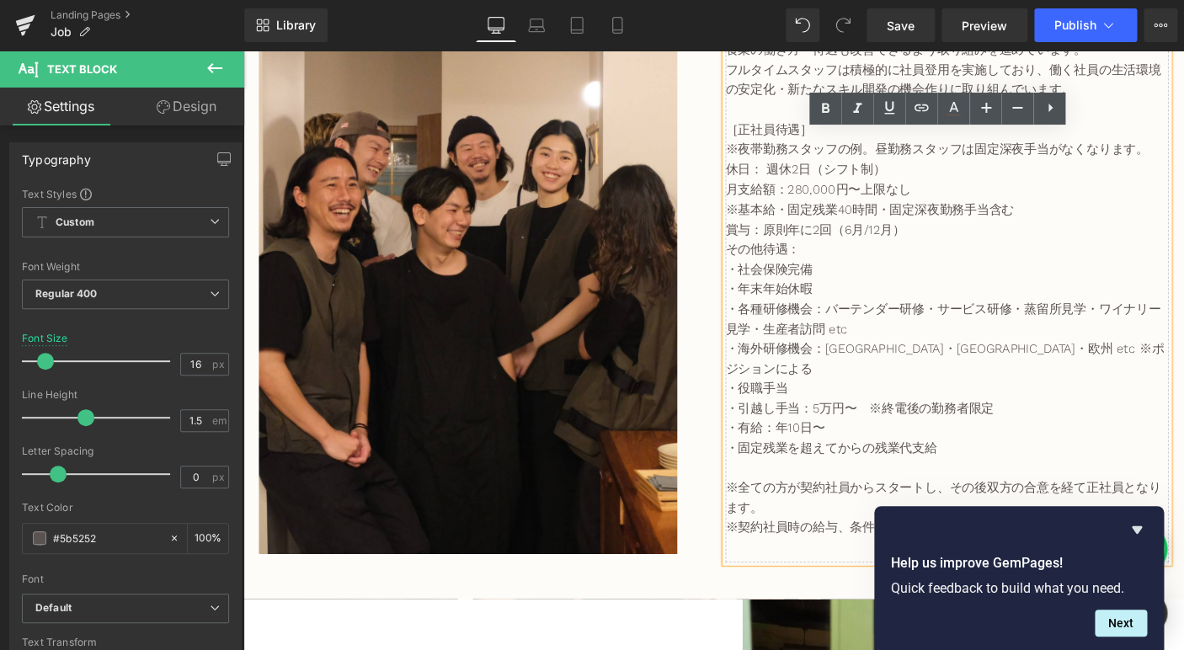
scroll to position [3554, 0]
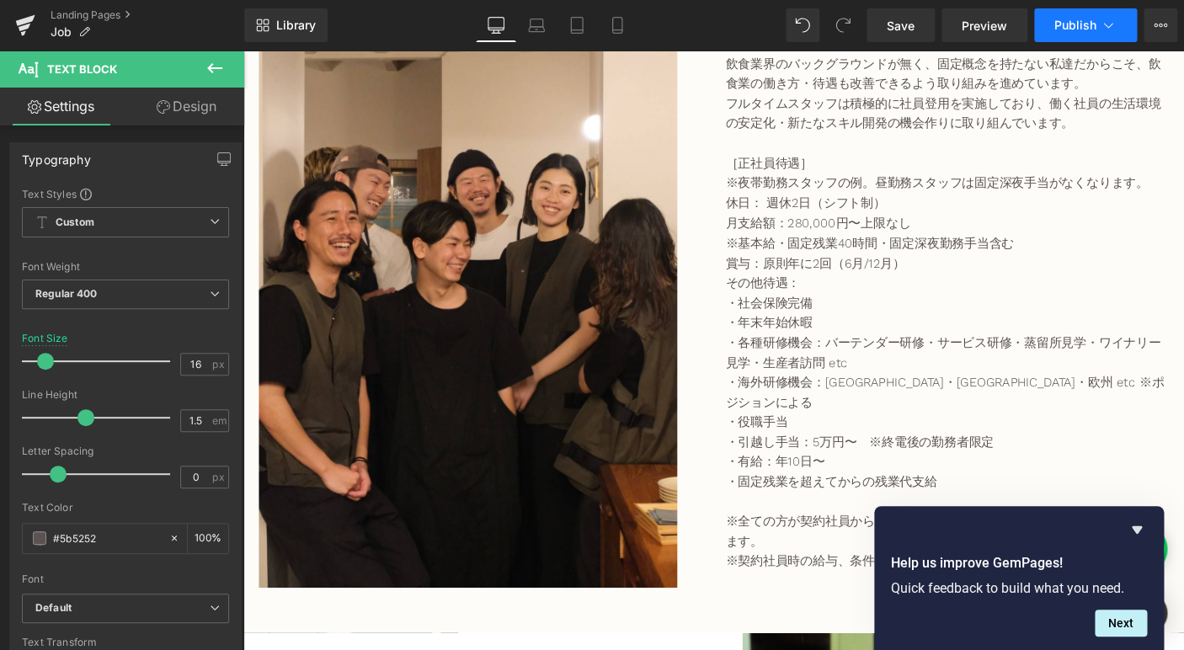
click at [1079, 32] on span "Publish" at bounding box center [1075, 25] width 42 height 13
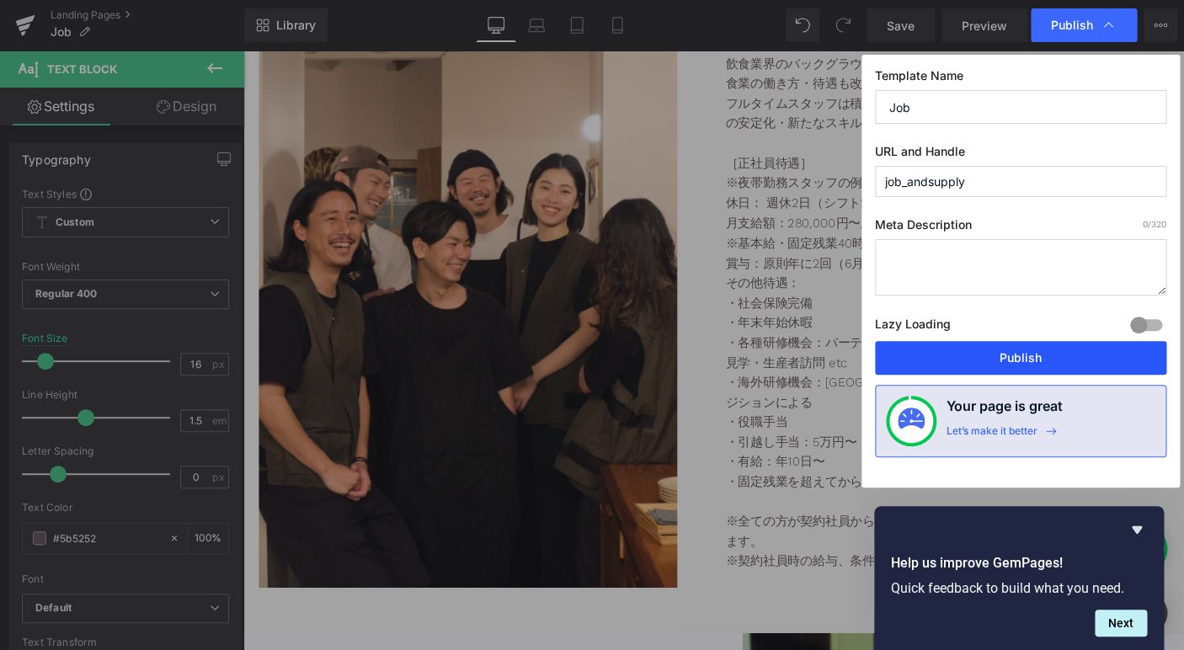
click at [990, 361] on button "Publish" at bounding box center [1020, 358] width 291 height 34
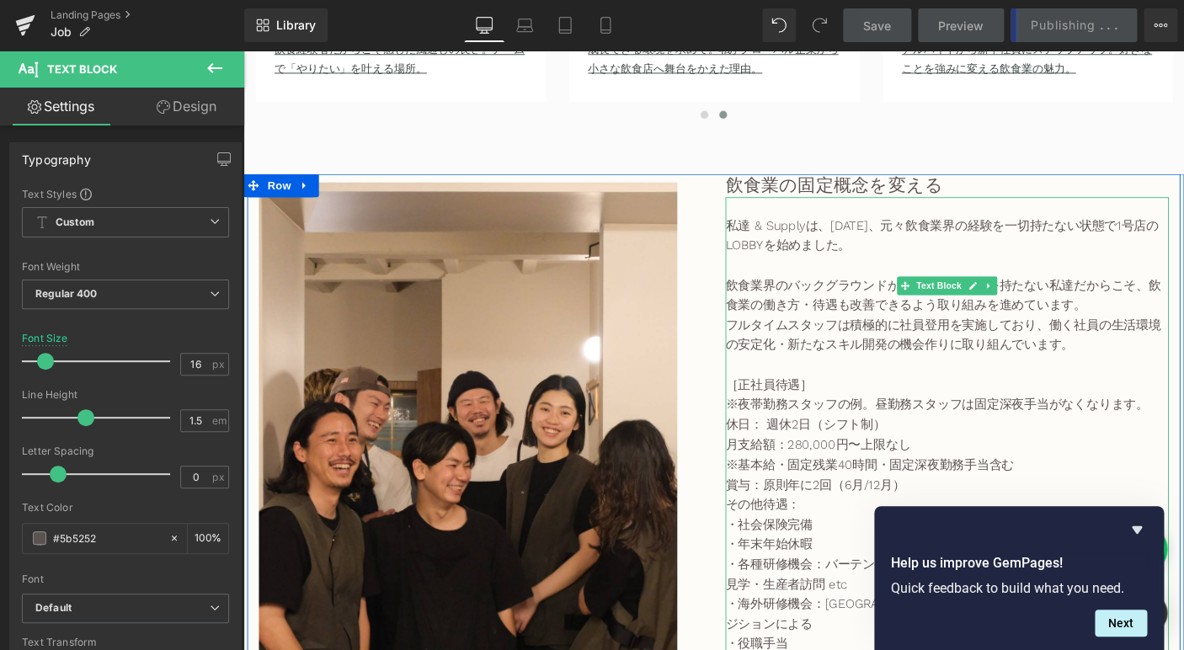
scroll to position [3317, 0]
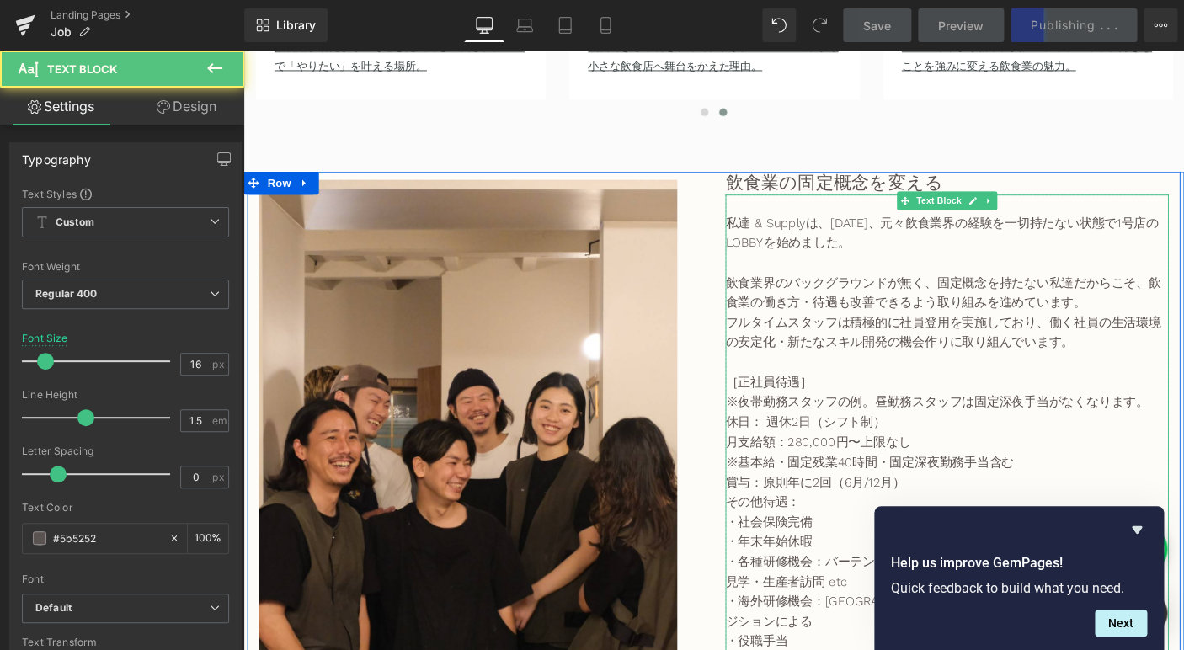
click at [838, 327] on span "飲食業の働き方・待遇も改善できるよう取り組みを進めています。" at bounding box center [1000, 313] width 471 height 38
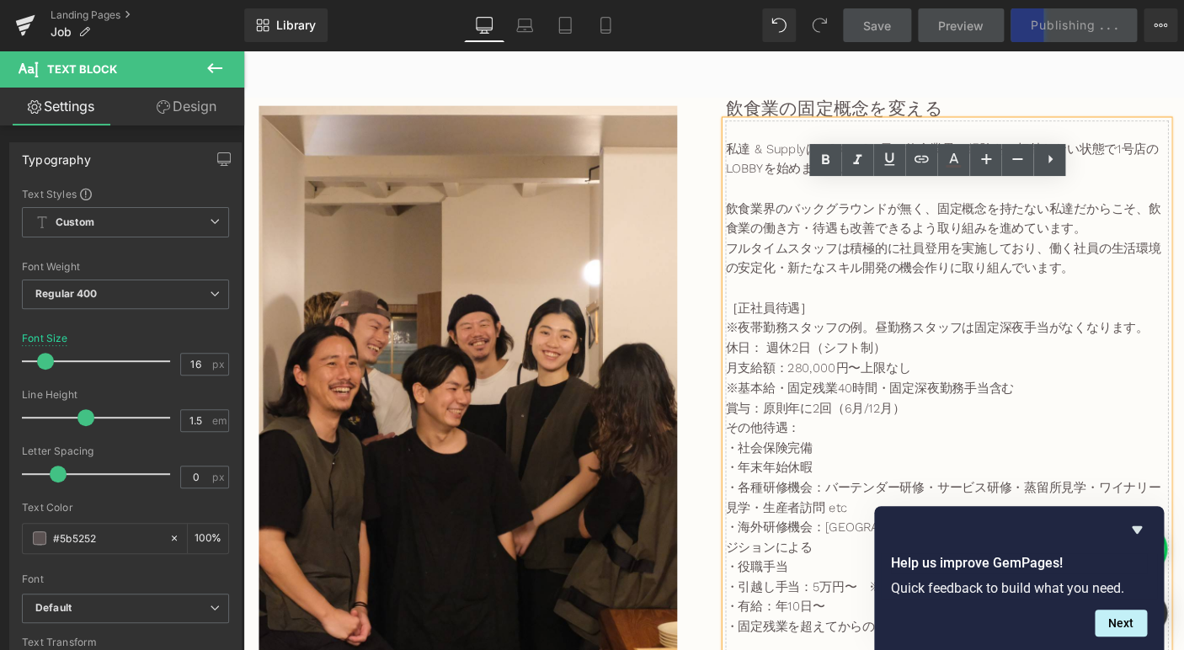
scroll to position [3402, 0]
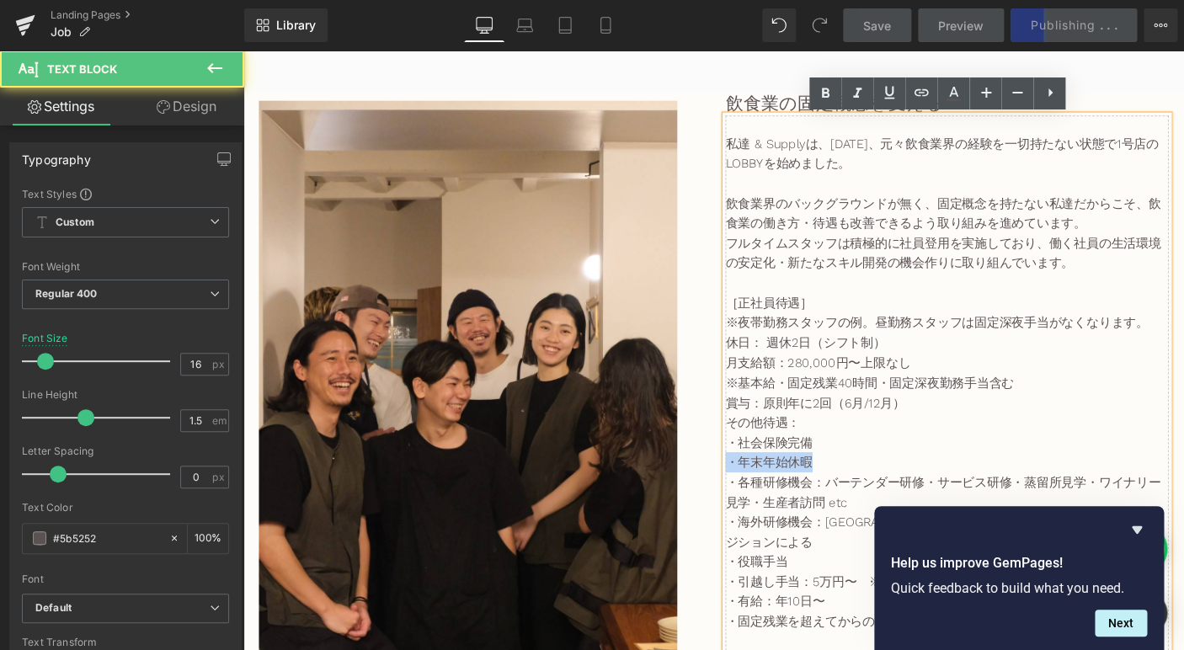
drag, startPoint x: 863, startPoint y: 495, endPoint x: 734, endPoint y: 495, distance: 128.8
click at [734, 495] on div "Image 飲食業の固定概念を変える Heading 私達 & Supplyは、 [DATE]、元々飲食業界の経験を 一切持たない状態で1 号店のLOBBYを…" at bounding box center [752, 448] width 1010 height 705
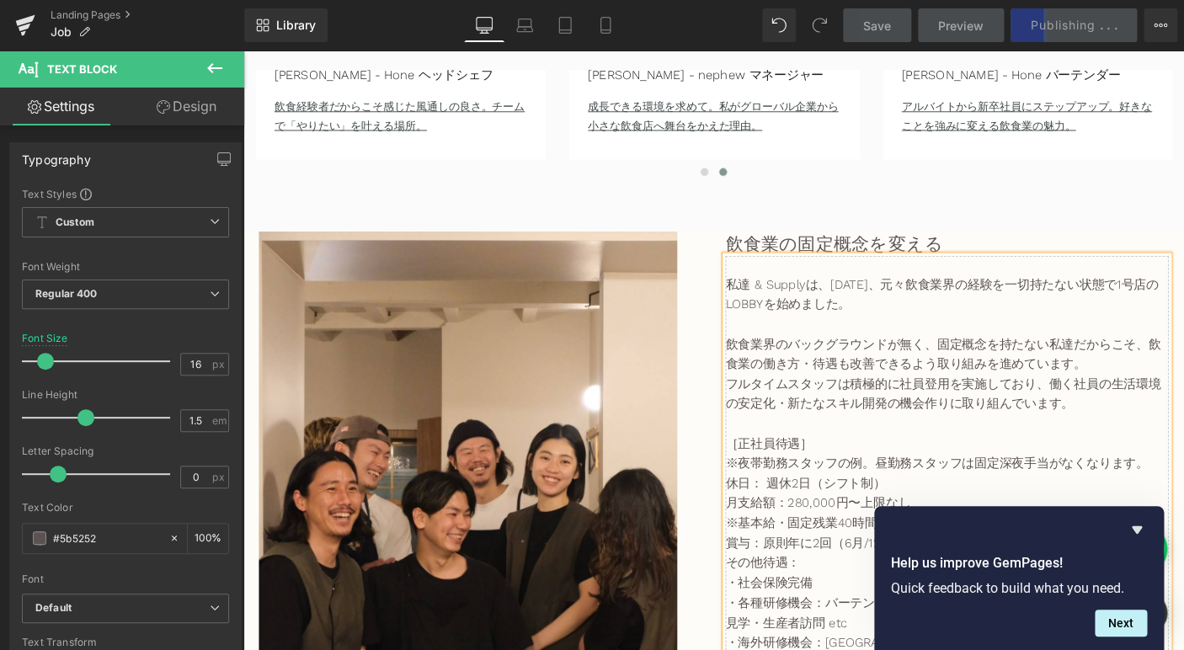
scroll to position [3252, 0]
click at [1078, 466] on p at bounding box center [1005, 455] width 480 height 22
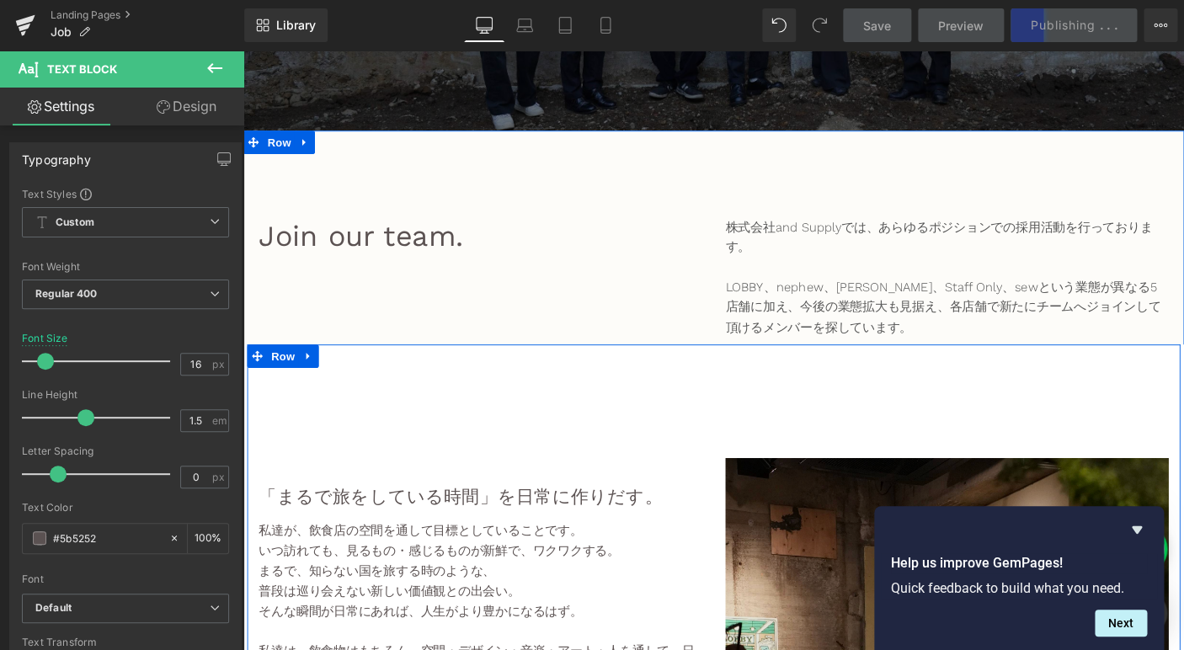
scroll to position [0, 0]
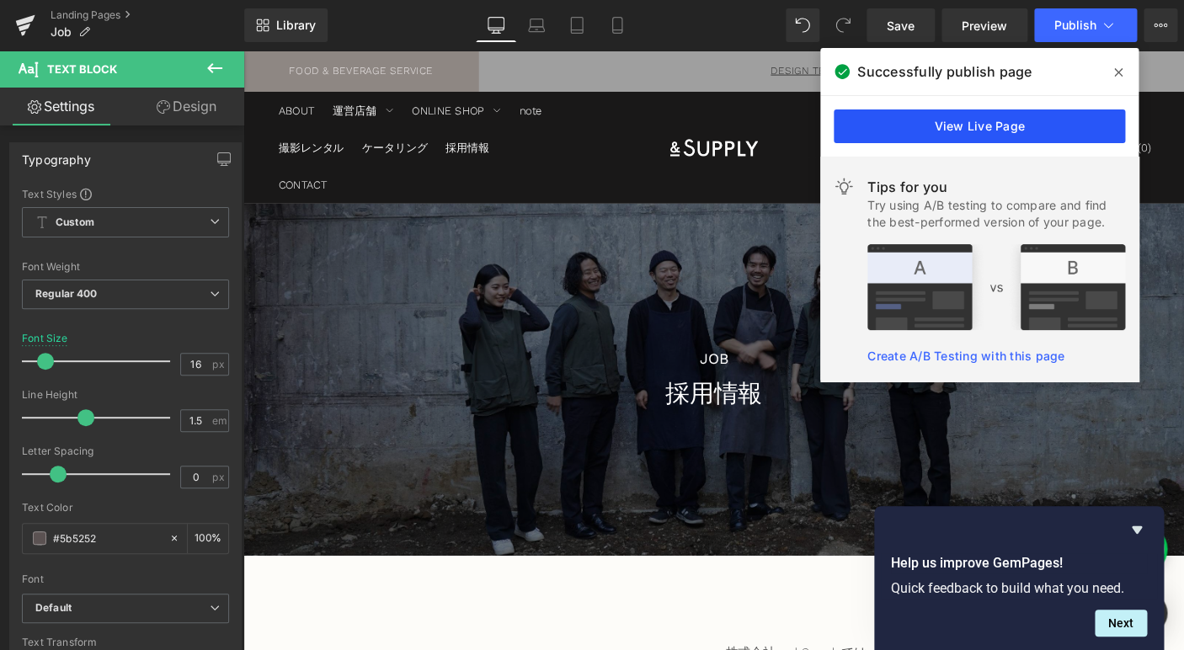
click at [1037, 125] on link "View Live Page" at bounding box center [978, 126] width 291 height 34
